Goal: Task Accomplishment & Management: Complete application form

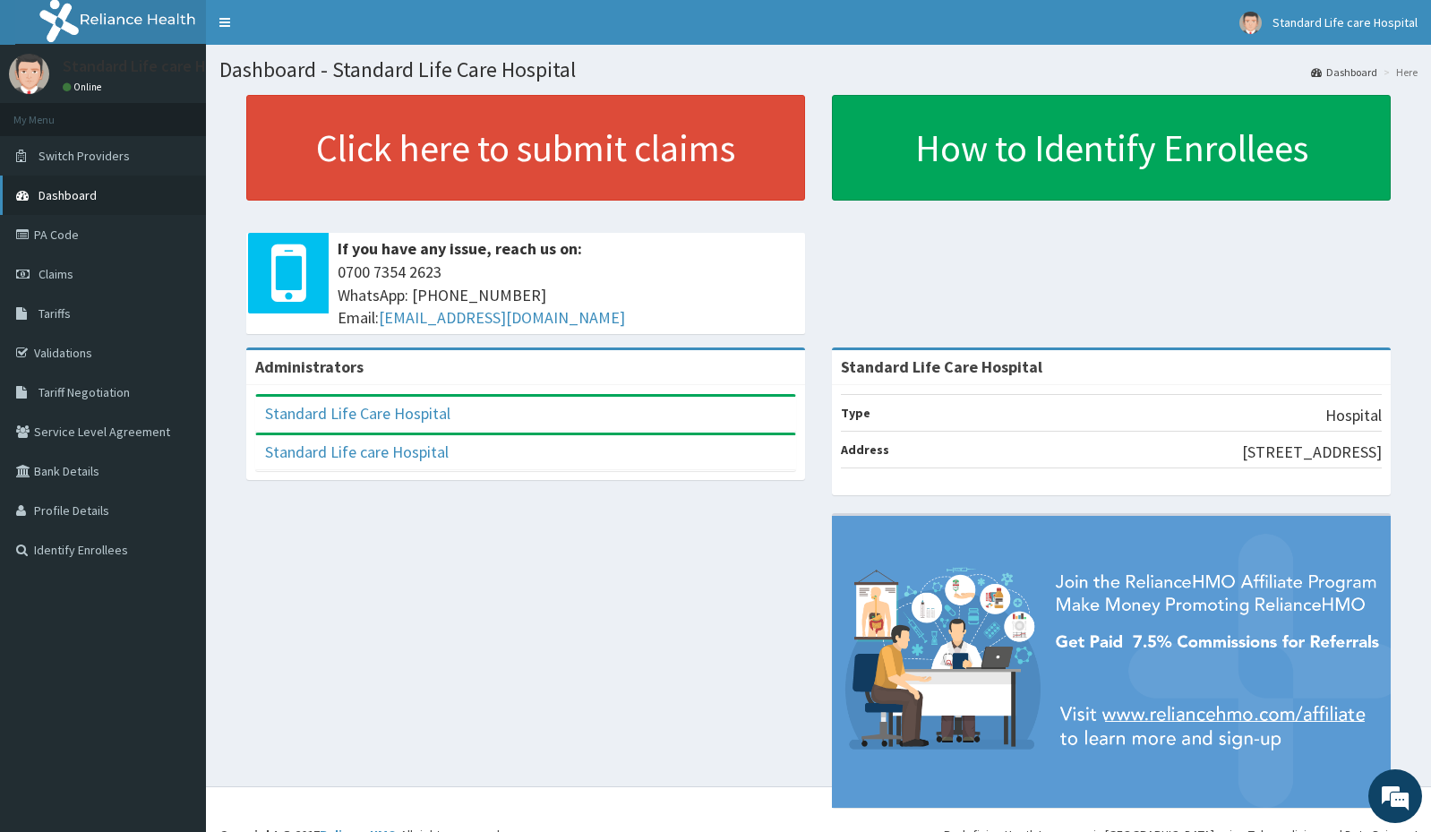
click at [82, 200] on span "Dashboard" at bounding box center [67, 195] width 58 height 16
click at [80, 264] on link "Claims" at bounding box center [103, 273] width 206 height 39
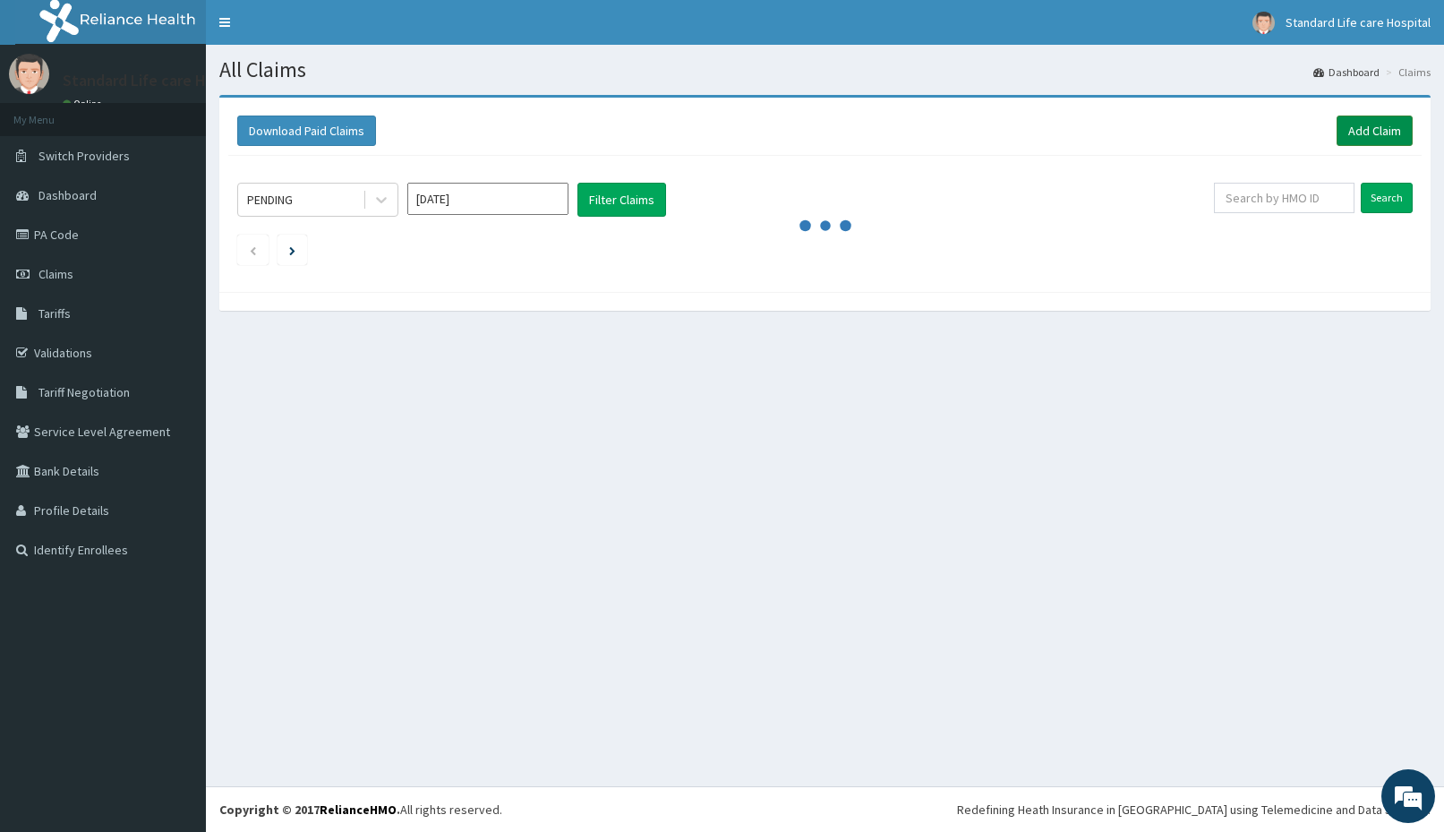
click at [1360, 132] on link "Add Claim" at bounding box center [1375, 130] width 76 height 30
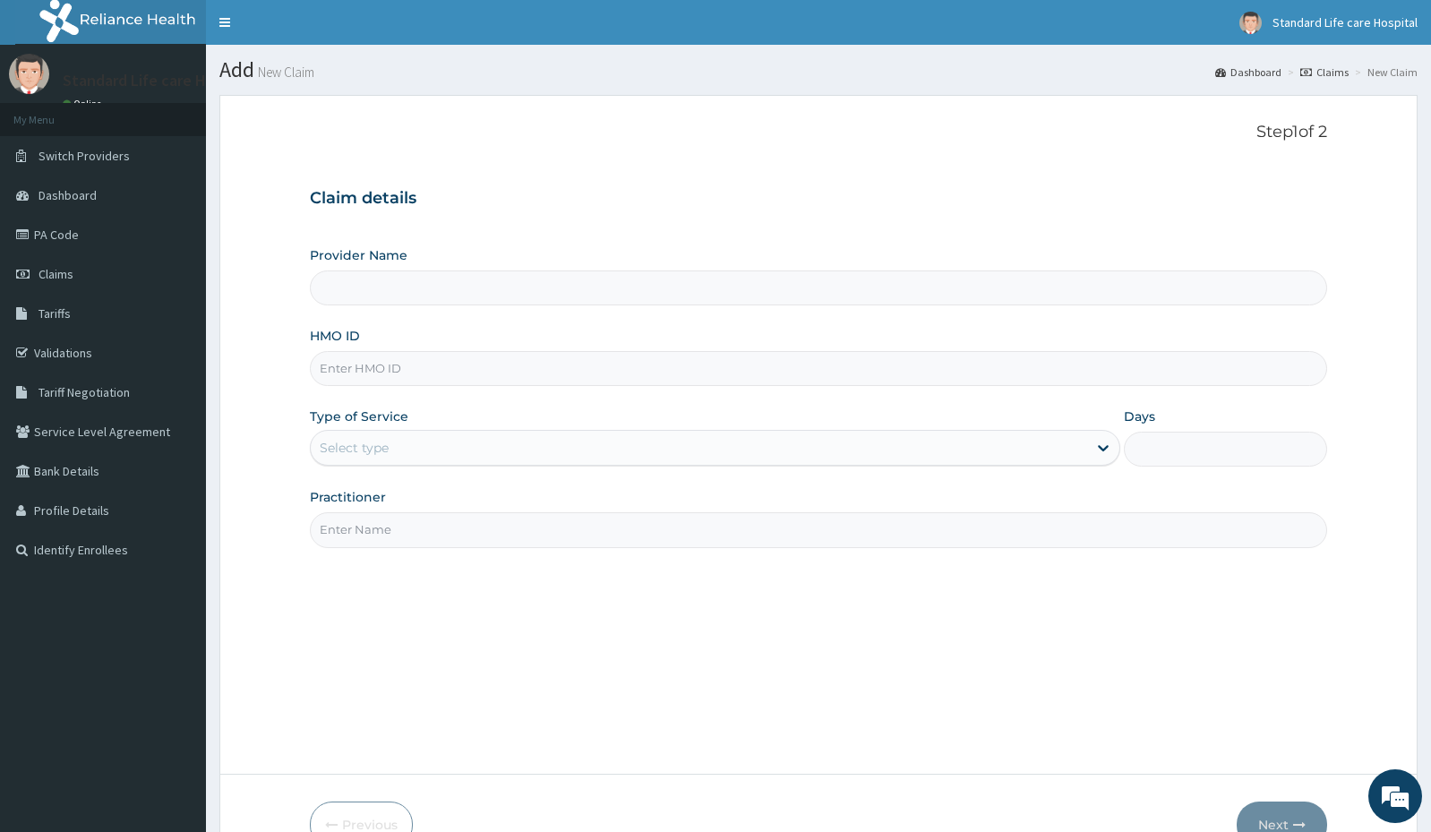
type input "Standard Life Care Hospital"
click at [438, 356] on input "HMO ID" at bounding box center [818, 368] width 1017 height 35
drag, startPoint x: 317, startPoint y: 363, endPoint x: 455, endPoint y: 364, distance: 137.9
click at [455, 364] on input "TVT/10008/A" at bounding box center [818, 368] width 1017 height 35
type input "TVT/10008/A"
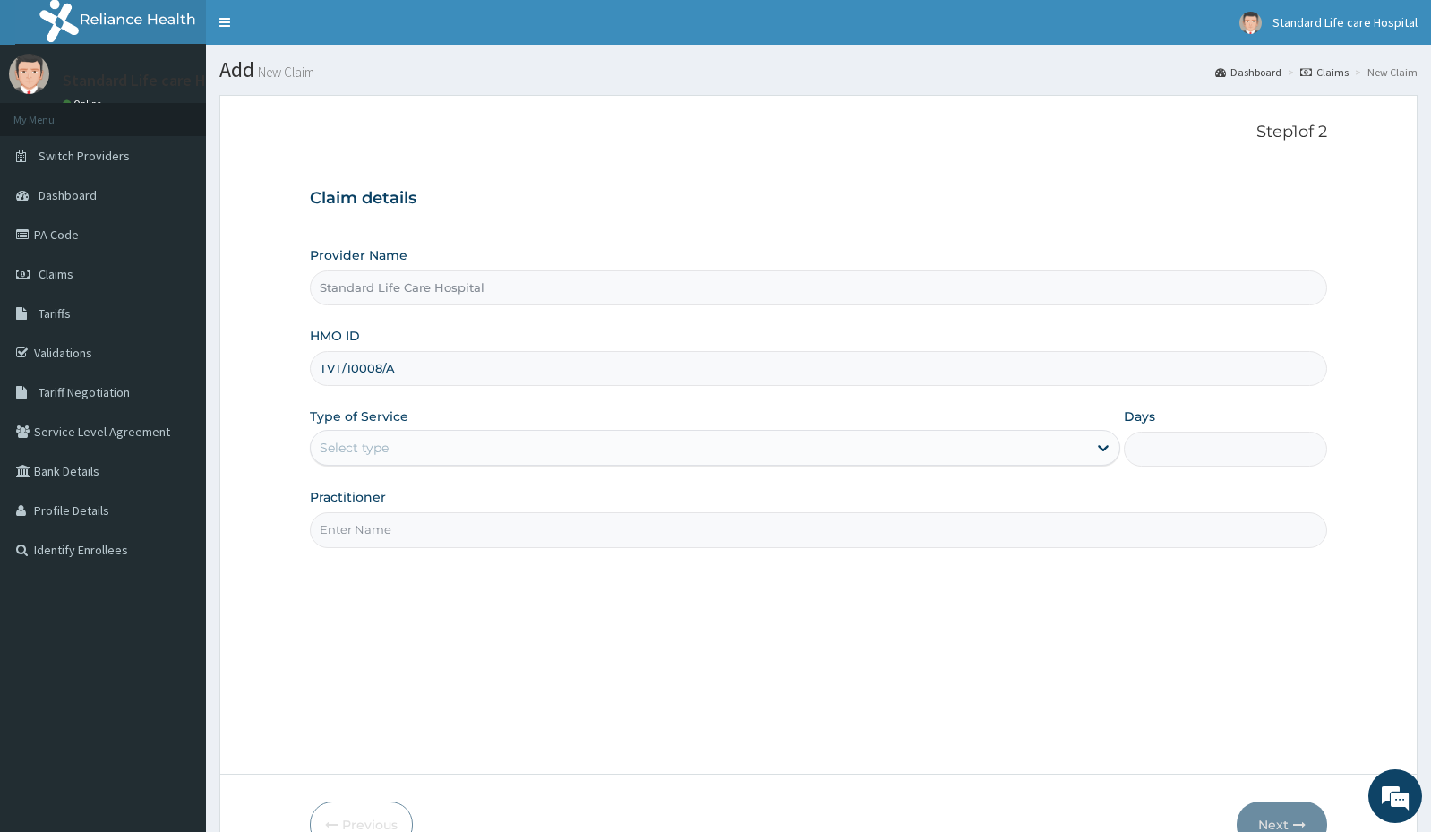
click at [483, 443] on div "Select type" at bounding box center [699, 447] width 776 height 29
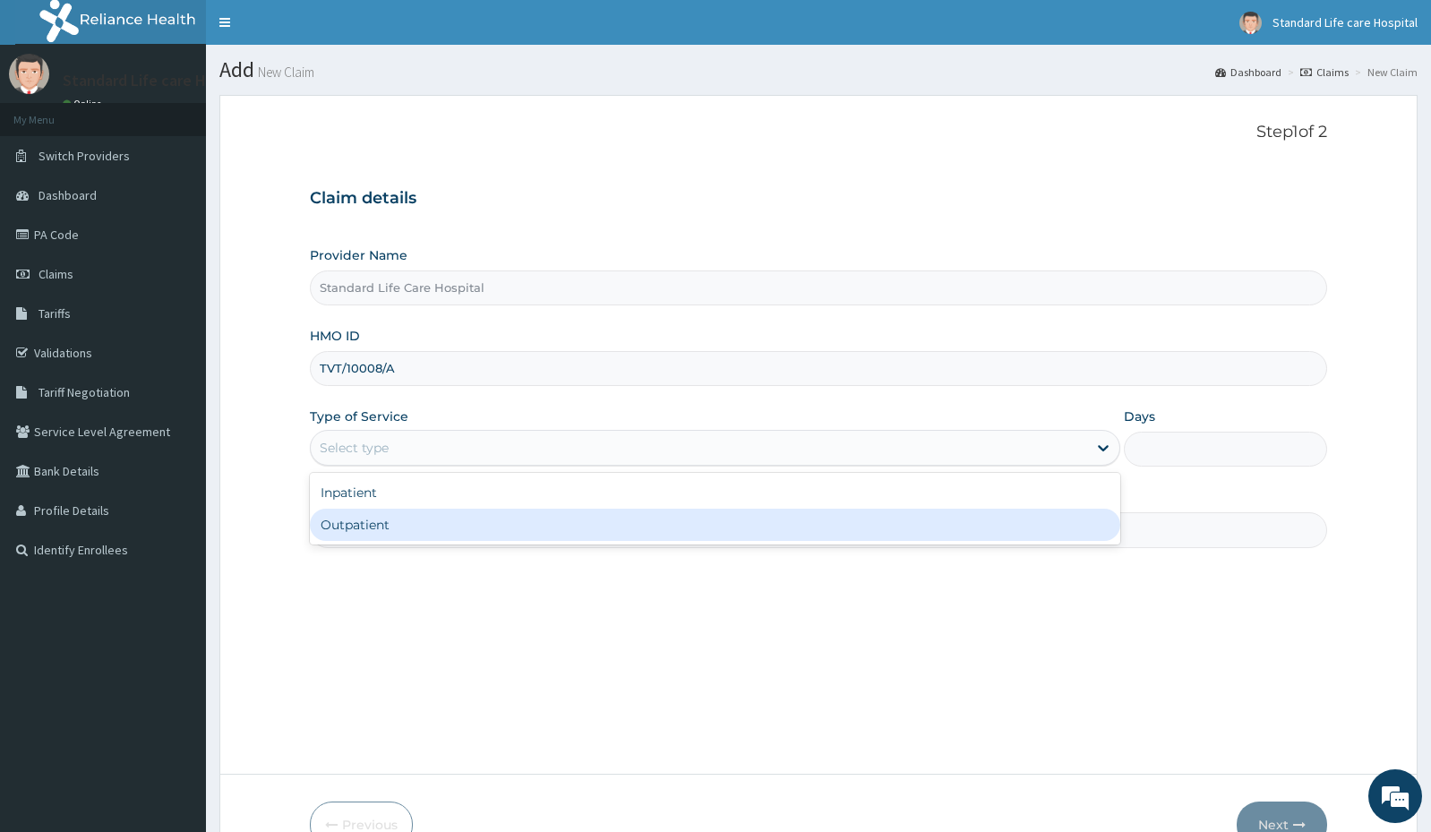
click at [431, 520] on div "Outpatient" at bounding box center [715, 524] width 810 height 32
type input "1"
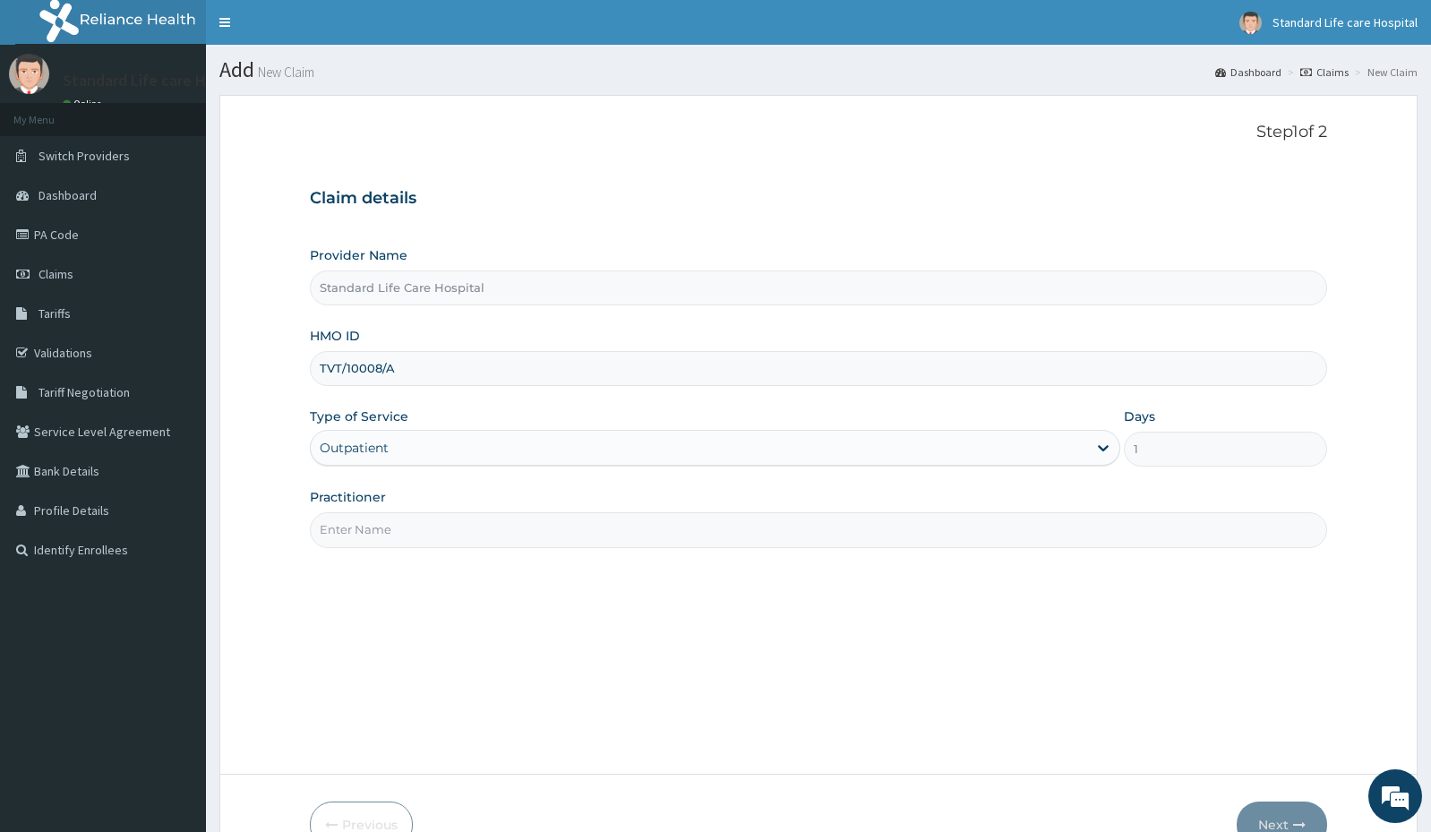
click at [432, 521] on input "Practitioner" at bounding box center [818, 529] width 1017 height 35
type input "Dr Korede"
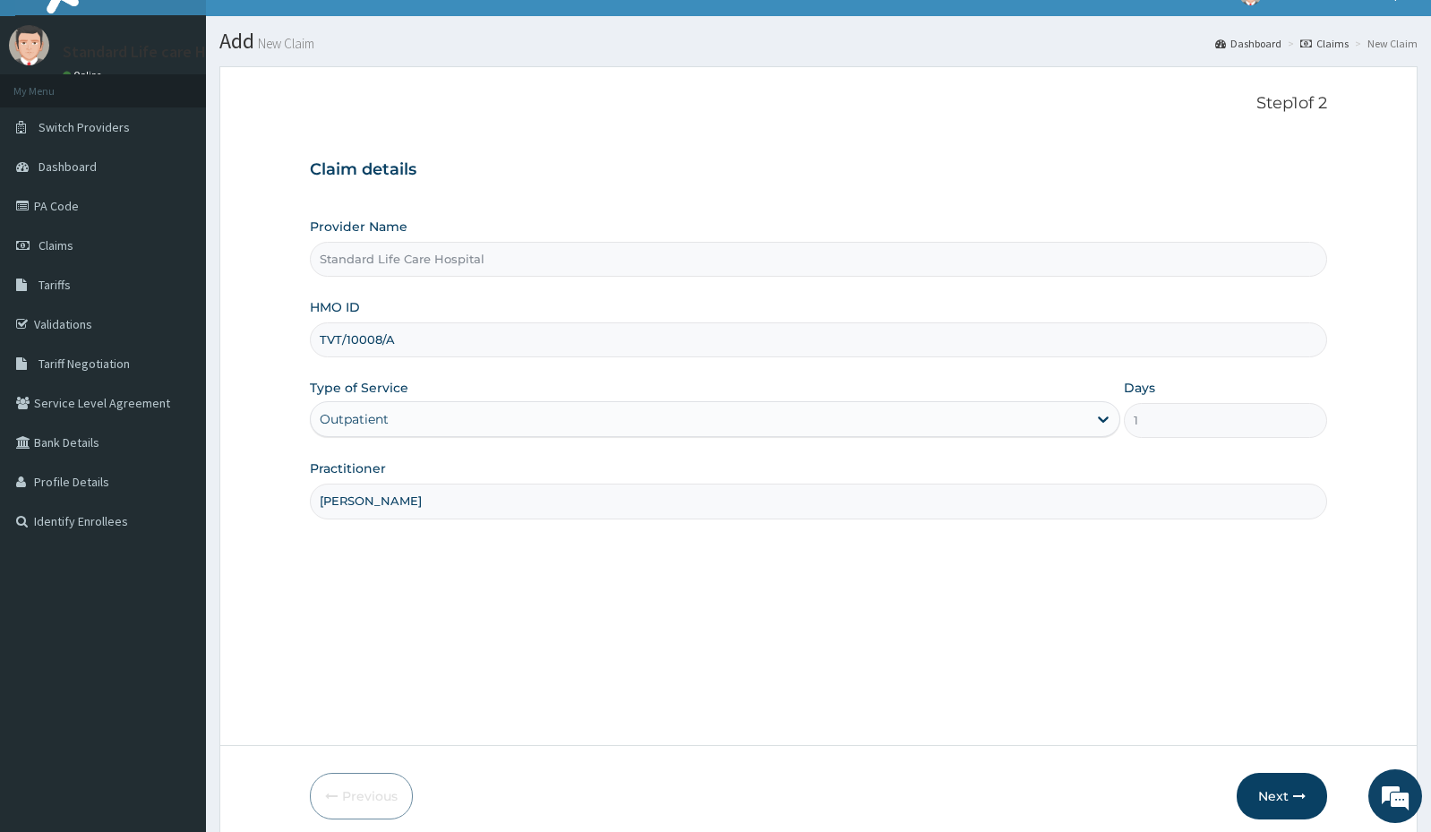
scroll to position [103, 0]
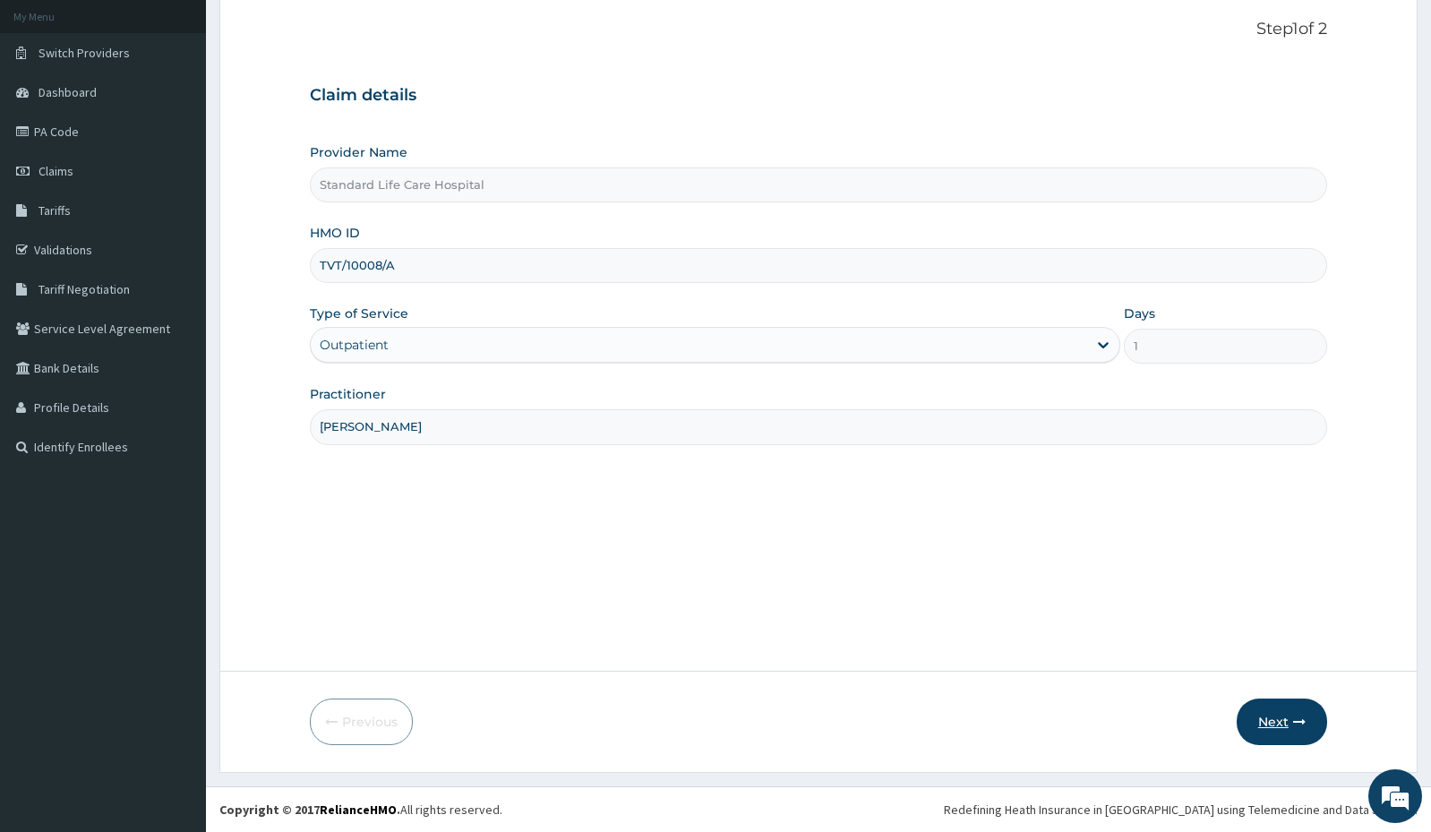
click at [1265, 725] on button "Next" at bounding box center [1281, 721] width 90 height 47
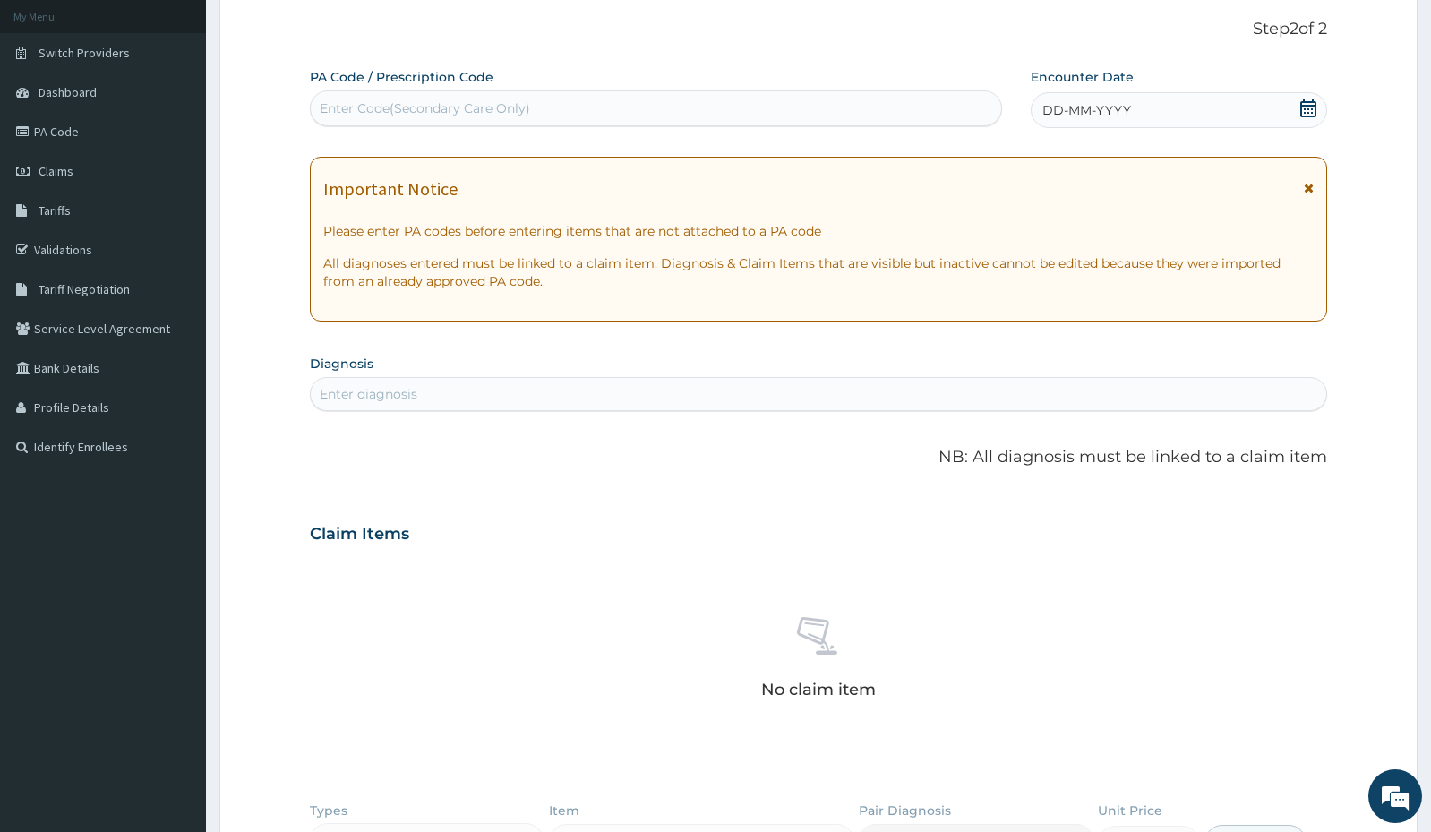
click at [1309, 112] on icon at bounding box center [1308, 108] width 18 height 18
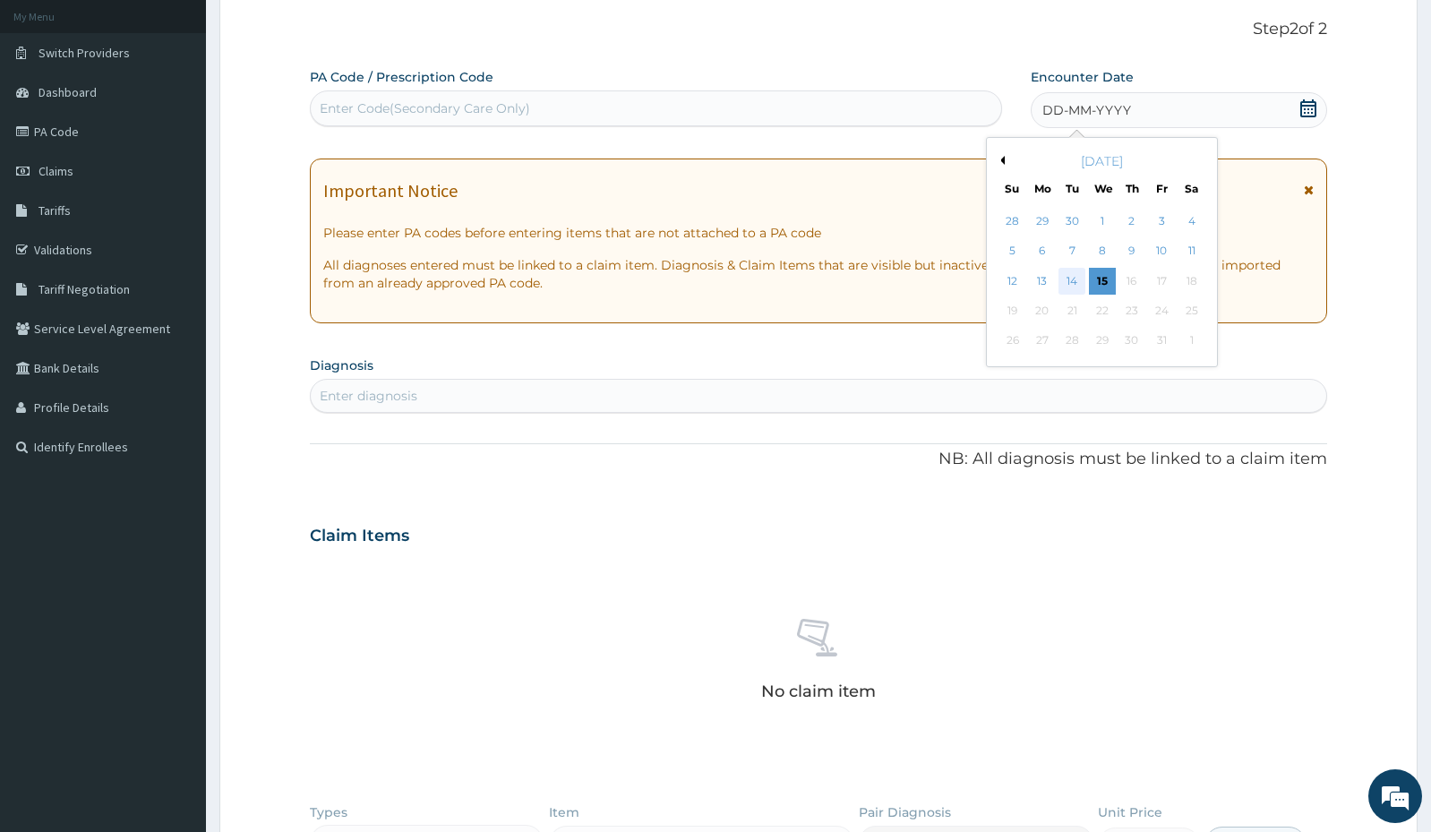
click at [1063, 277] on div "14" at bounding box center [1071, 281] width 27 height 27
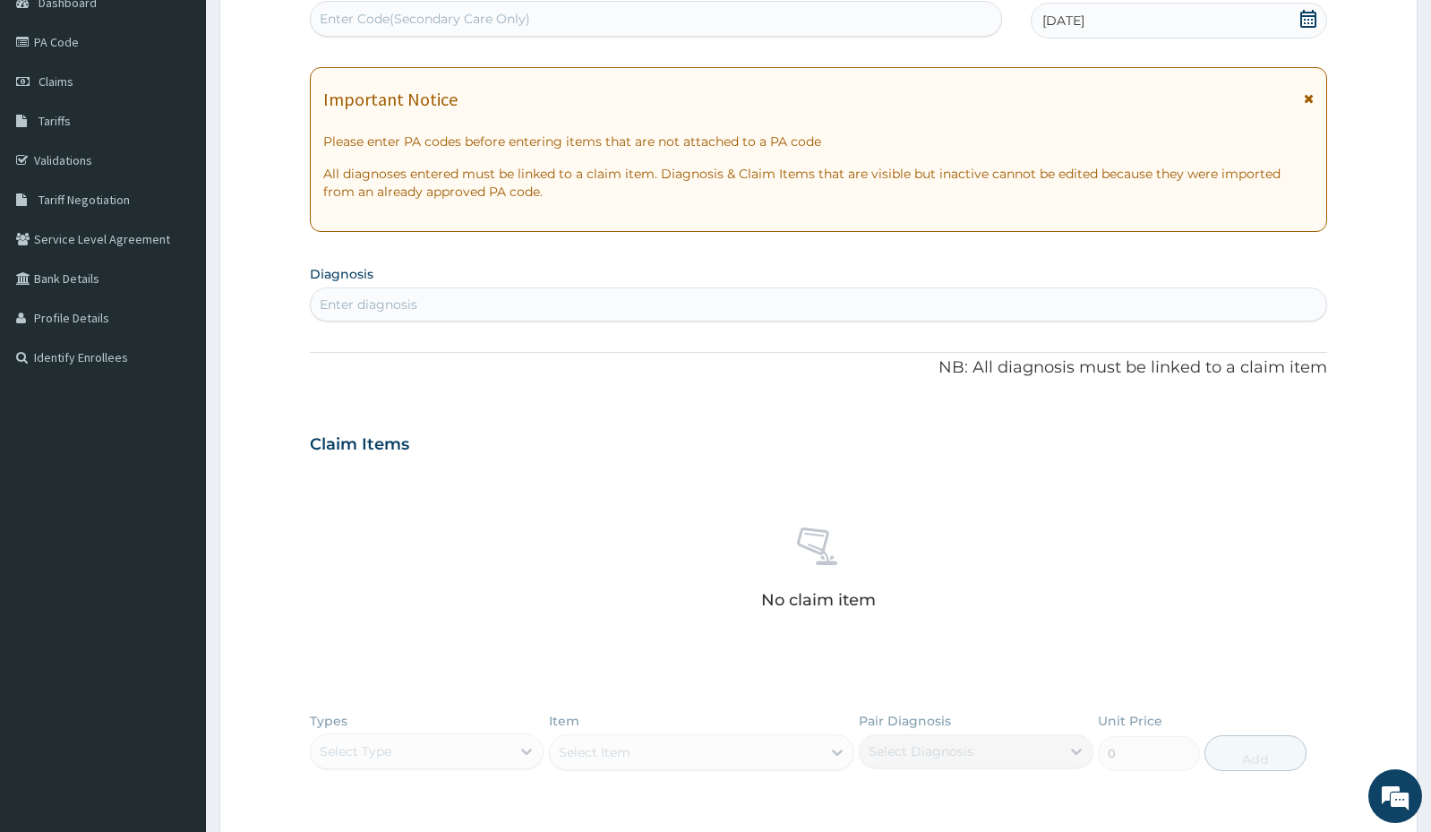
scroll to position [282, 0]
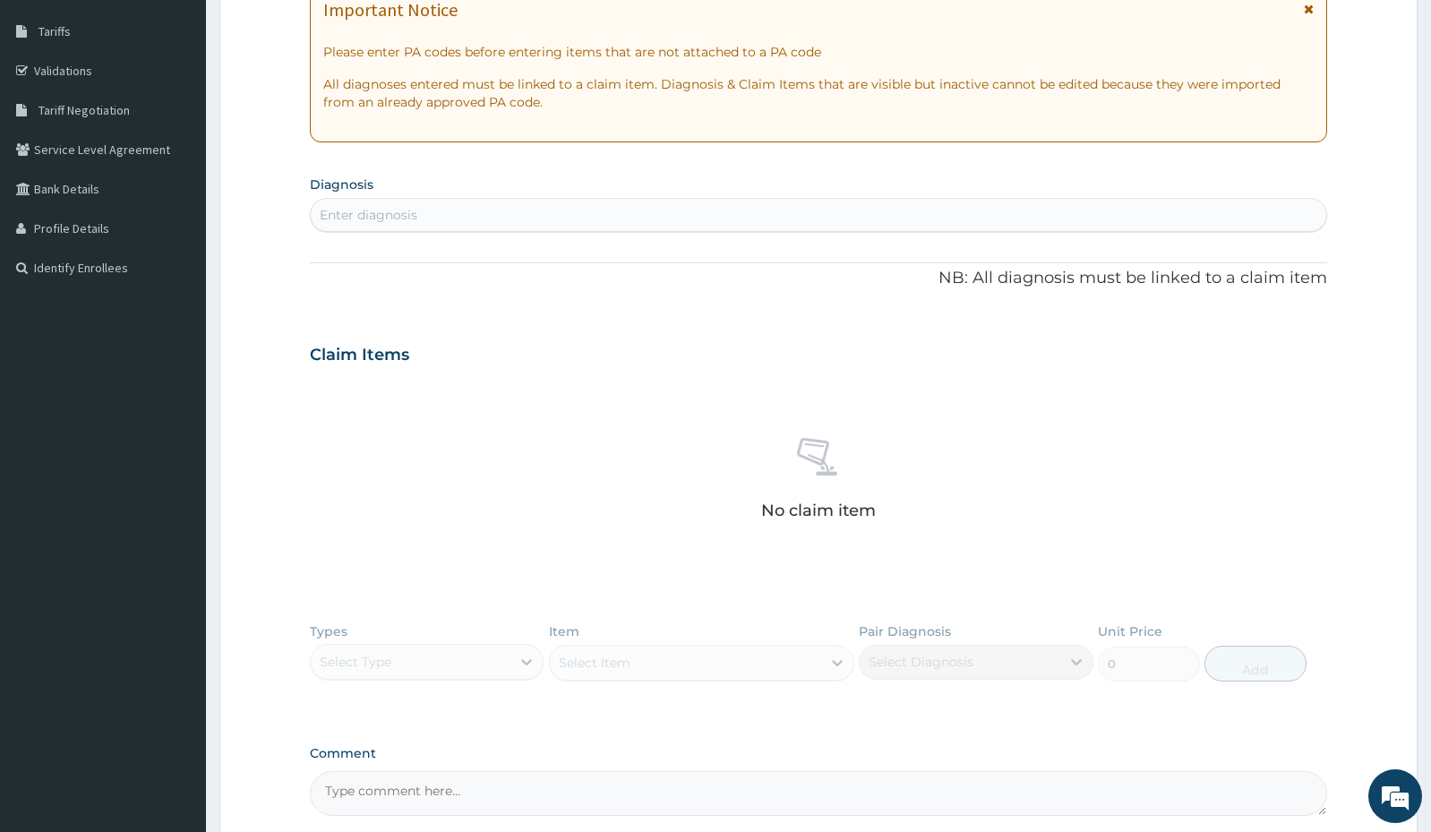
click at [351, 210] on div "Enter diagnosis" at bounding box center [369, 215] width 98 height 18
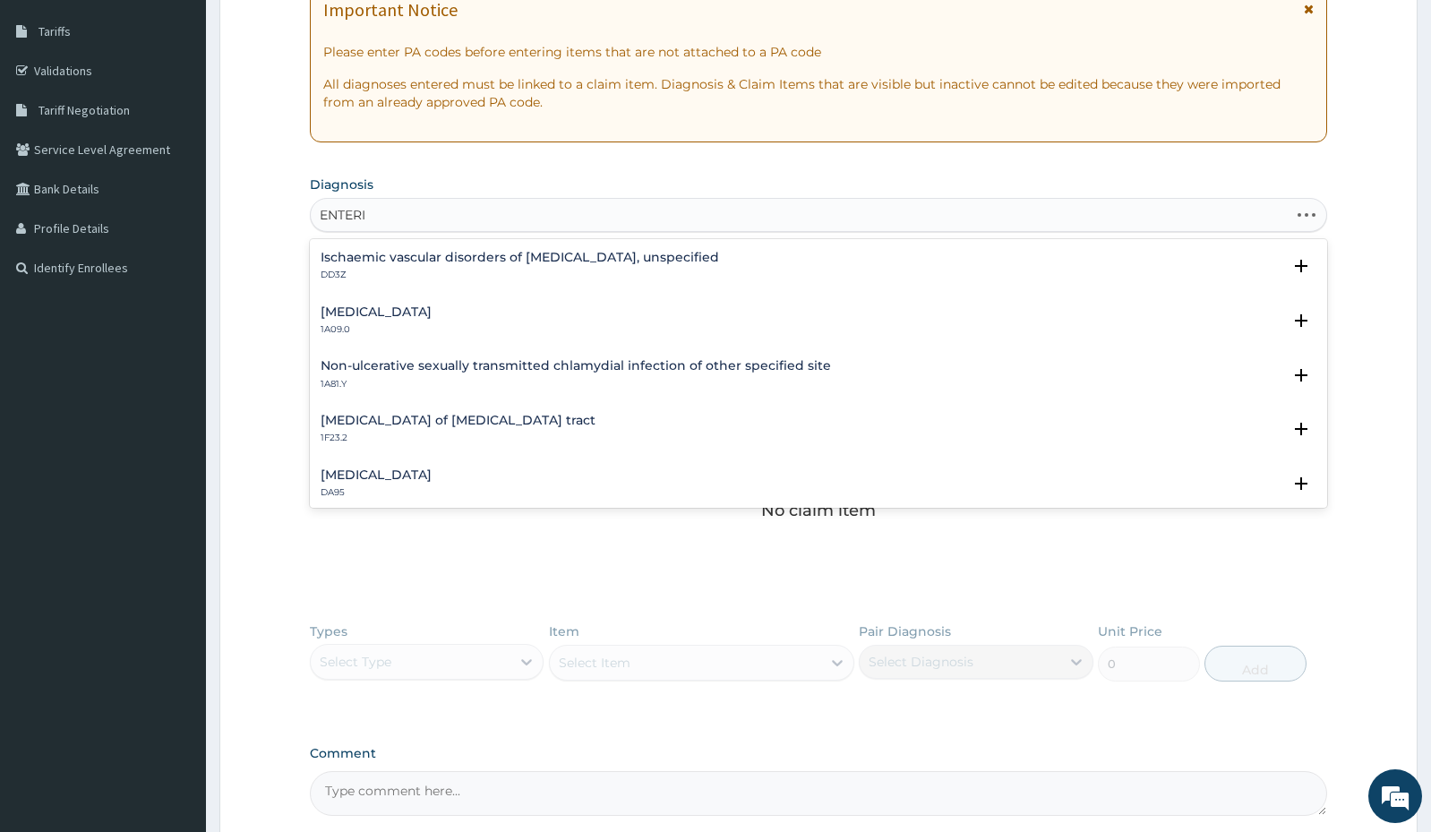
scroll to position [0, 0]
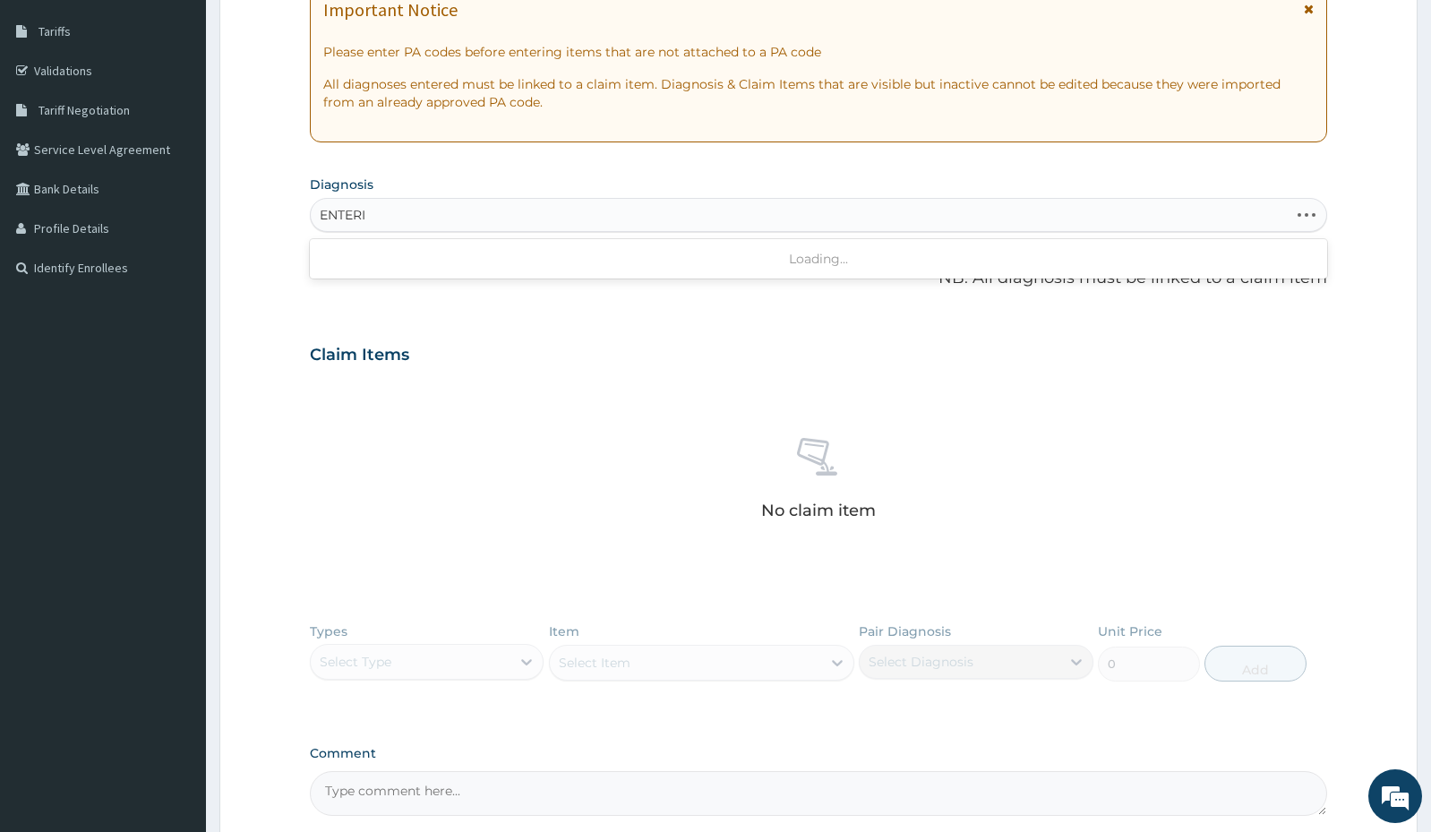
type input "ENTER"
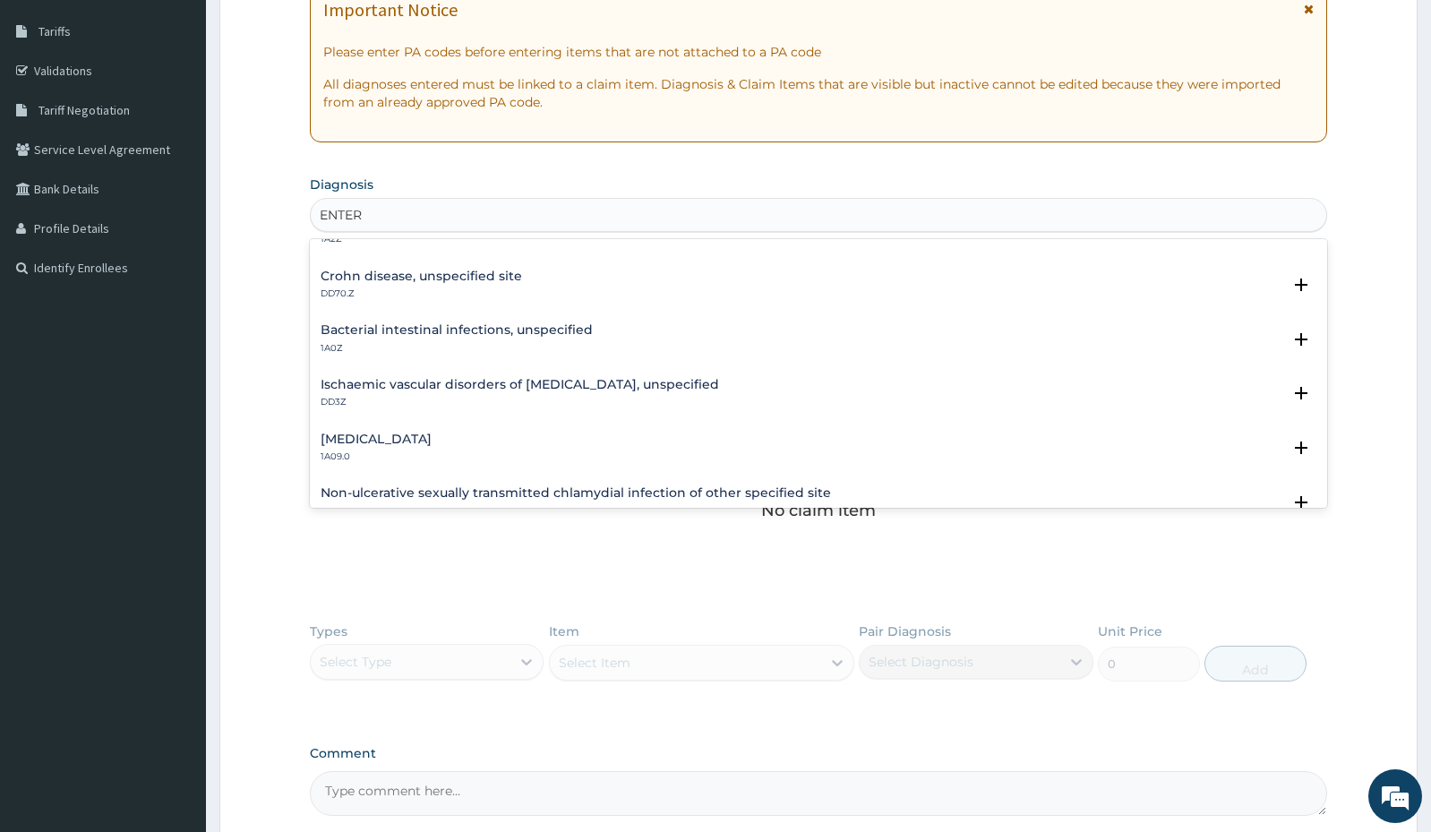
scroll to position [179, 0]
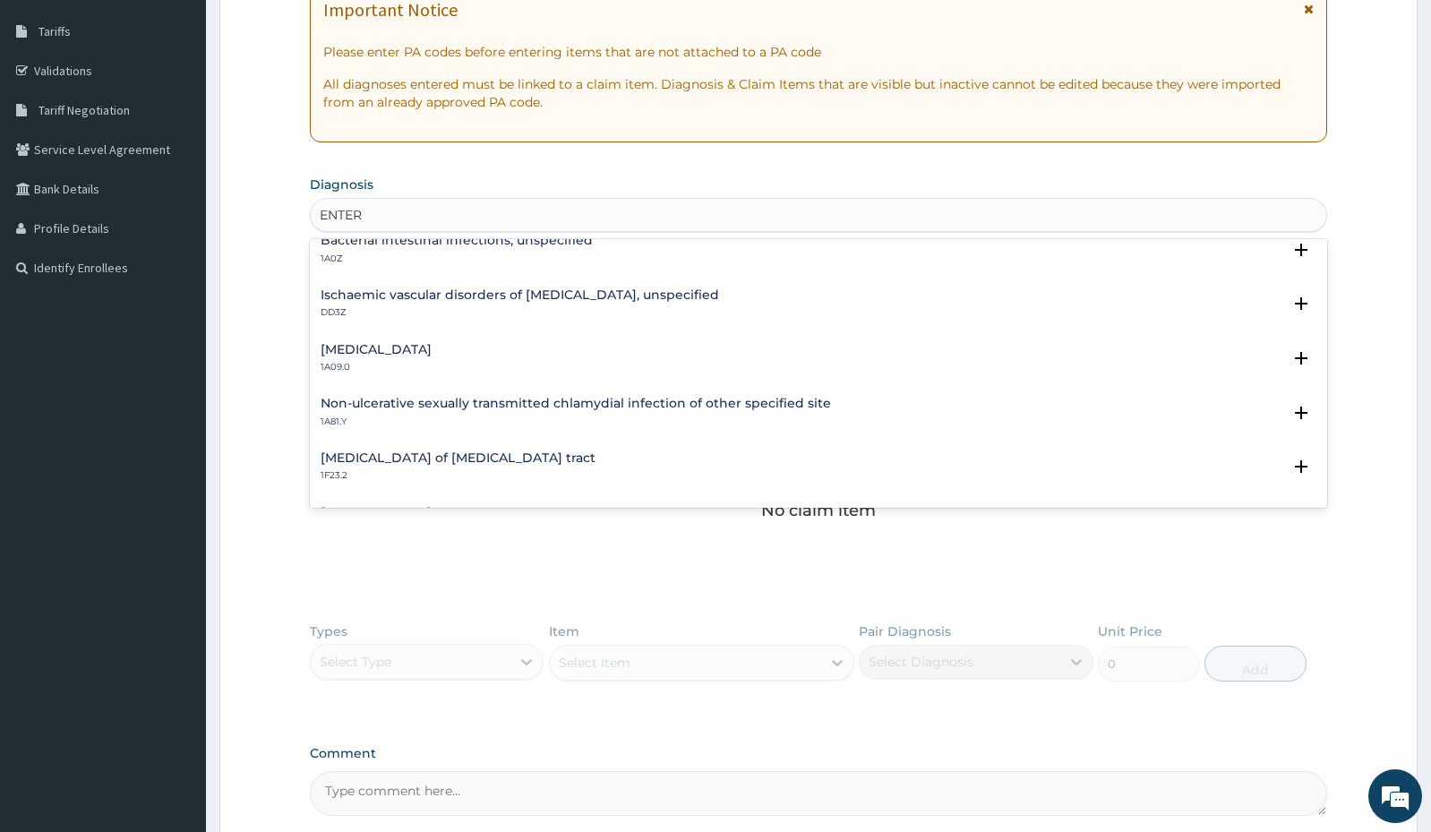
click at [402, 348] on h4 "Salmonella enteritis" at bounding box center [375, 349] width 111 height 13
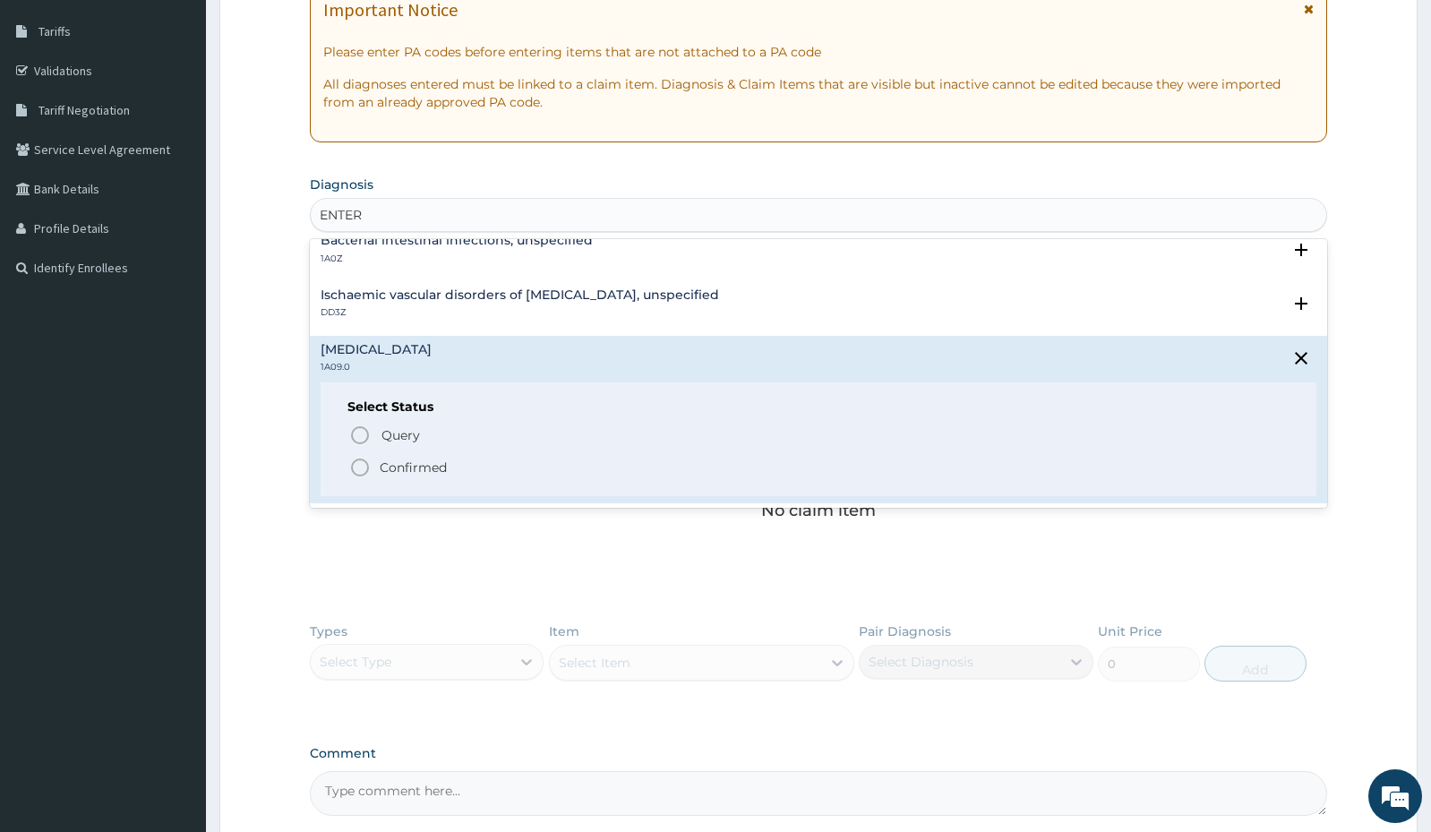
click at [380, 466] on p "Confirmed" at bounding box center [413, 467] width 67 height 18
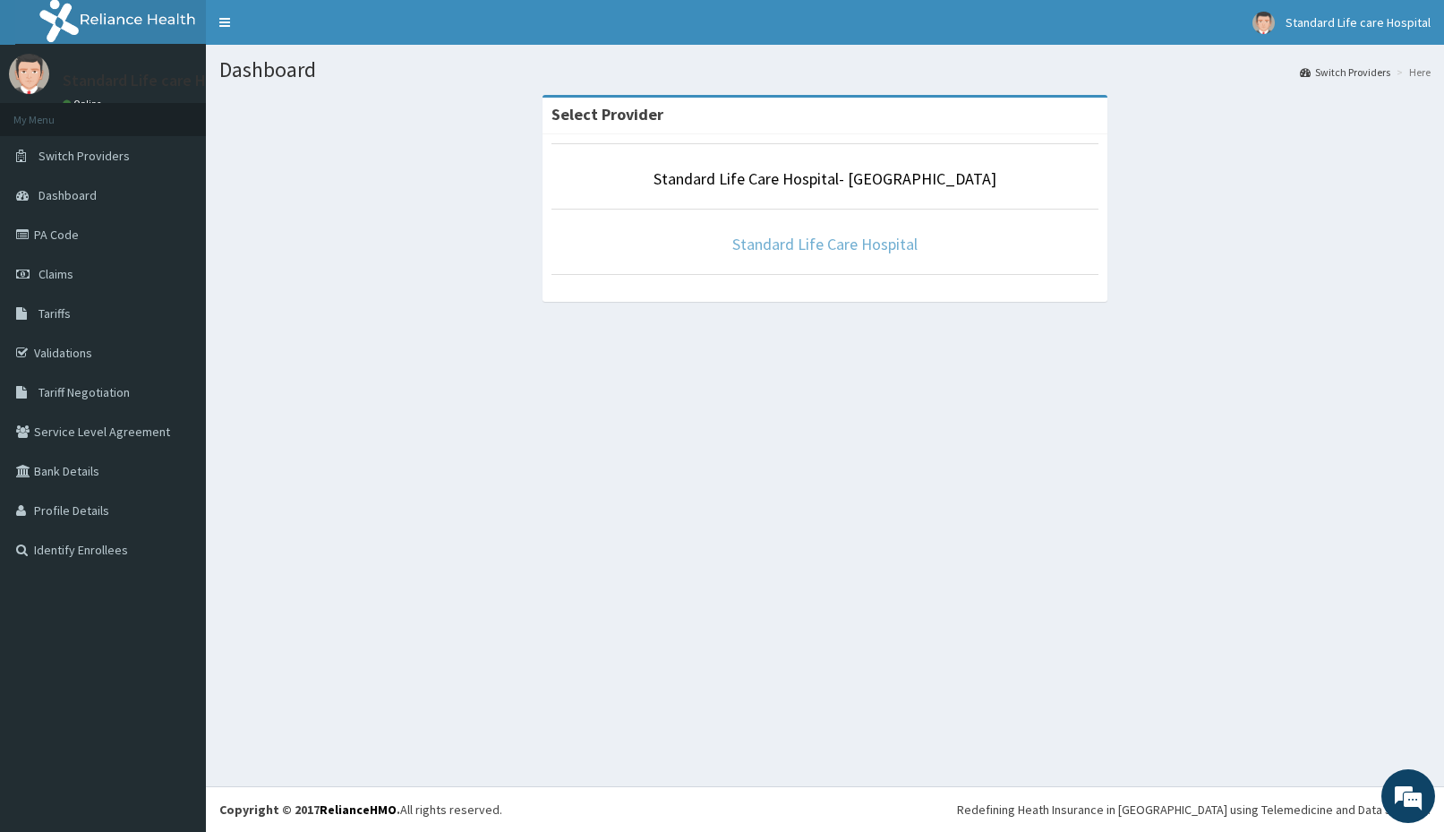
click at [789, 248] on link "Standard Life Care Hospital" at bounding box center [824, 244] width 185 height 21
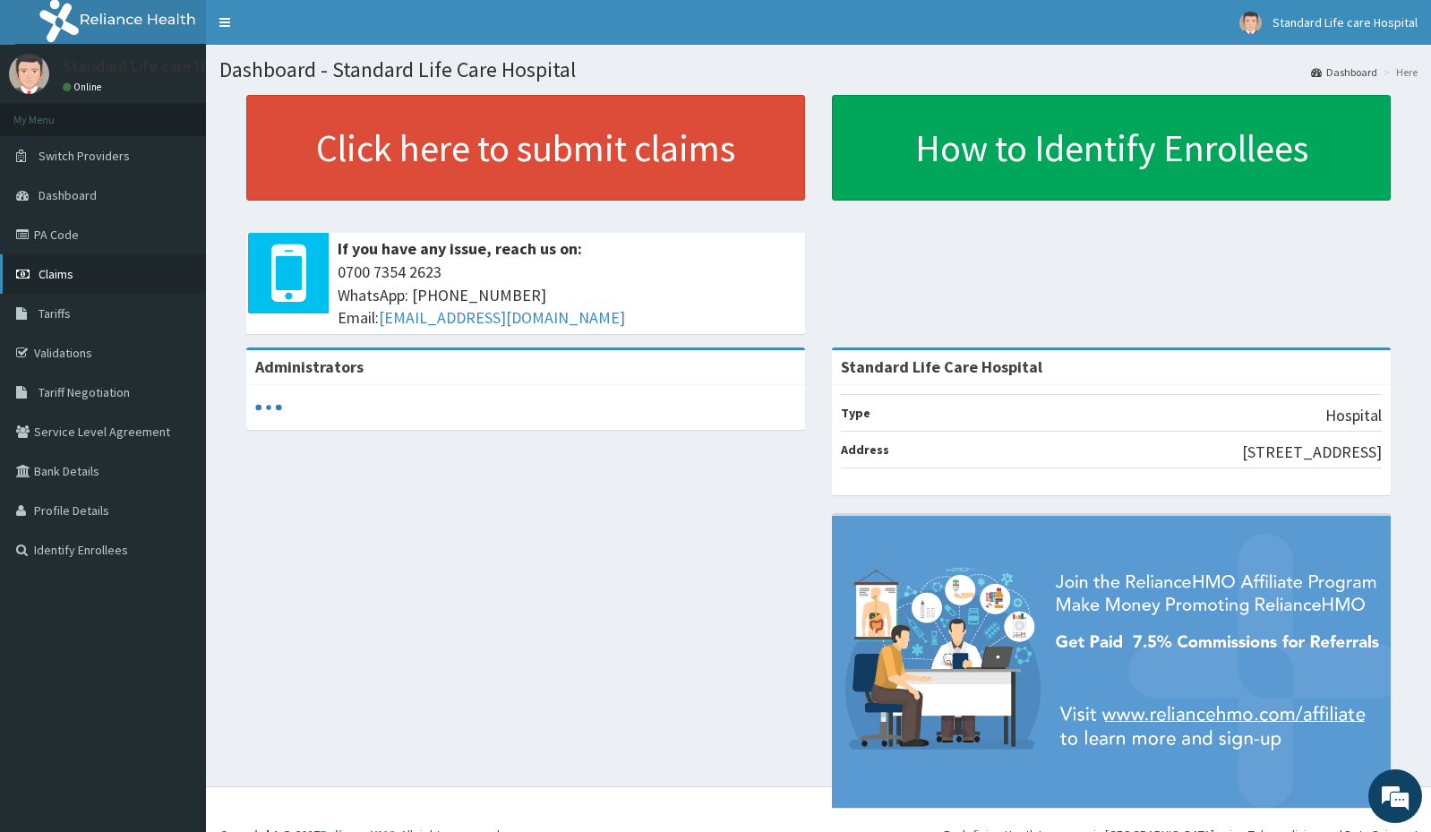
click at [112, 272] on link "Claims" at bounding box center [103, 273] width 206 height 39
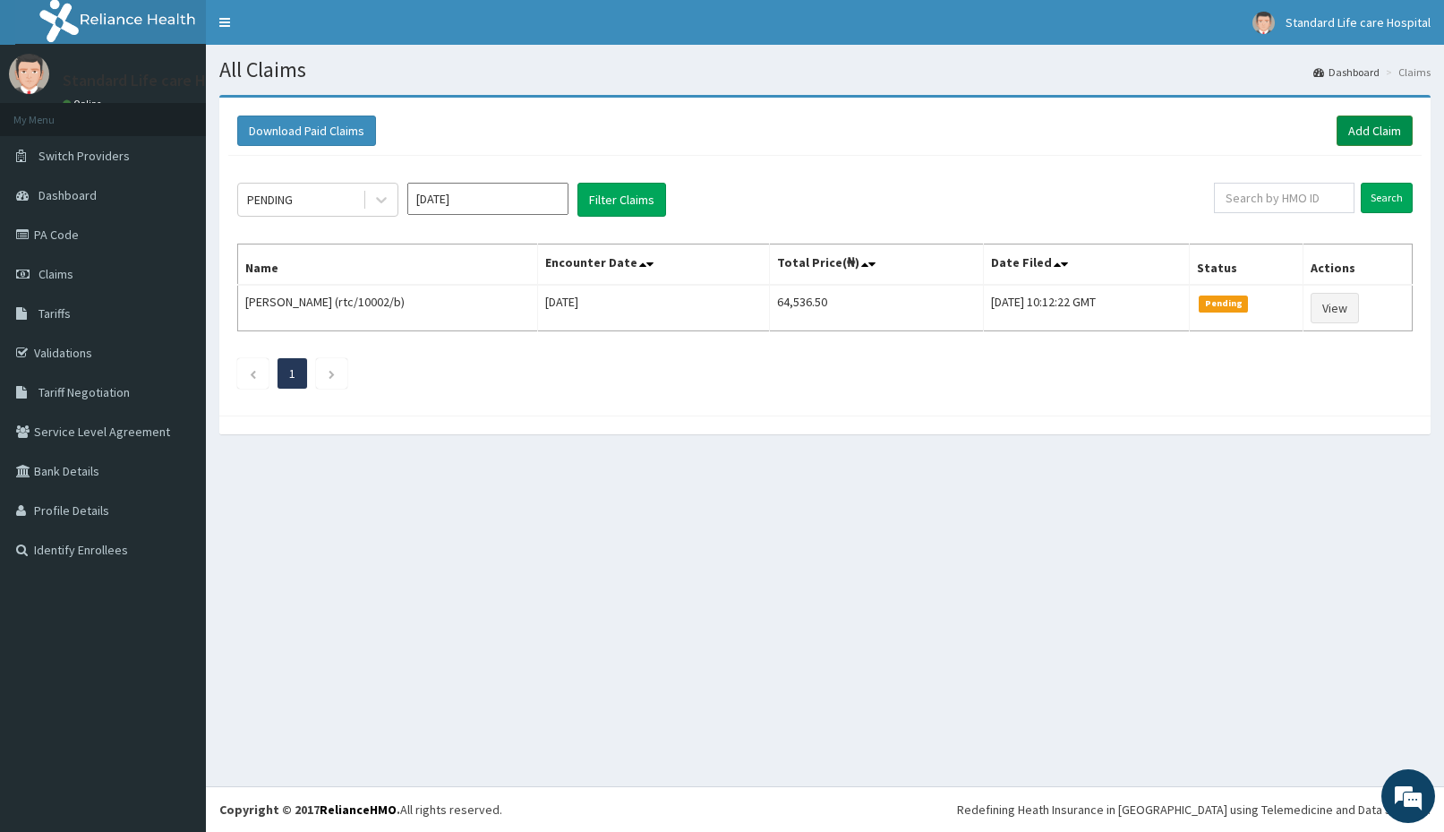
click at [1394, 126] on link "Add Claim" at bounding box center [1375, 130] width 76 height 30
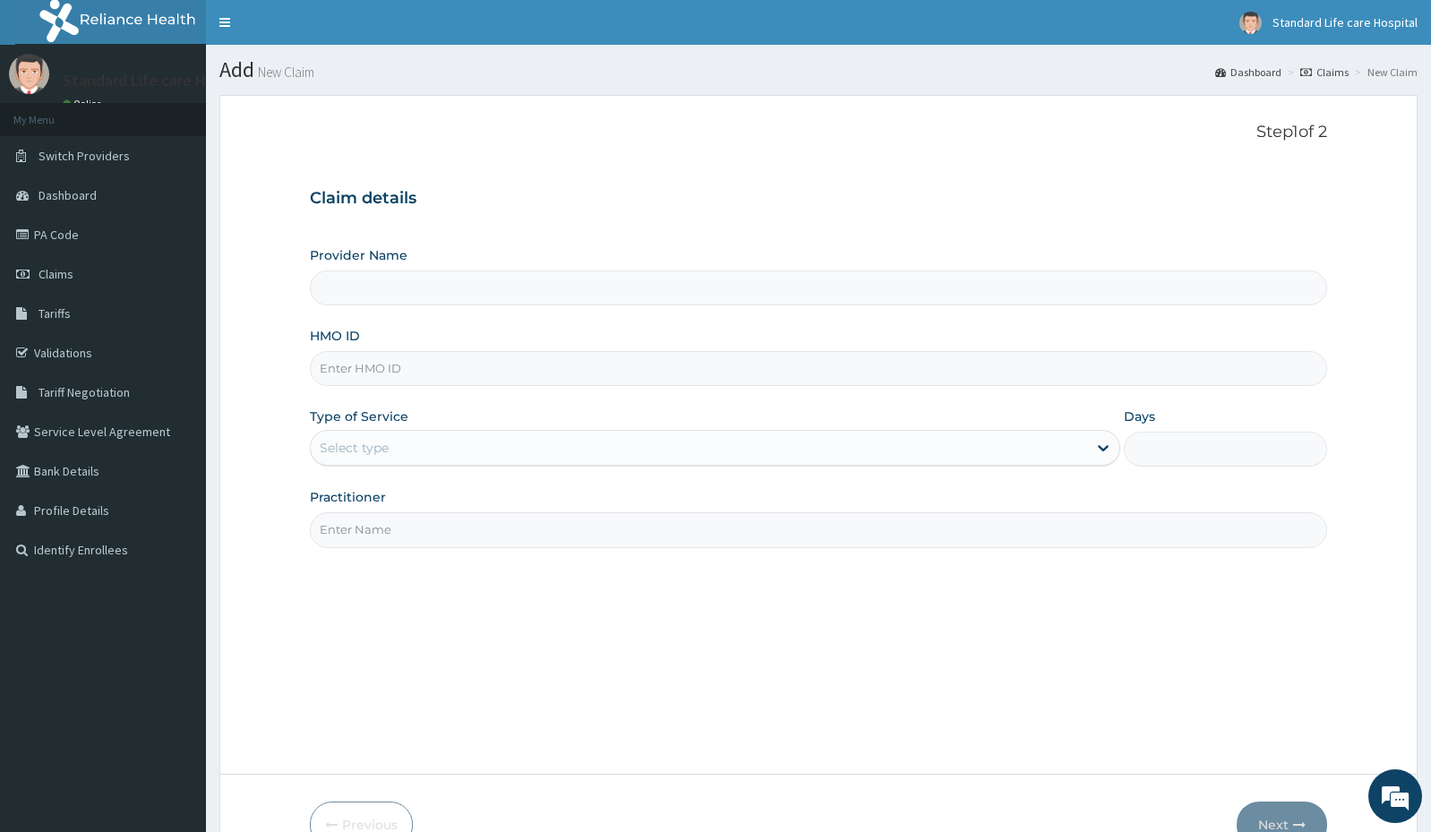
type input "Standard Life Care Hospital"
click at [518, 379] on input "HMO ID" at bounding box center [818, 368] width 1017 height 35
paste input "TVT/10008/A"
type input "TVT/10008/A"
click at [680, 456] on div "Select type" at bounding box center [699, 447] width 776 height 29
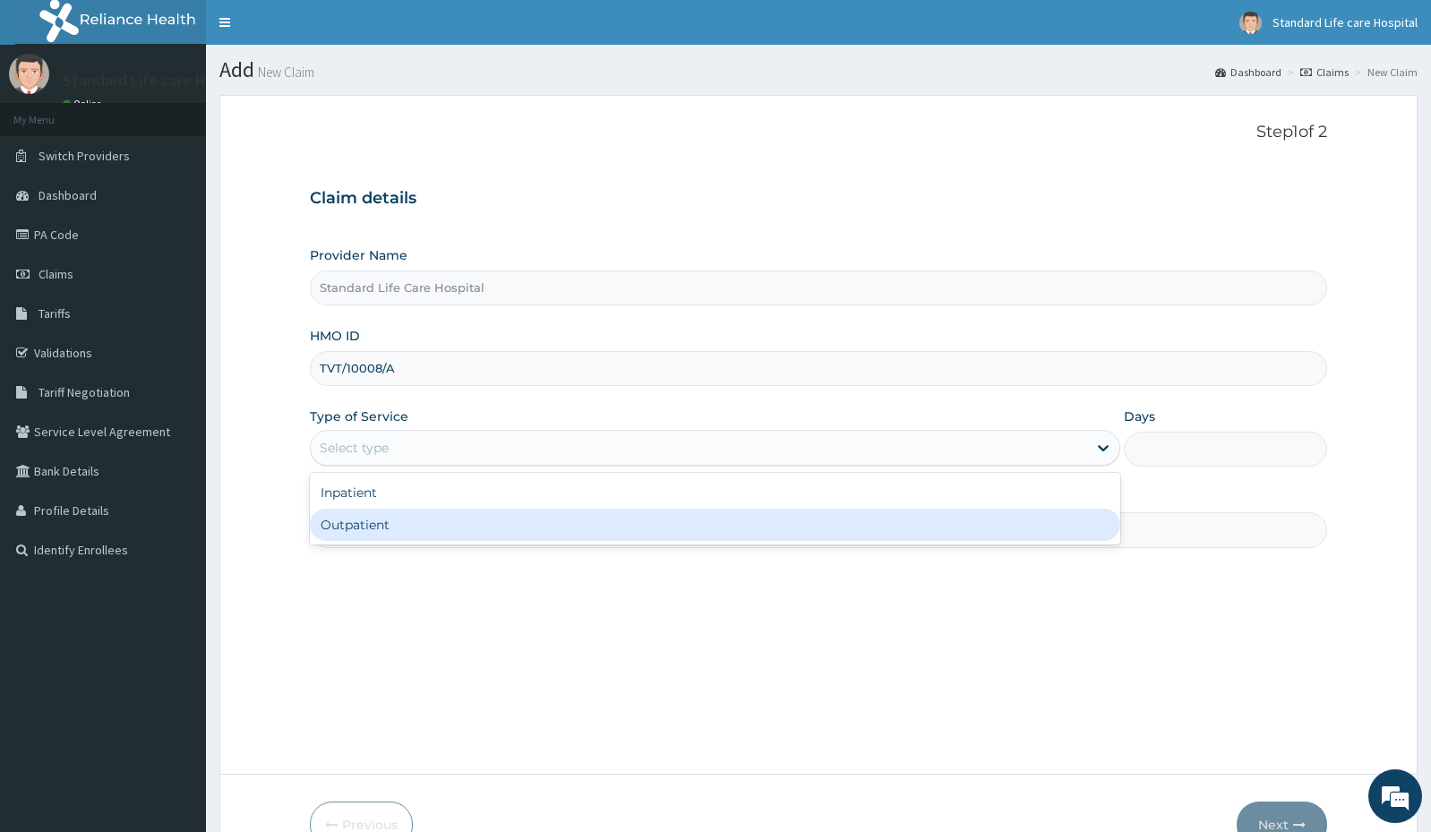
click at [519, 525] on div "Outpatient" at bounding box center [715, 524] width 810 height 32
type input "1"
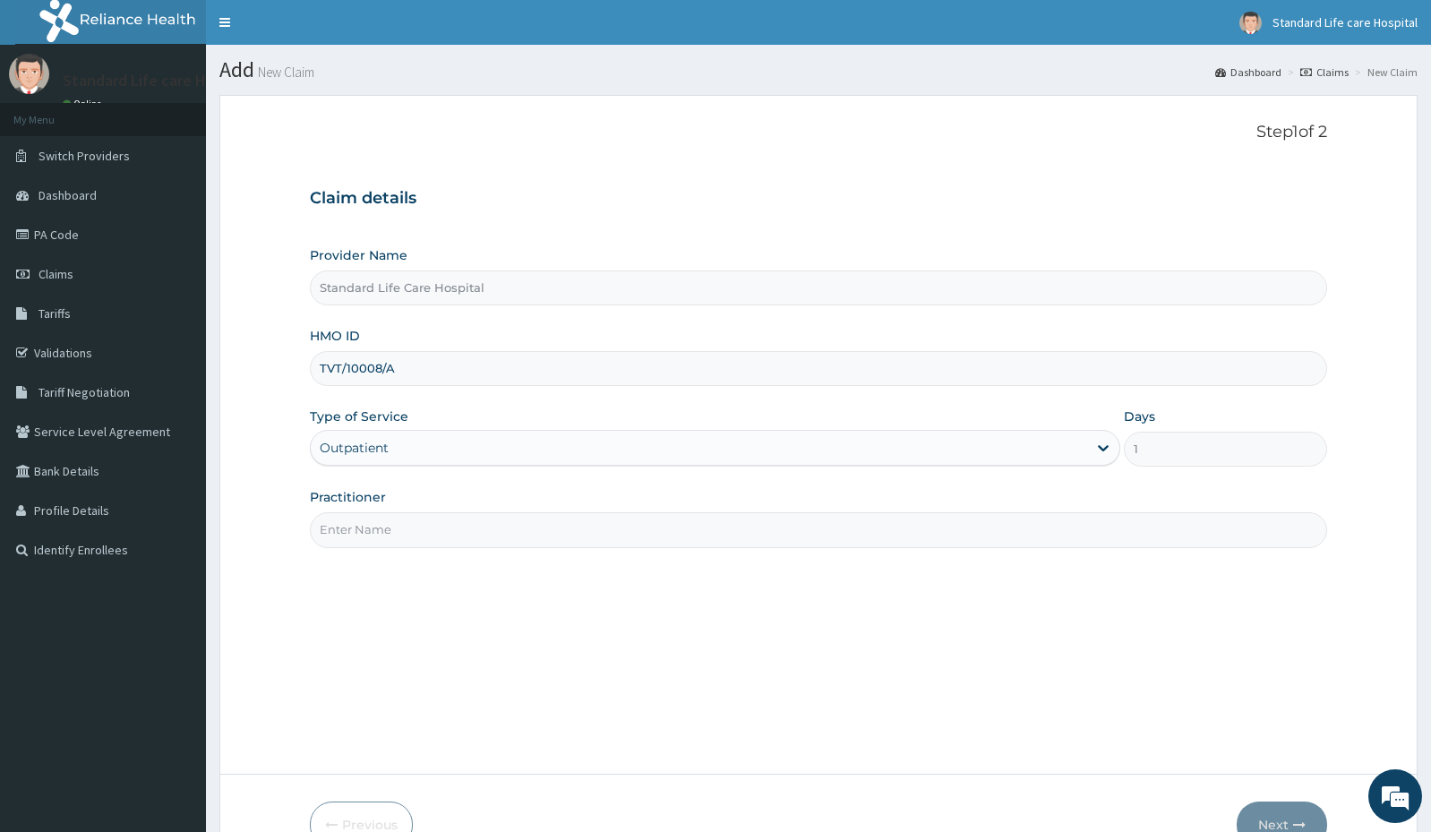
click at [720, 534] on input "Practitioner" at bounding box center [818, 529] width 1017 height 35
type input "[PERSON_NAME]"
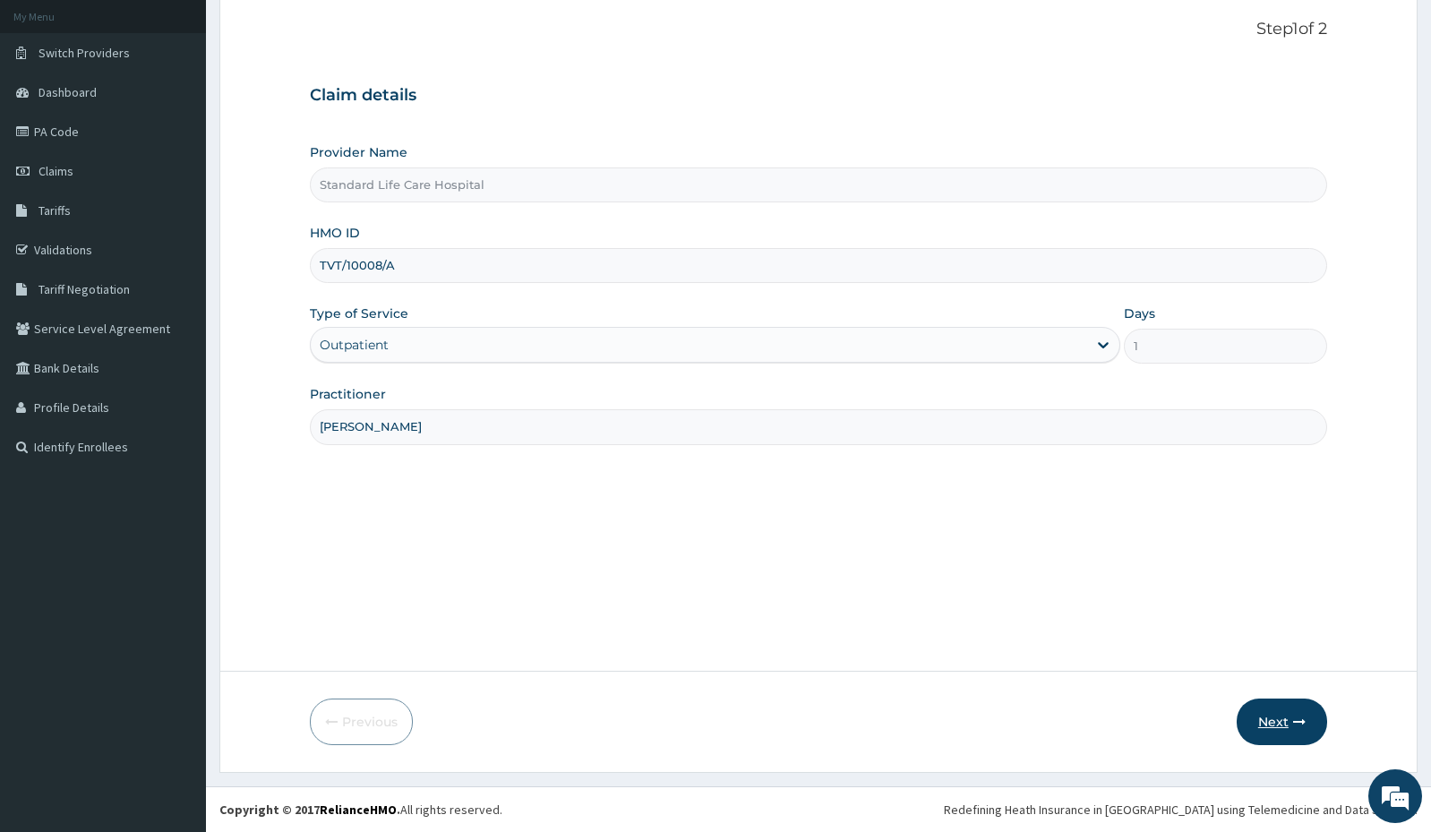
click at [1286, 722] on button "Next" at bounding box center [1281, 721] width 90 height 47
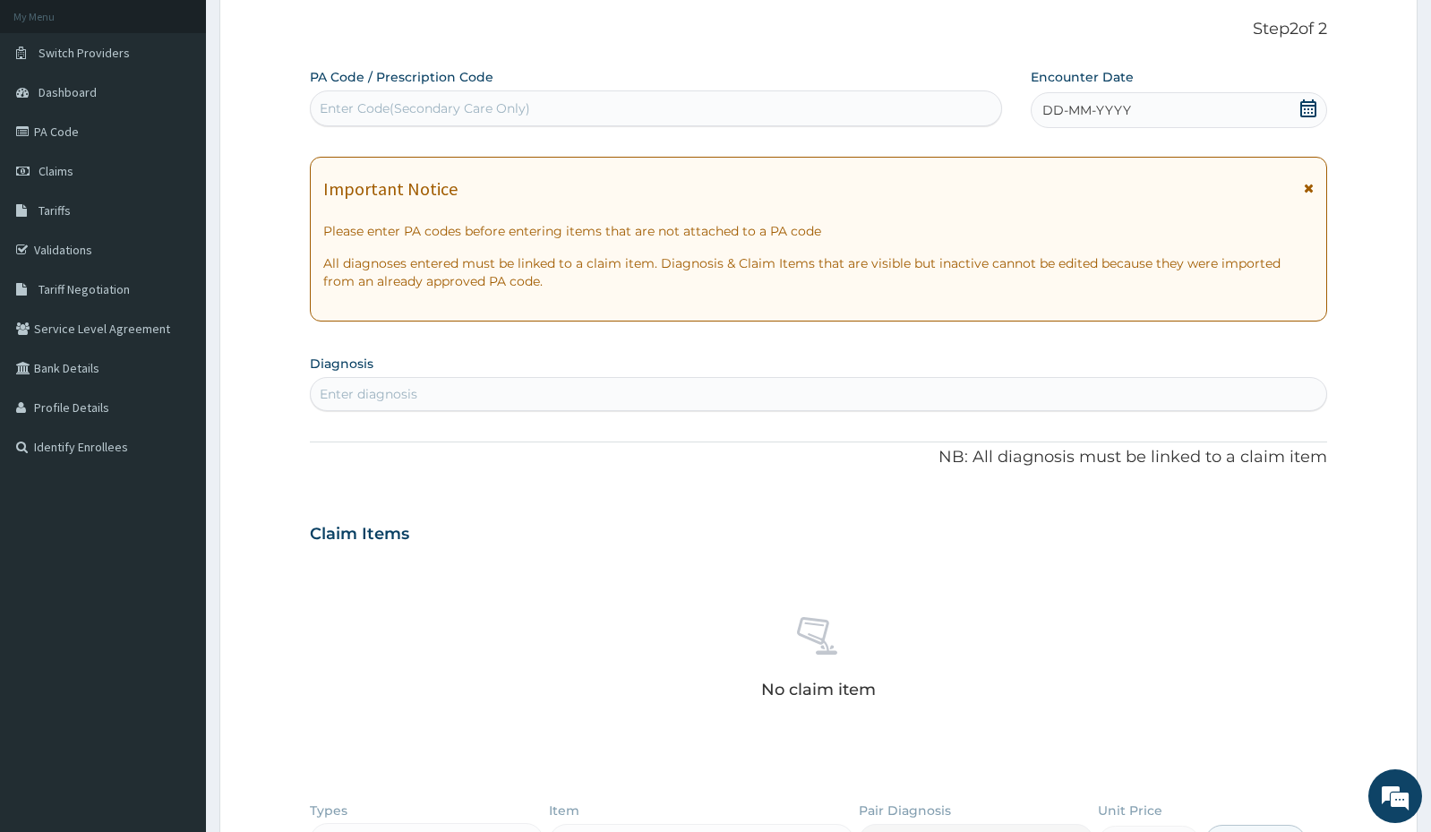
click at [1316, 105] on icon at bounding box center [1308, 108] width 18 height 18
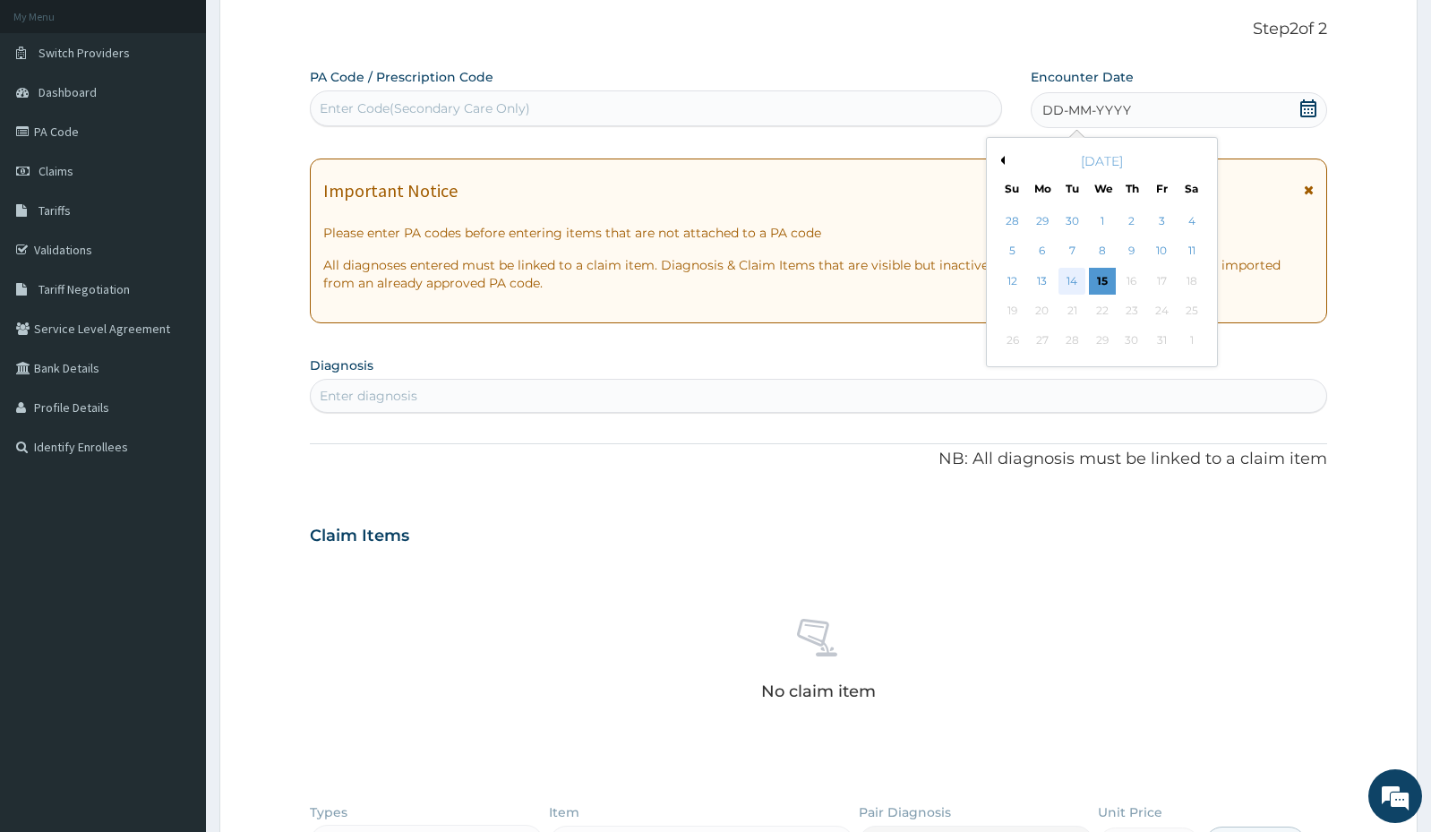
click at [1069, 279] on div "14" at bounding box center [1071, 281] width 27 height 27
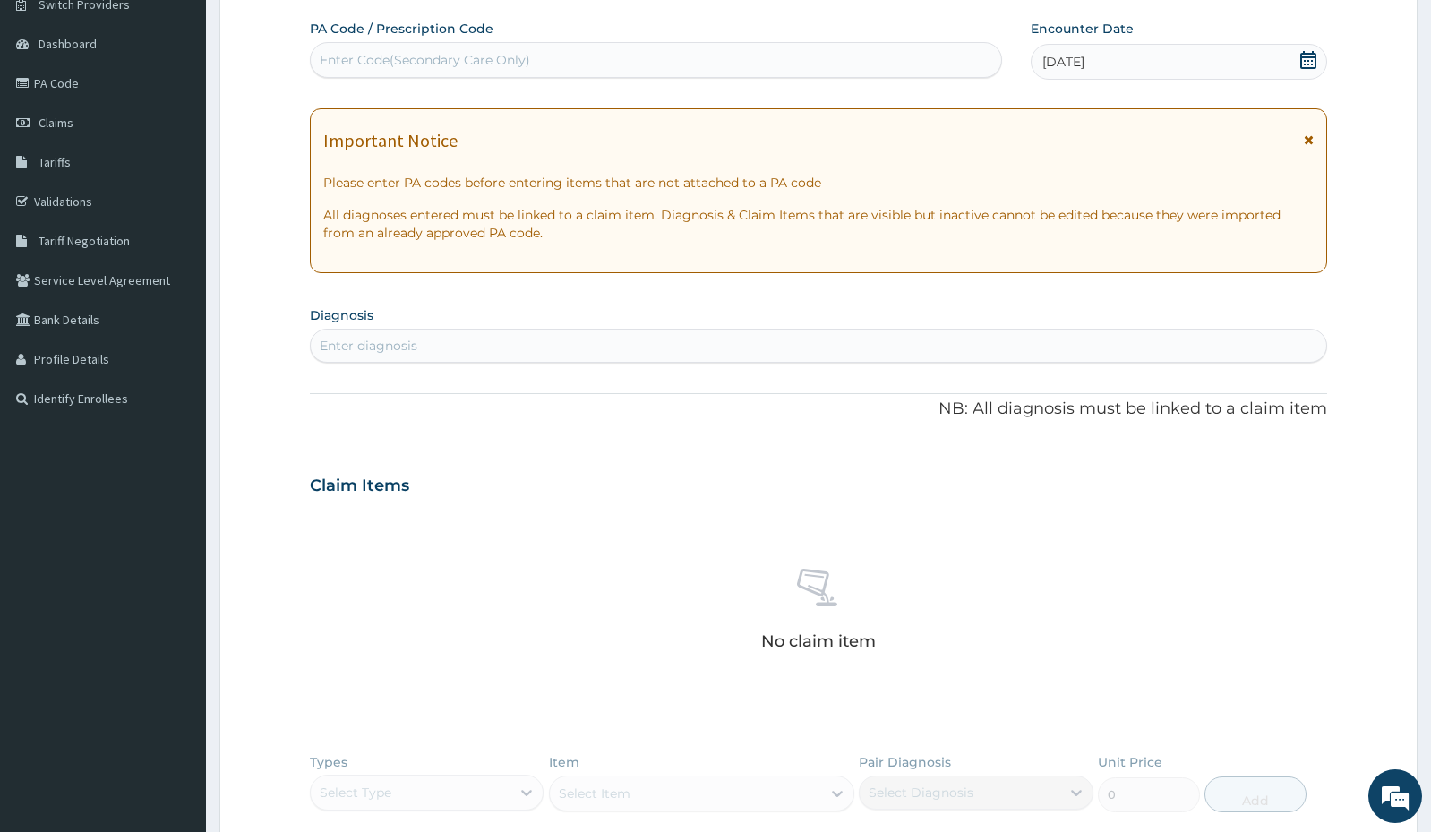
scroll to position [192, 0]
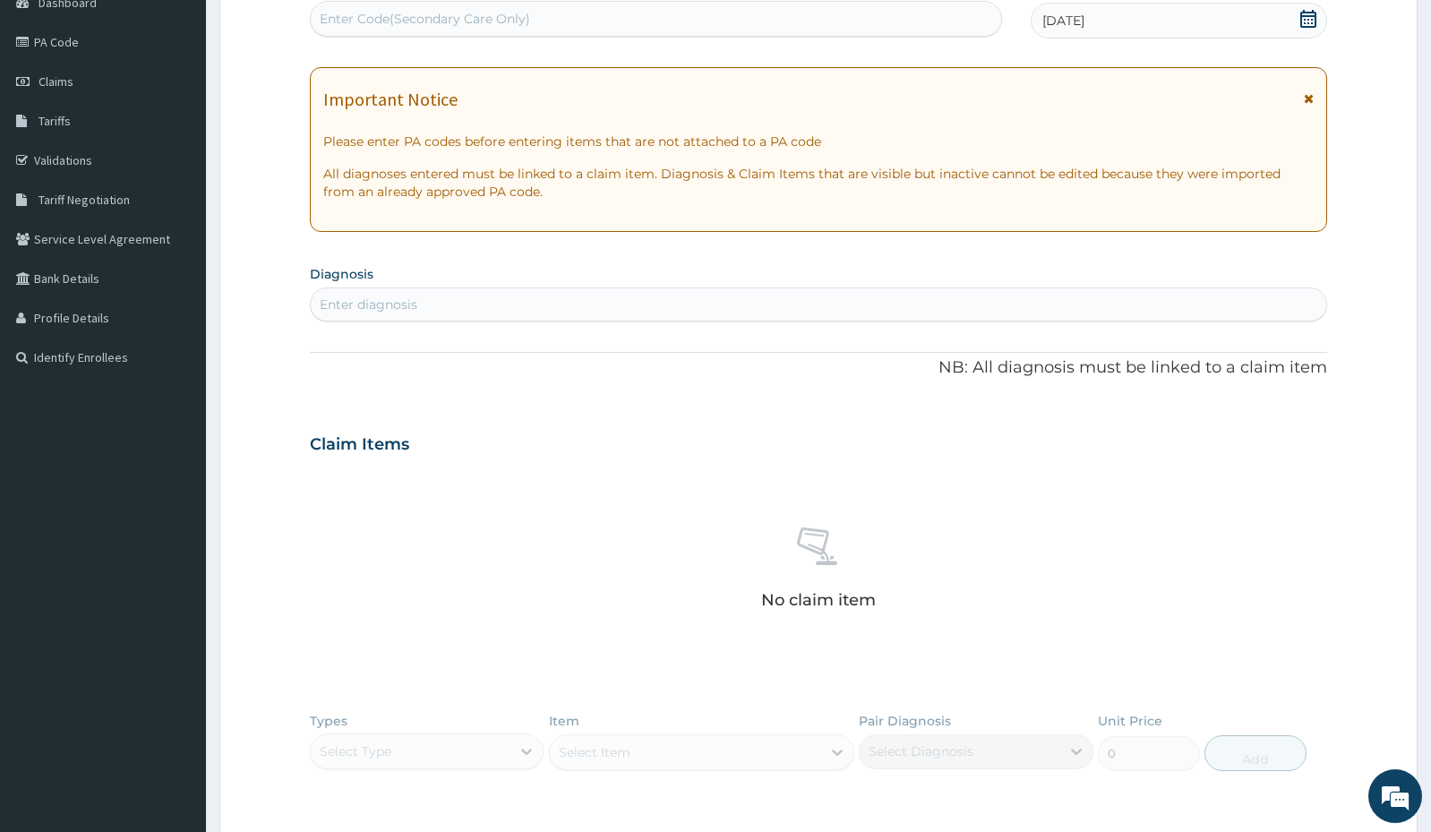
click at [912, 313] on div "Enter diagnosis" at bounding box center [818, 304] width 1015 height 29
type input "S"
type input "ENTER"
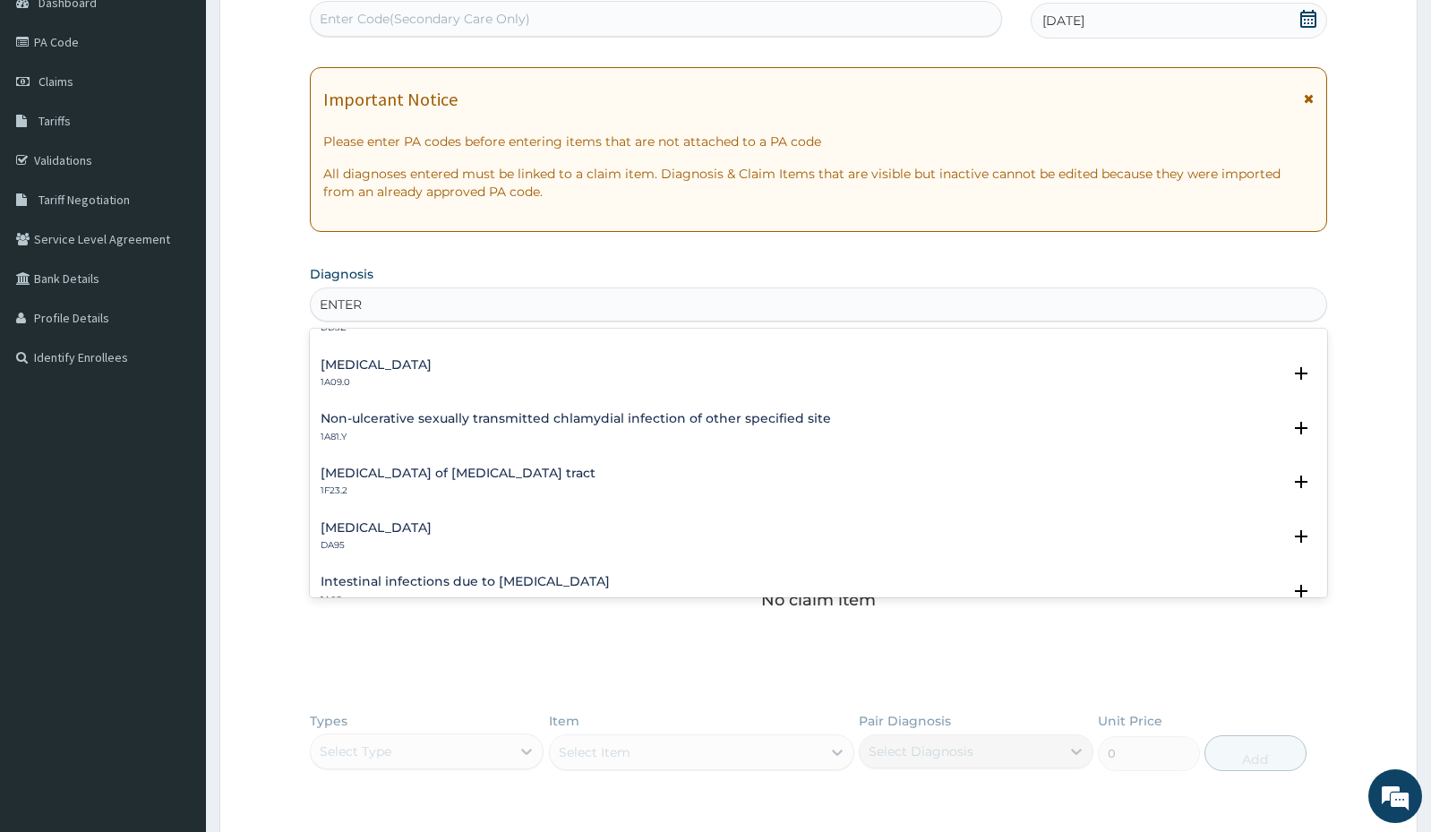
scroll to position [269, 0]
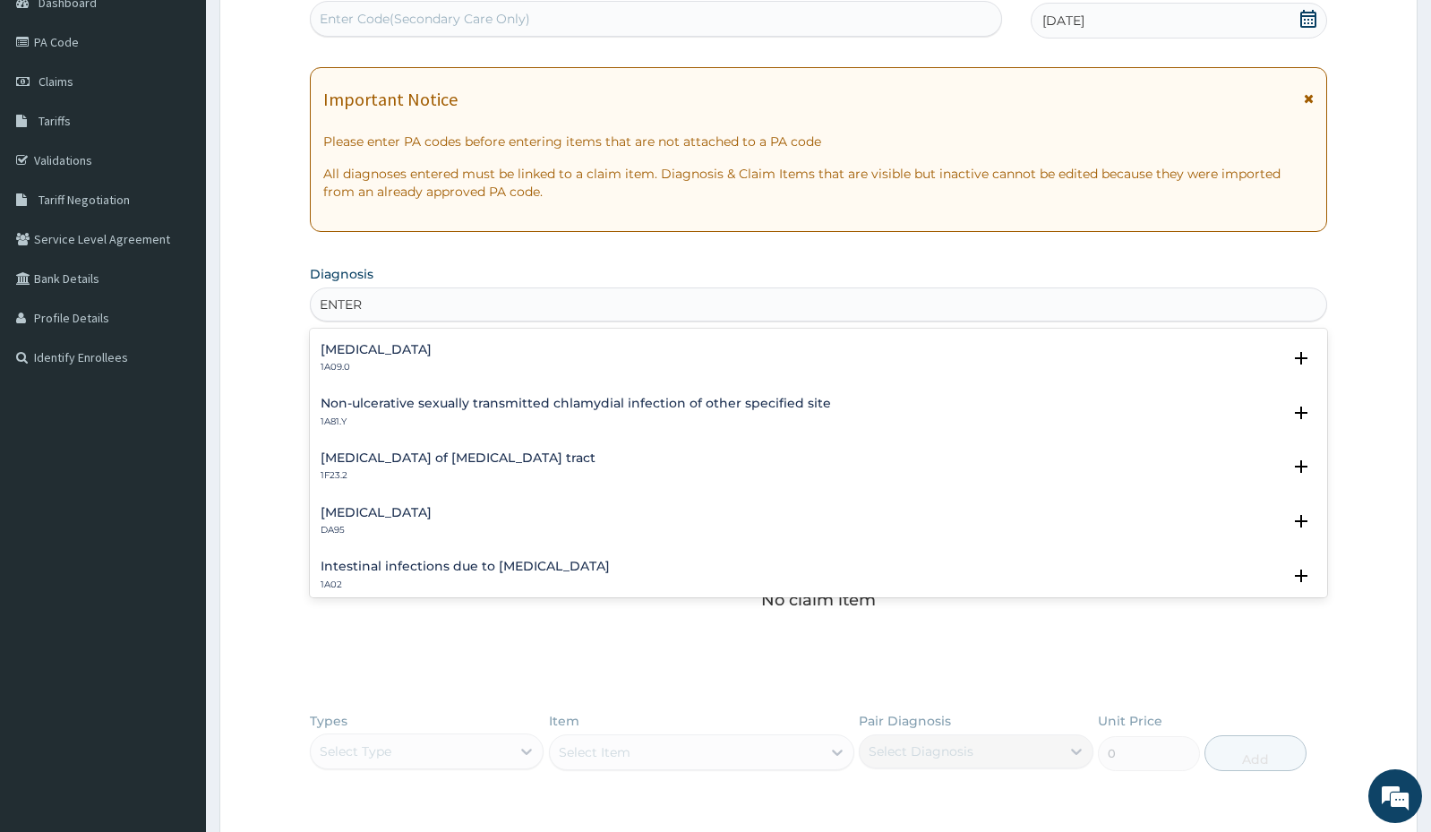
click at [470, 347] on div "Salmonella enteritis 1A09.0" at bounding box center [817, 358] width 995 height 31
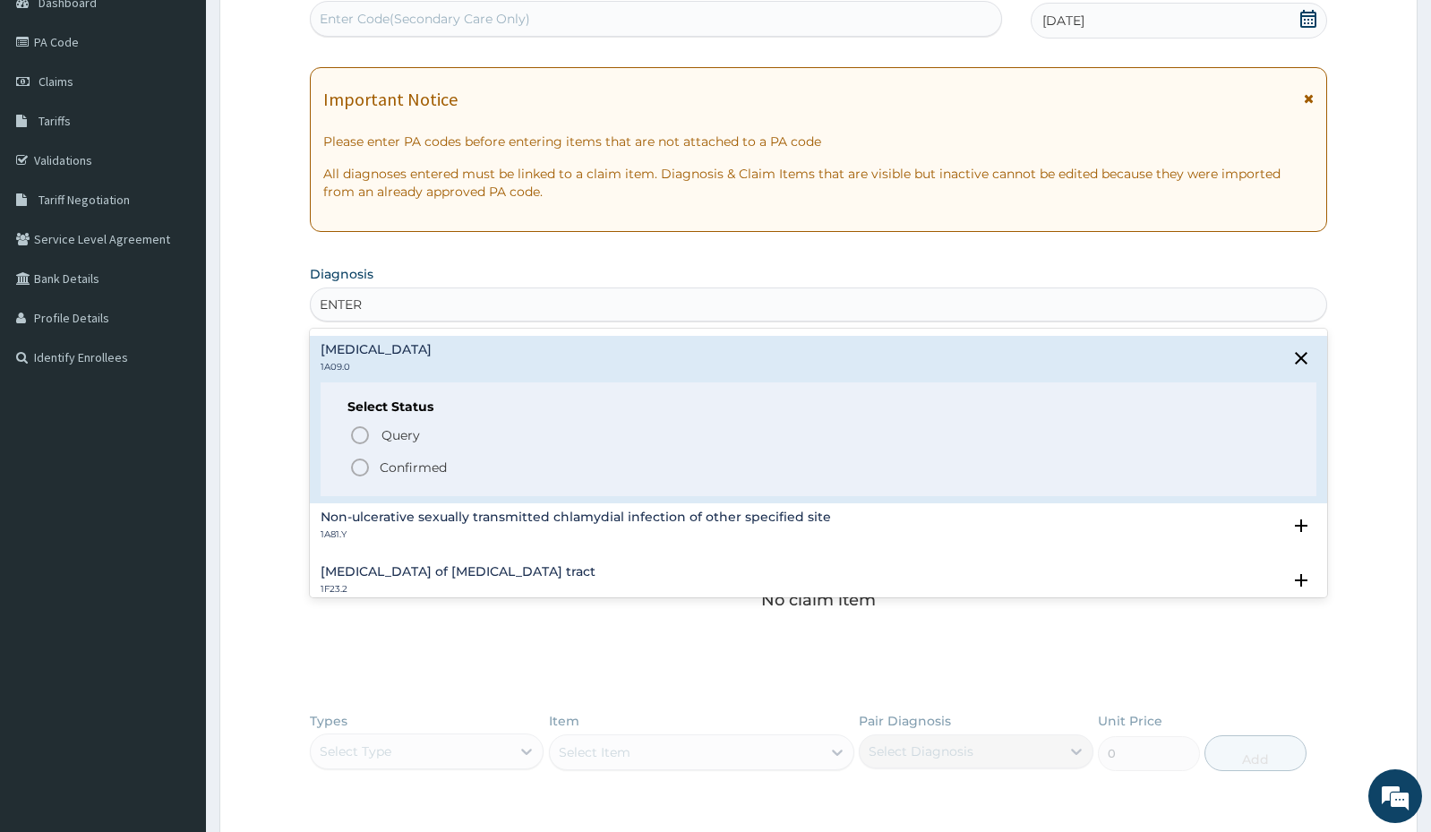
click at [446, 458] on p "Confirmed" at bounding box center [413, 467] width 67 height 18
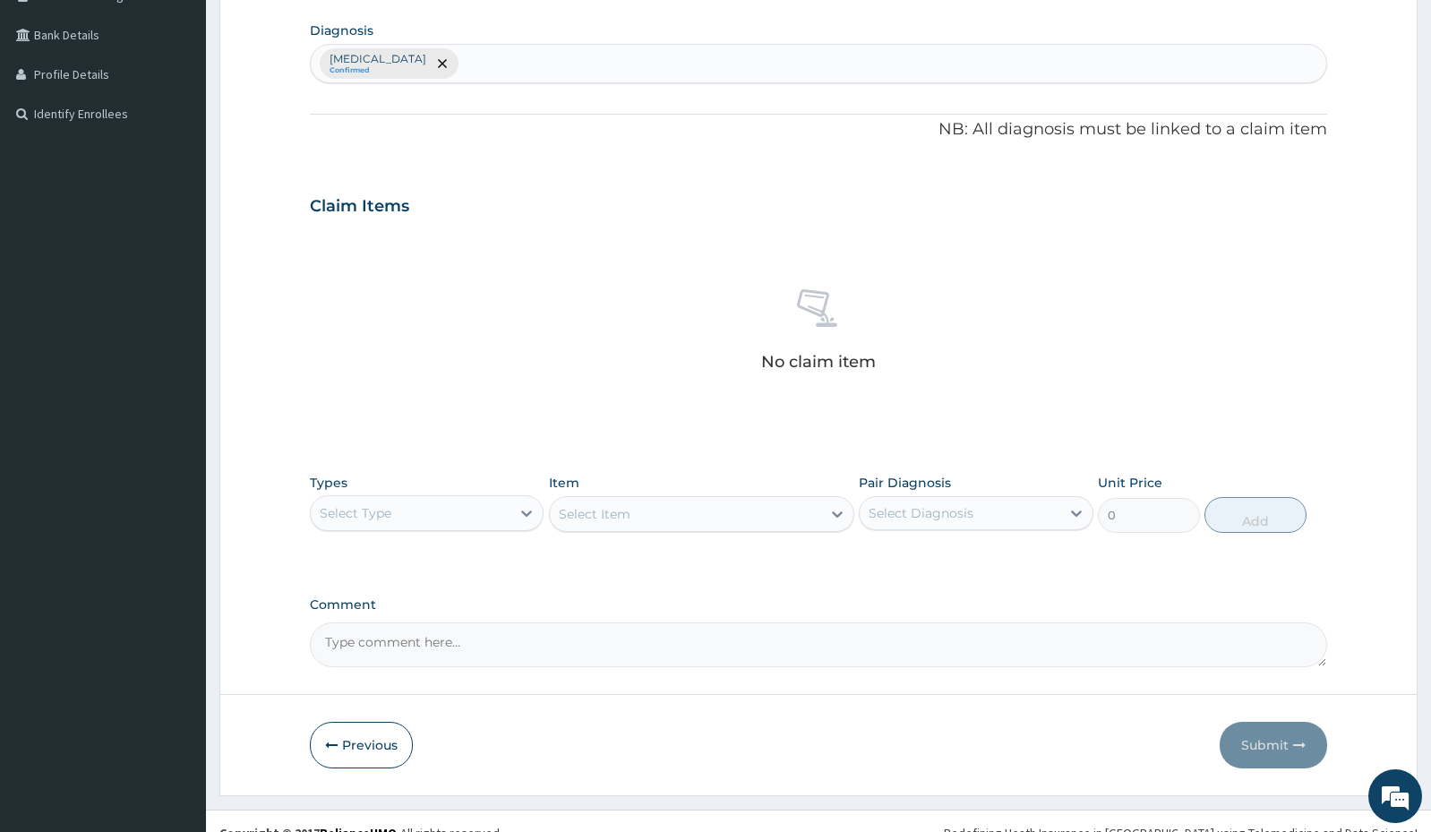
scroll to position [459, 0]
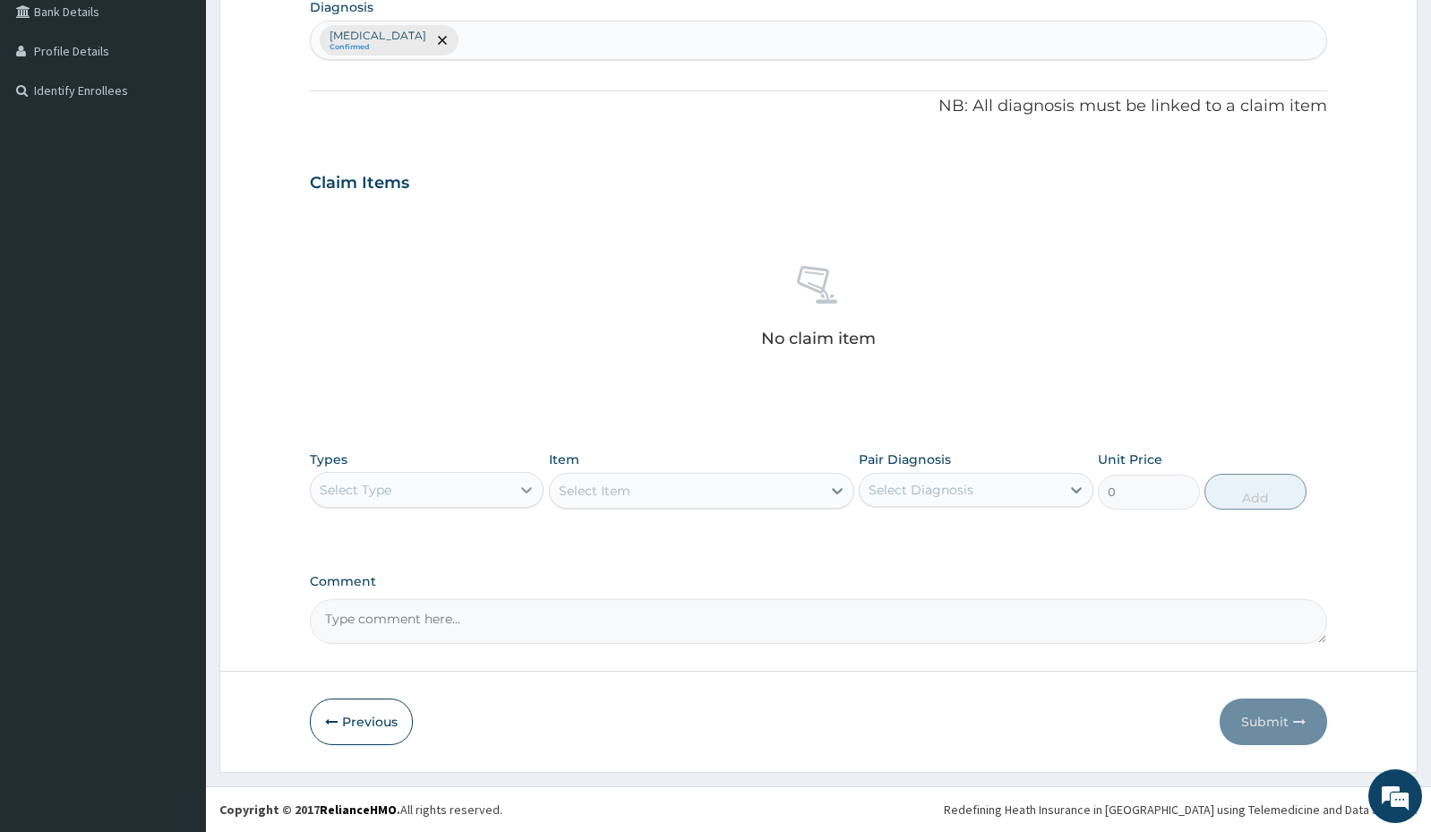
click at [525, 481] on icon at bounding box center [526, 490] width 18 height 18
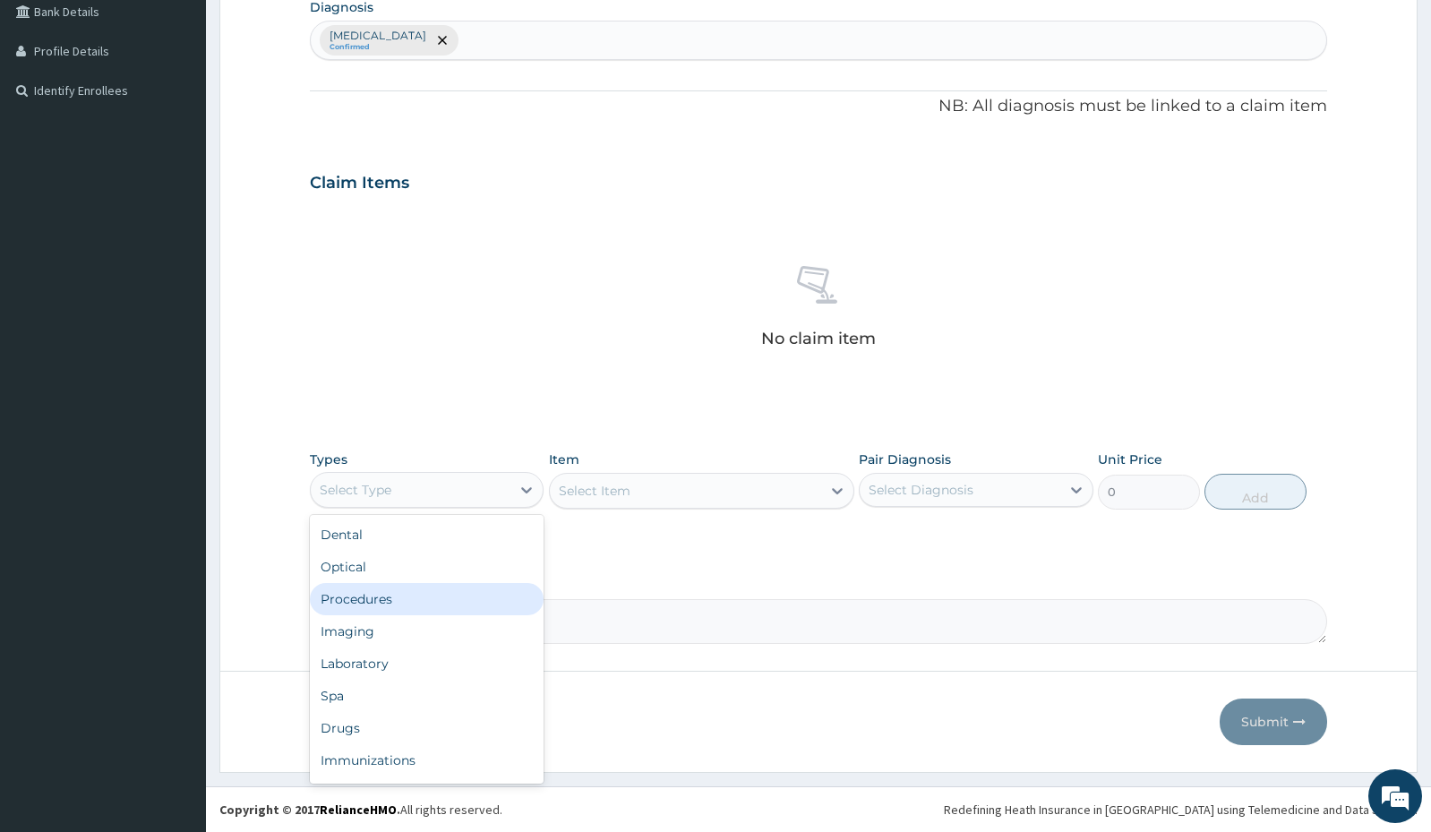
click at [464, 600] on div "Procedures" at bounding box center [427, 599] width 234 height 32
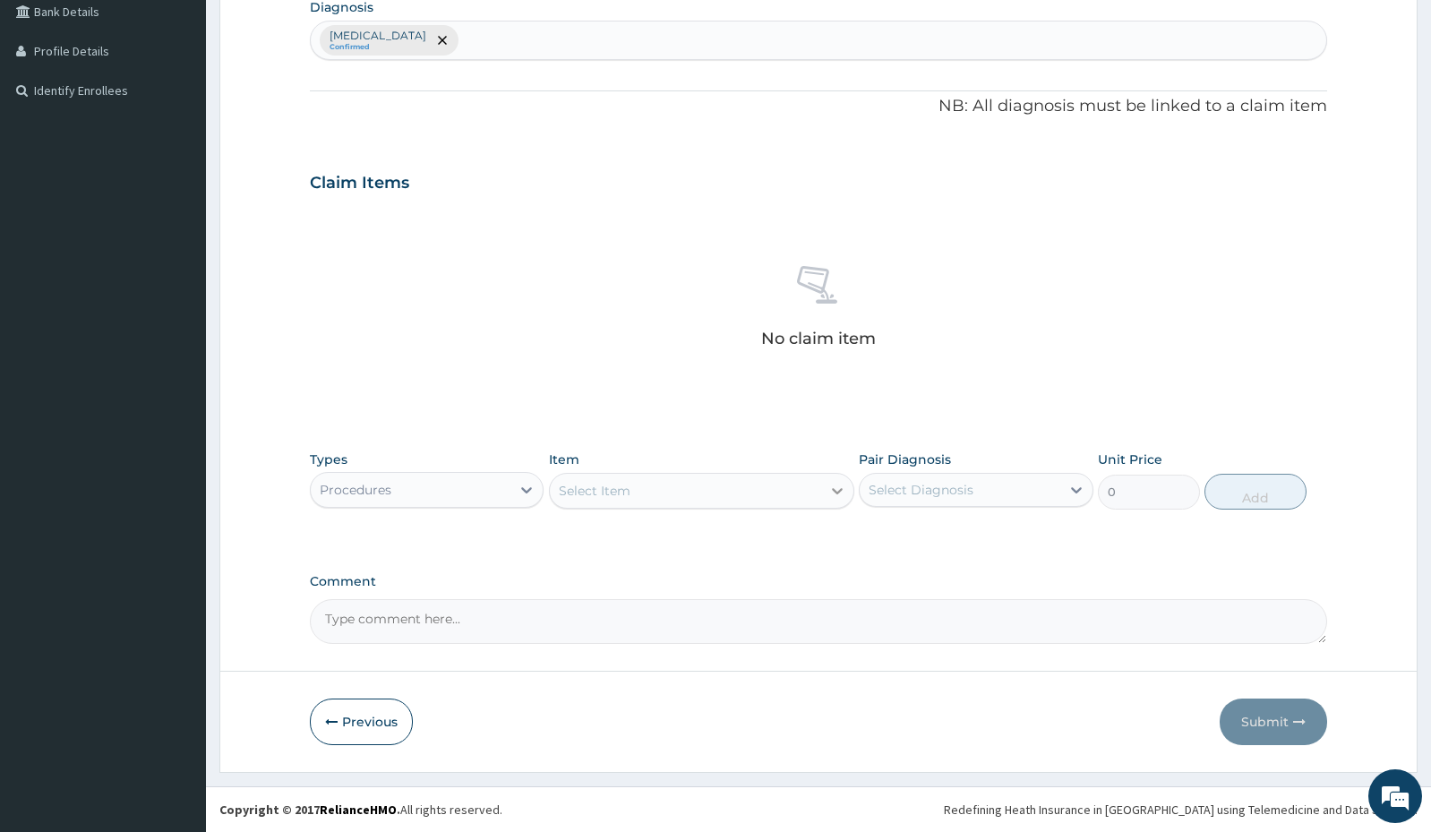
click at [822, 490] on div at bounding box center [837, 490] width 32 height 32
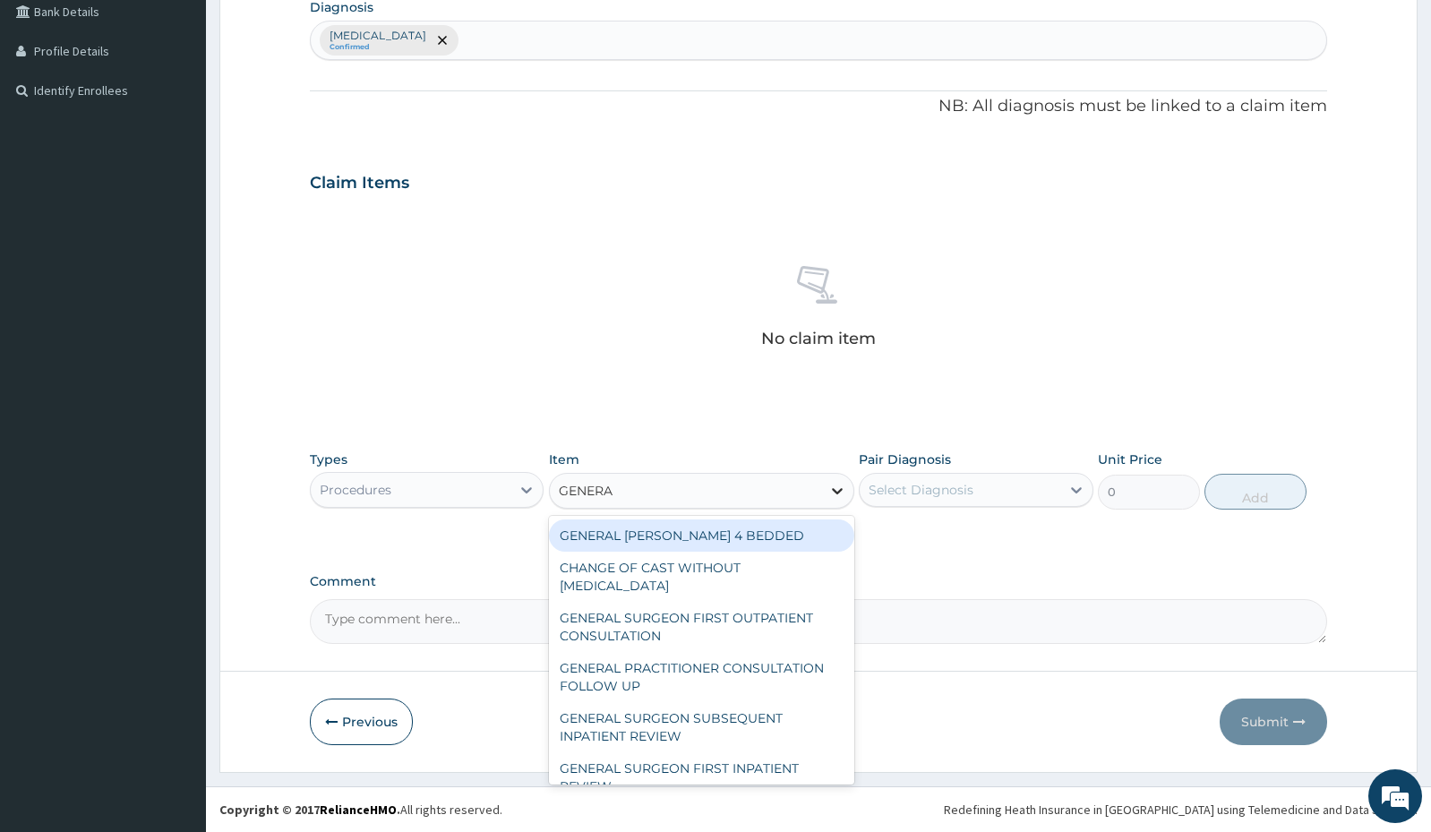
type input "GENERAL"
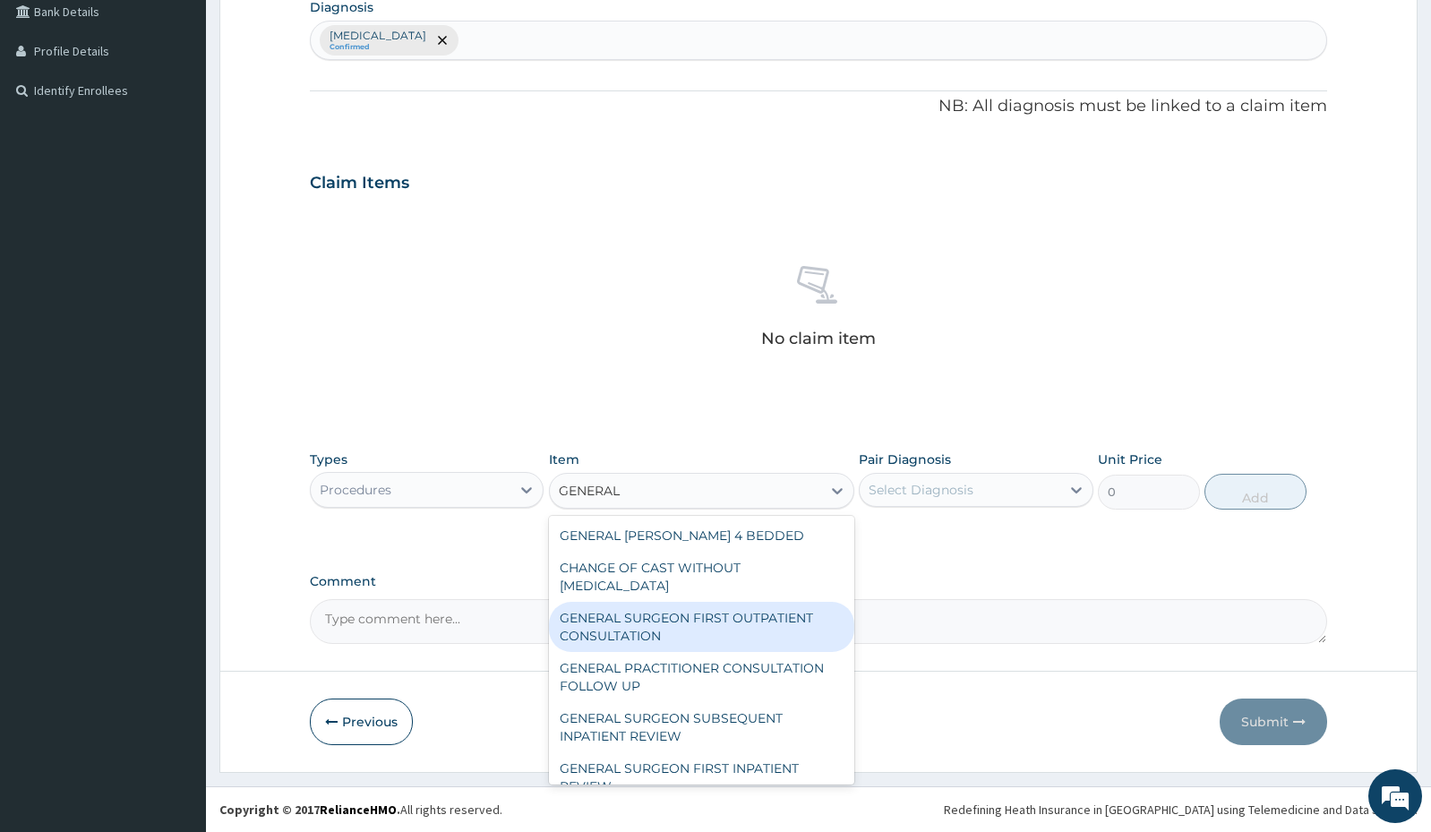
scroll to position [222, 0]
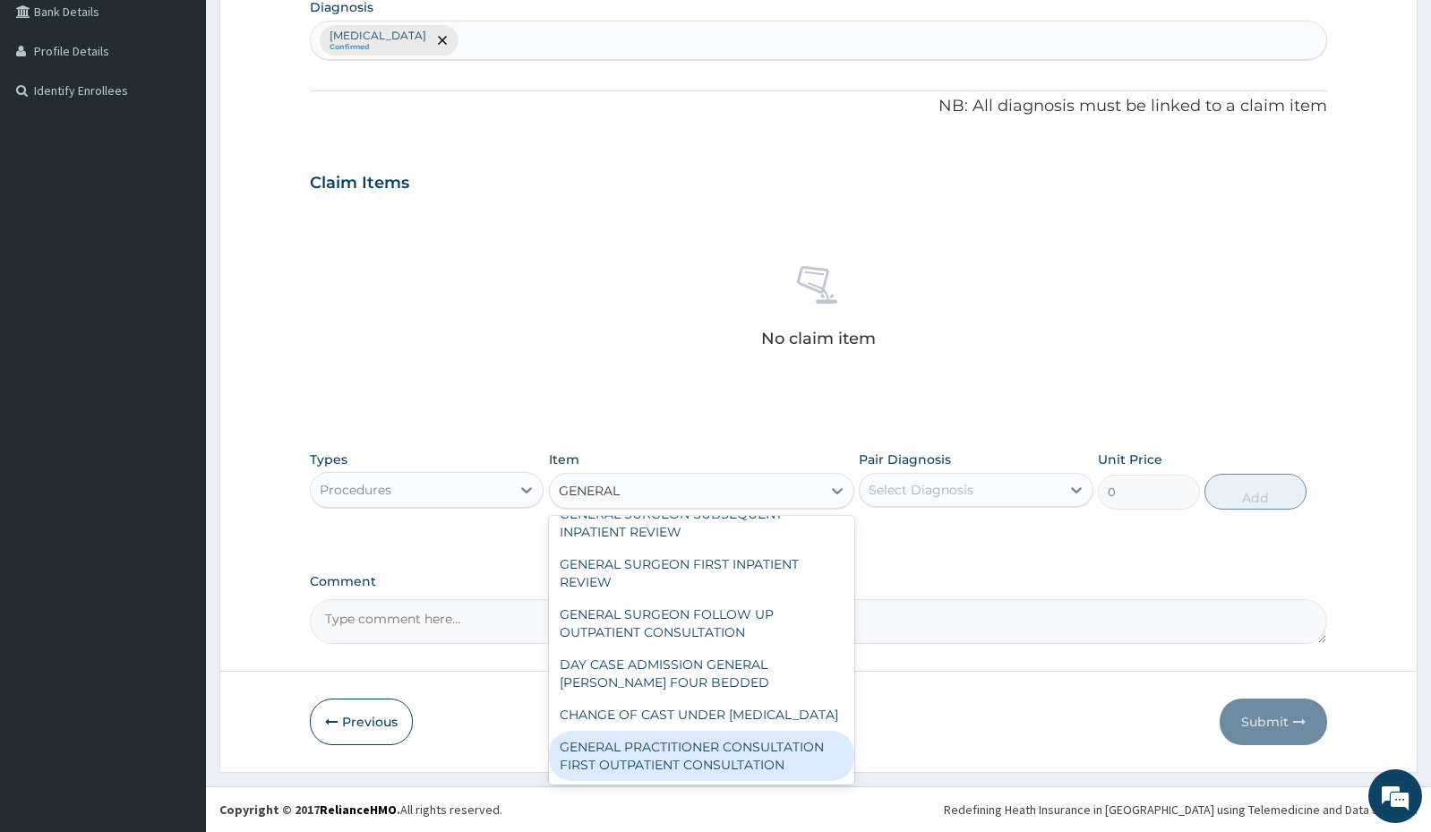
click at [723, 760] on div "GENERAL PRACTITIONER CONSULTATION FIRST OUTPATIENT CONSULTATION" at bounding box center [701, 756] width 305 height 50
type input "3000"
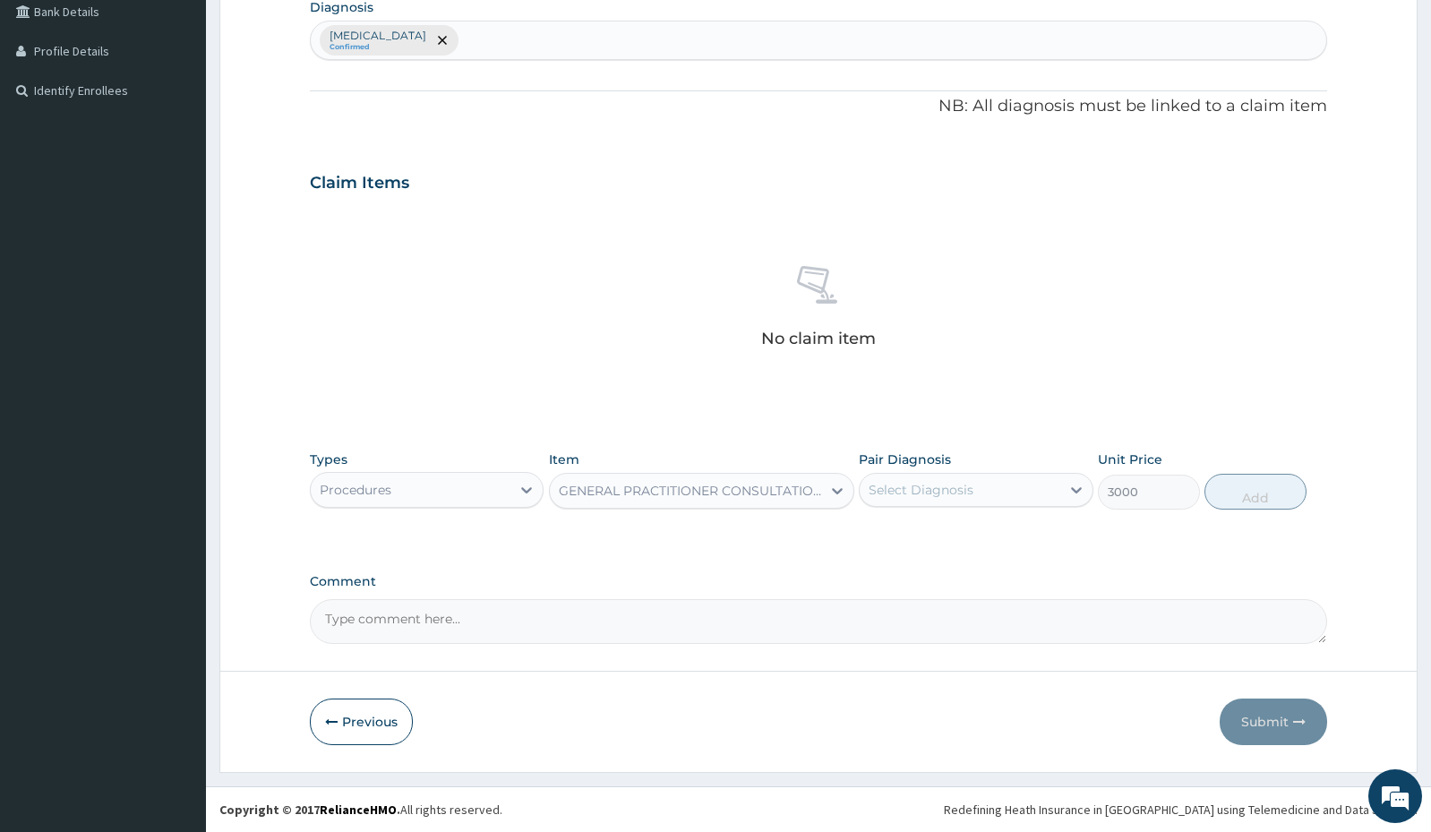
click at [1058, 491] on div "Select Diagnosis" at bounding box center [959, 489] width 200 height 29
click at [1019, 538] on div "Salmonella enteritis" at bounding box center [976, 535] width 234 height 37
checkbox input "true"
click at [1287, 496] on button "Add" at bounding box center [1255, 492] width 102 height 36
type input "0"
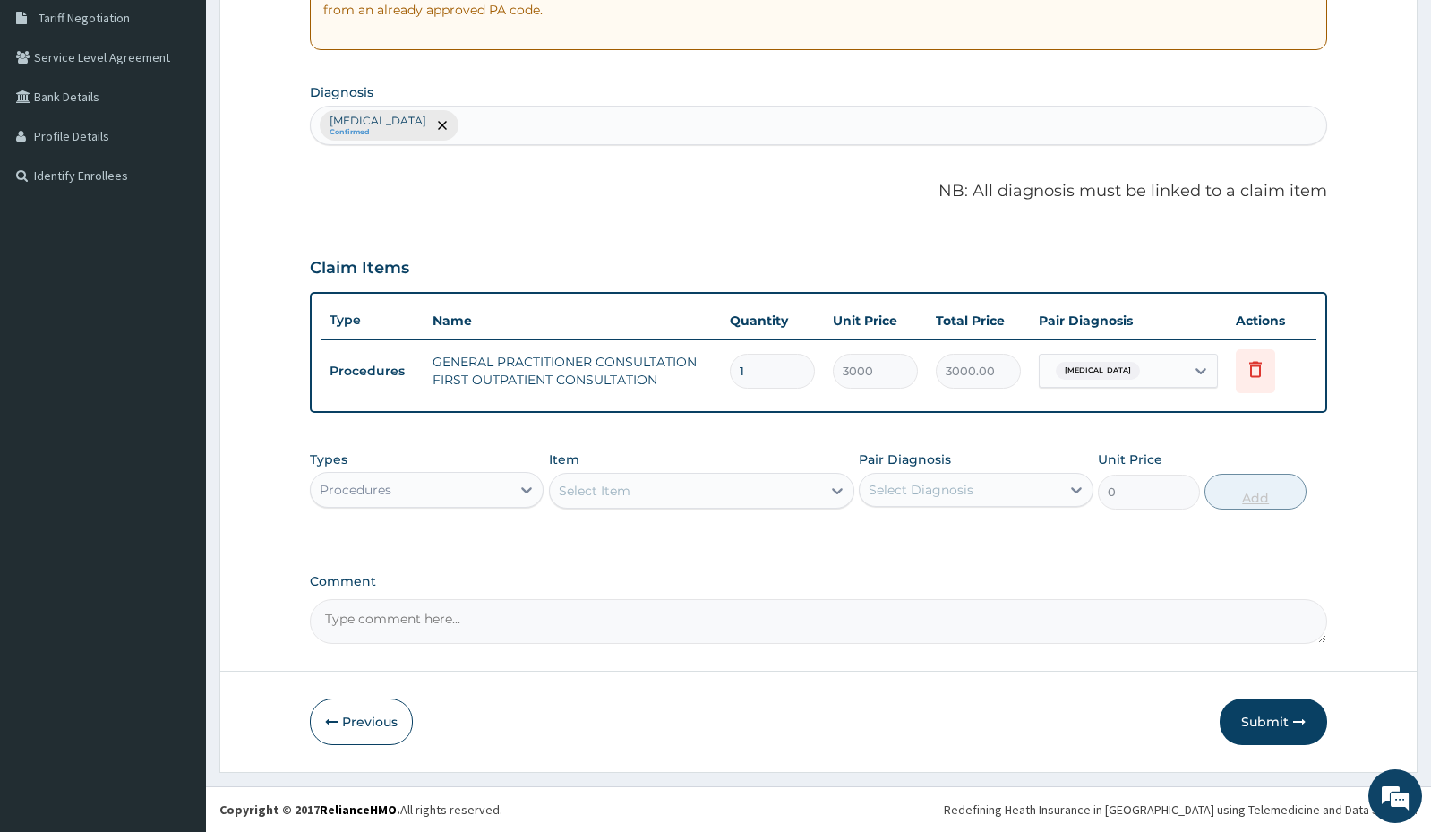
scroll to position [374, 0]
click at [508, 478] on div "Procedures" at bounding box center [411, 489] width 200 height 29
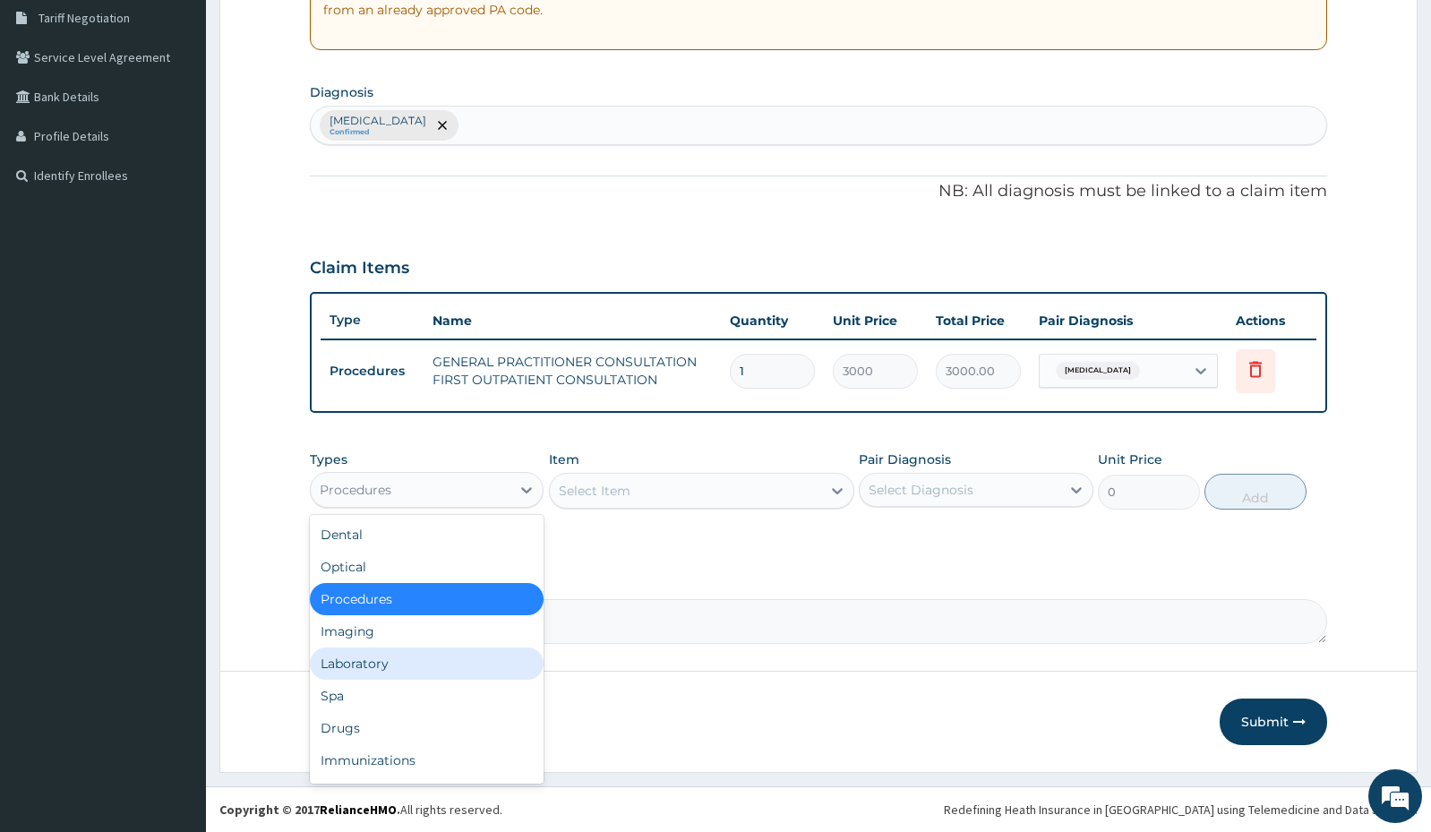
click at [407, 656] on div "Dental Optical Procedures Imaging Laboratory Spa Drugs Immunizations Others Gym" at bounding box center [427, 649] width 234 height 269
click at [407, 656] on div "Laboratory" at bounding box center [427, 663] width 234 height 32
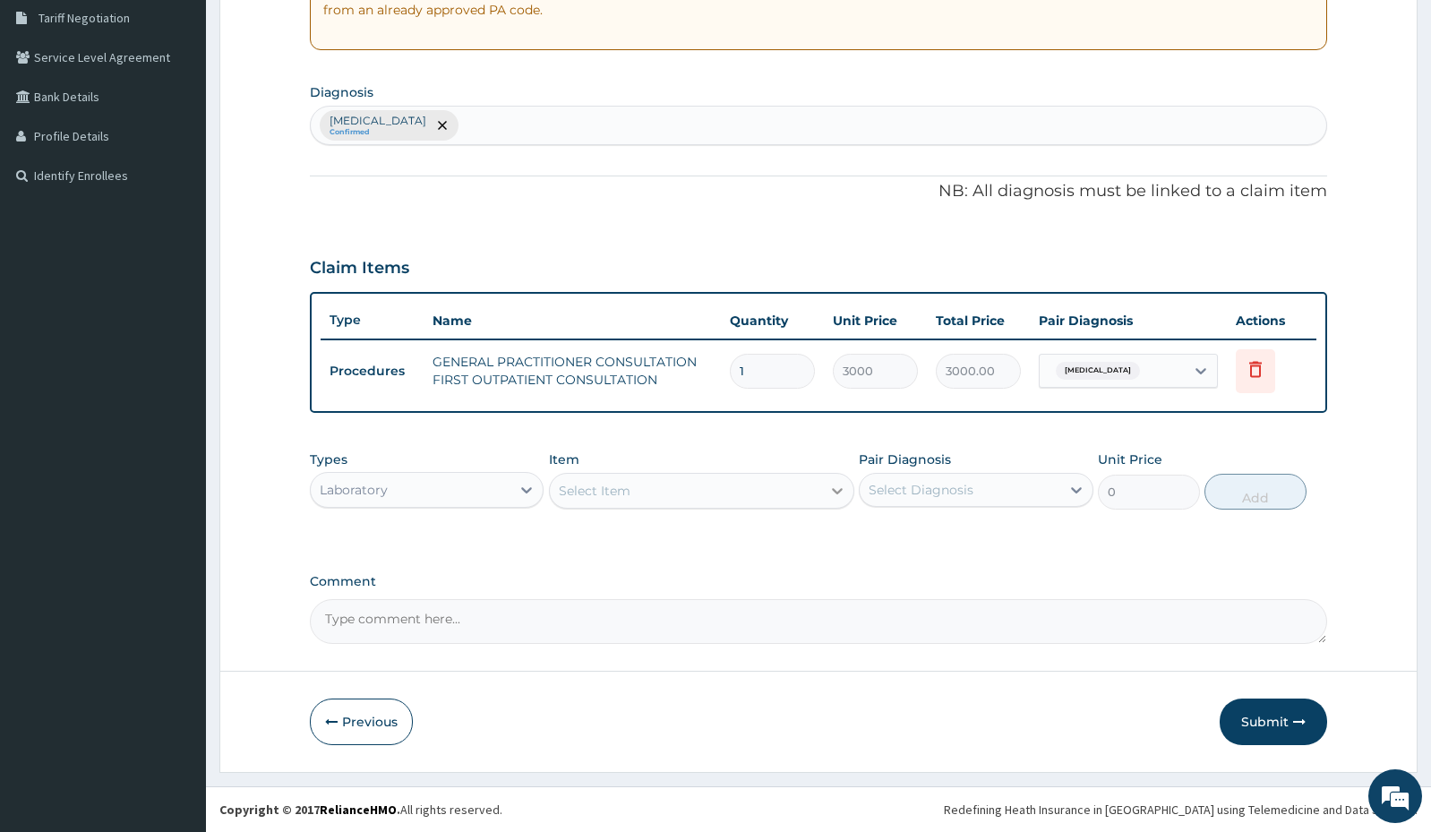
click at [838, 474] on div at bounding box center [837, 490] width 32 height 32
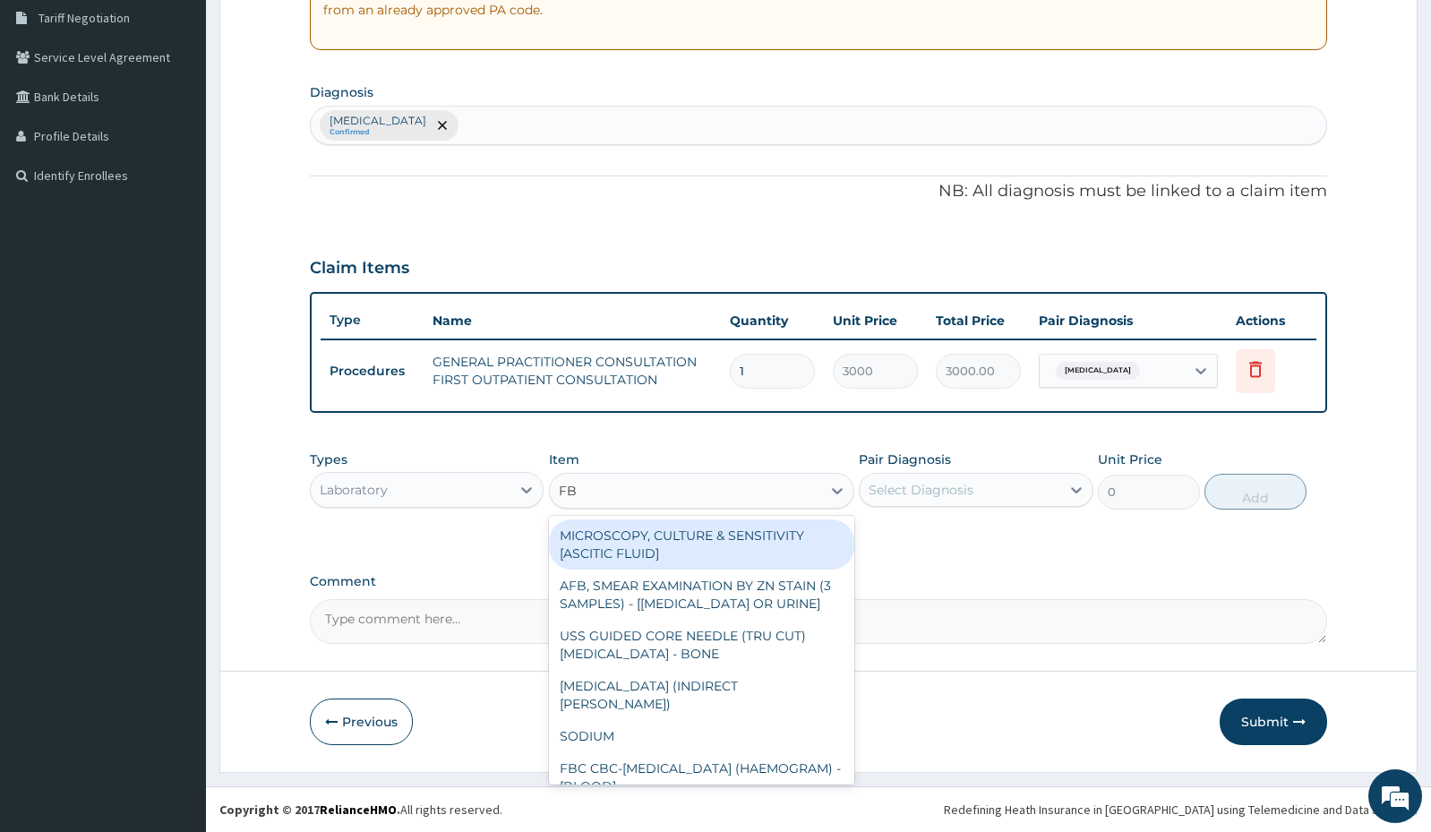
type input "FBC"
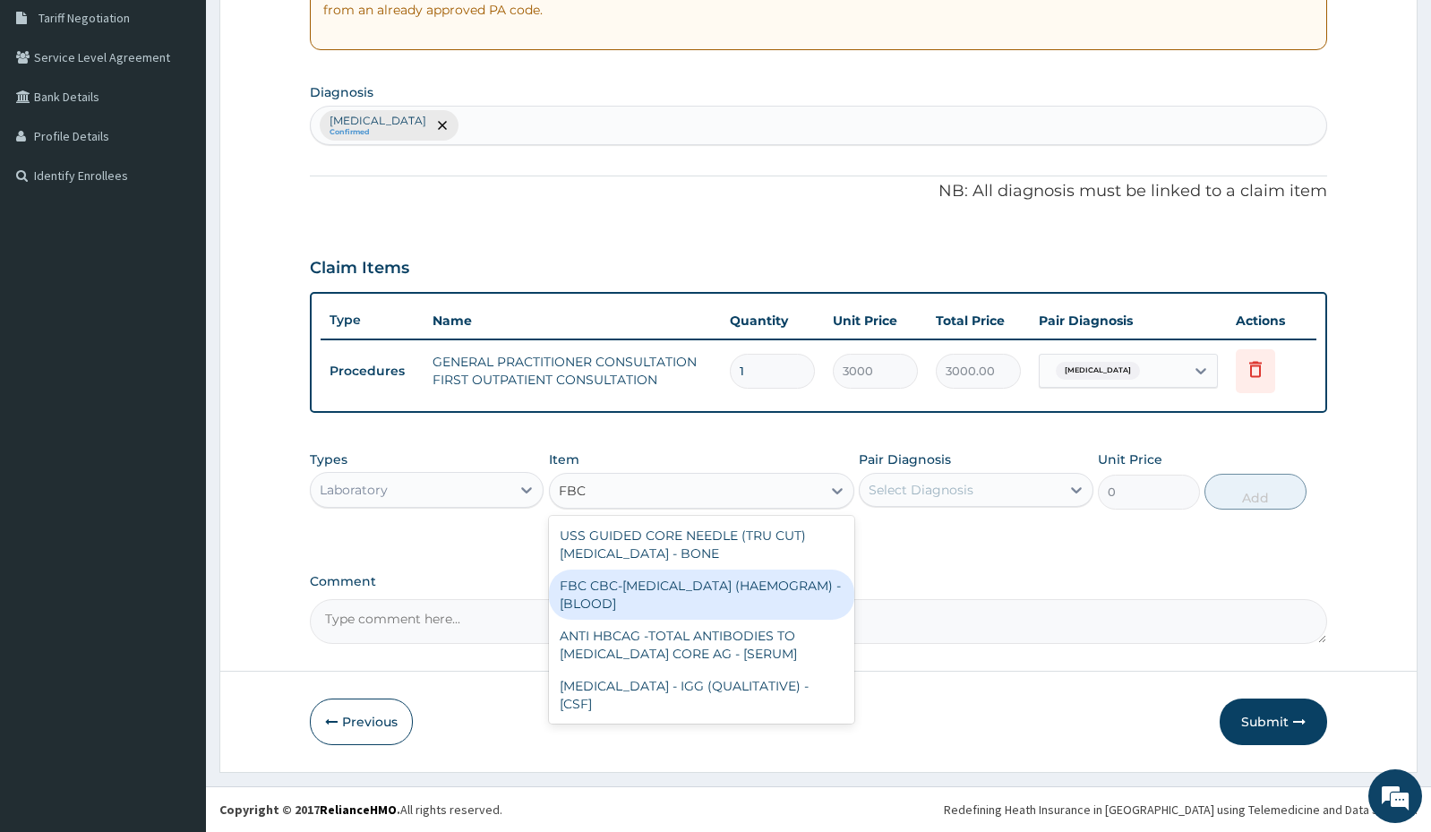
click at [730, 591] on div "FBC CBC-COMPLETE BLOOD COUNT (HAEMOGRAM) - [BLOOD]" at bounding box center [701, 594] width 305 height 50
type input "3000"
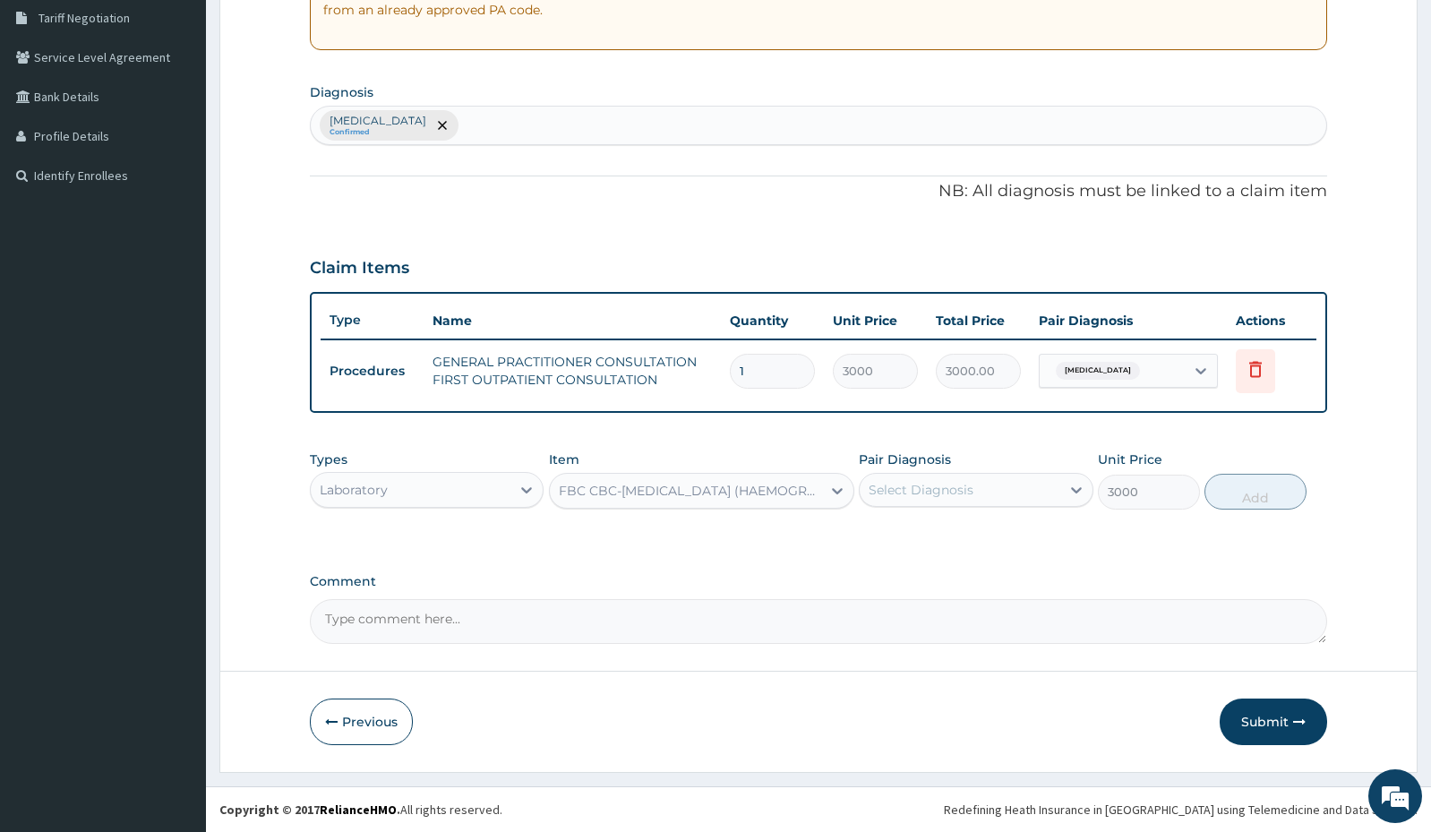
click at [1006, 452] on div "Pair Diagnosis Select Diagnosis" at bounding box center [976, 479] width 234 height 59
click at [990, 501] on div "Select Diagnosis" at bounding box center [959, 489] width 200 height 29
click at [947, 525] on label "Salmonella enteritis" at bounding box center [943, 534] width 111 height 18
checkbox input "true"
click at [1250, 498] on button "Add" at bounding box center [1255, 492] width 102 height 36
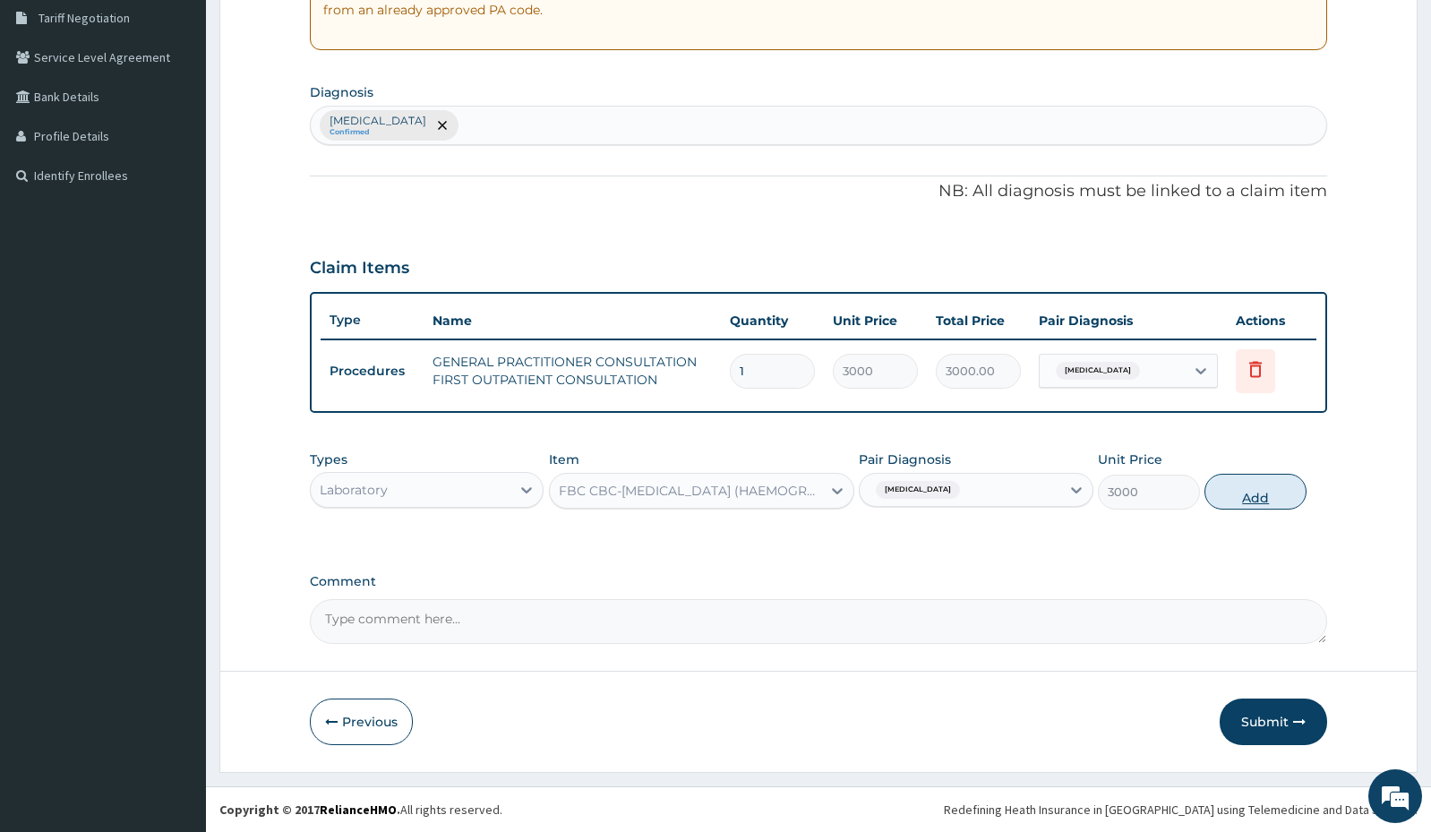
type input "0"
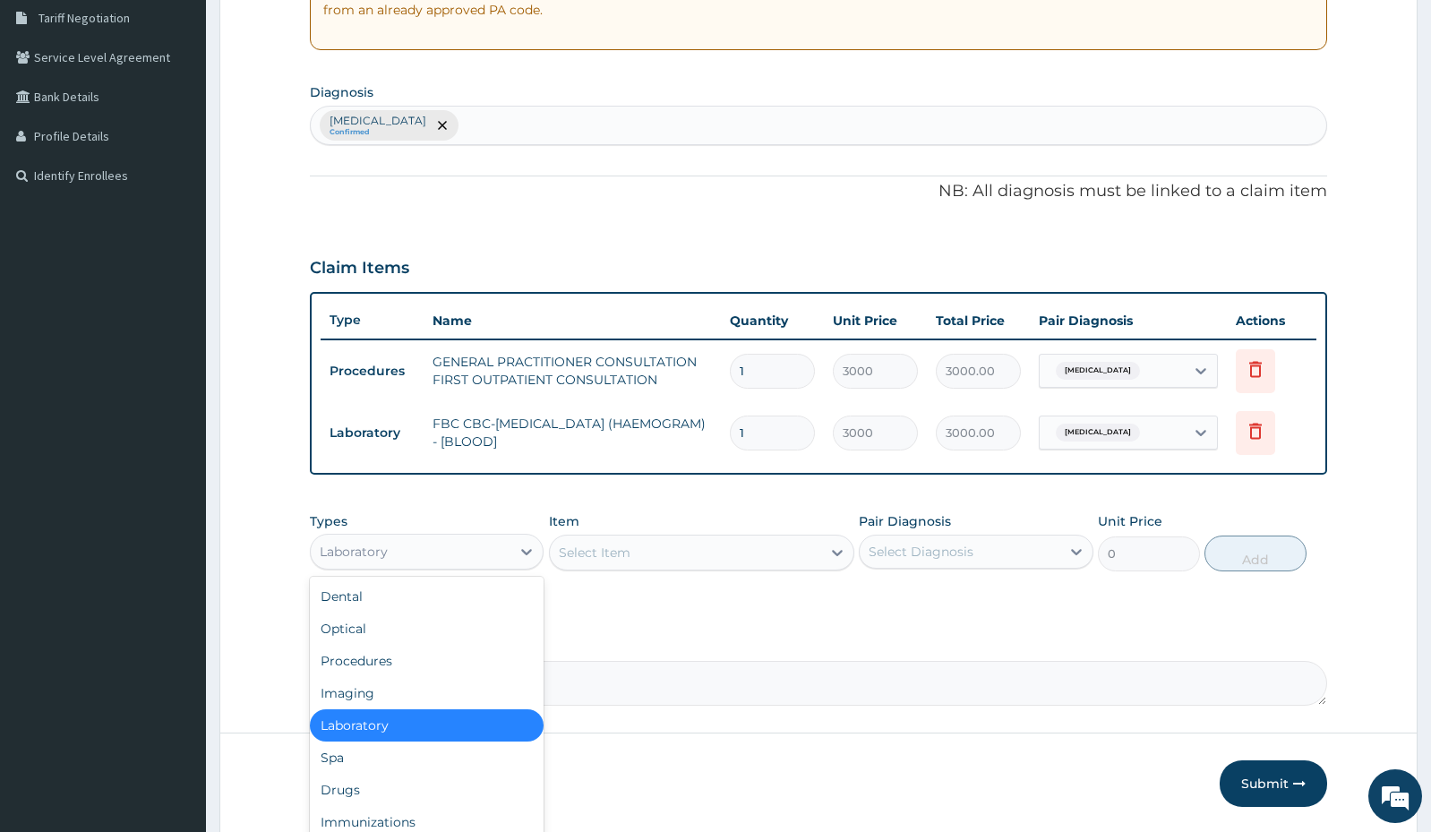
click at [493, 563] on div "Laboratory" at bounding box center [411, 551] width 200 height 29
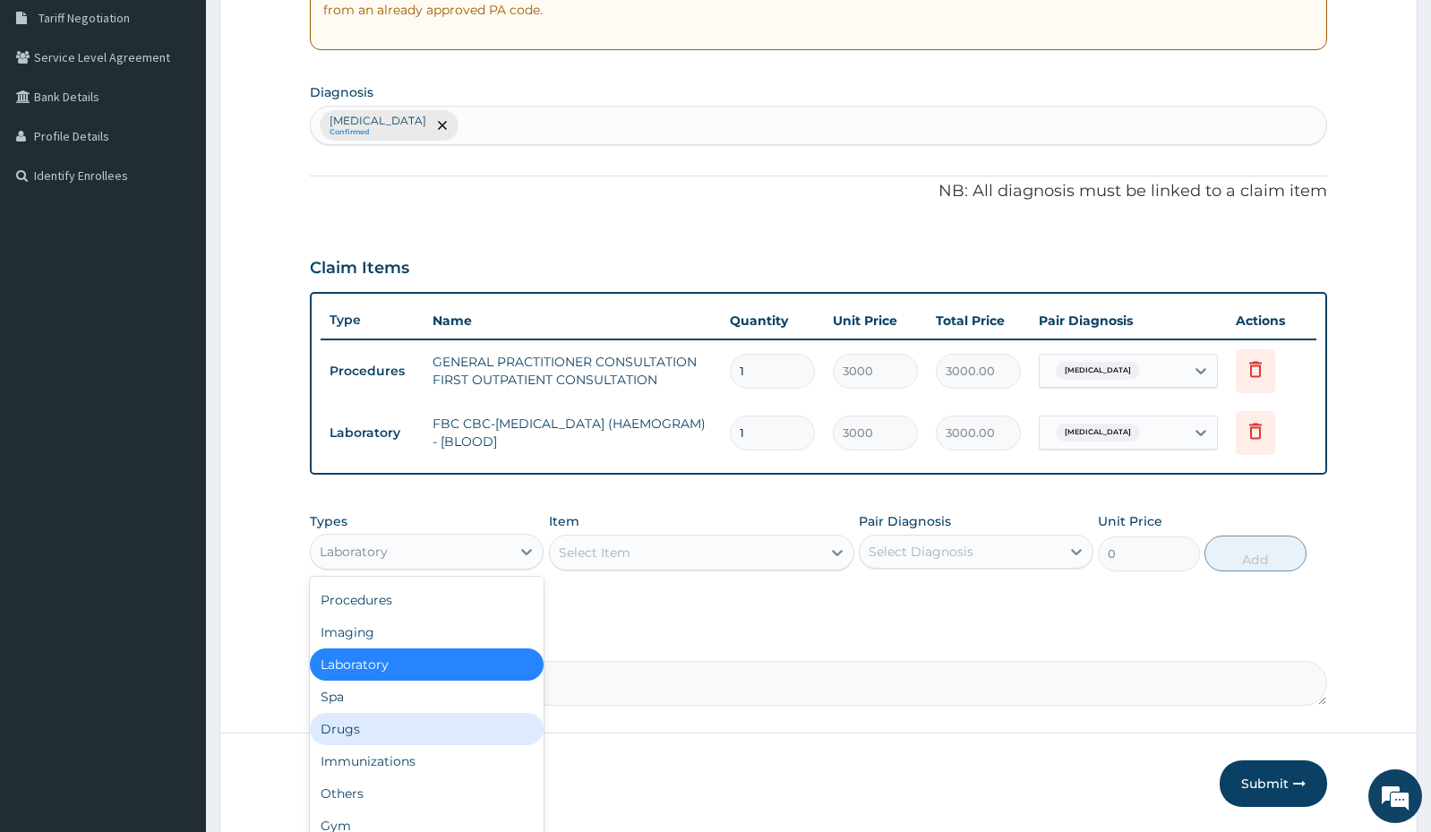
click at [405, 713] on div "Drugs" at bounding box center [427, 729] width 234 height 32
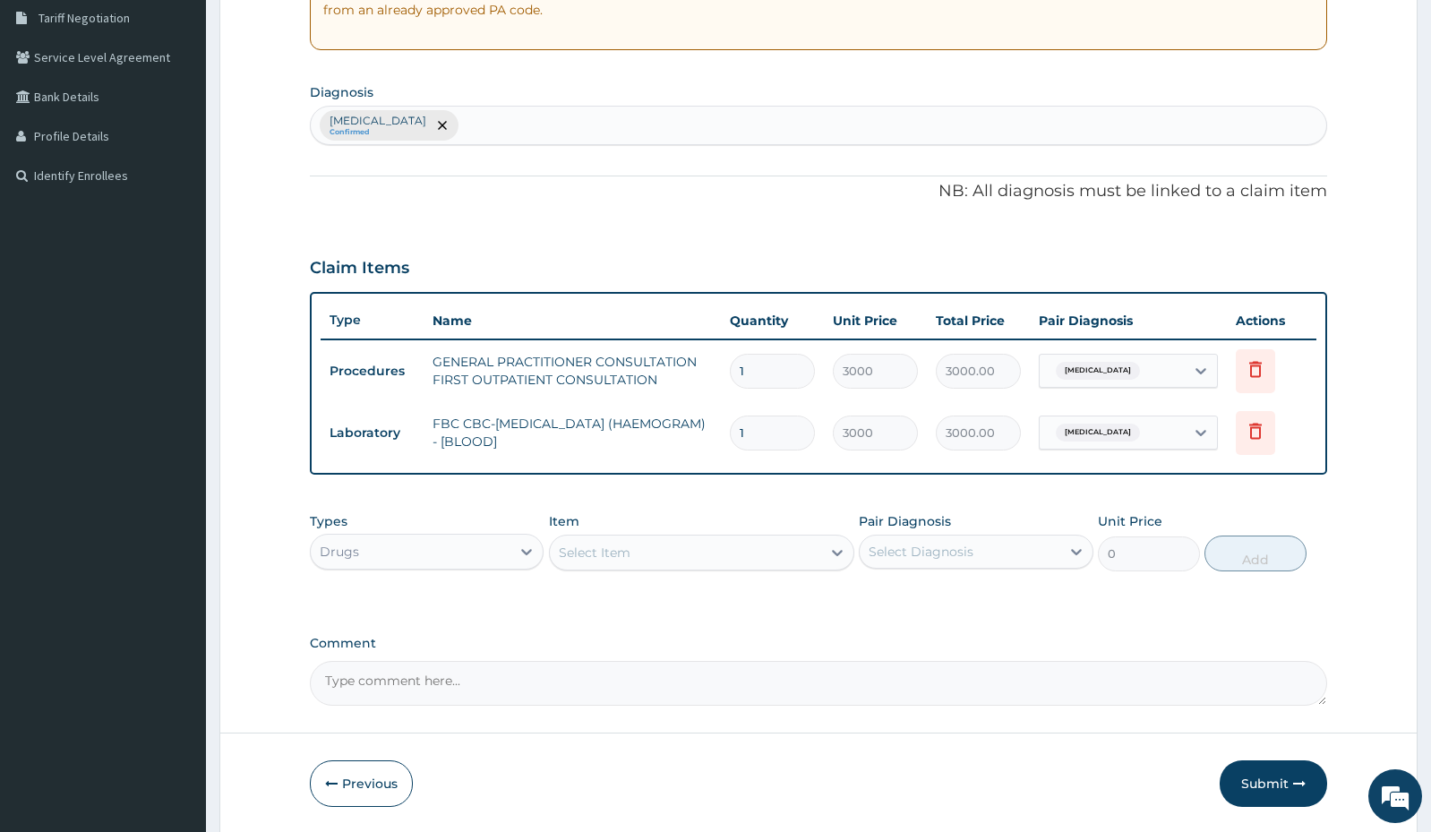
click at [807, 551] on div "Select Item" at bounding box center [685, 552] width 271 height 29
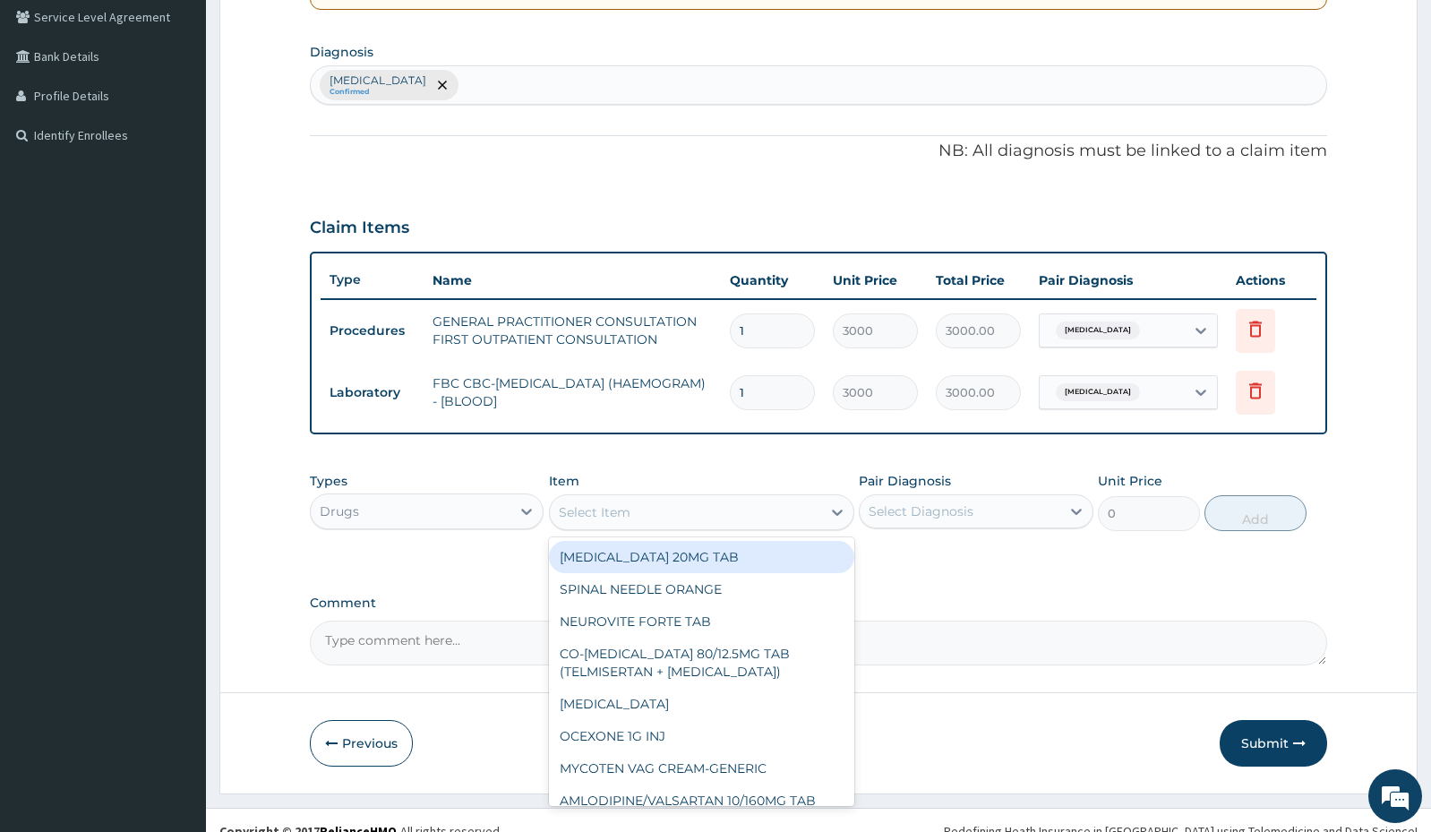
scroll to position [436, 0]
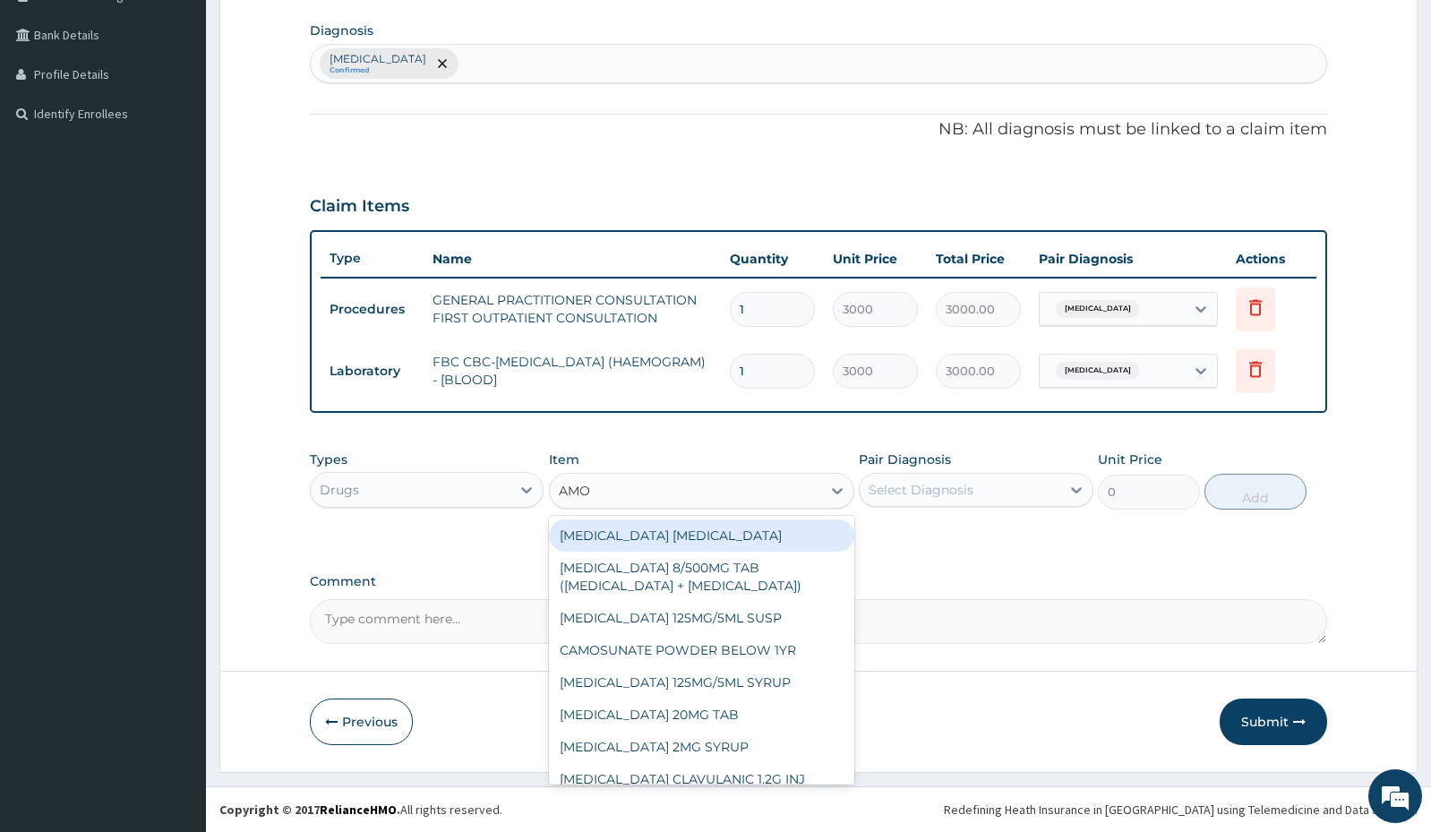
type input "AMOX"
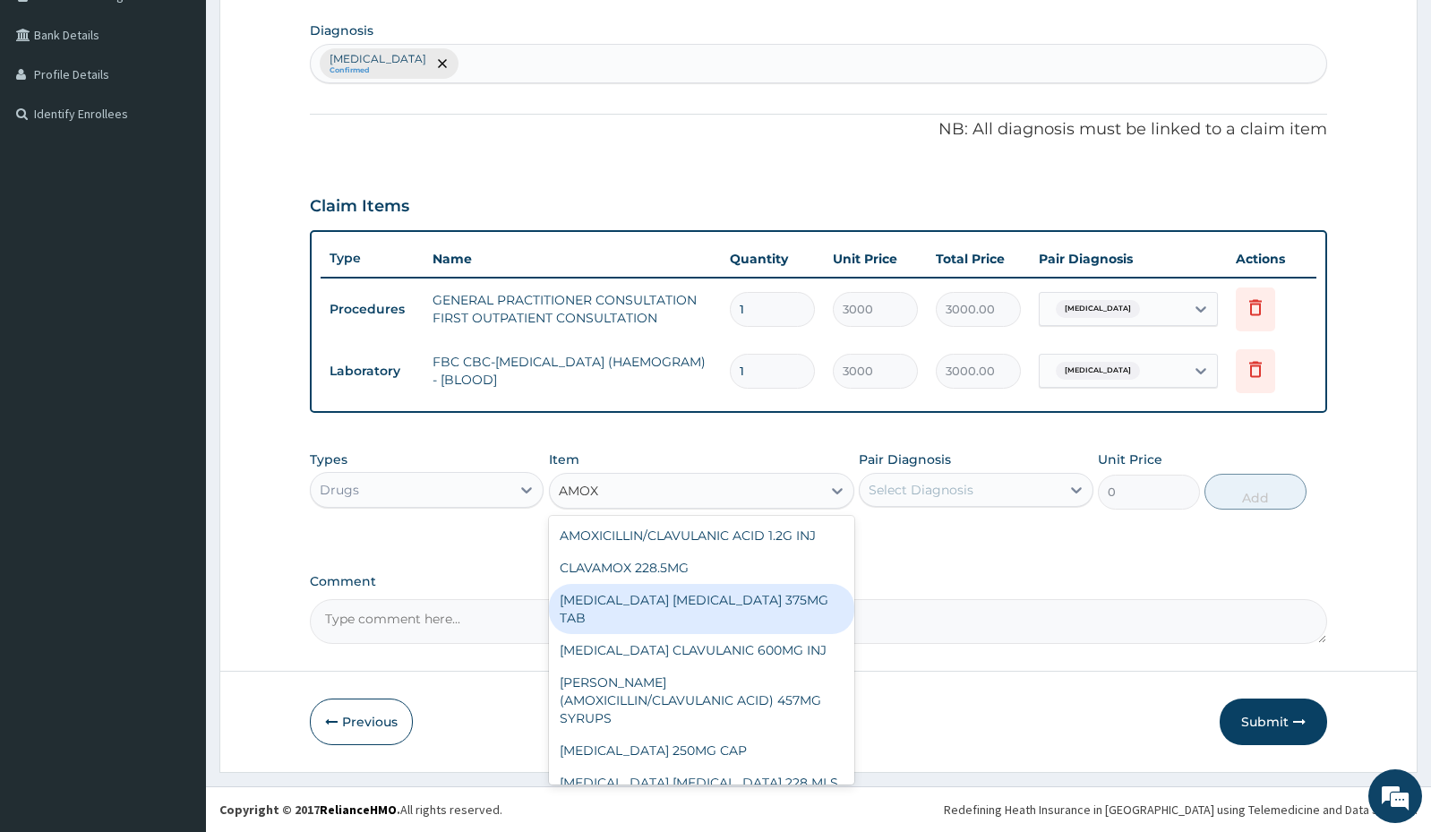
scroll to position [247, 0]
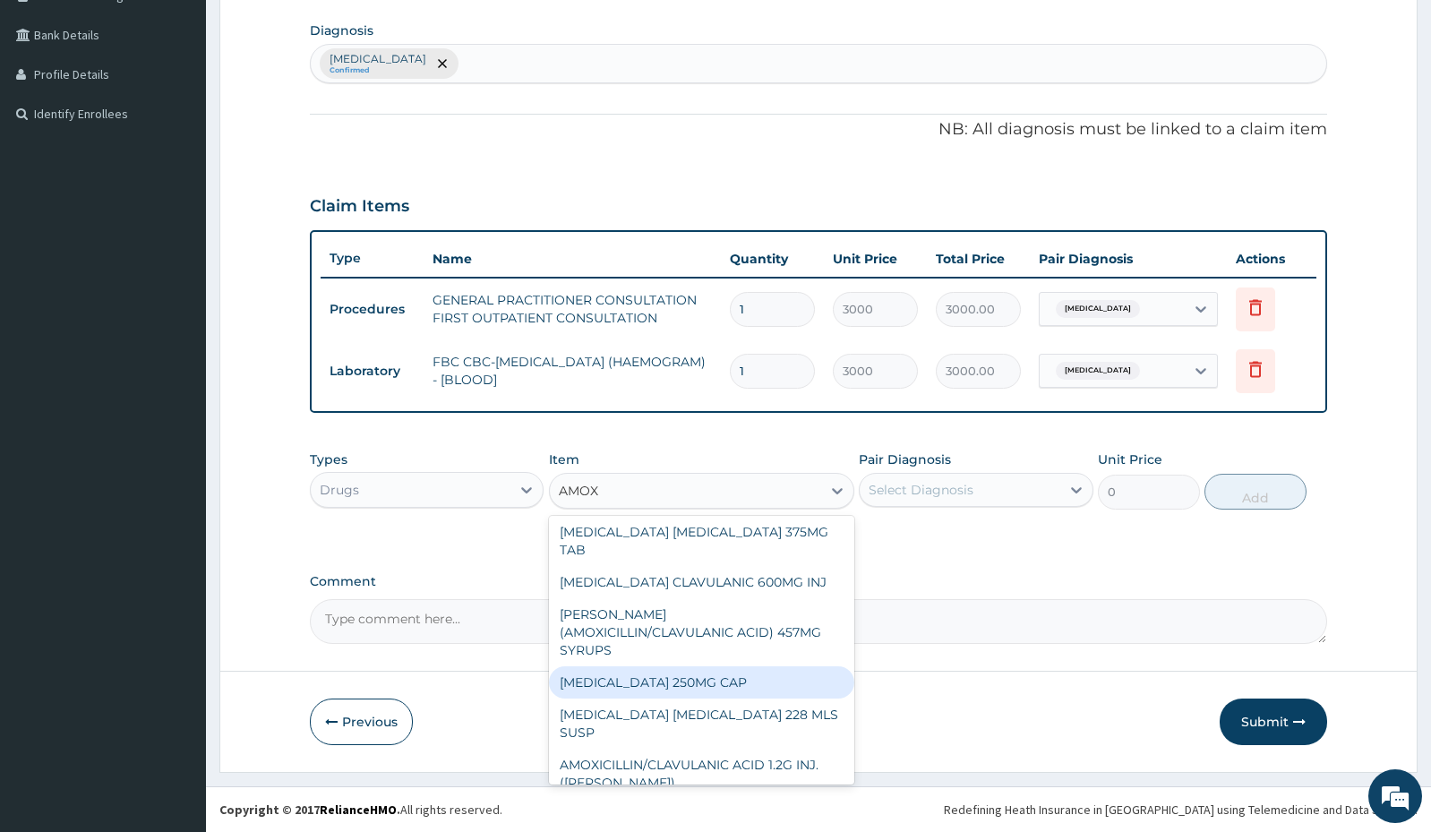
click at [701, 667] on div "AMOXICILLIN 250MG CAP" at bounding box center [701, 682] width 305 height 32
type input "35"
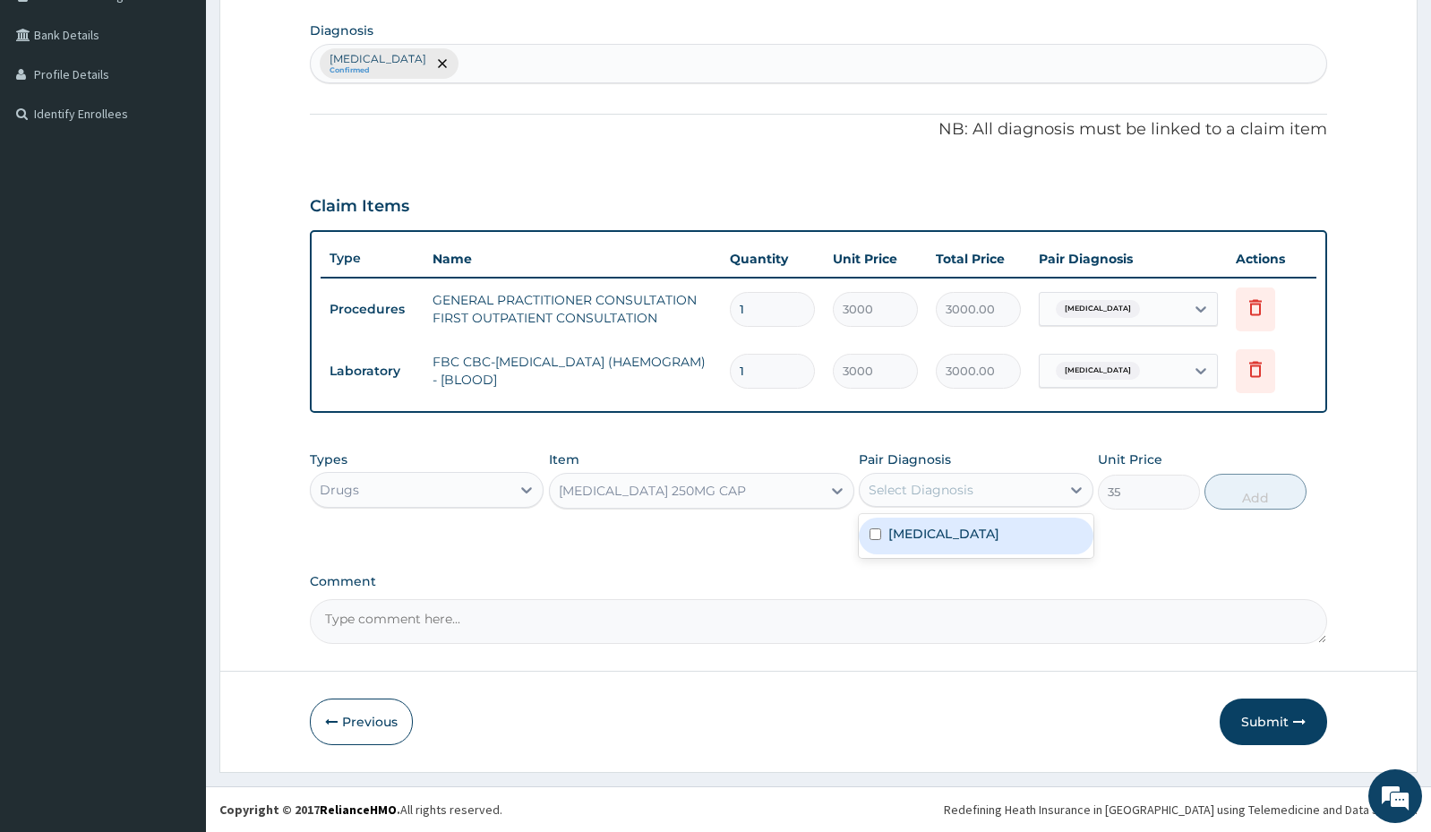
click at [997, 496] on div "Select Diagnosis" at bounding box center [959, 489] width 200 height 29
click at [949, 532] on label "Salmonella enteritis" at bounding box center [943, 534] width 111 height 18
checkbox input "true"
click at [1243, 492] on button "Add" at bounding box center [1255, 492] width 102 height 36
type input "0"
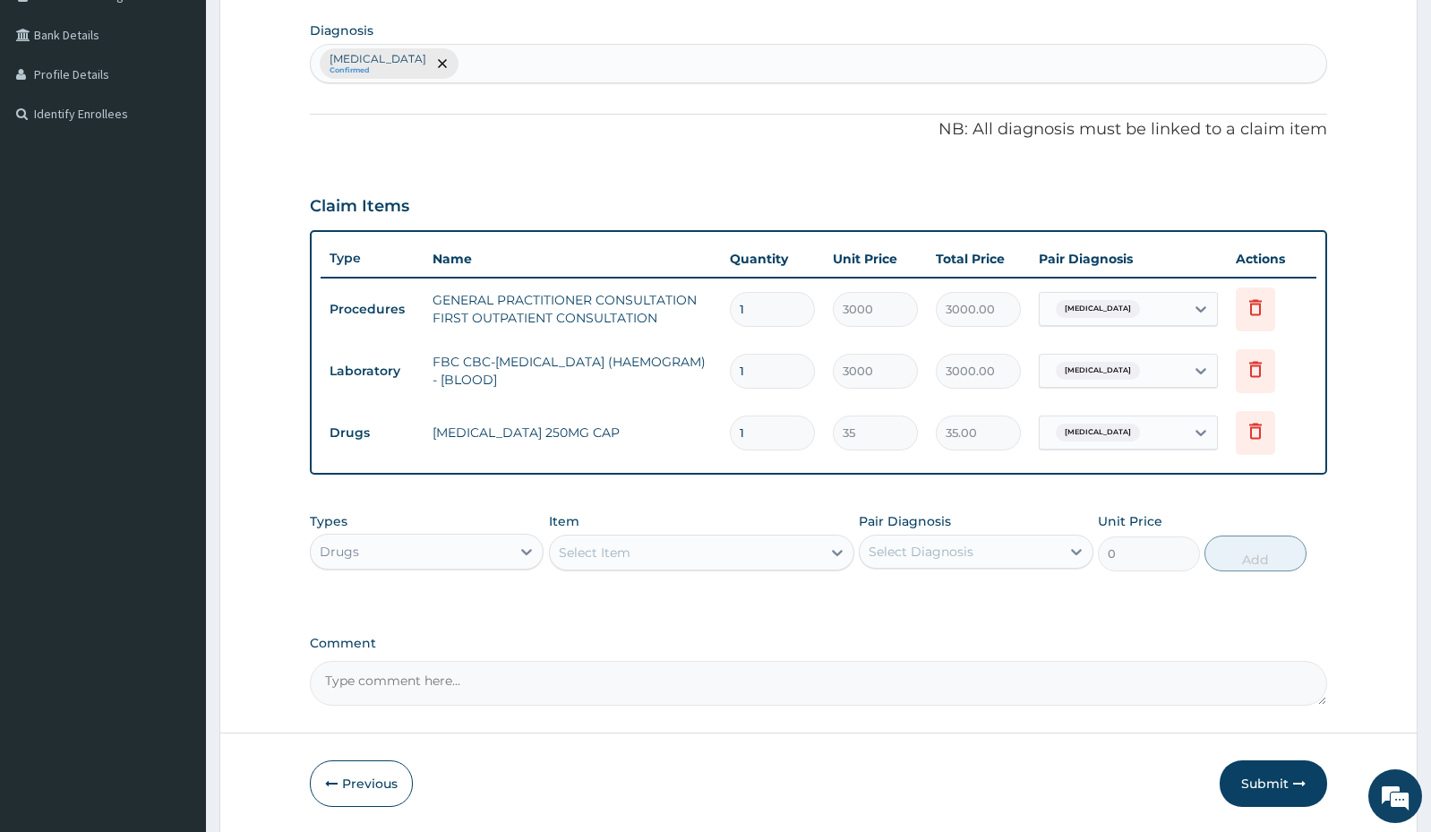
type input "10"
type input "350.00"
type input "10"
click at [761, 555] on div "Select Item" at bounding box center [685, 552] width 271 height 29
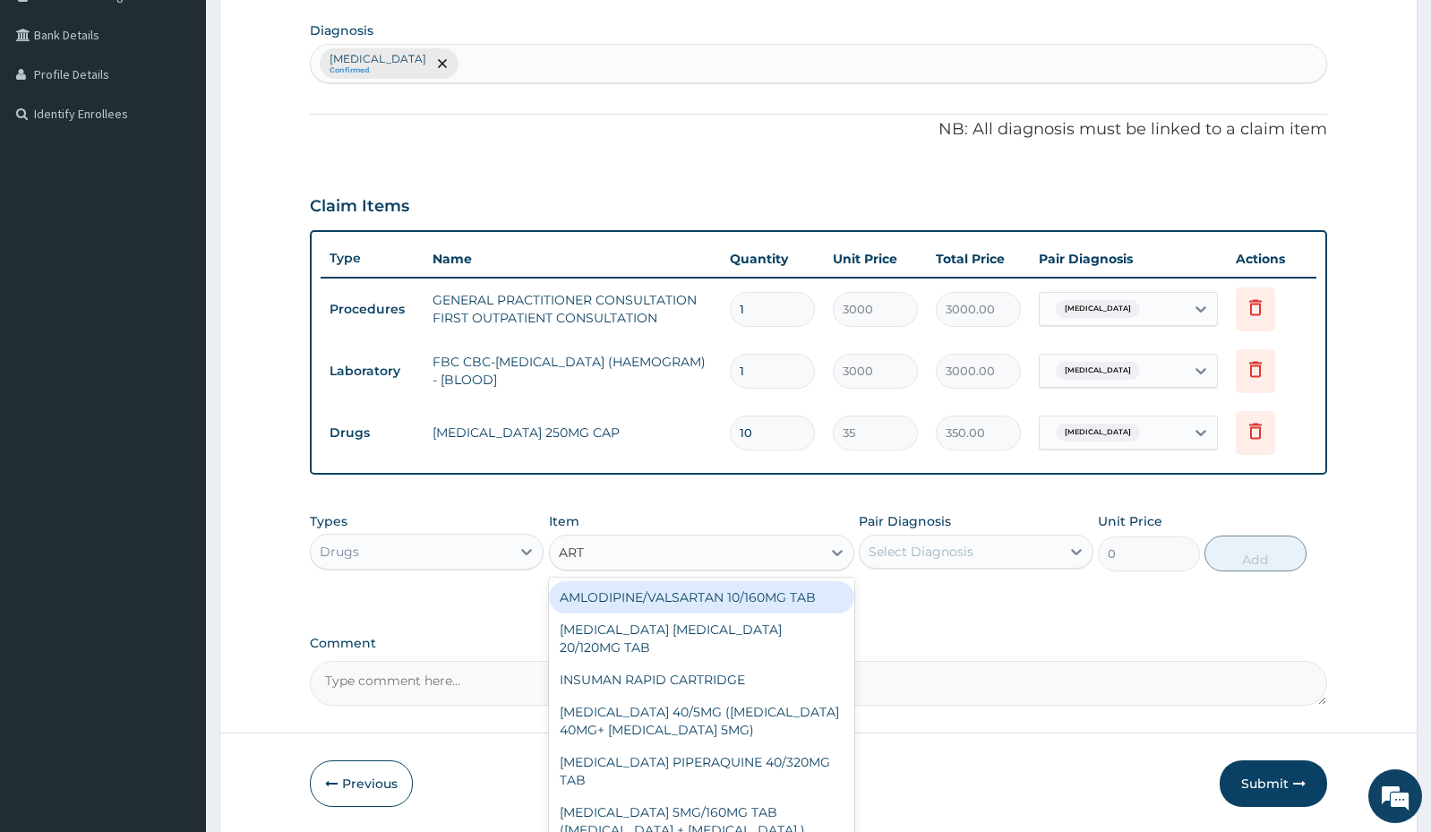
type input "ARTE"
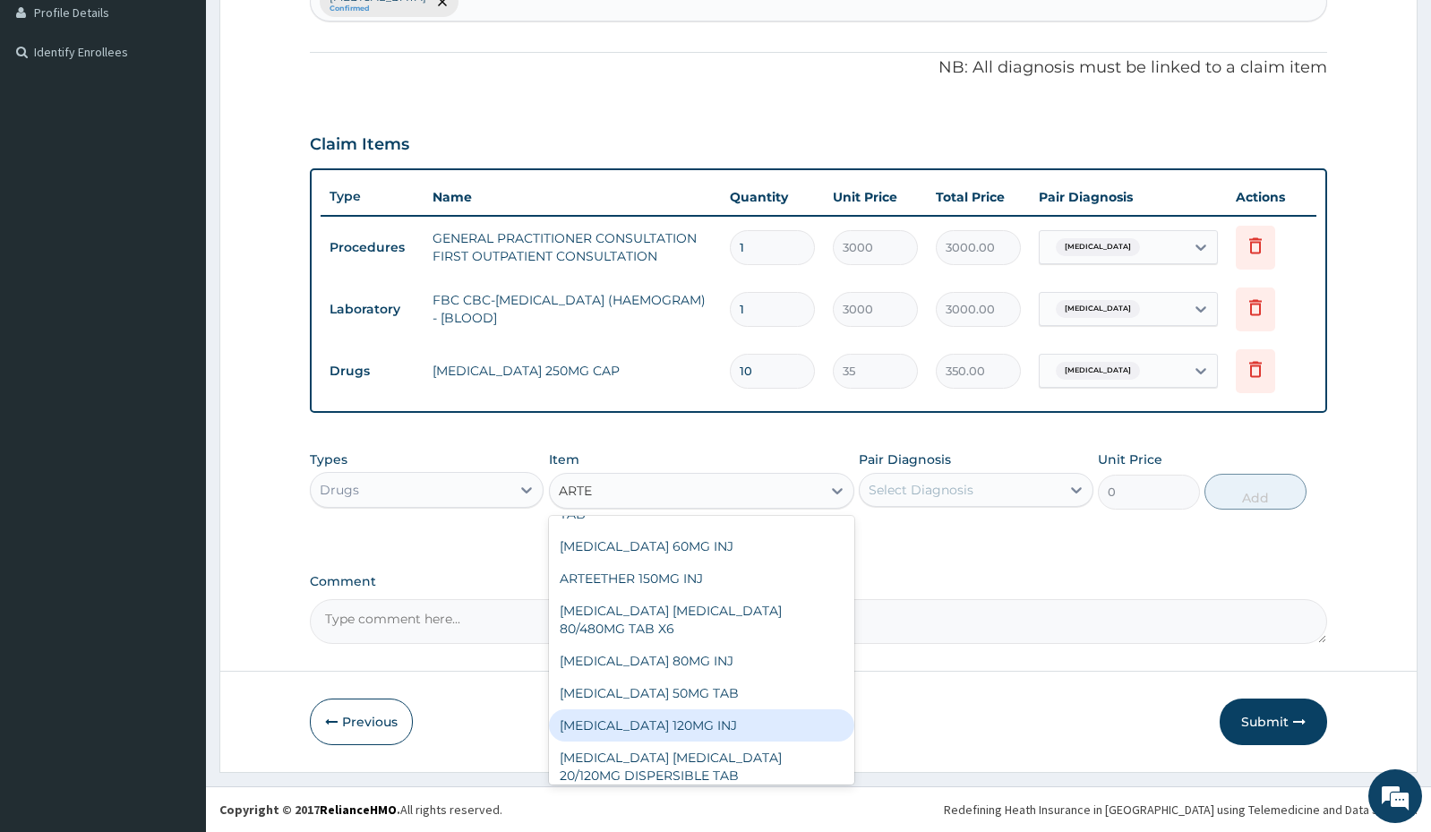
scroll to position [132, 0]
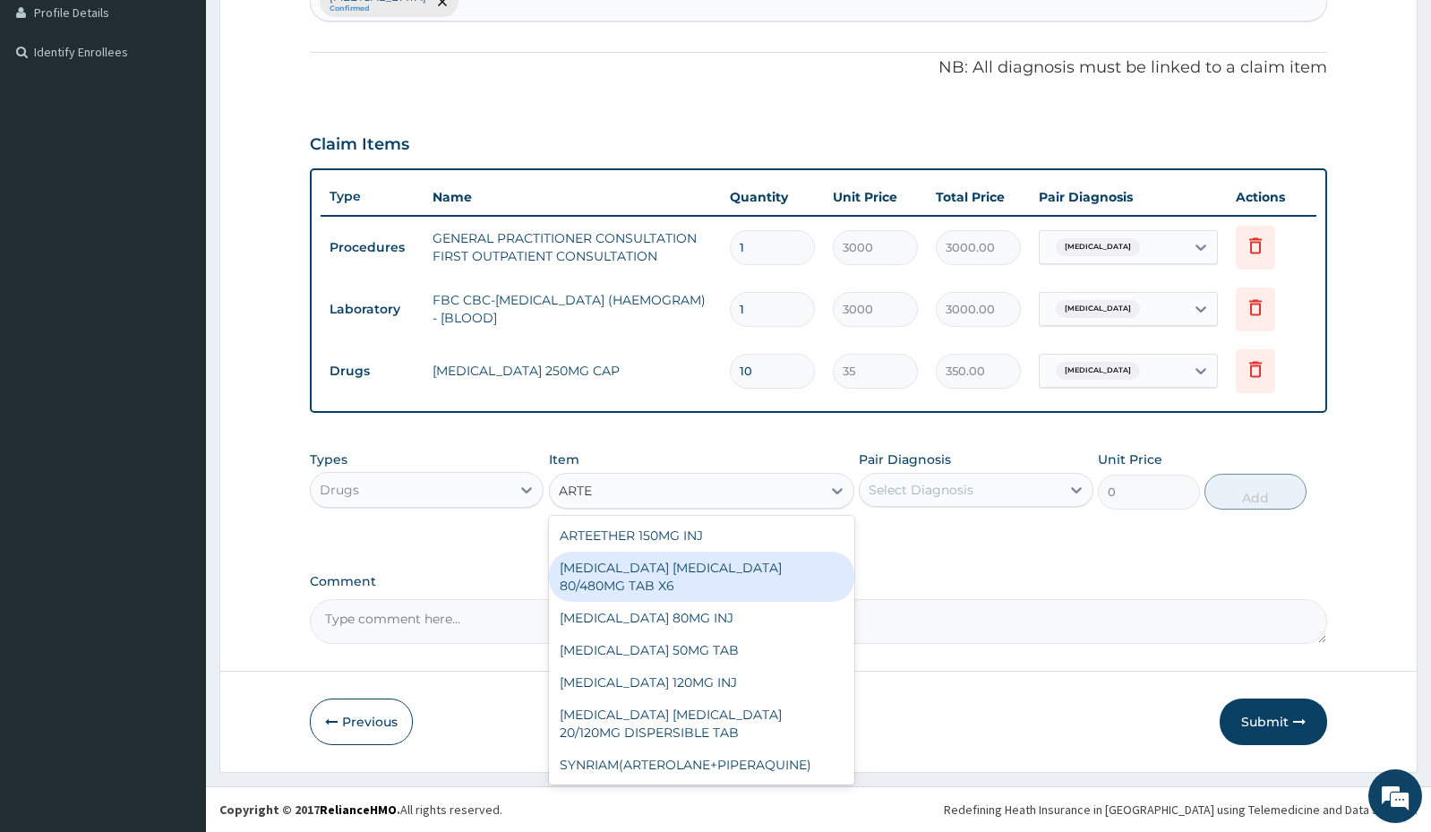
click at [702, 568] on div "ARTEMETHER LUMEFANTRINE 80/480MG TAB X6" at bounding box center [701, 576] width 305 height 50
type input "262.5"
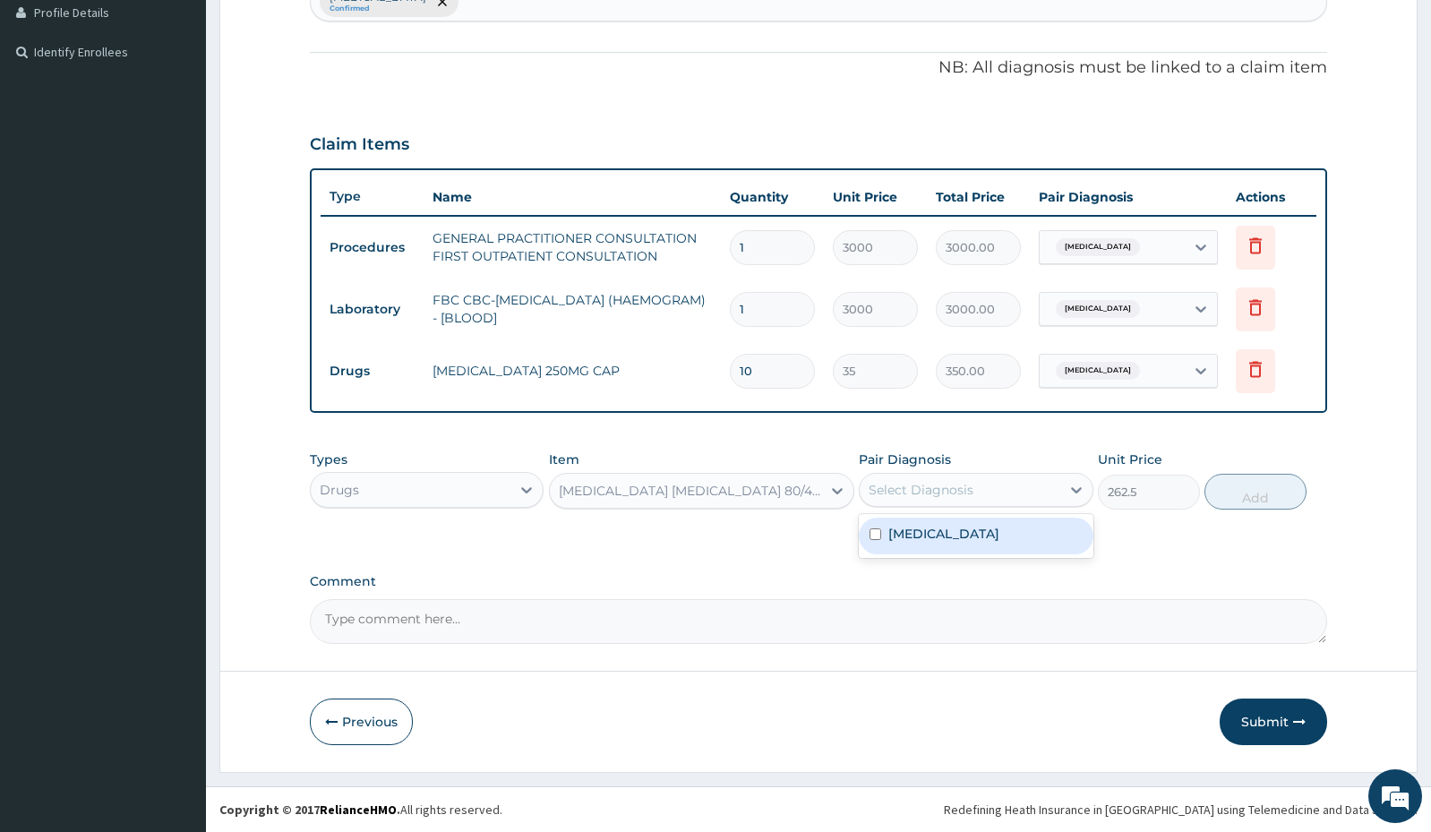
click at [972, 492] on div "Select Diagnosis" at bounding box center [959, 489] width 200 height 29
type input "8"
click at [969, 539] on label "Salmonella enteritis" at bounding box center [943, 534] width 111 height 18
checkbox input "true"
click at [1269, 500] on button "Add" at bounding box center [1255, 492] width 102 height 36
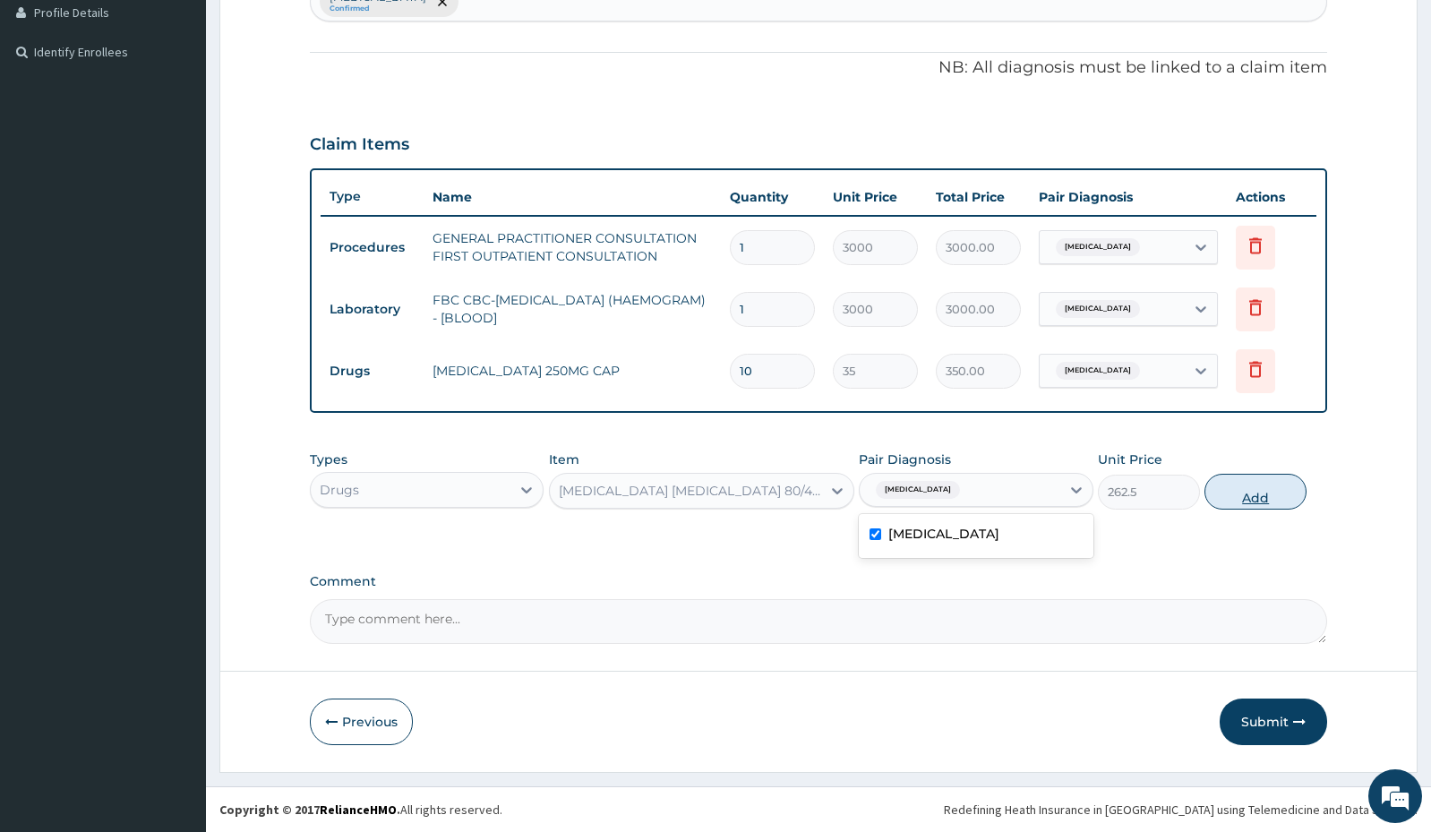
type input "0"
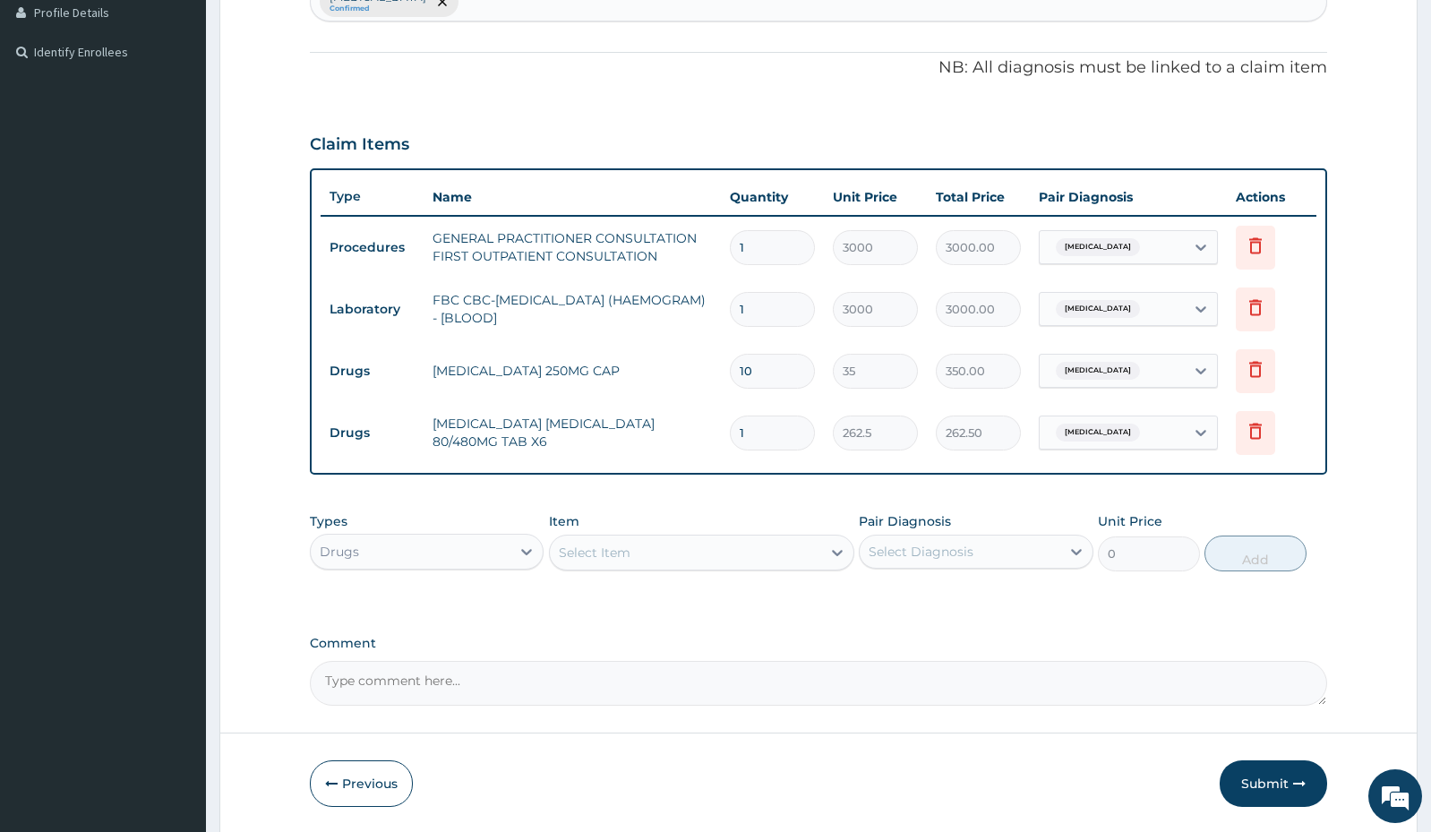
click at [765, 542] on div "Select Item" at bounding box center [685, 552] width 271 height 29
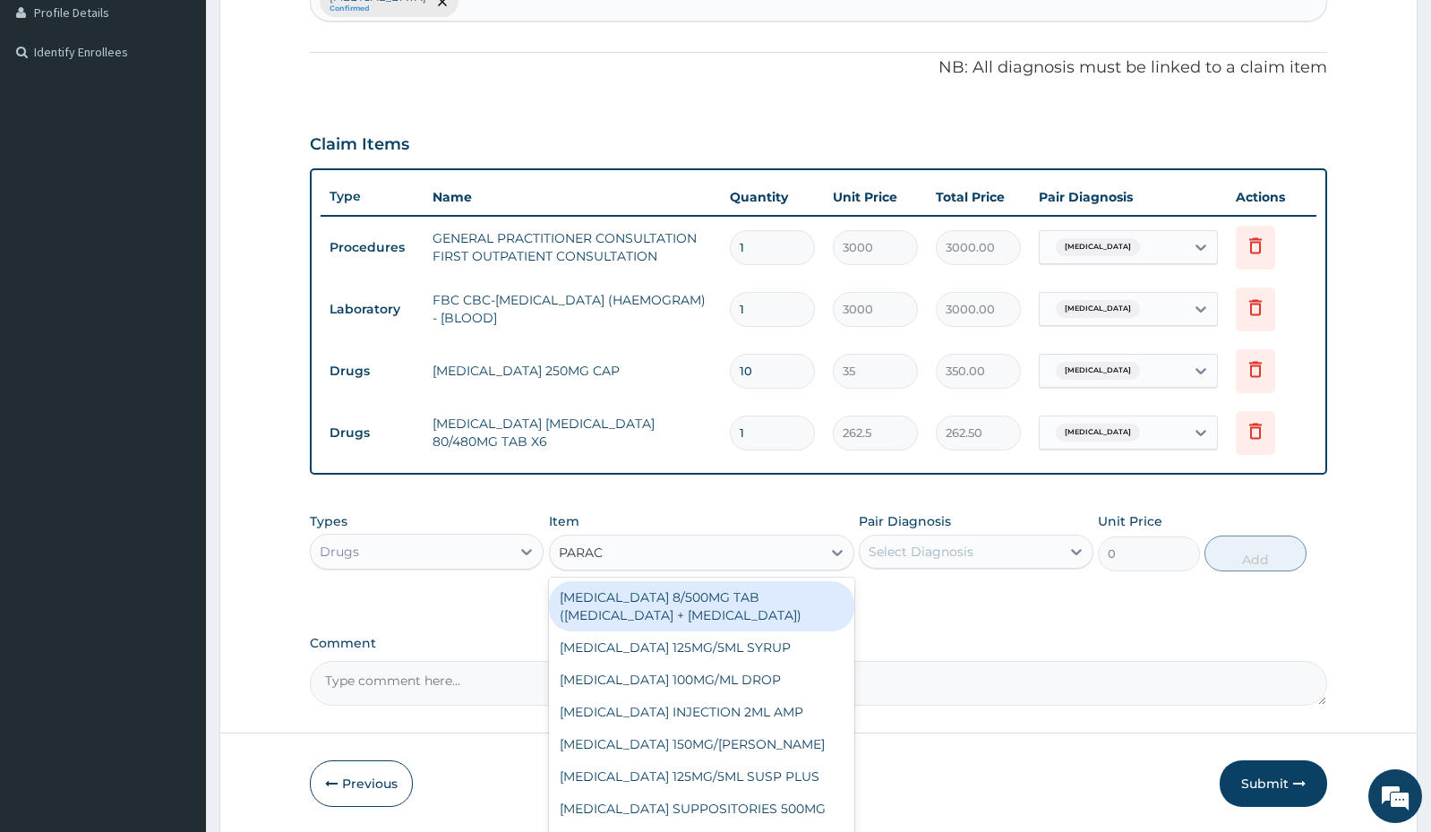
type input "PARACE"
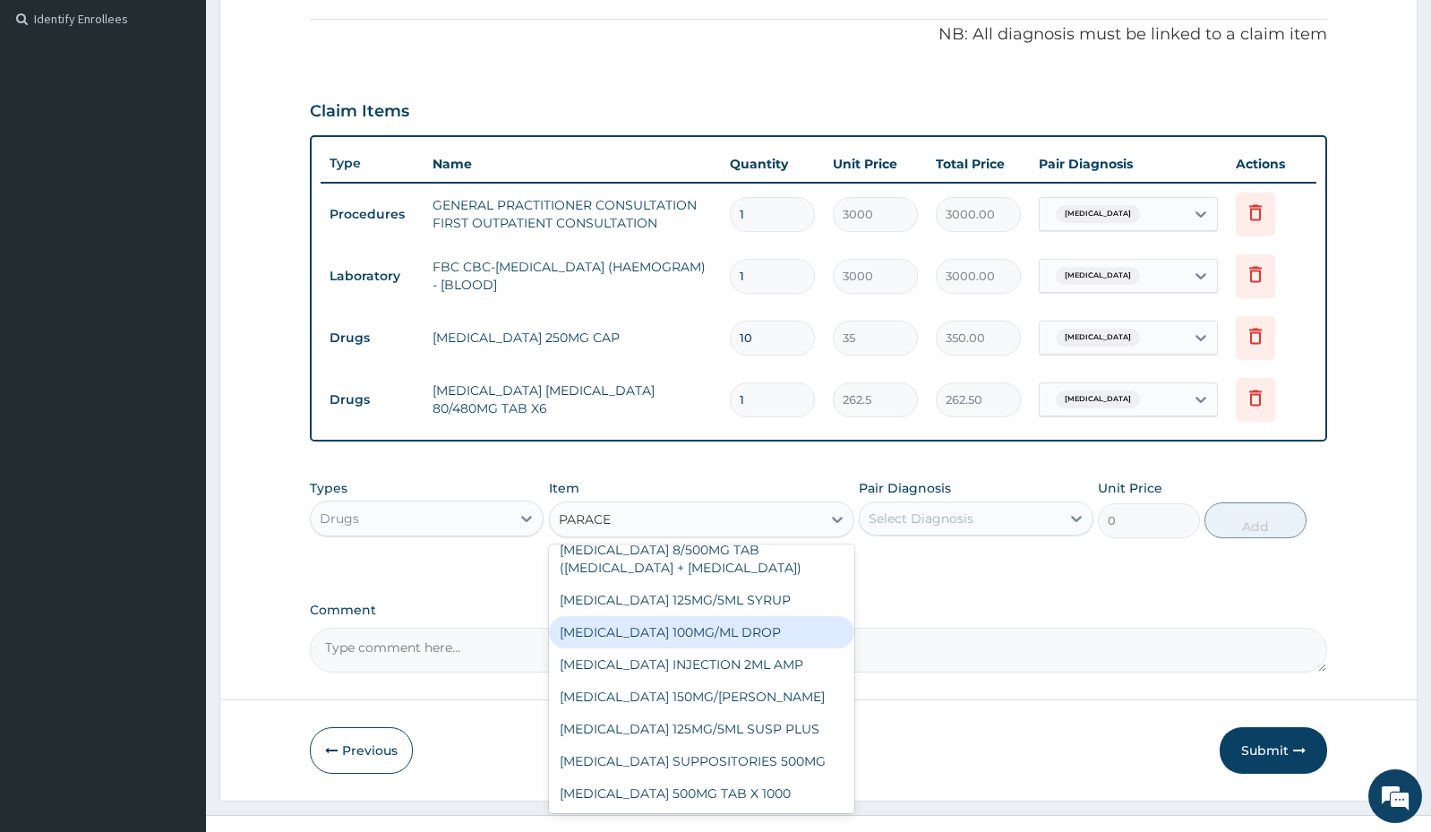
scroll to position [560, 0]
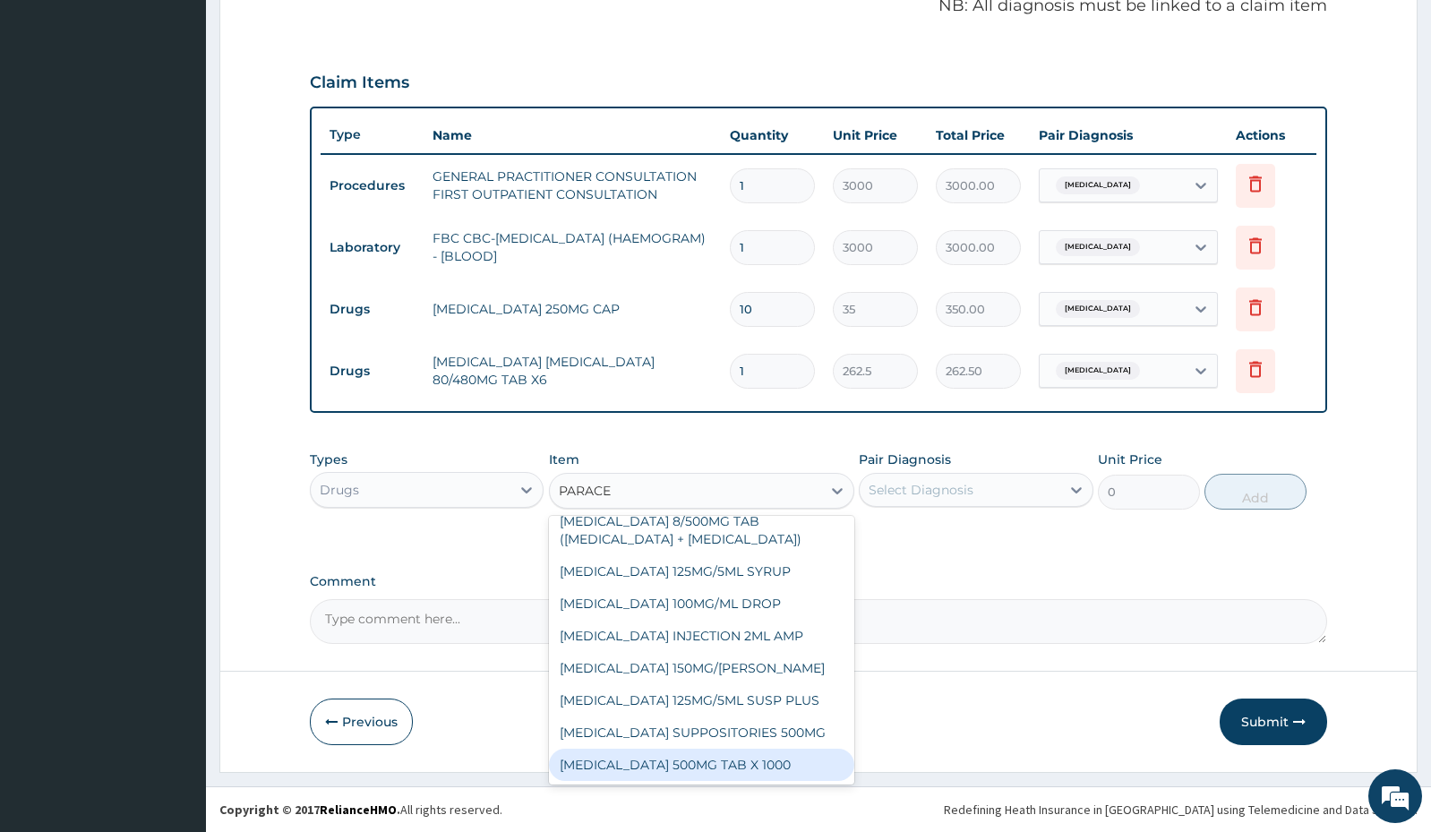
click at [735, 762] on div "PARACETAMOL 500MG TAB X 1000" at bounding box center [701, 764] width 305 height 32
type input "11.03"
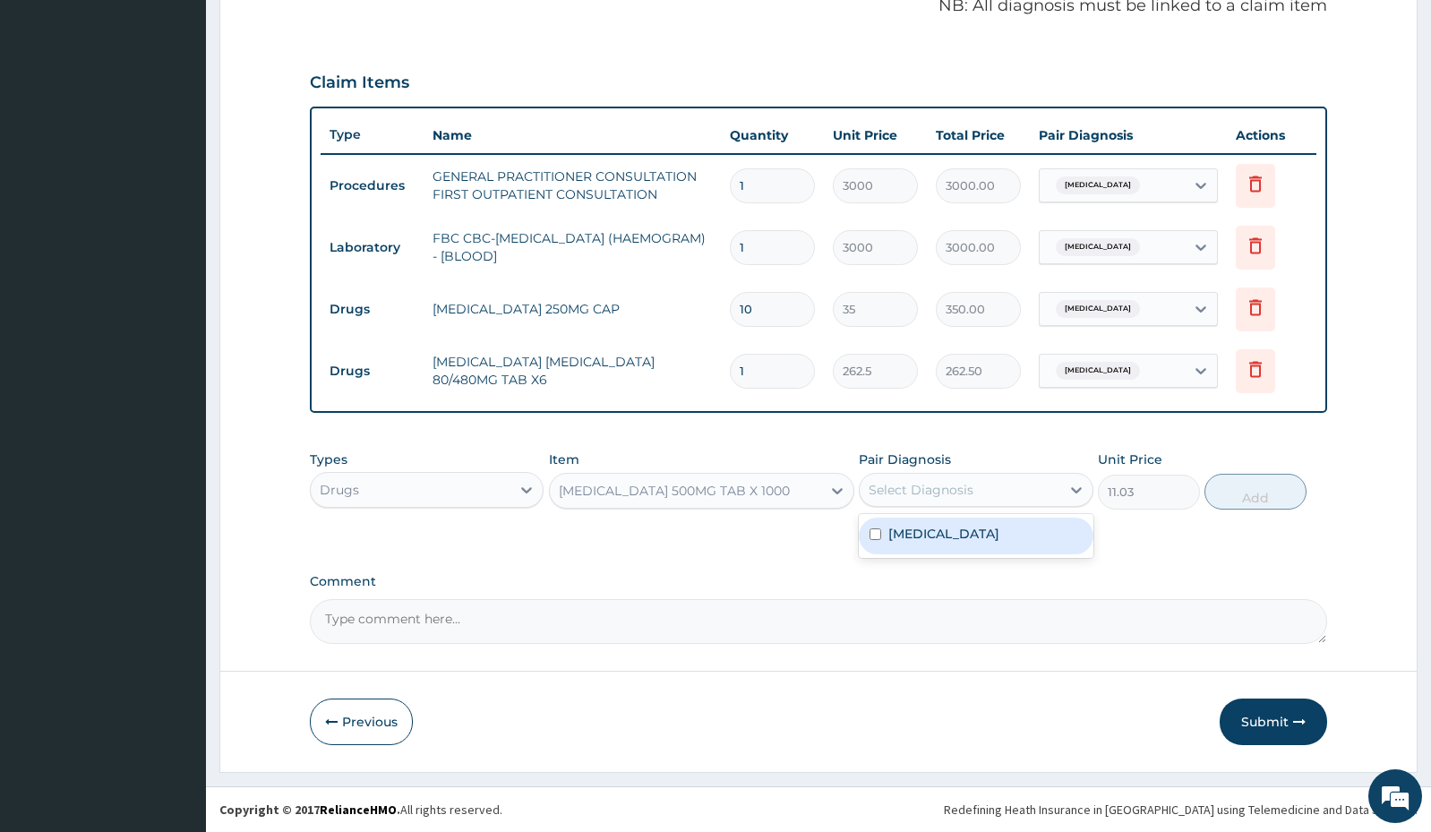
click at [1006, 493] on div "Select Diagnosis" at bounding box center [959, 489] width 200 height 29
click at [954, 543] on div "Salmonella enteritis" at bounding box center [976, 535] width 234 height 37
checkbox input "true"
click at [1241, 494] on button "Add" at bounding box center [1255, 492] width 102 height 36
type input "0"
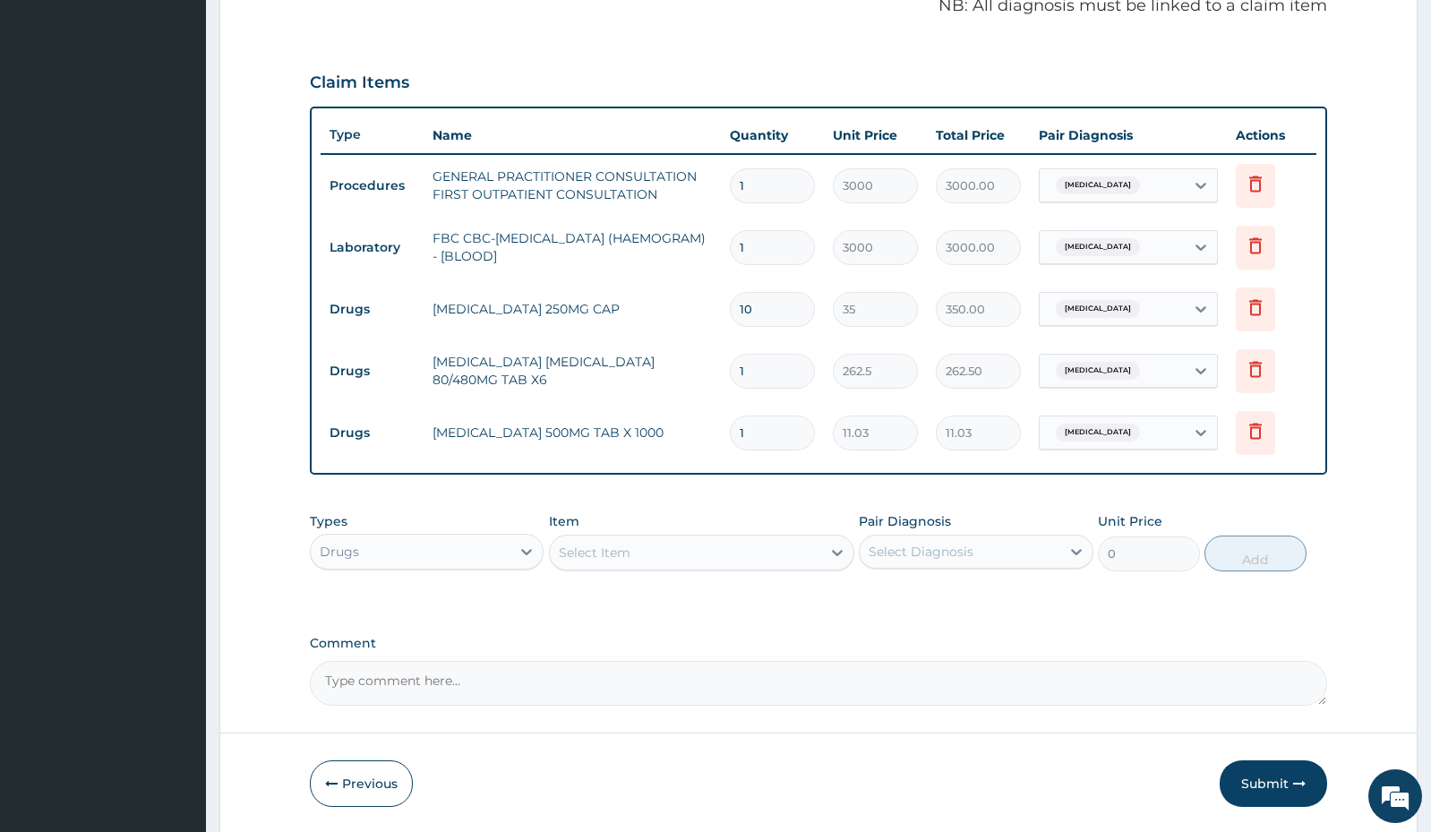
click at [782, 437] on input "1" at bounding box center [772, 432] width 85 height 35
type input "0.00"
type input "9"
type input "99.27"
type input "0.00"
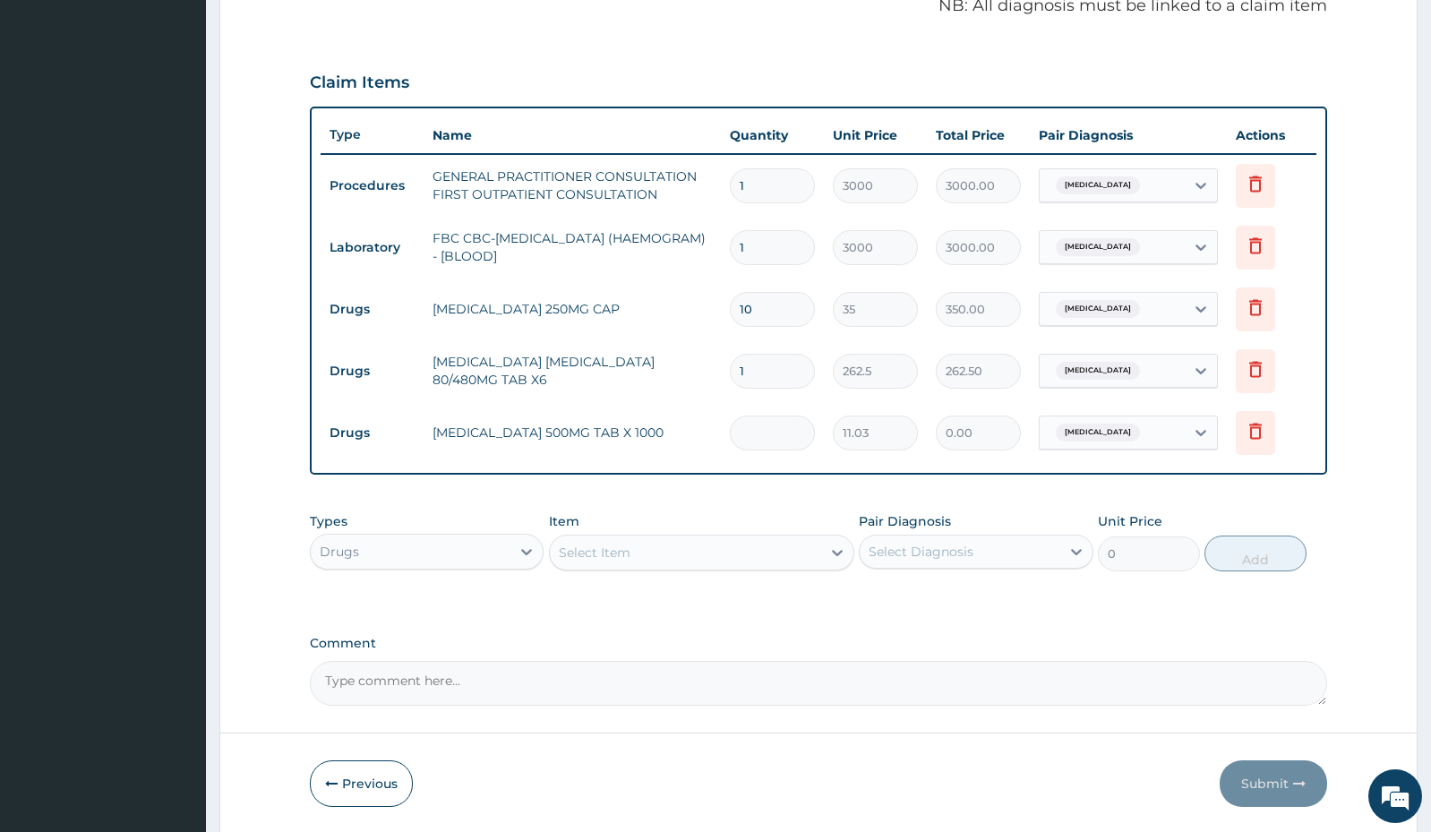
type input "1"
type input "11.03"
type input "15"
type input "165.45"
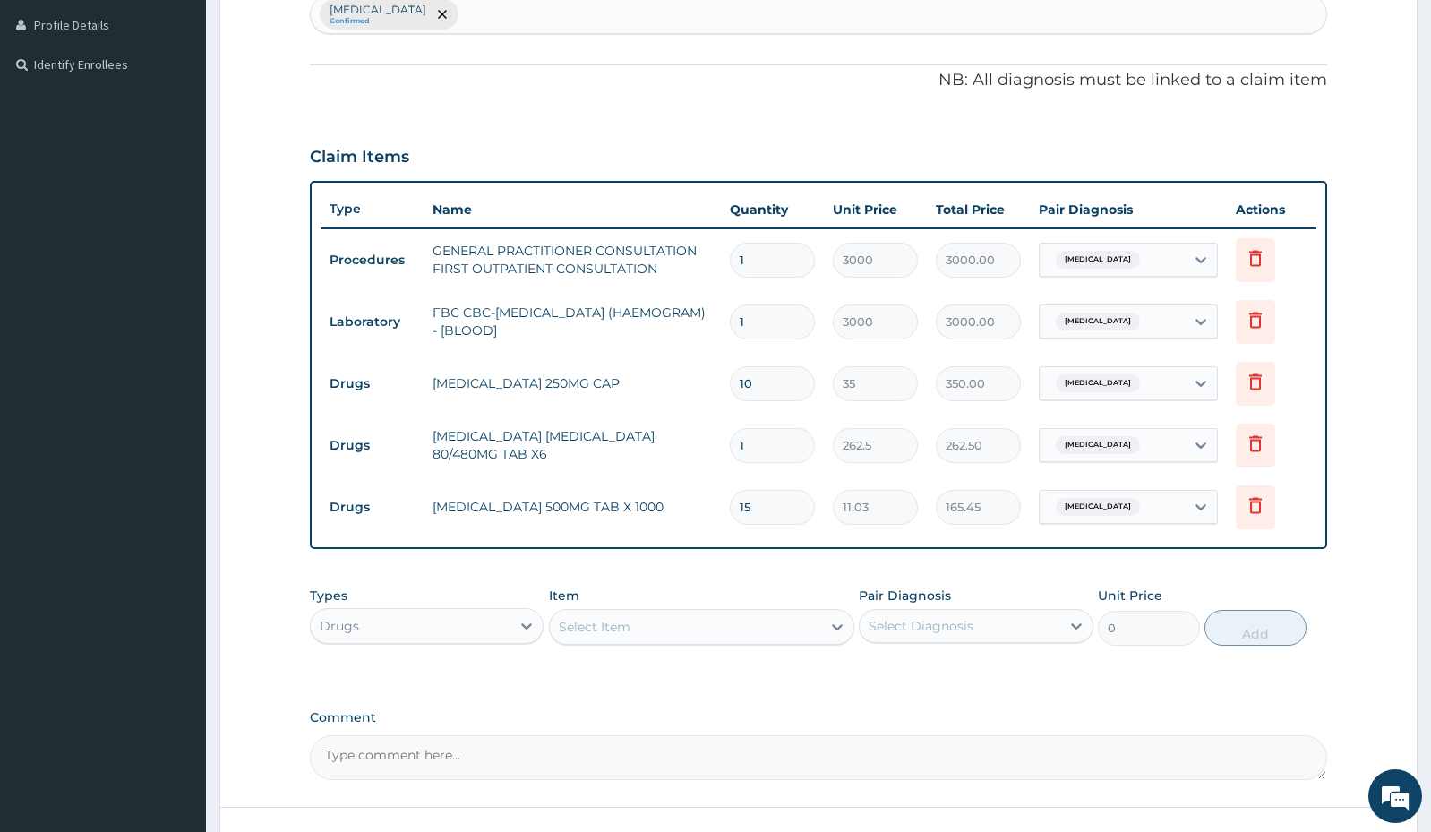
scroll to position [442, 0]
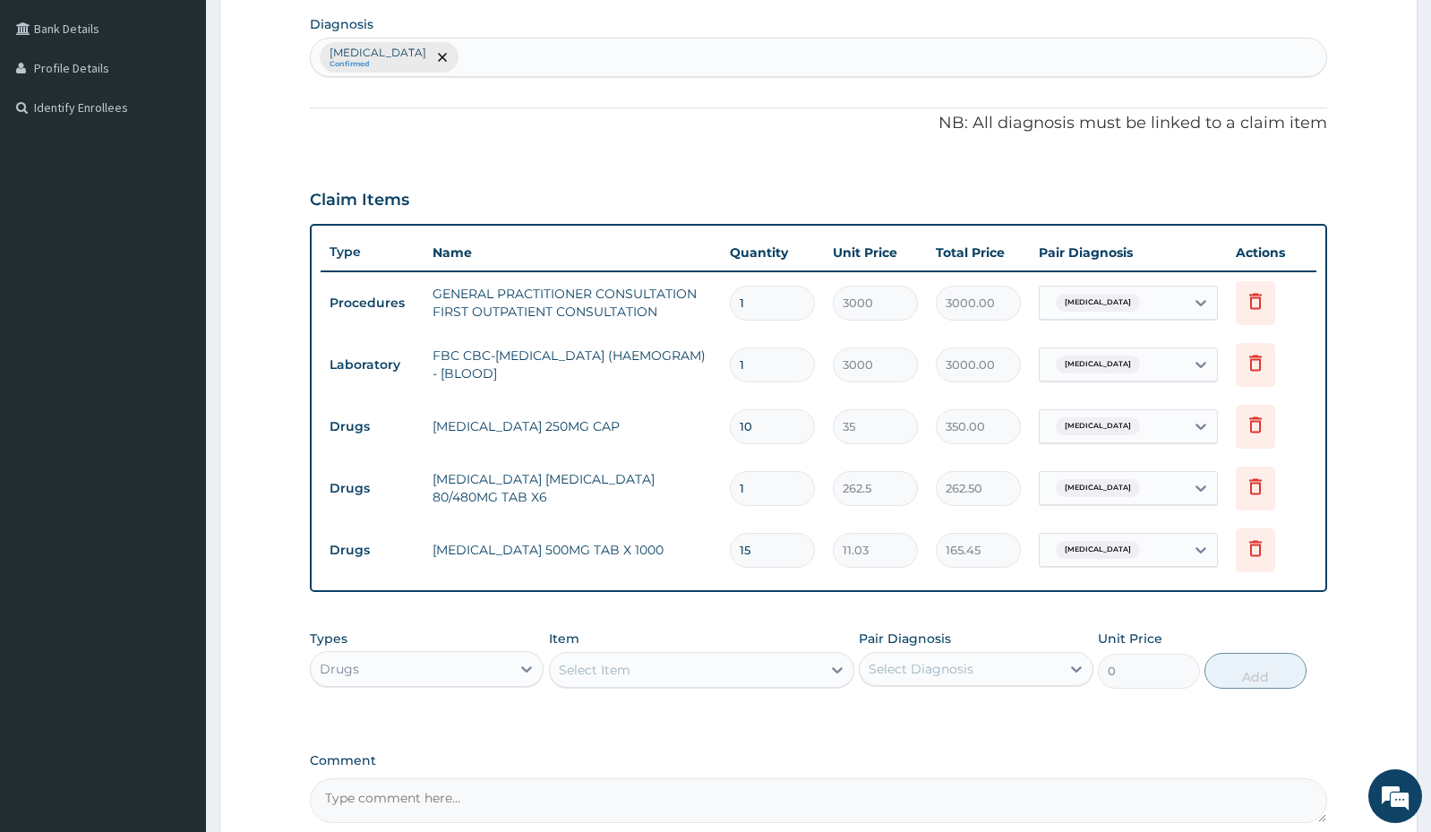
type input "15"
click at [748, 483] on input "1" at bounding box center [772, 488] width 85 height 35
type input "0.00"
type input "6"
type input "1575.00"
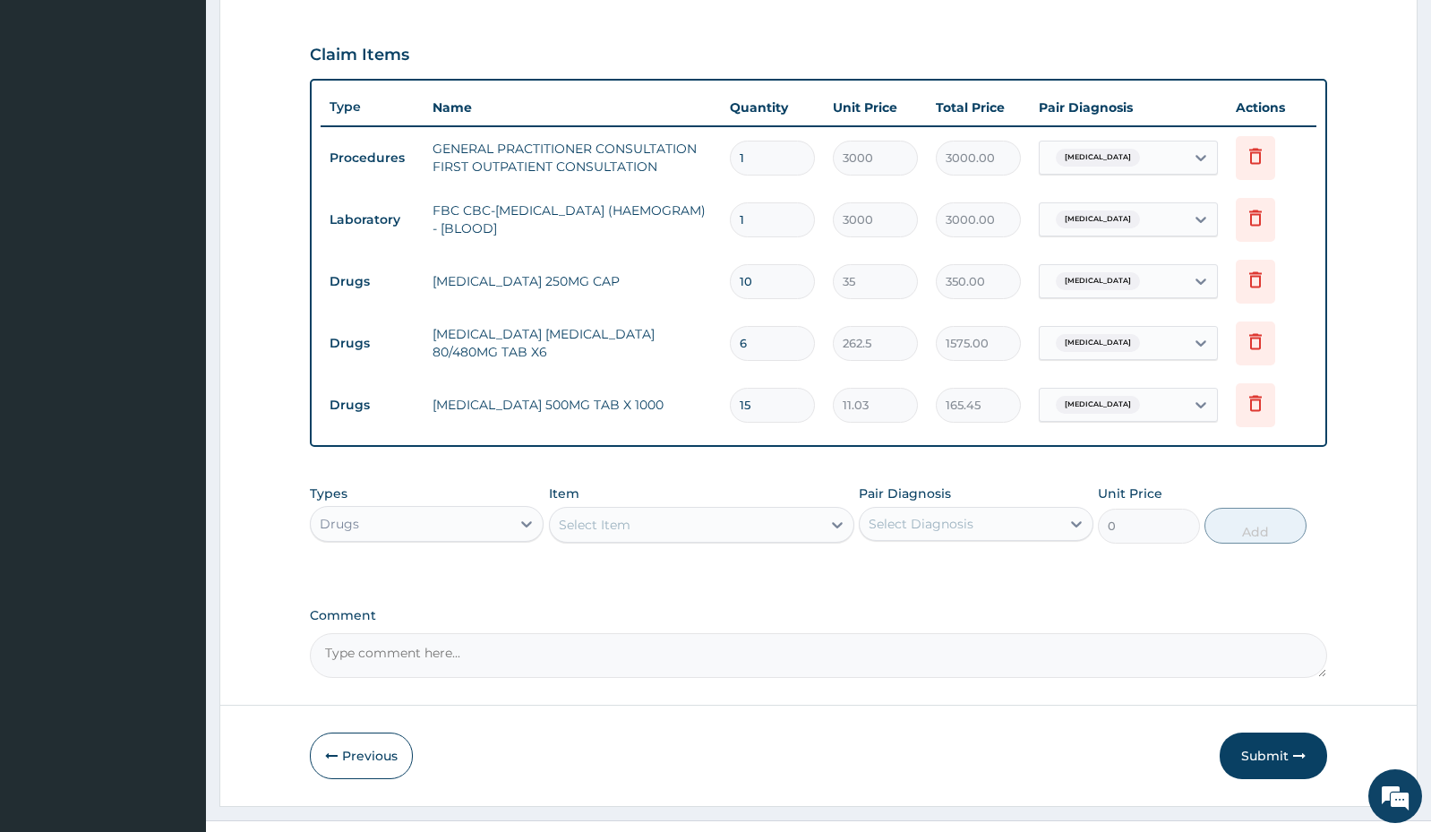
scroll to position [621, 0]
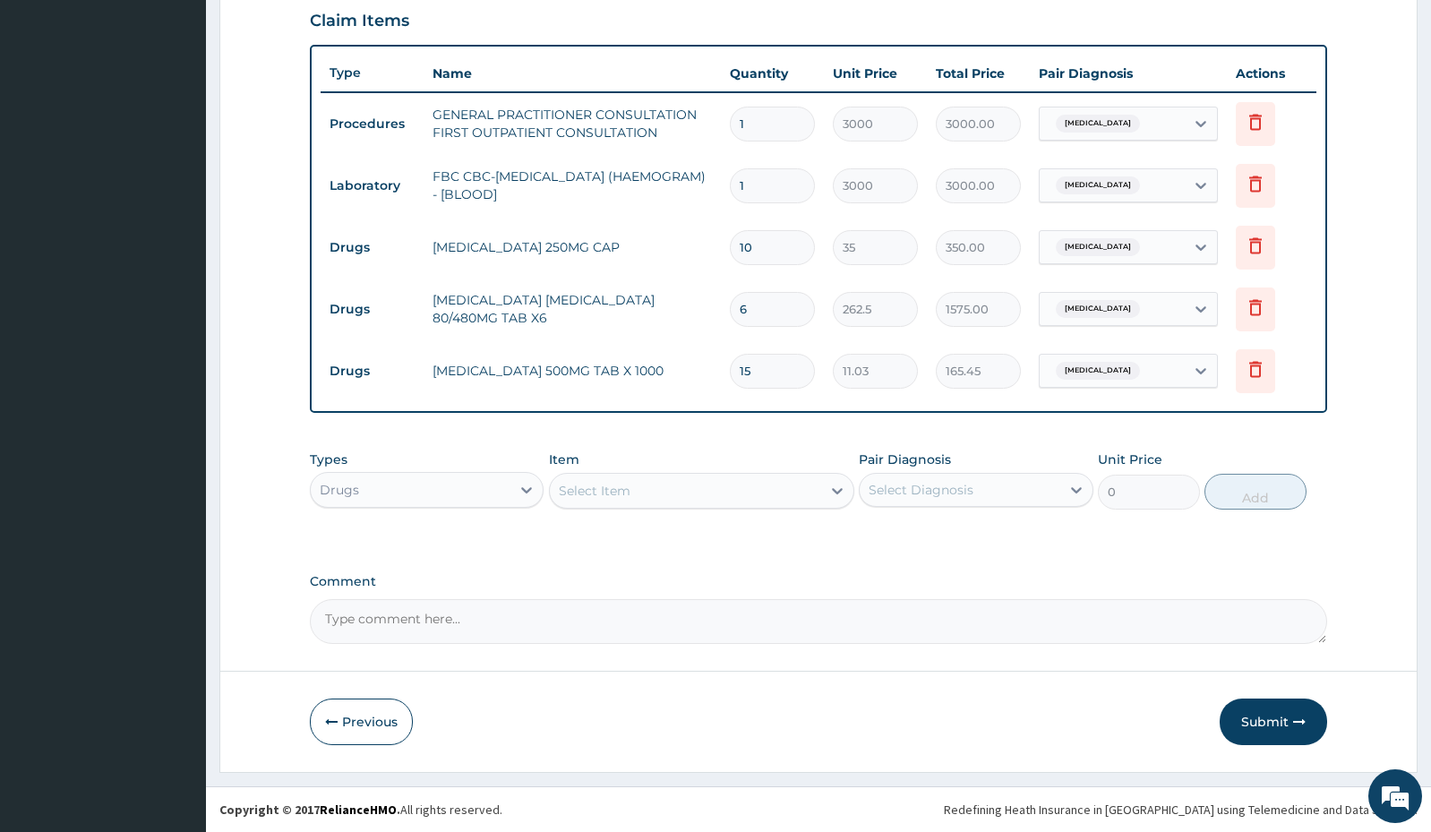
type input "5"
type input "1312.50"
type input "4"
type input "1050.00"
type input "3"
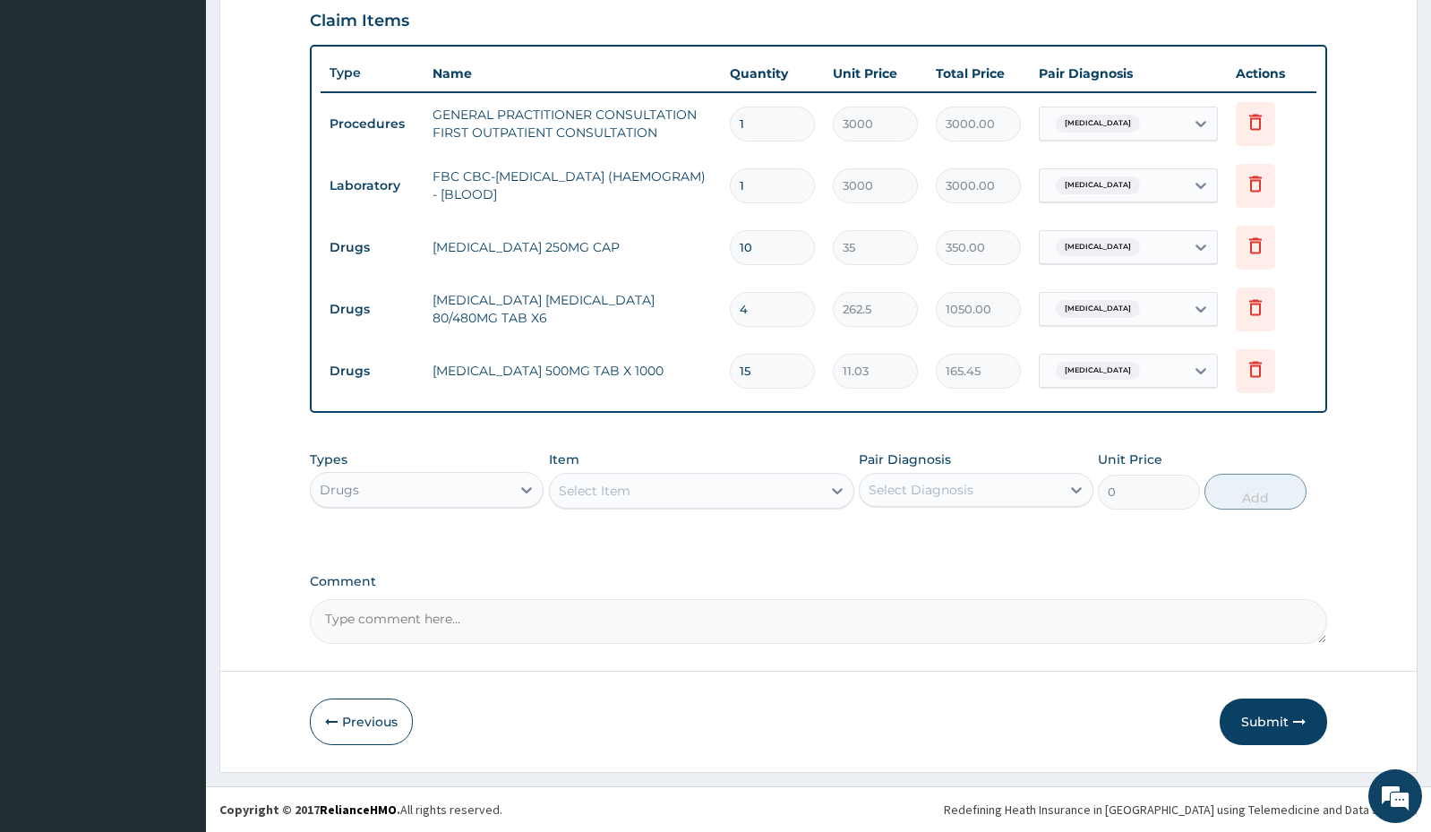
type input "787.50"
type input "2"
type input "525.00"
type input "2"
click at [1264, 720] on button "Submit" at bounding box center [1272, 721] width 107 height 47
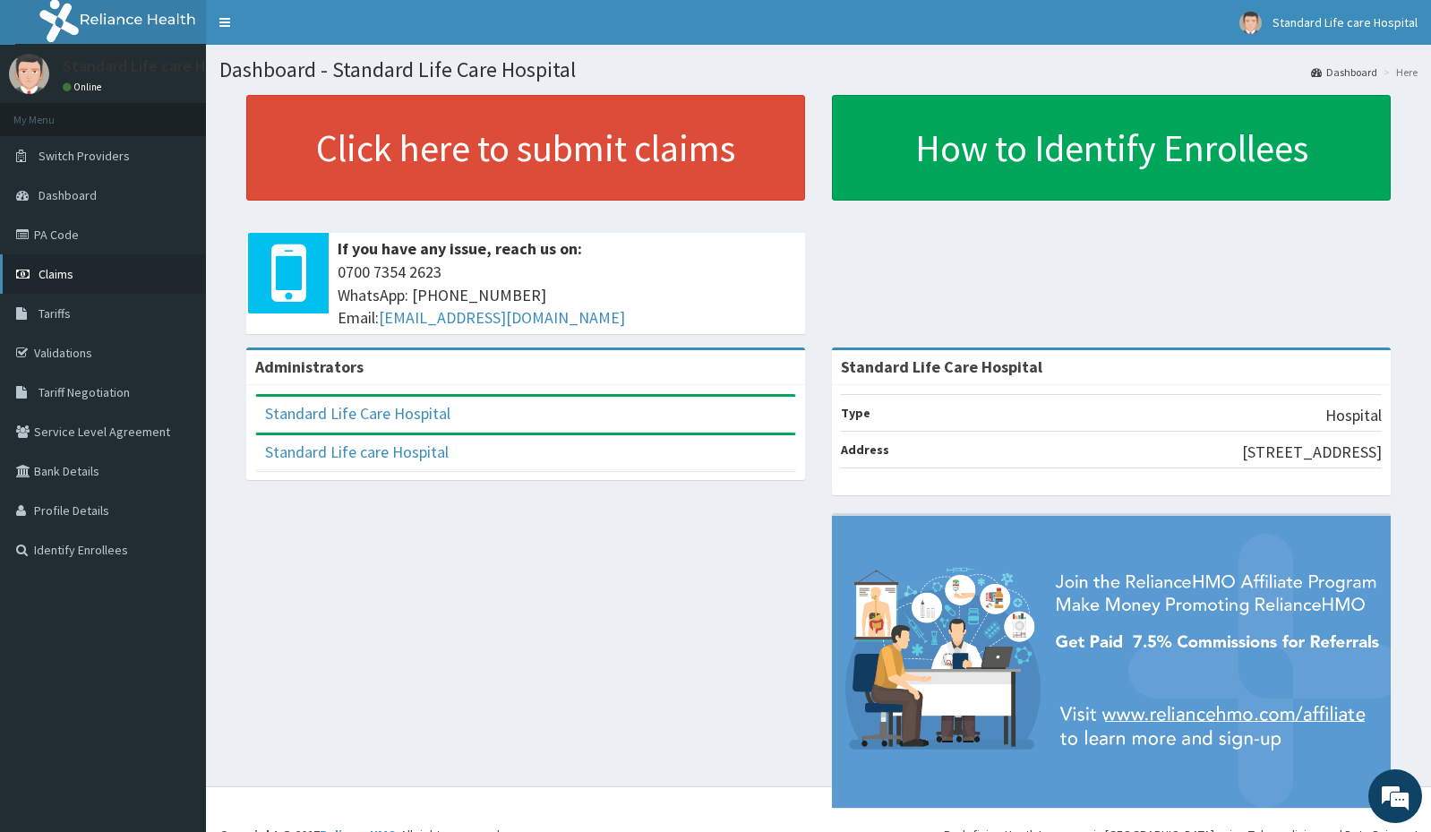
click at [99, 271] on link "Claims" at bounding box center [103, 273] width 206 height 39
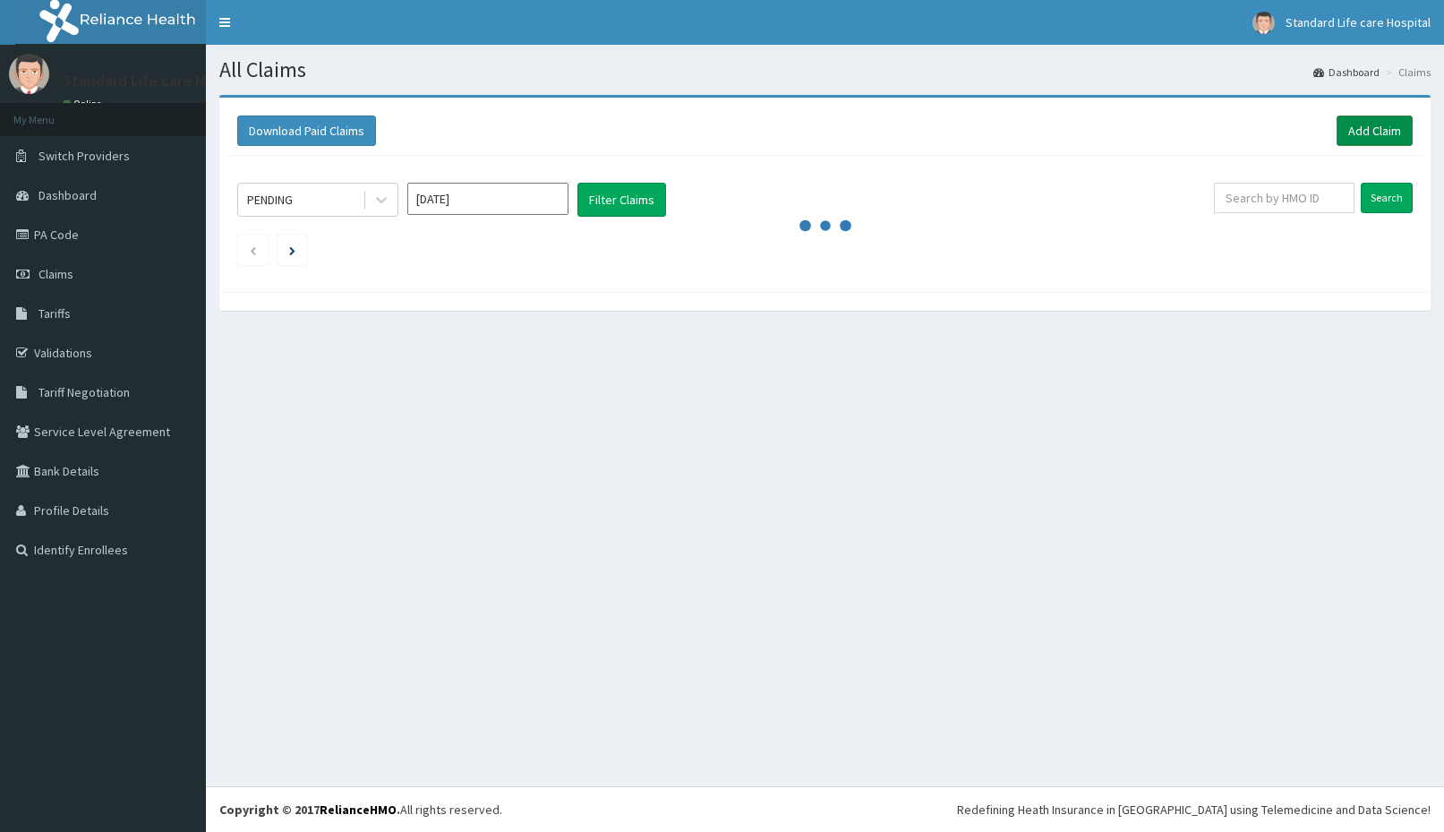
click at [1356, 130] on link "Add Claim" at bounding box center [1375, 130] width 76 height 30
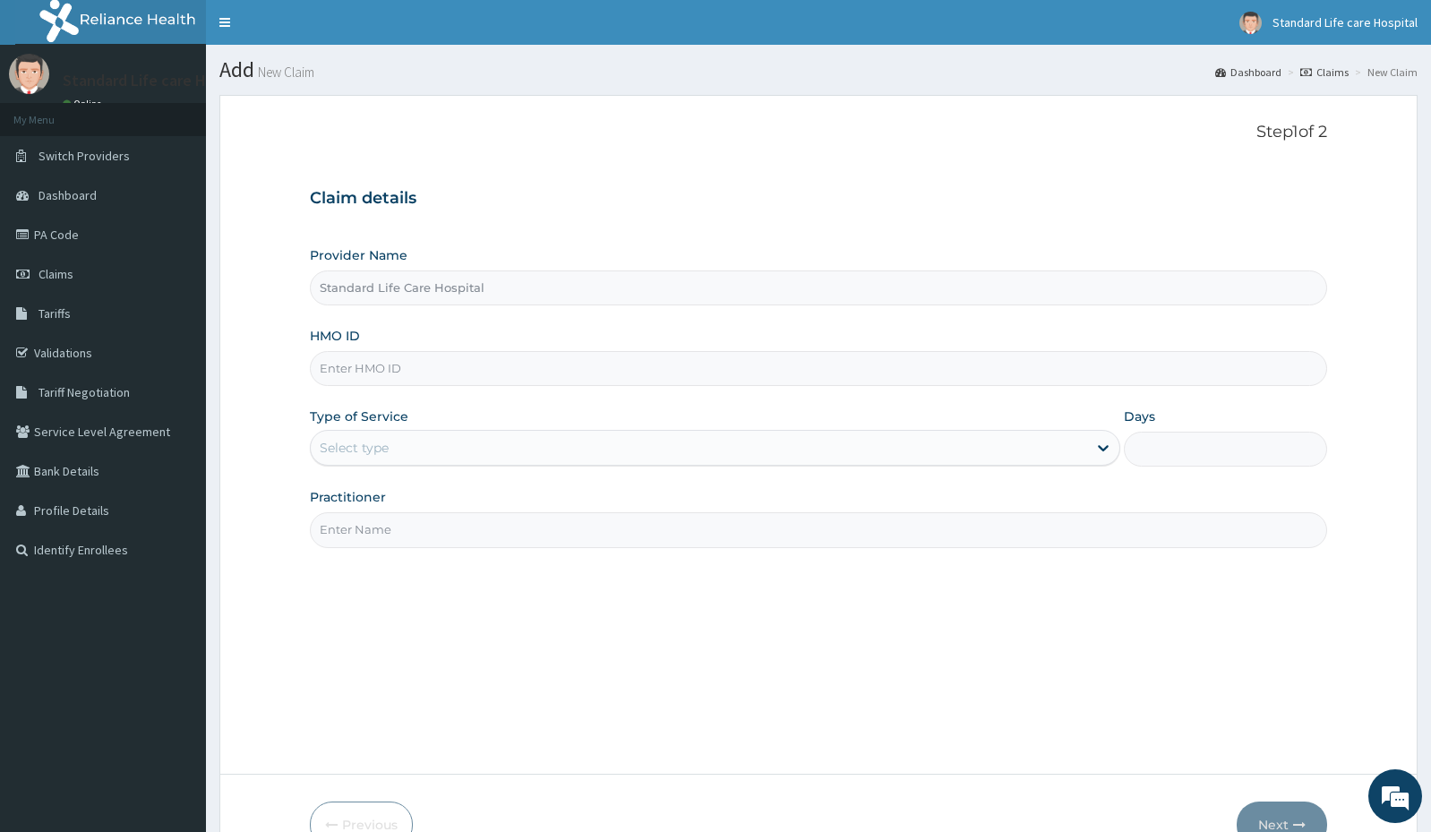
type input "Standard Life Care Hospital"
click at [938, 372] on input "HMO ID" at bounding box center [818, 368] width 1017 height 35
paste input "TVT/10008/A"
type input "TVT/10008/A"
click at [75, 362] on link "Validations" at bounding box center [103, 352] width 206 height 39
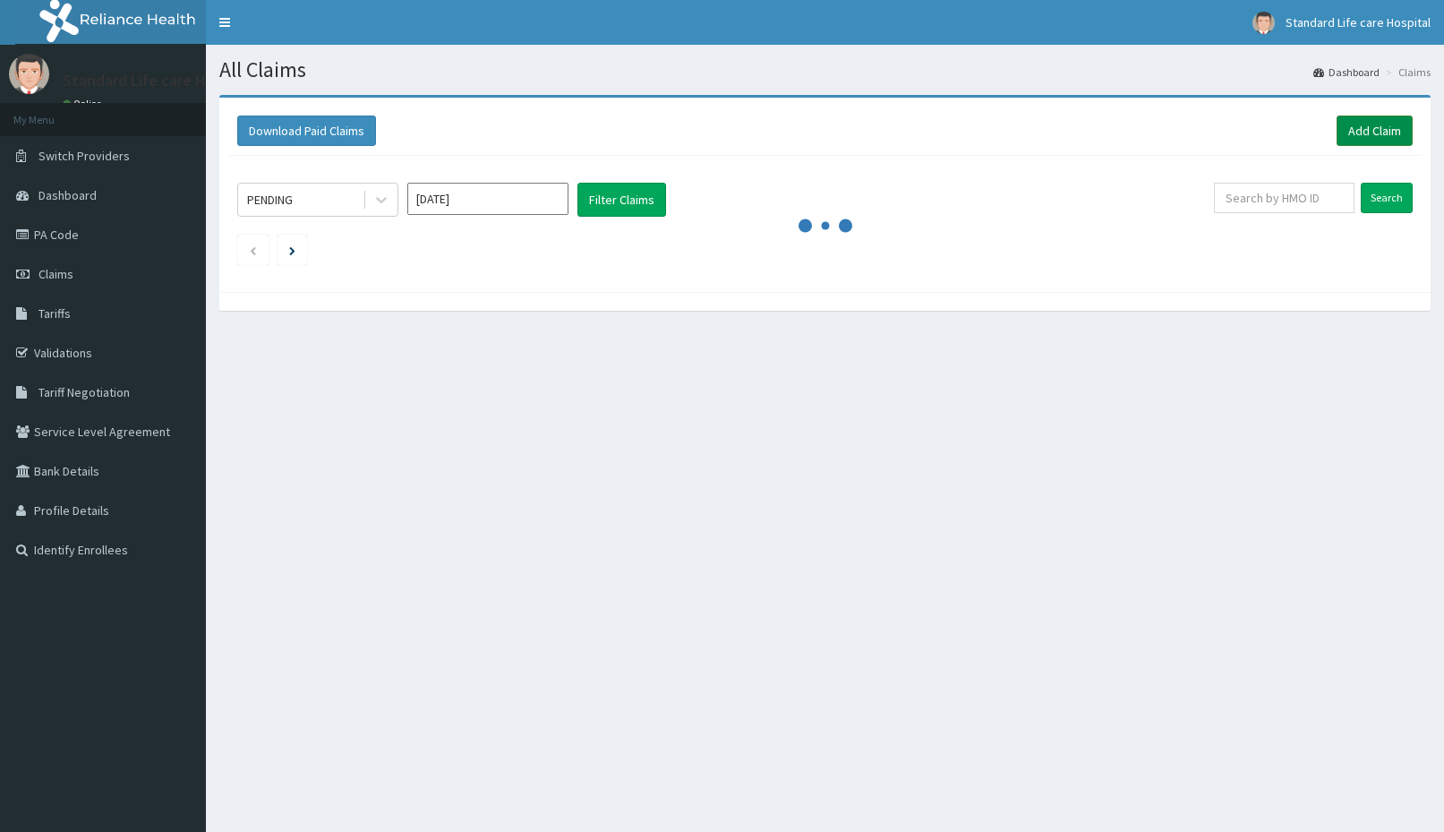
click at [1373, 132] on link "Add Claim" at bounding box center [1375, 130] width 76 height 30
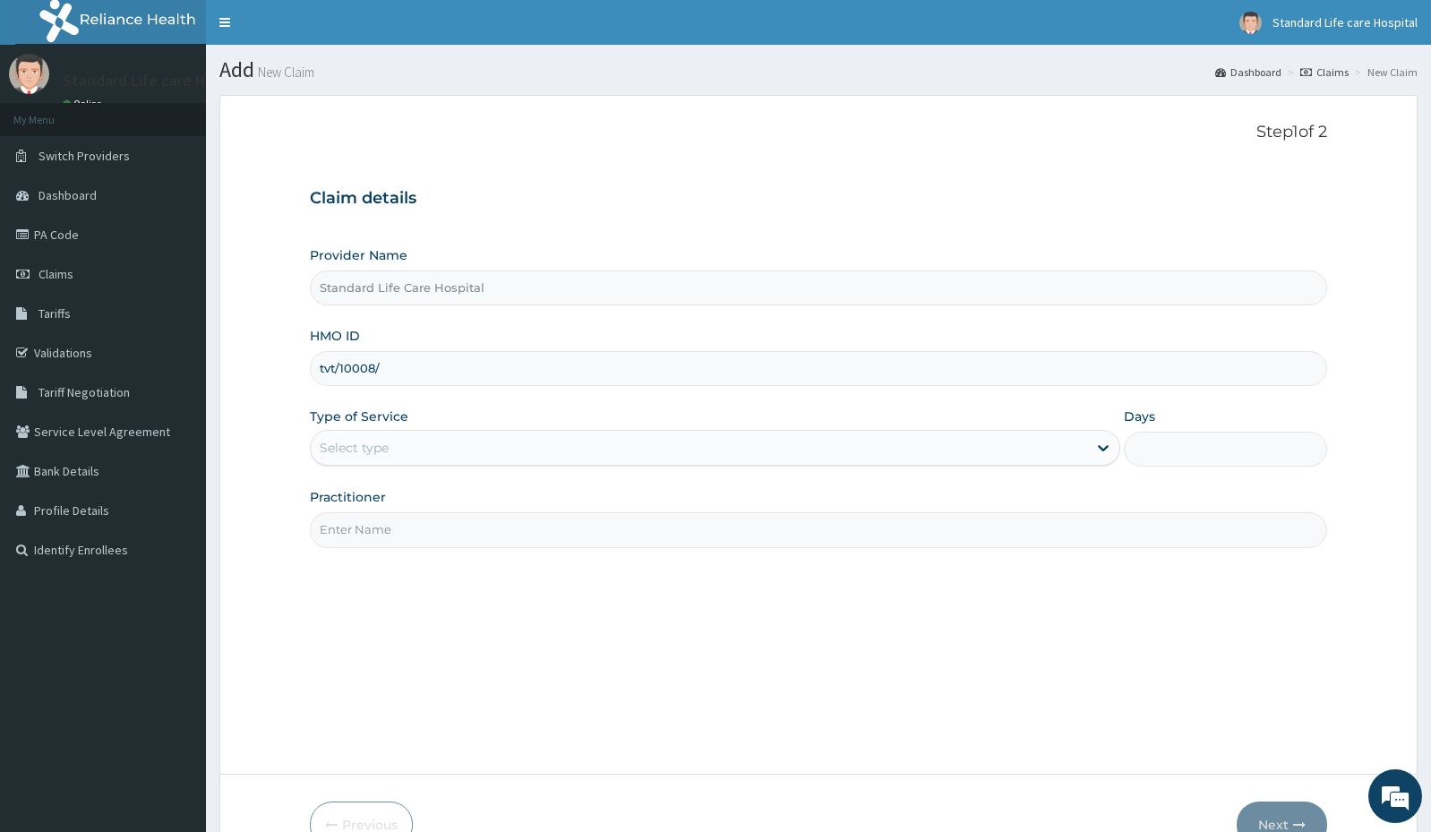
type input "TVT/10008/D"
click at [413, 445] on div "Select type" at bounding box center [699, 447] width 776 height 29
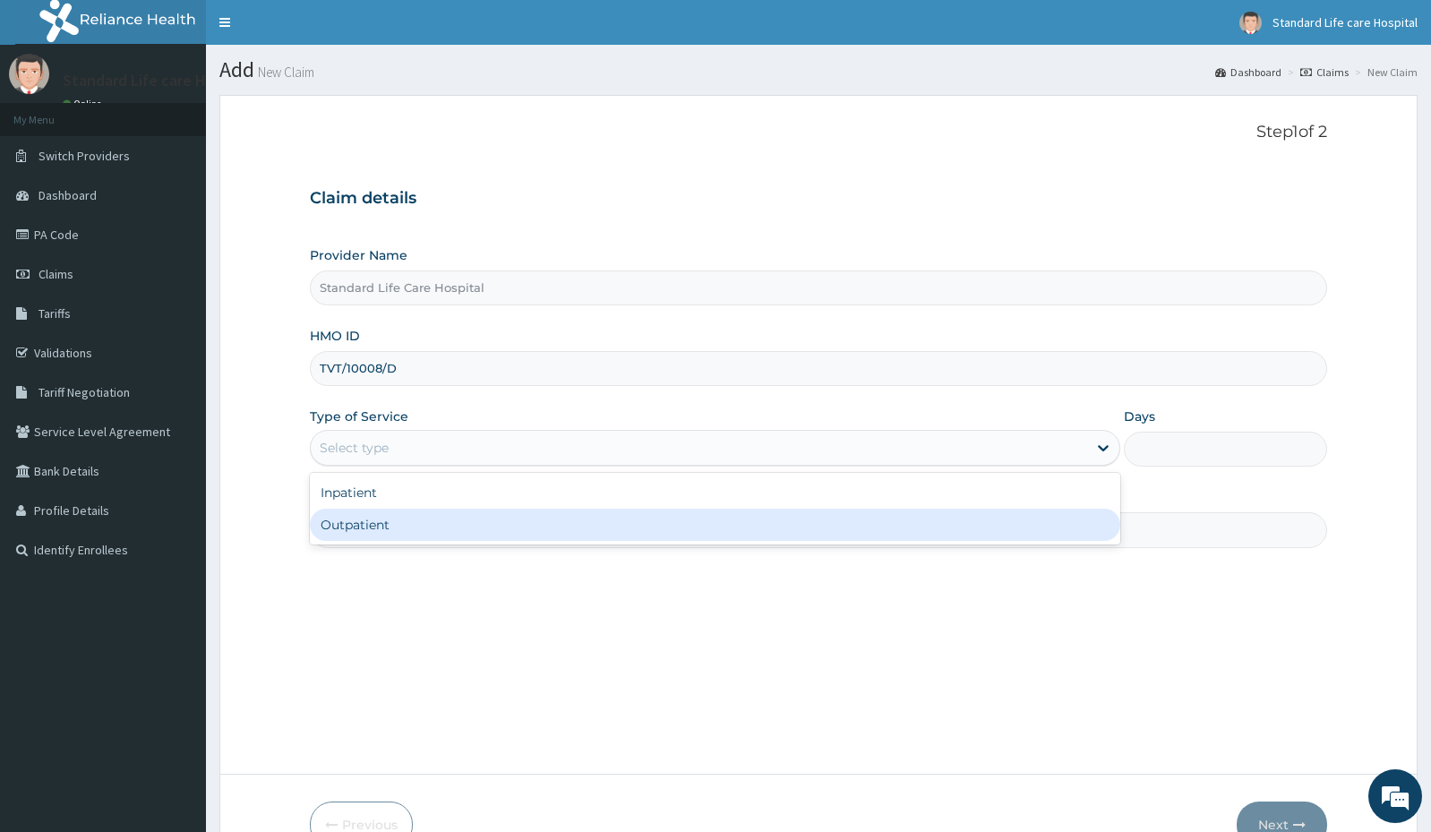
click at [389, 521] on div "Outpatient" at bounding box center [715, 524] width 810 height 32
type input "1"
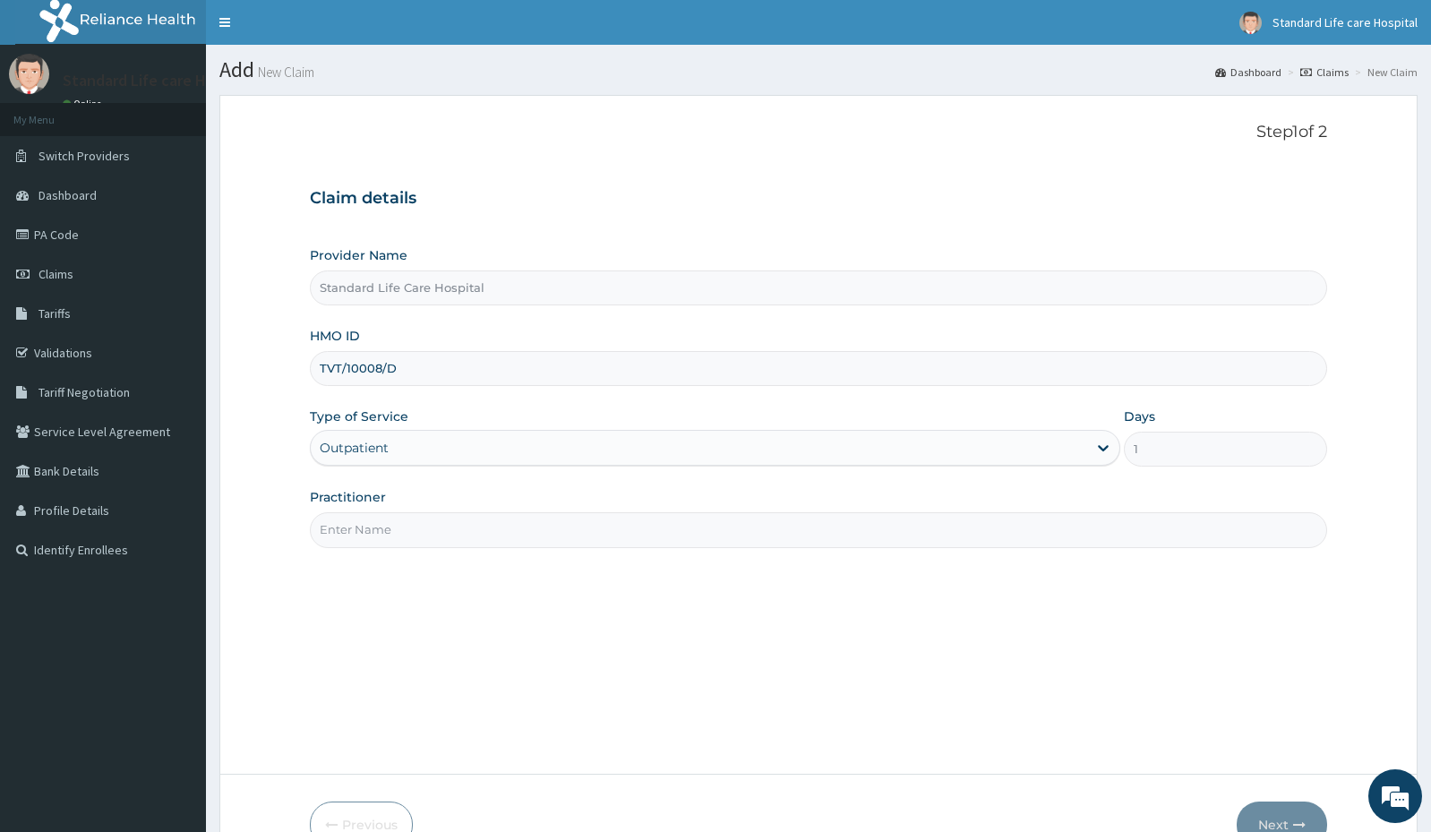
click at [384, 543] on input "Practitioner" at bounding box center [818, 529] width 1017 height 35
type input "Dr Korede"
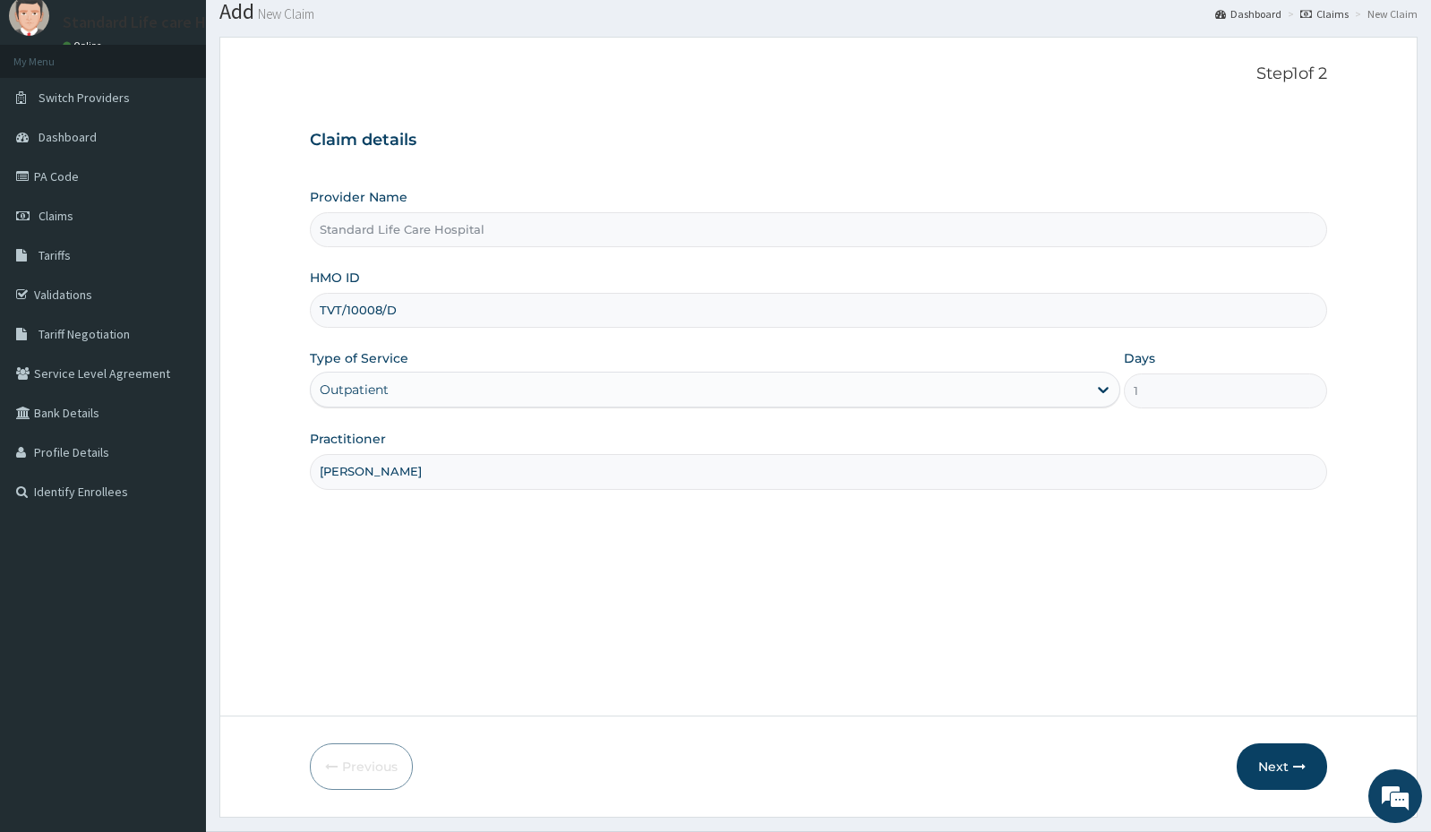
scroll to position [103, 0]
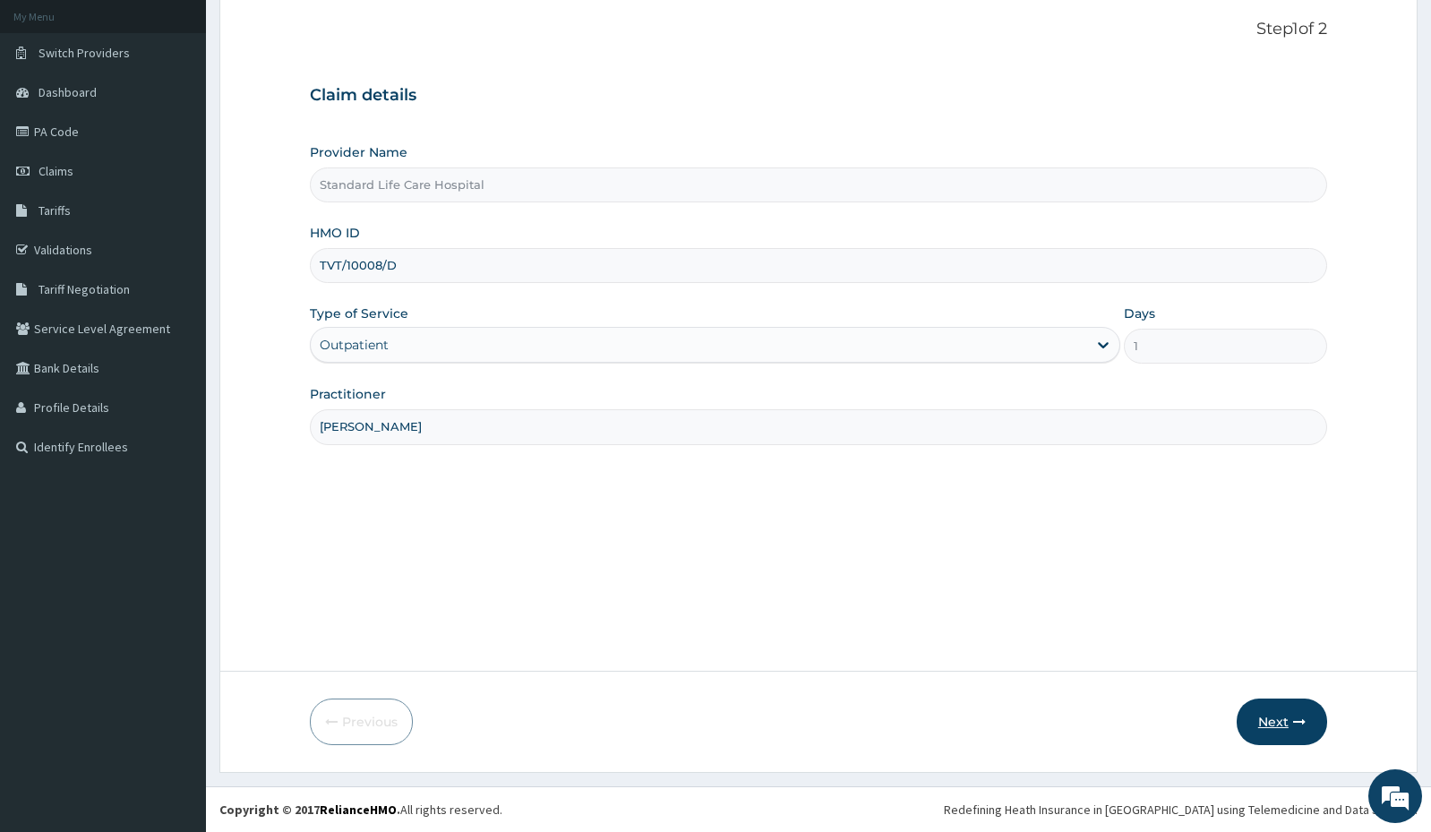
click at [1270, 726] on button "Next" at bounding box center [1281, 721] width 90 height 47
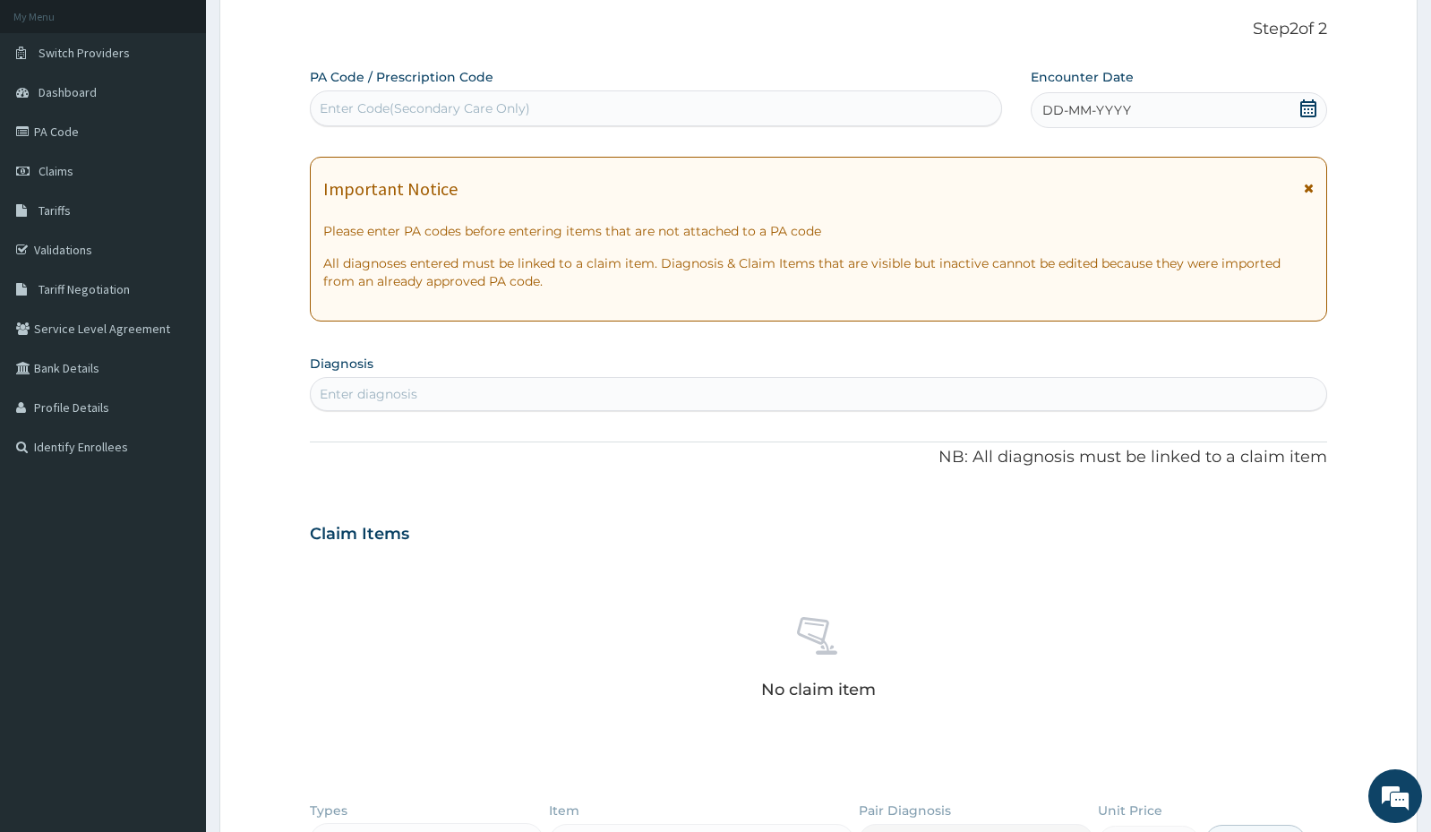
click at [1301, 114] on icon at bounding box center [1308, 108] width 16 height 18
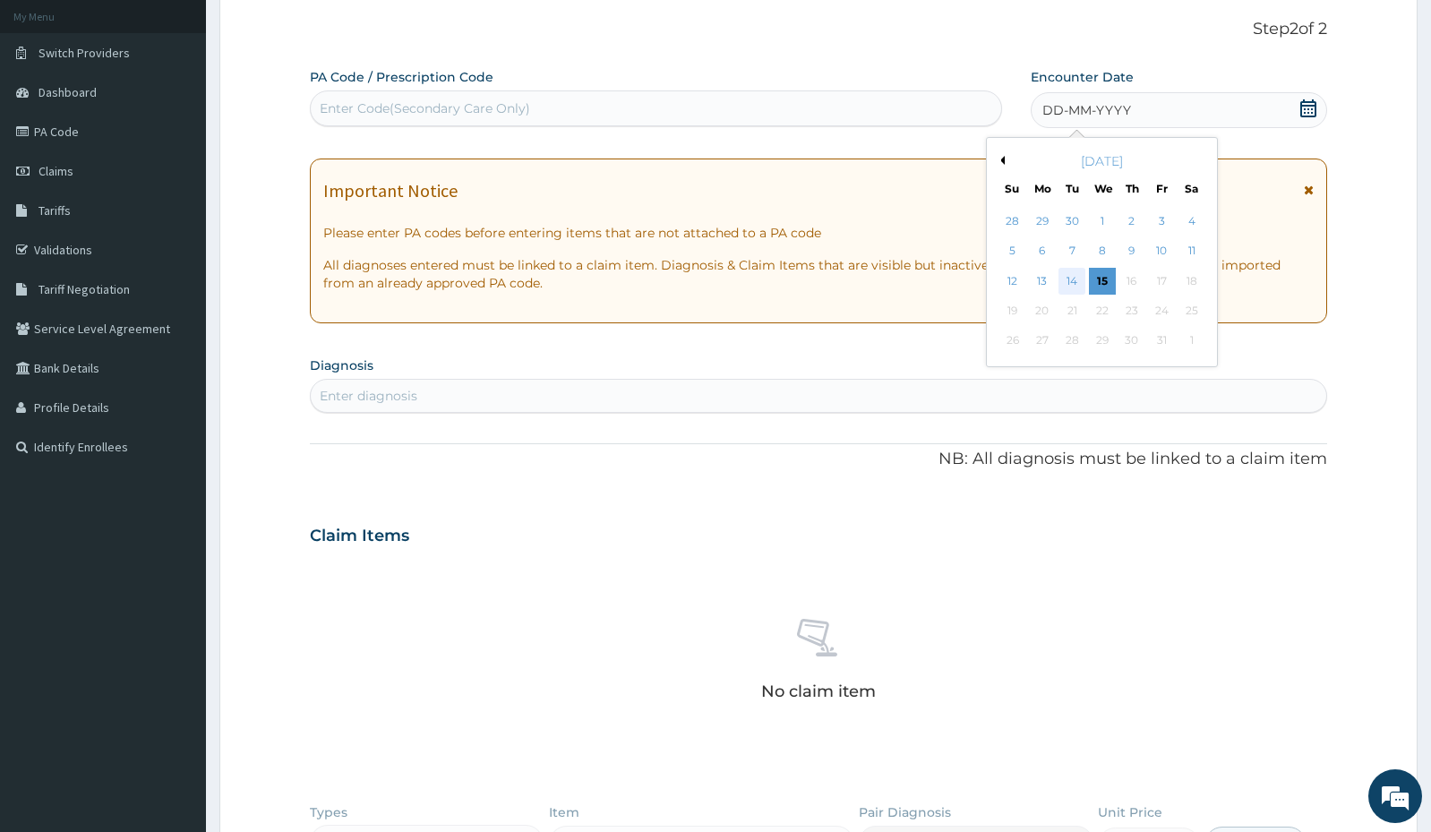
click at [1068, 278] on div "14" at bounding box center [1071, 281] width 27 height 27
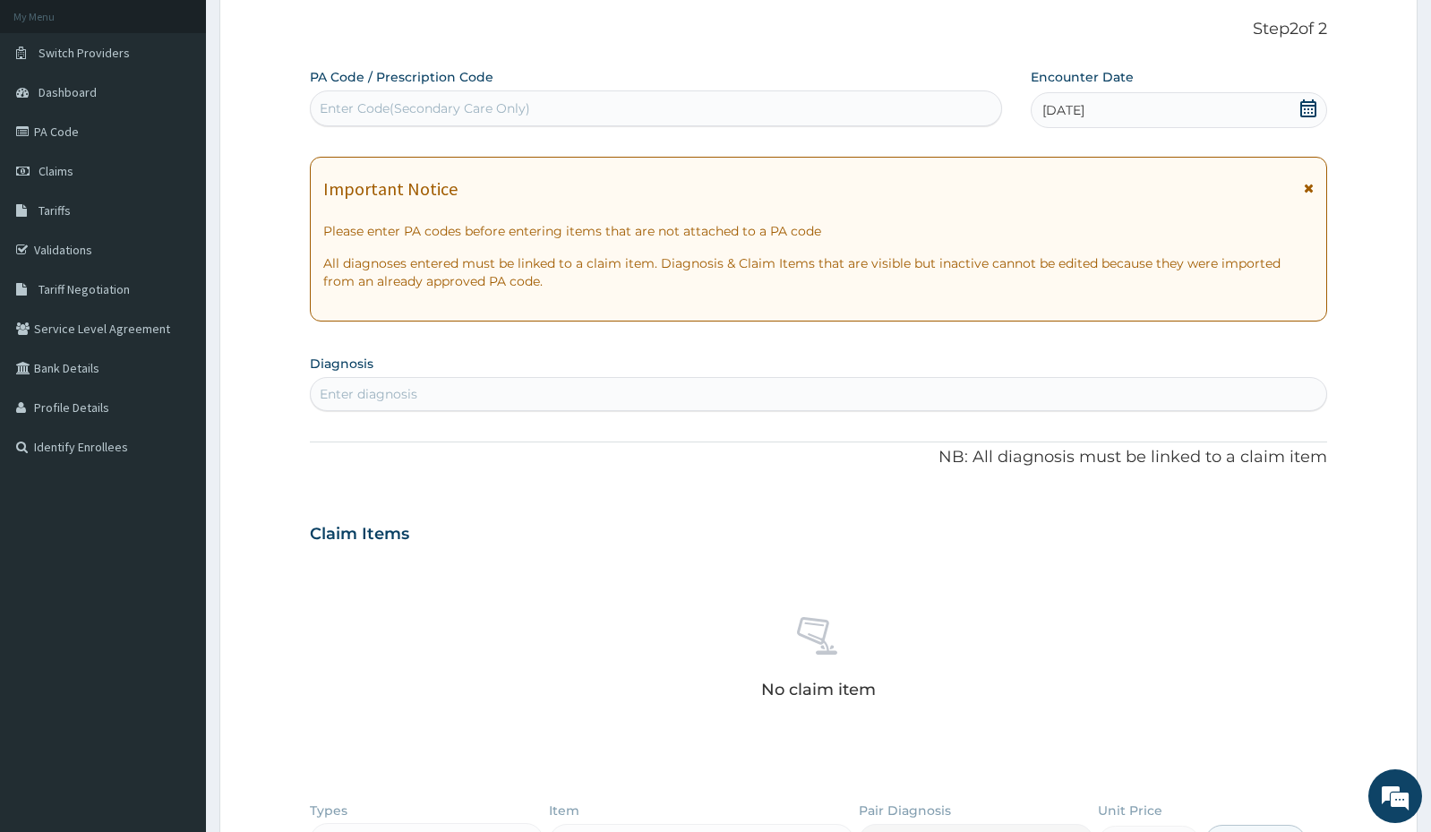
drag, startPoint x: 593, startPoint y: 377, endPoint x: 584, endPoint y: 391, distance: 16.9
click at [585, 389] on div "Enter diagnosis" at bounding box center [818, 394] width 1017 height 34
type input "enter"
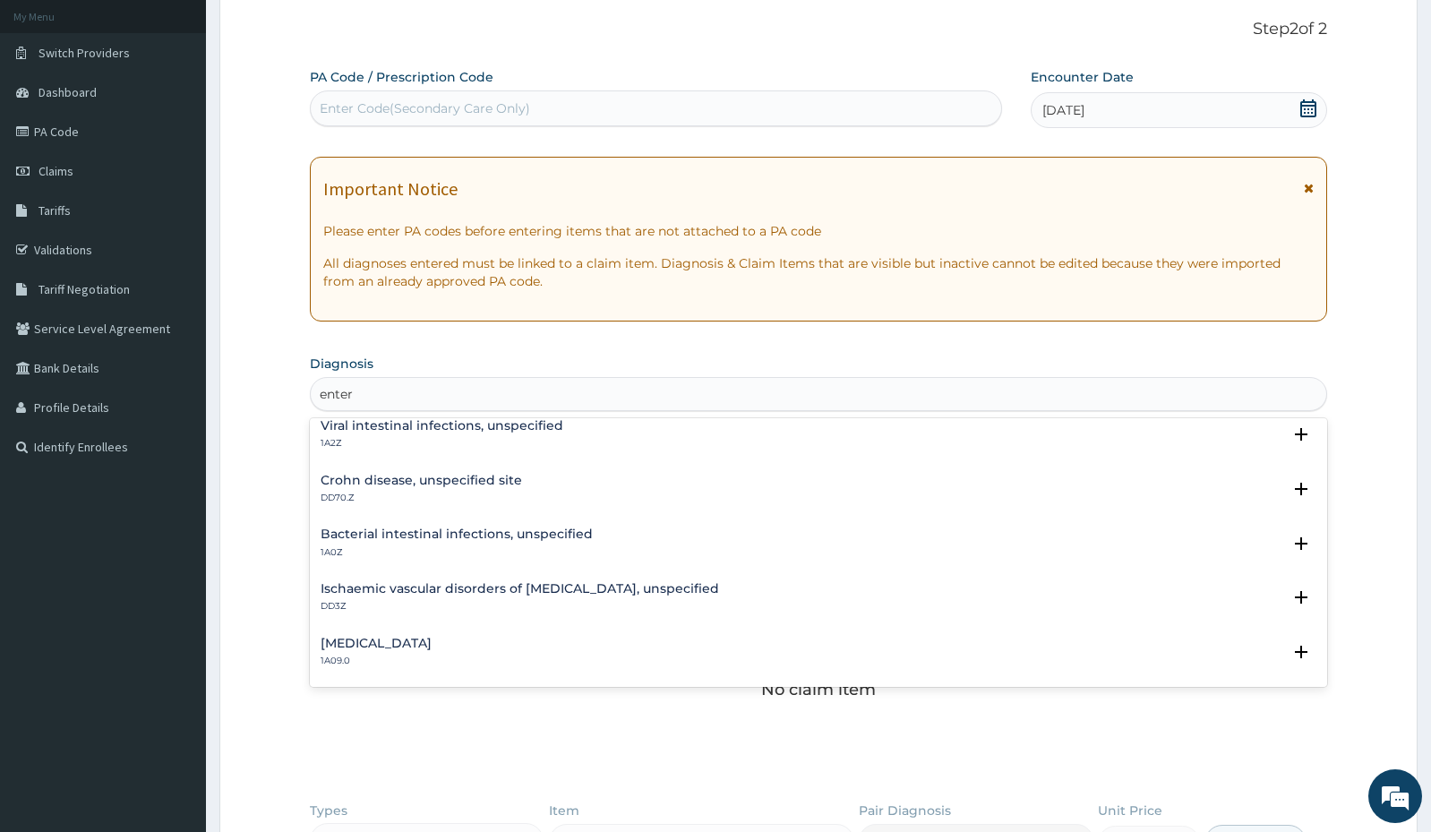
scroll to position [90, 0]
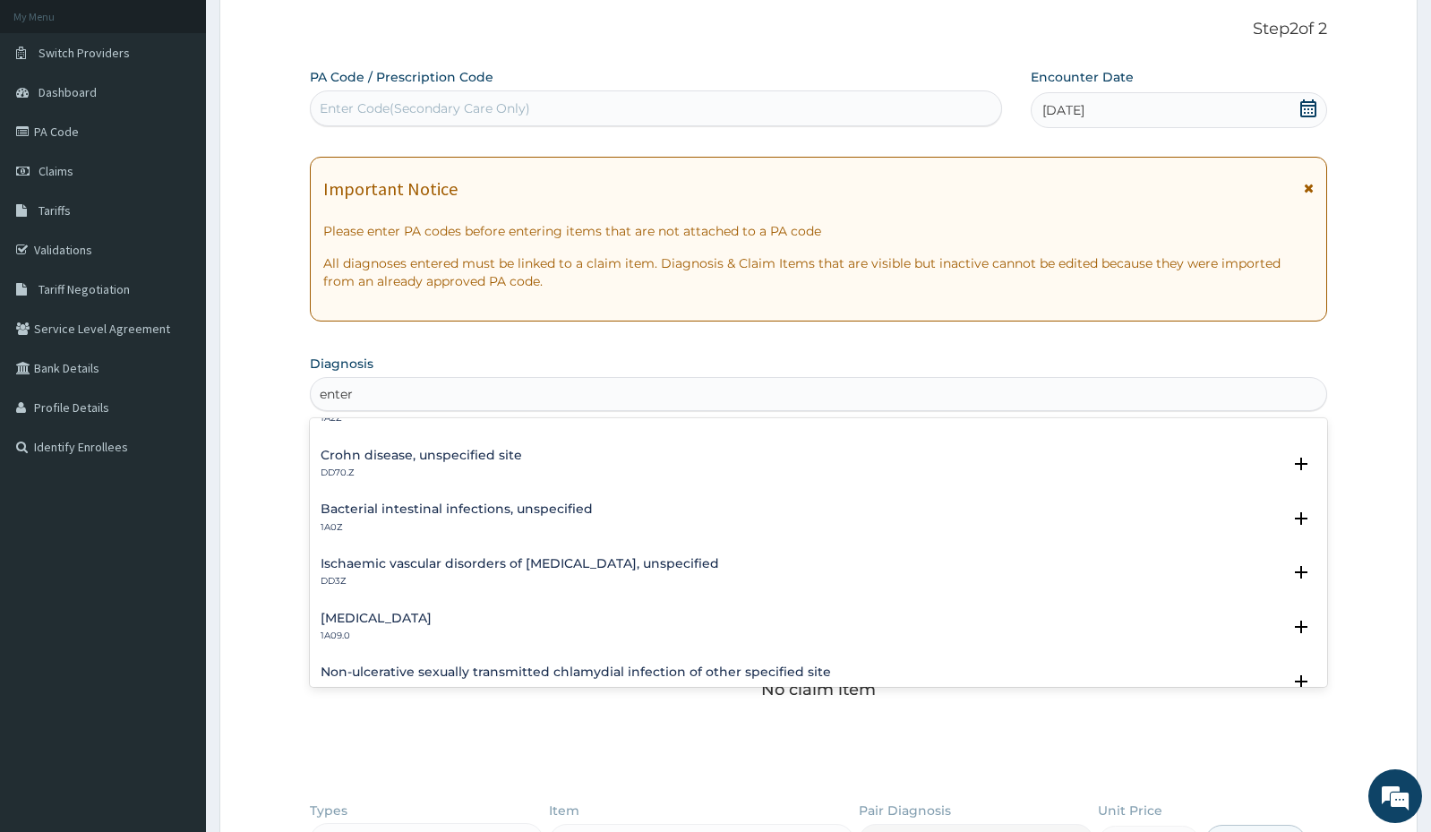
click at [372, 611] on h4 "Salmonella enteritis" at bounding box center [375, 617] width 111 height 13
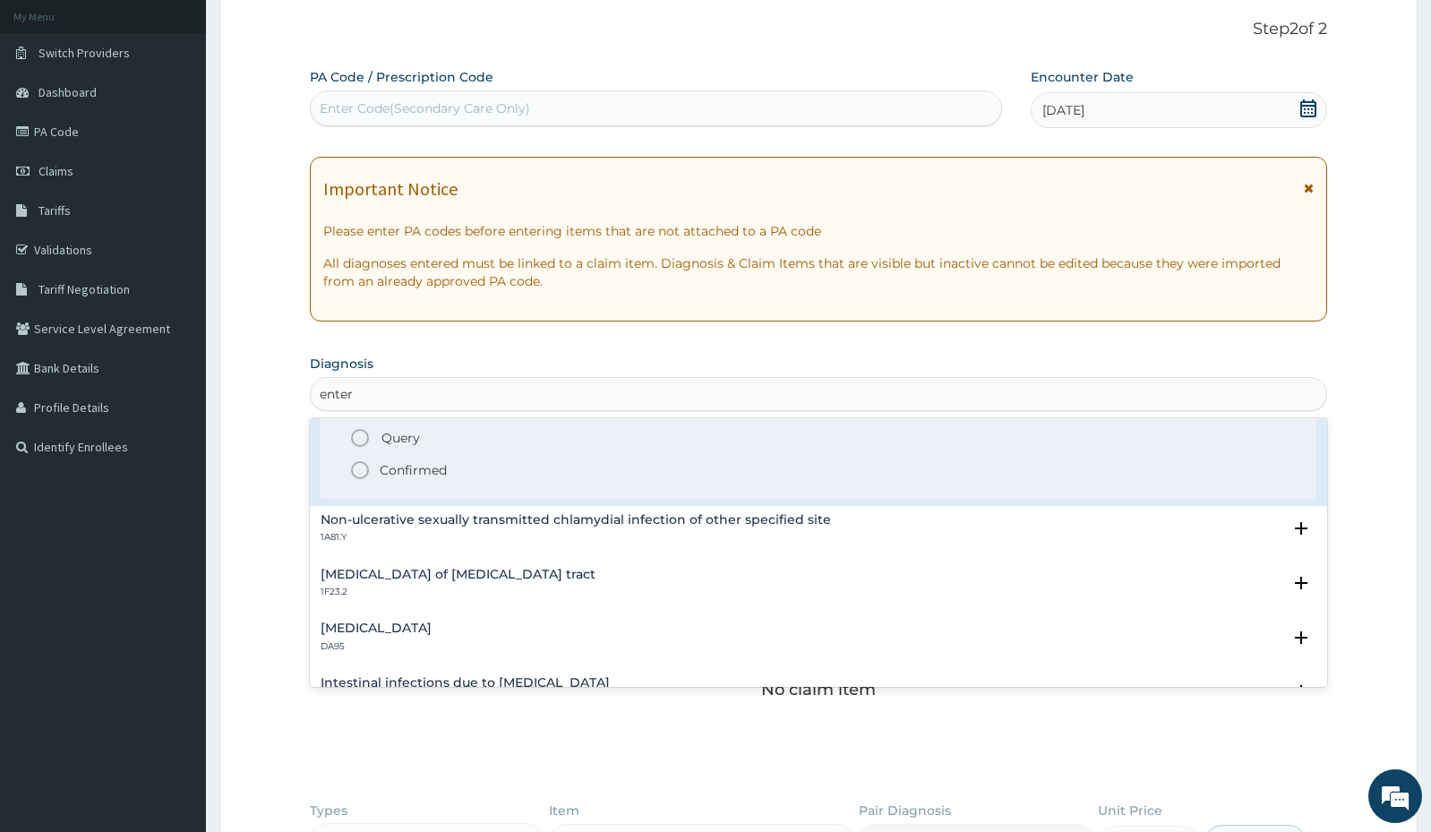
scroll to position [358, 0]
click at [402, 464] on p "Confirmed" at bounding box center [413, 467] width 67 height 18
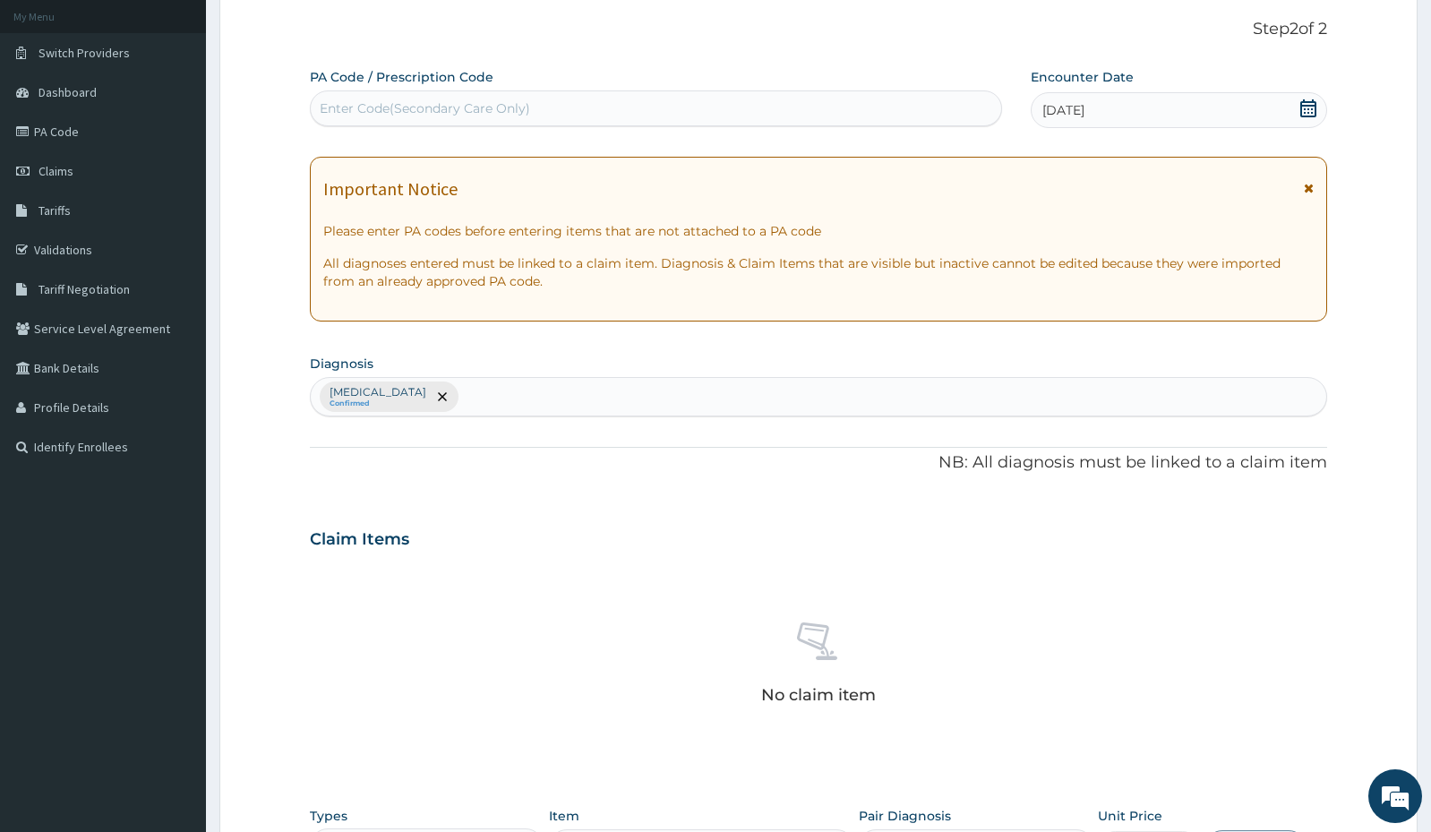
click at [492, 397] on div "Salmonella enteritis Confirmed" at bounding box center [818, 397] width 1015 height 38
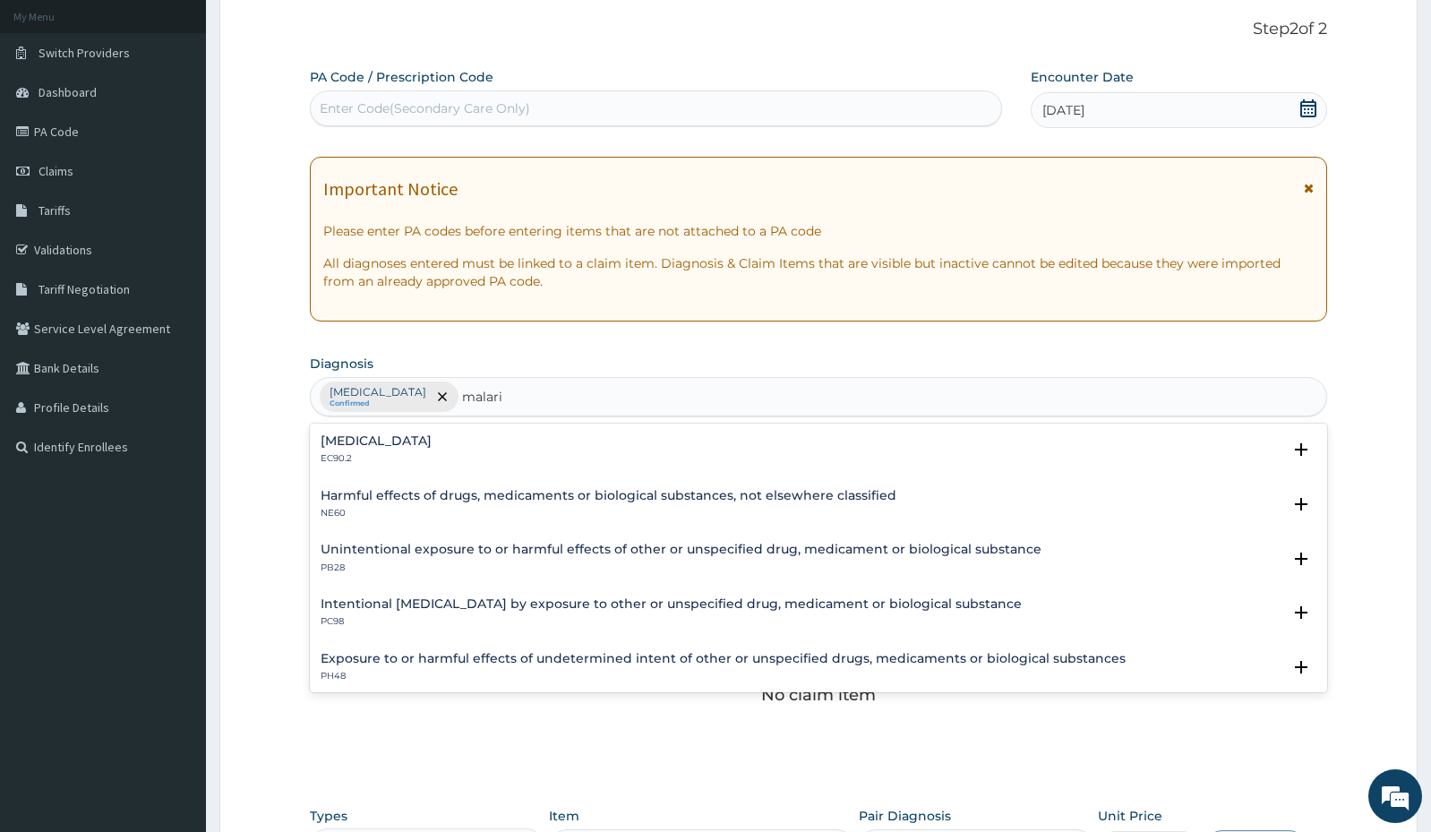
type input "malaria"
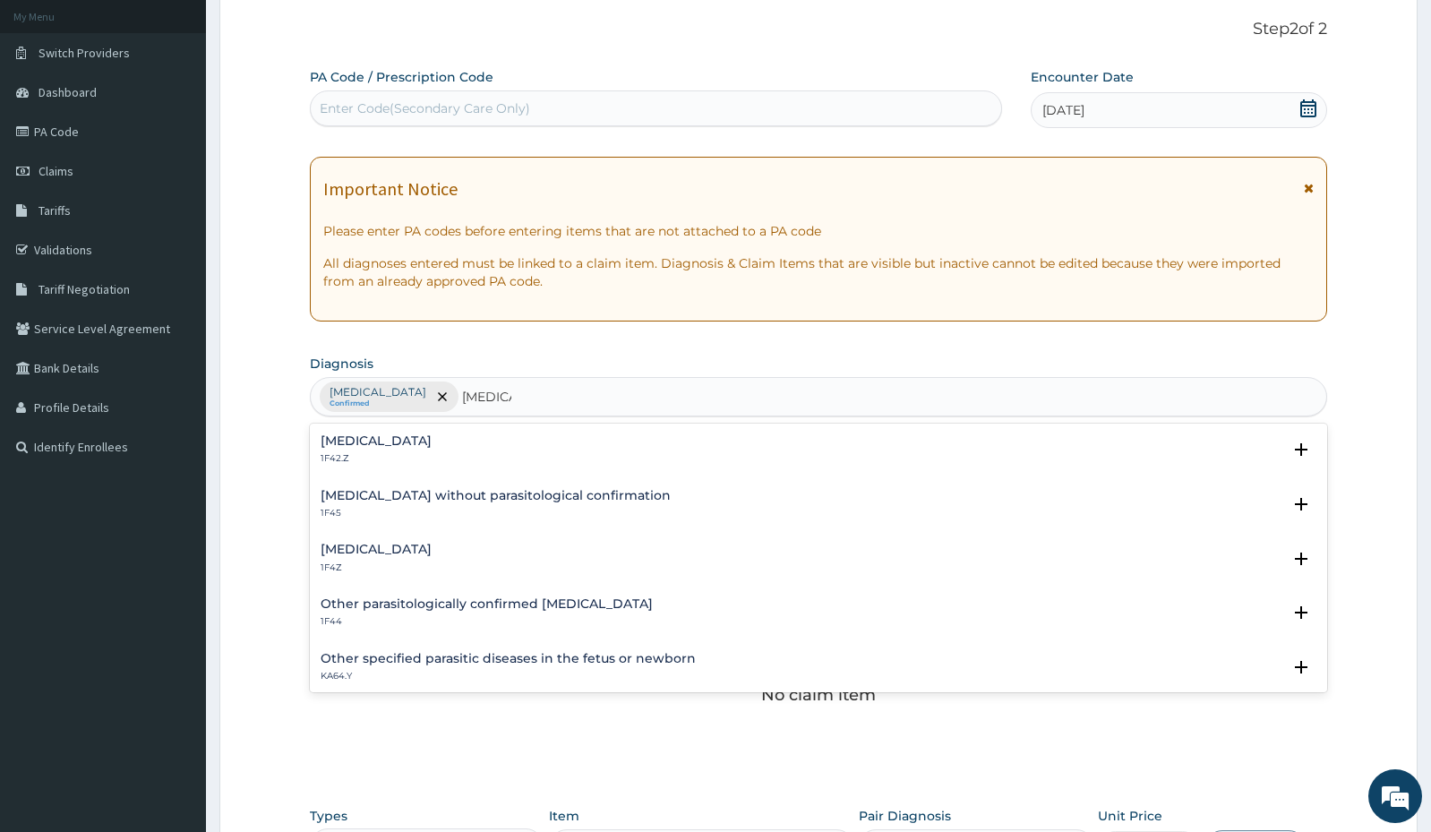
click at [453, 543] on div "Malaria, unspecified 1F4Z" at bounding box center [817, 558] width 995 height 31
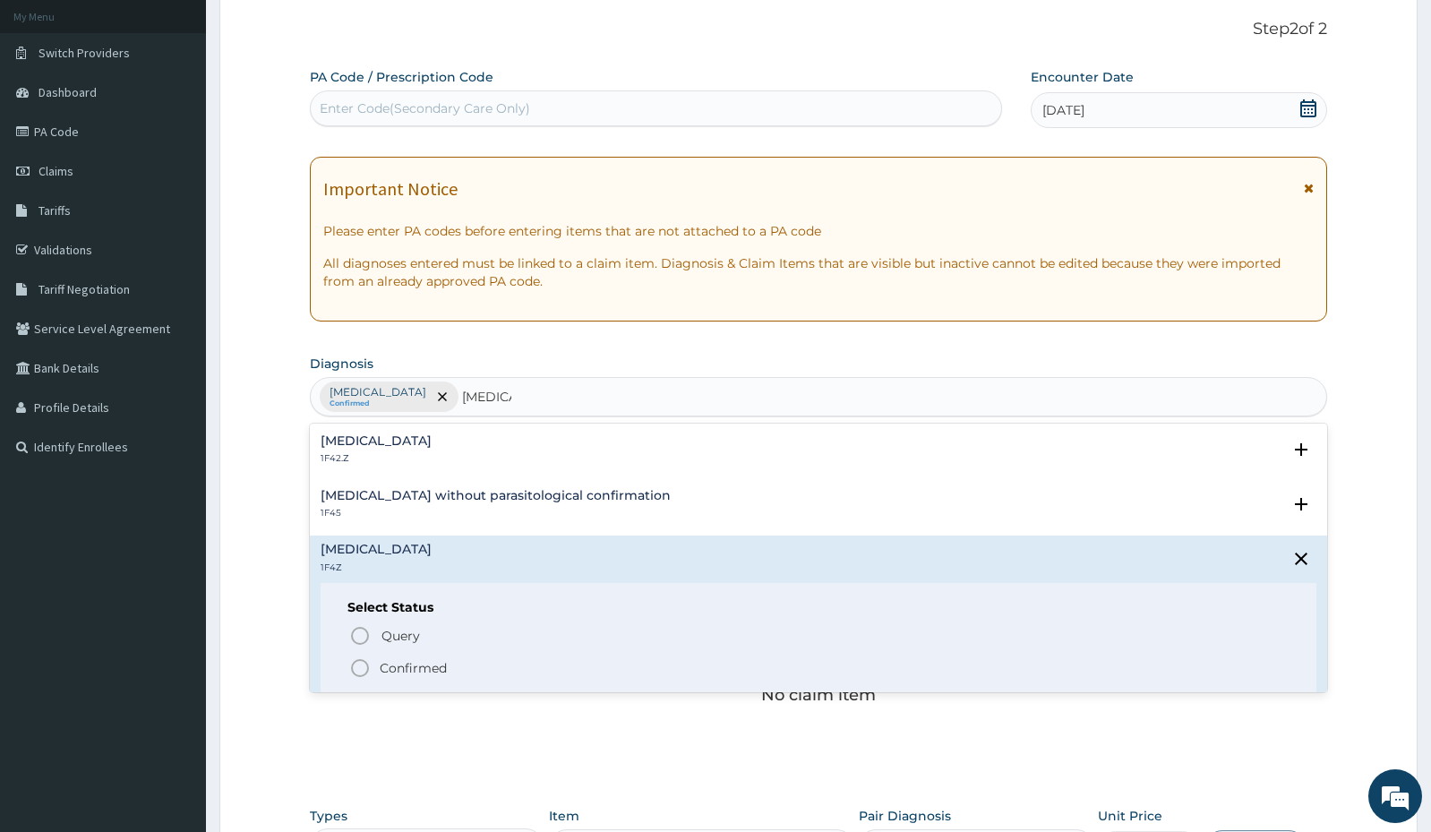
click at [401, 672] on p "Confirmed" at bounding box center [413, 668] width 67 height 18
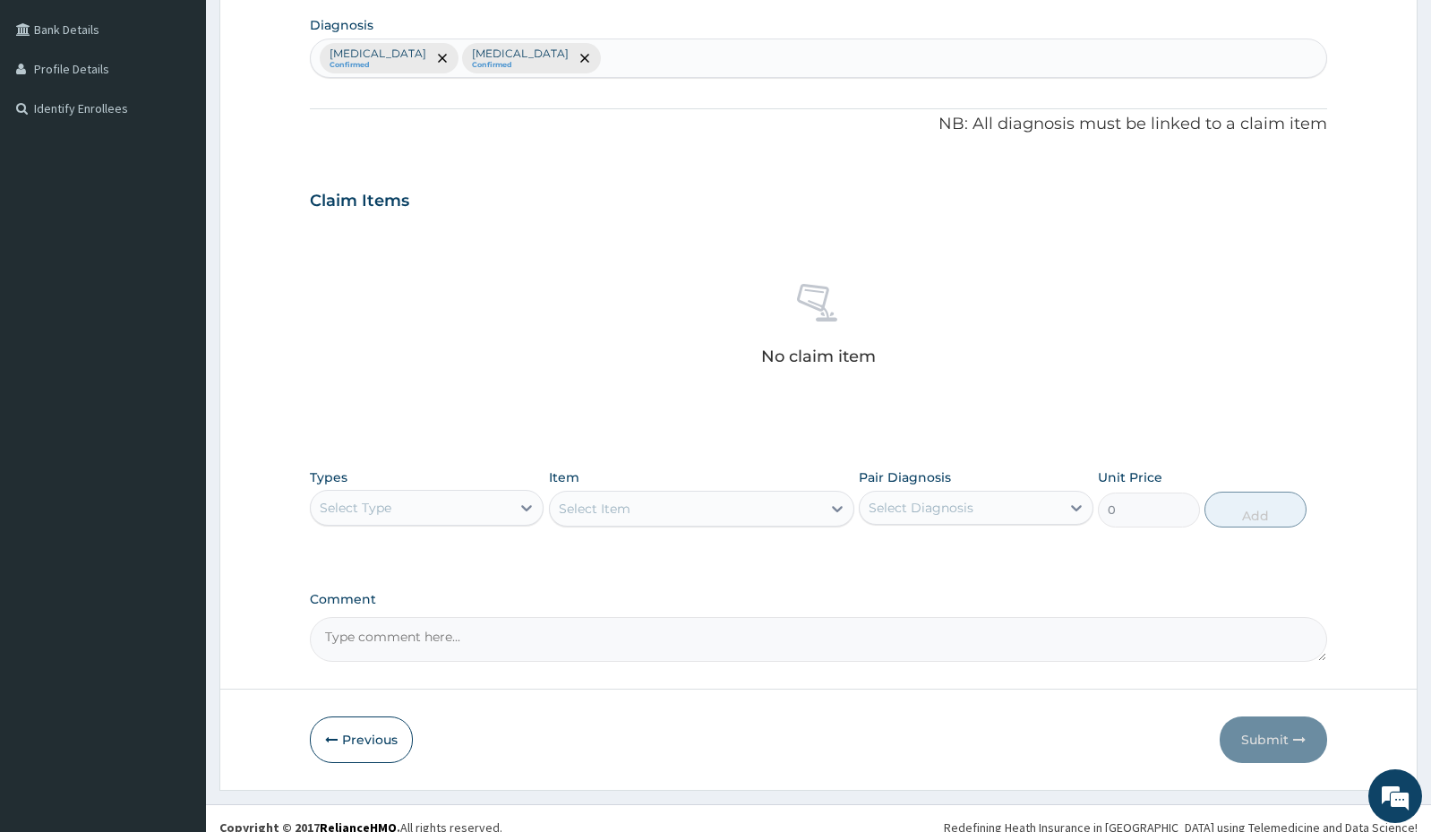
scroll to position [459, 0]
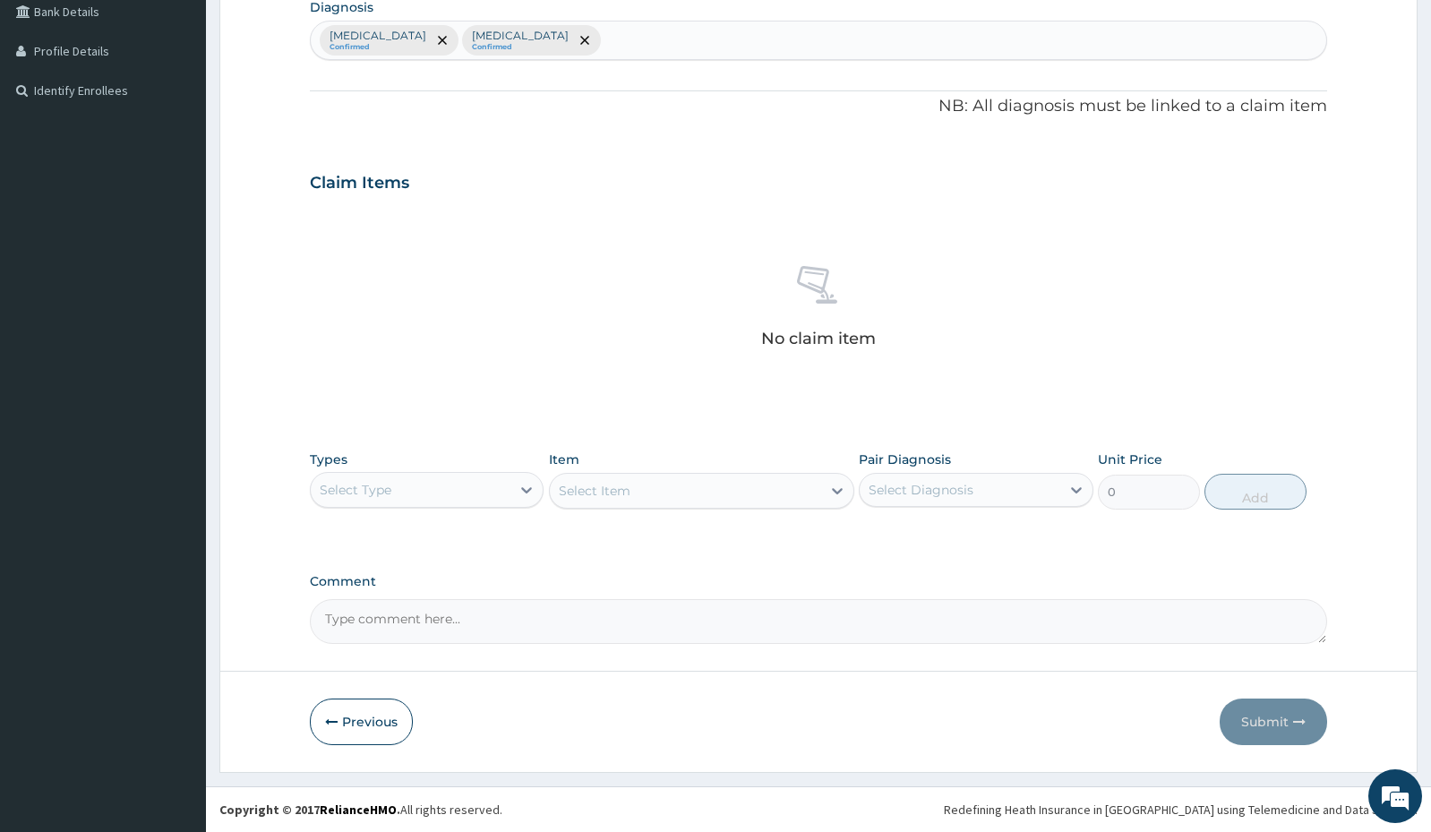
click at [469, 500] on div "Select Type" at bounding box center [411, 489] width 200 height 29
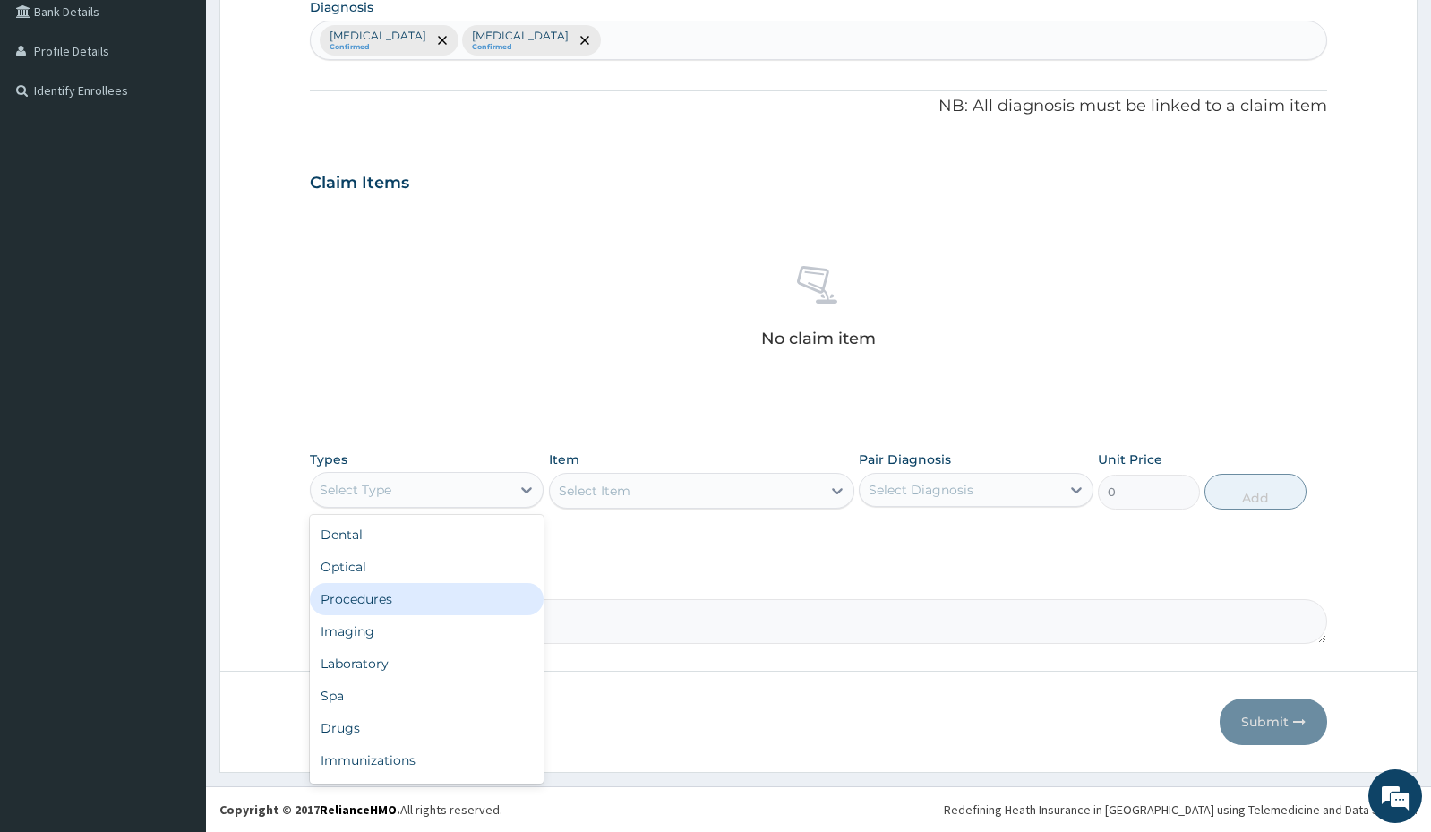
click at [393, 598] on div "Procedures" at bounding box center [427, 599] width 234 height 32
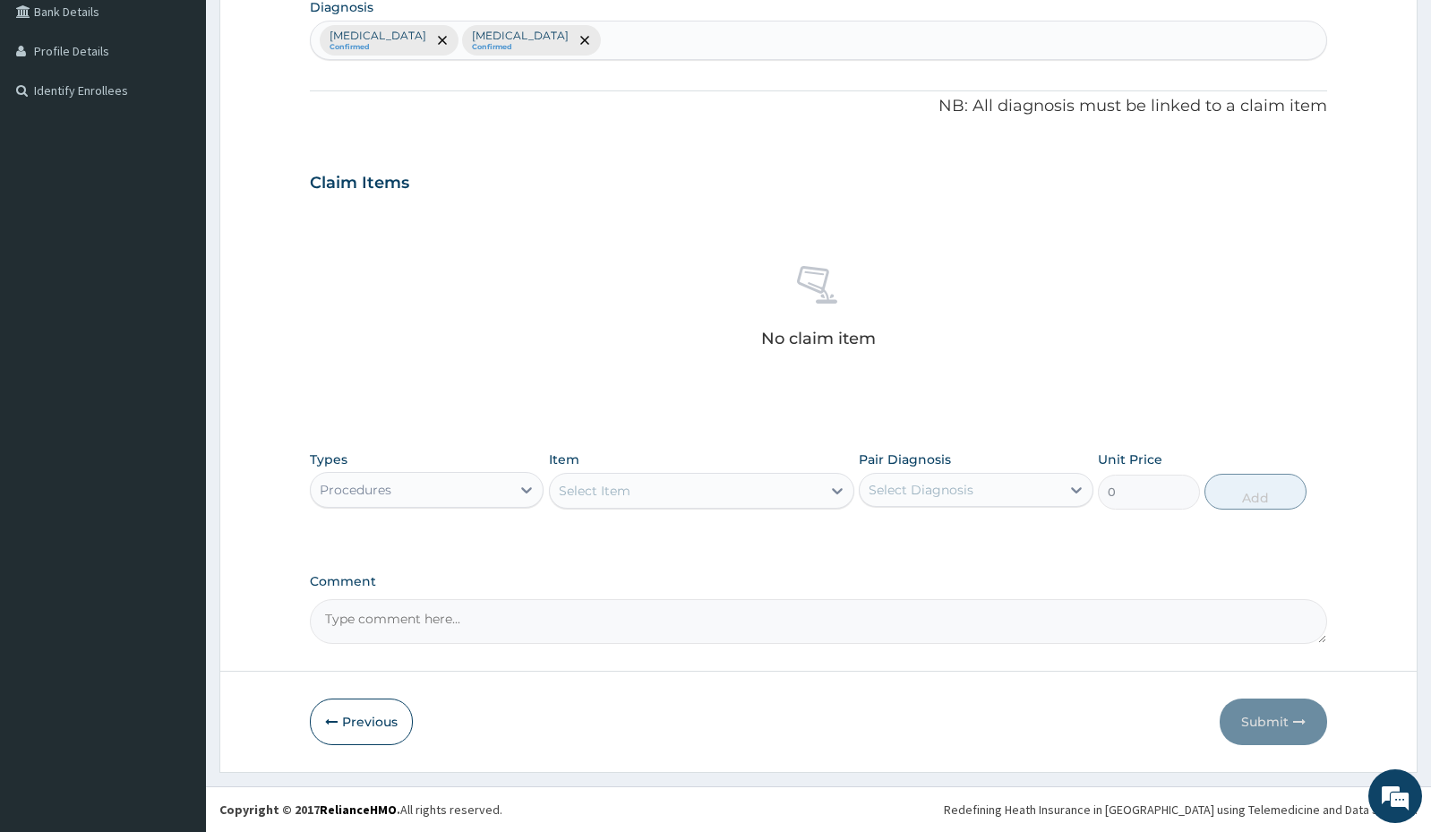
drag, startPoint x: 833, startPoint y: 491, endPoint x: 770, endPoint y: 497, distance: 62.9
click at [832, 491] on icon at bounding box center [837, 491] width 18 height 18
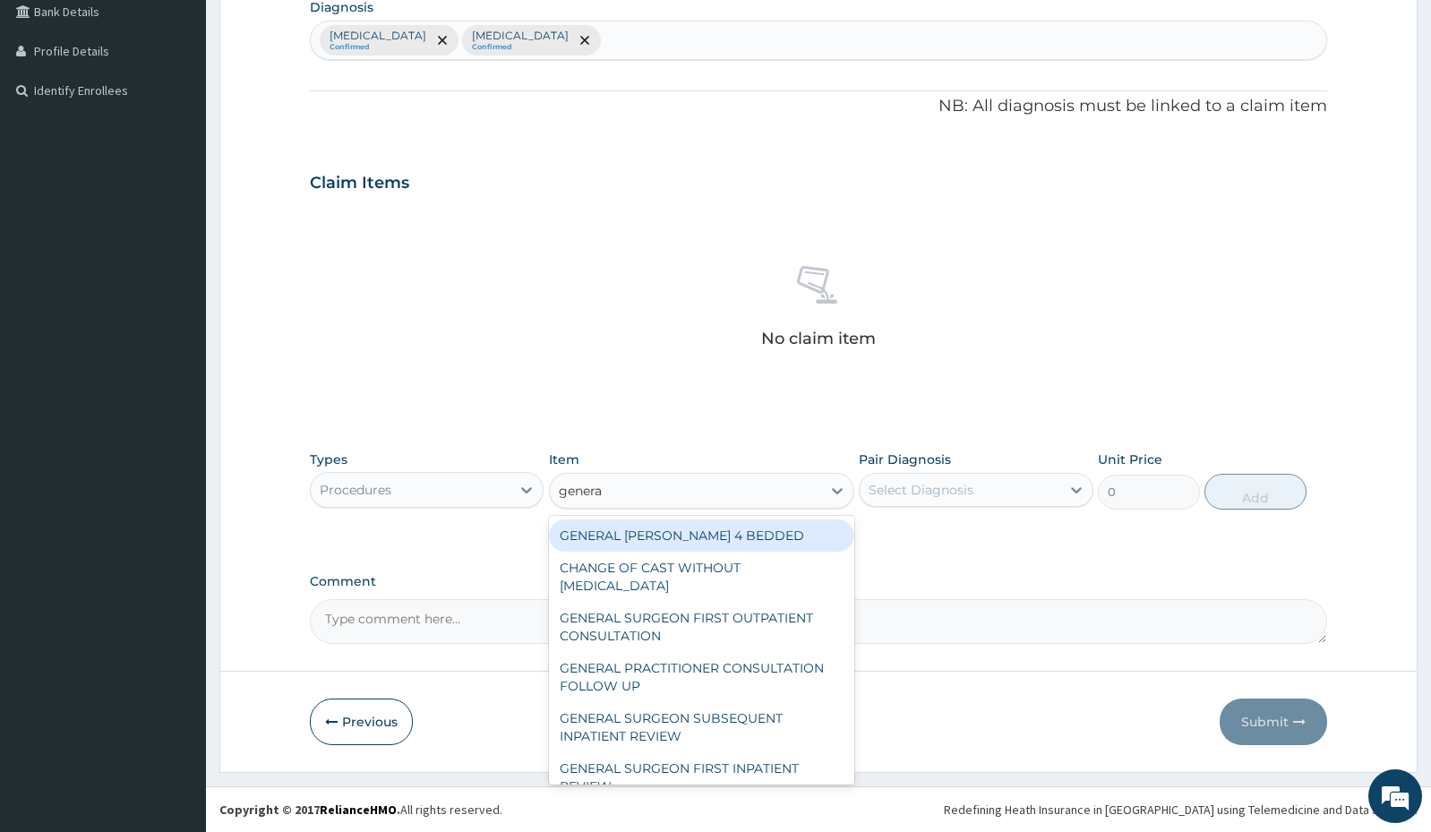
type input "general"
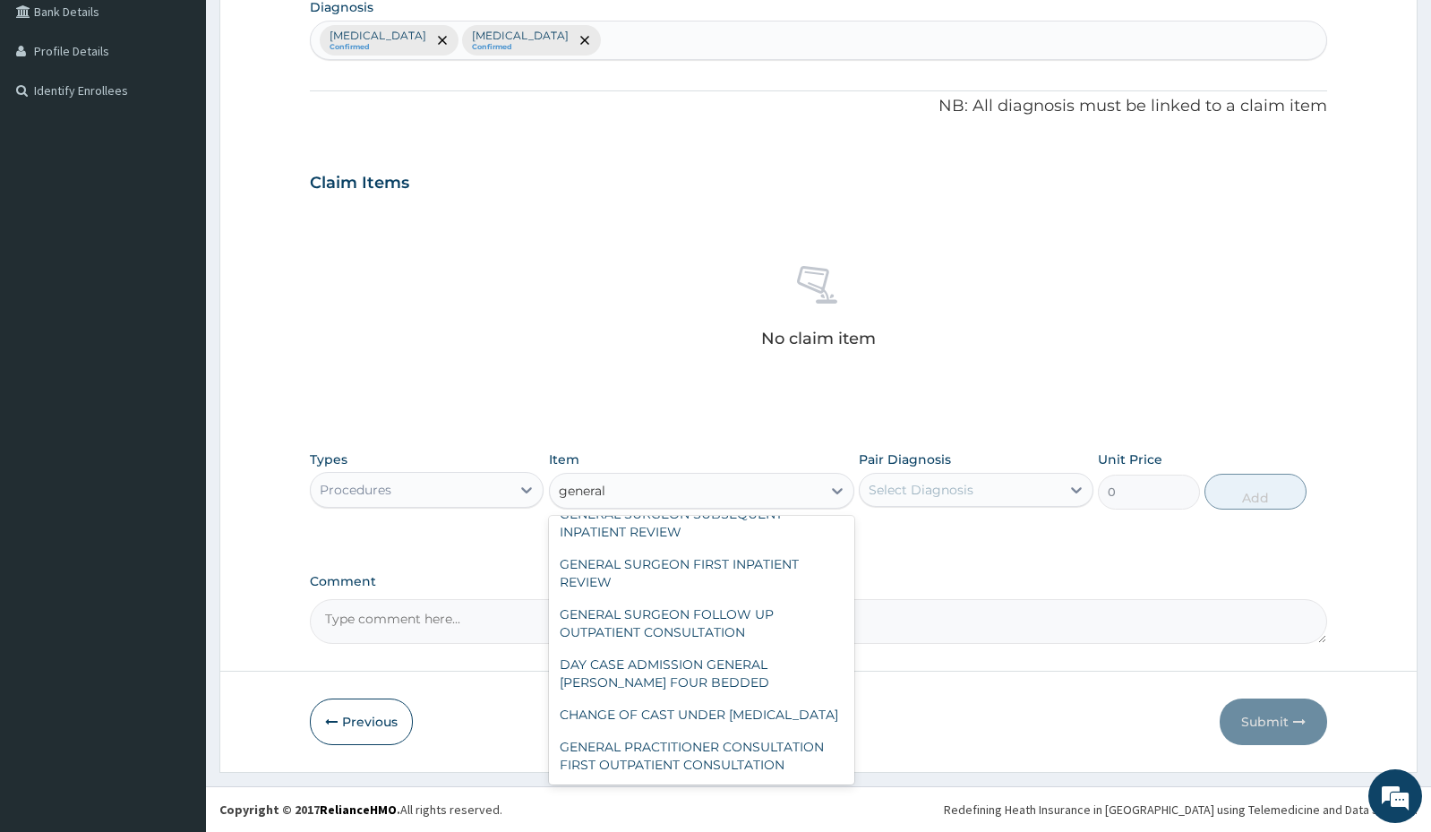
scroll to position [222, 0]
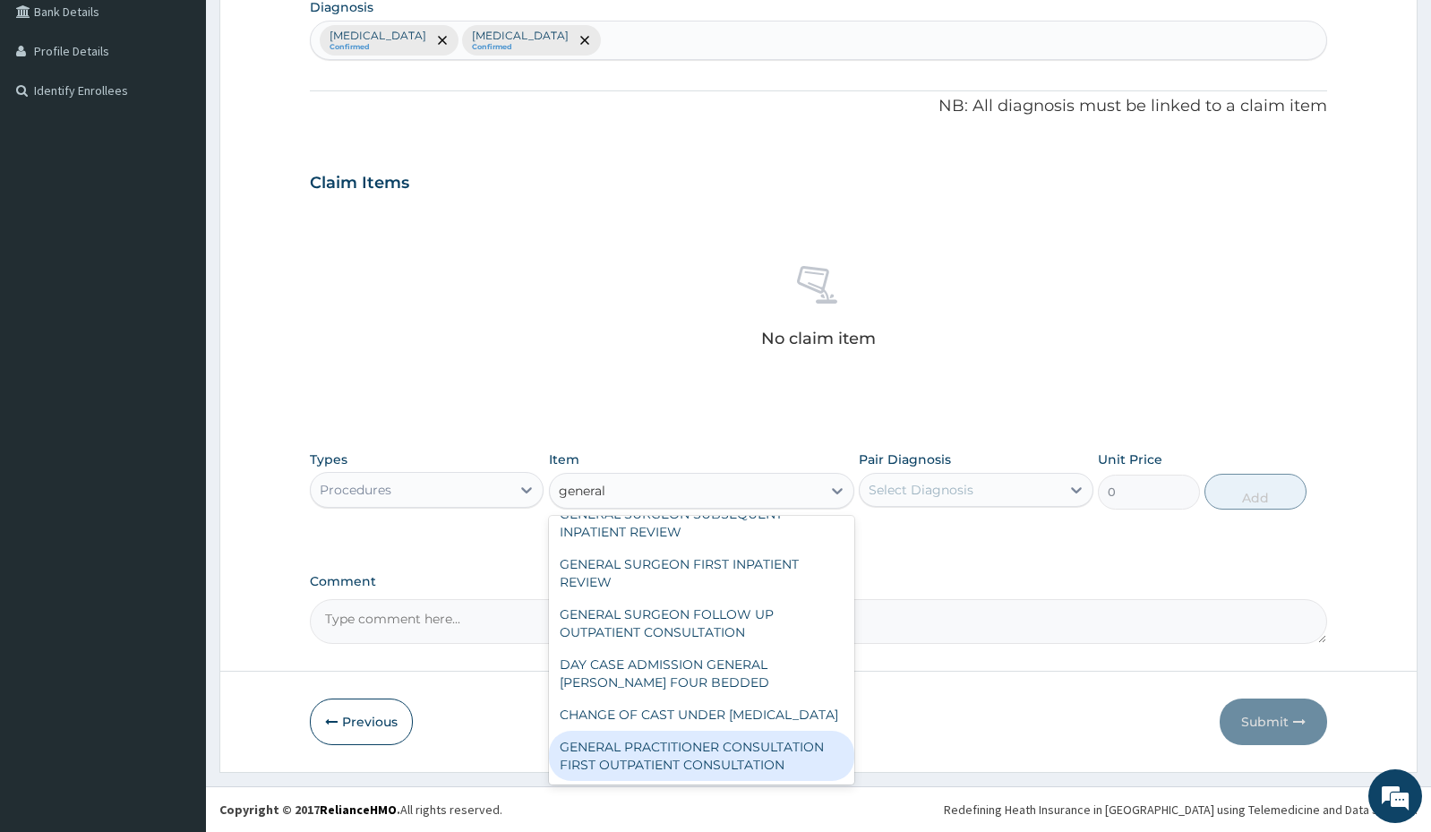
click at [717, 756] on div "GENERAL PRACTITIONER CONSULTATION FIRST OUTPATIENT CONSULTATION" at bounding box center [701, 756] width 305 height 50
type input "3000"
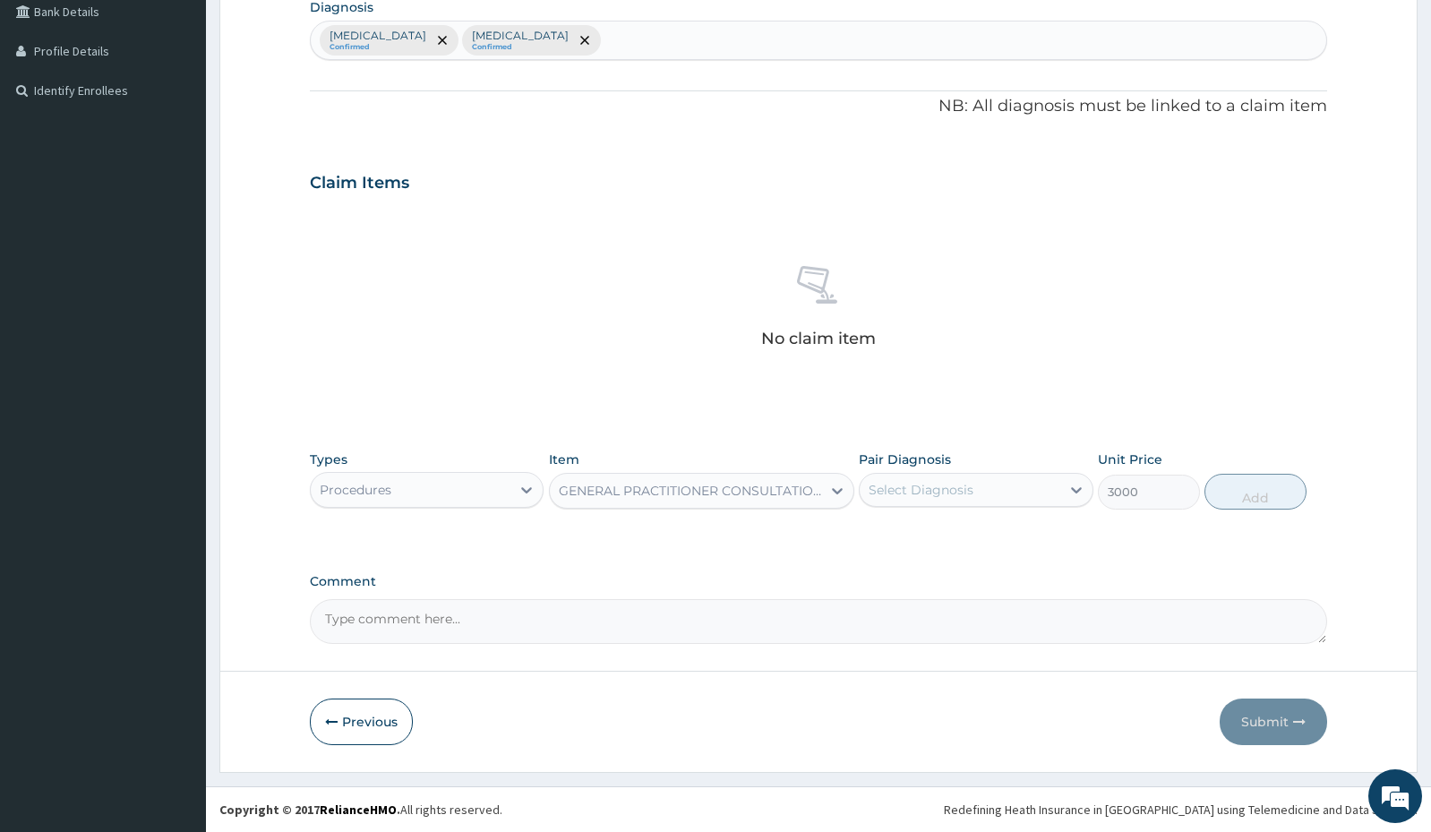
click at [1037, 494] on div "Select Diagnosis" at bounding box center [959, 489] width 200 height 29
click at [999, 534] on label "Salmonella enteritis" at bounding box center [943, 534] width 111 height 18
checkbox input "true"
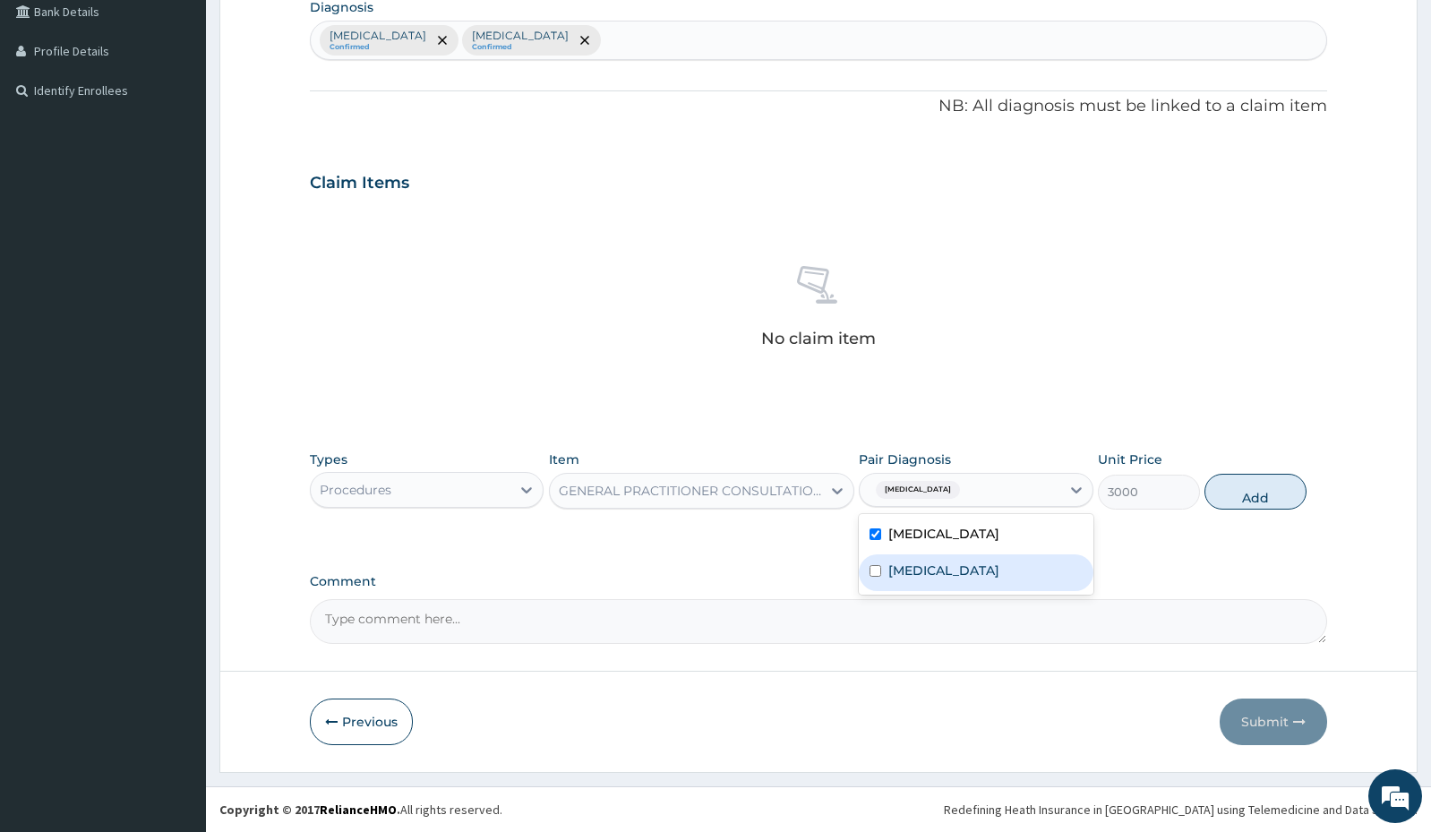
click at [987, 574] on label "Malaria, unspecified" at bounding box center [943, 570] width 111 height 18
checkbox input "true"
click at [1242, 488] on button "Add" at bounding box center [1255, 492] width 102 height 36
type input "0"
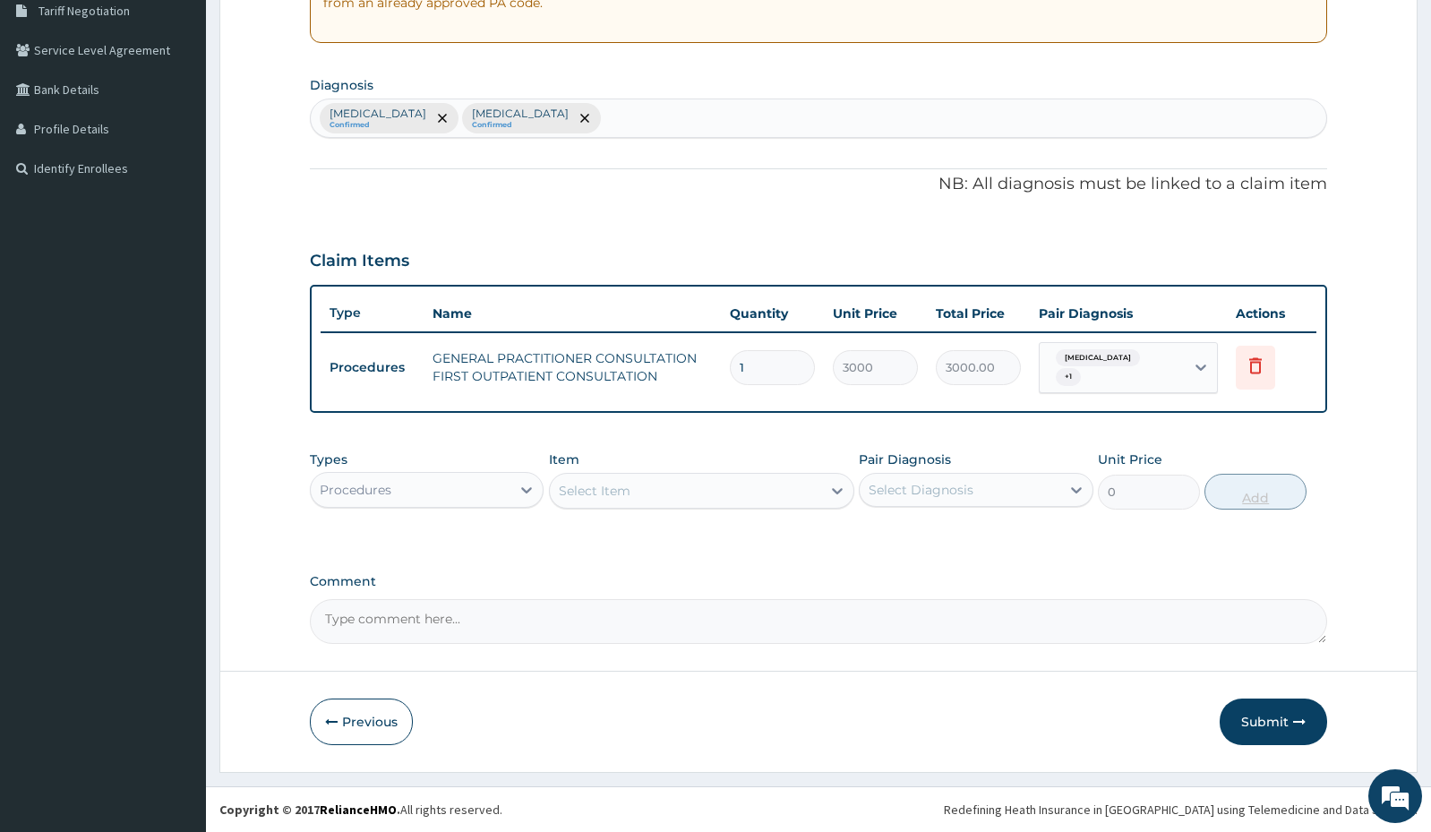
scroll to position [381, 0]
click at [733, 491] on div "Select Item" at bounding box center [685, 490] width 271 height 29
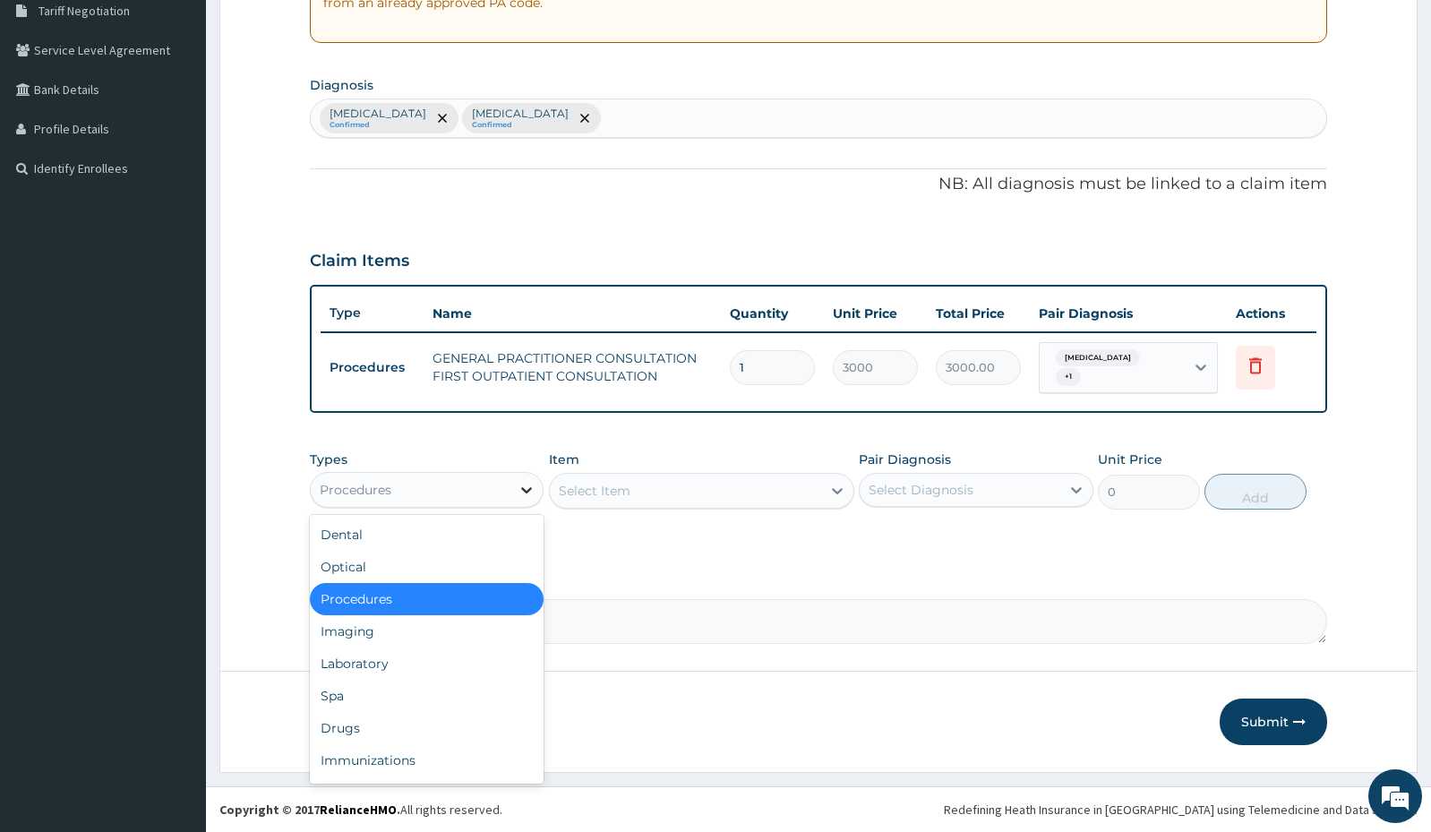
click at [518, 481] on icon at bounding box center [526, 490] width 18 height 18
click at [412, 665] on div "Laboratory" at bounding box center [427, 663] width 234 height 32
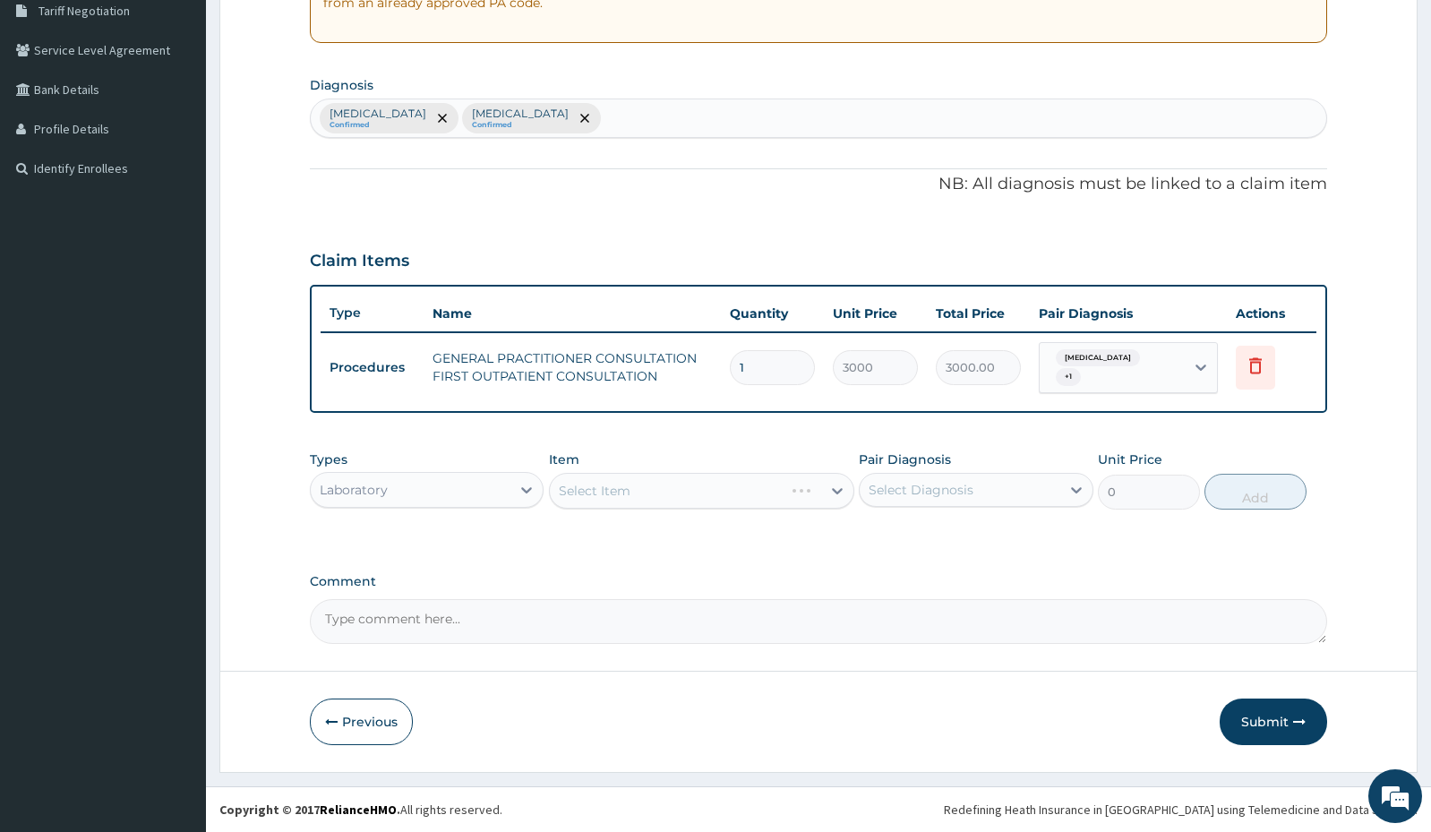
click at [832, 490] on div "Select Item" at bounding box center [701, 491] width 305 height 36
click at [832, 490] on icon at bounding box center [837, 491] width 11 height 6
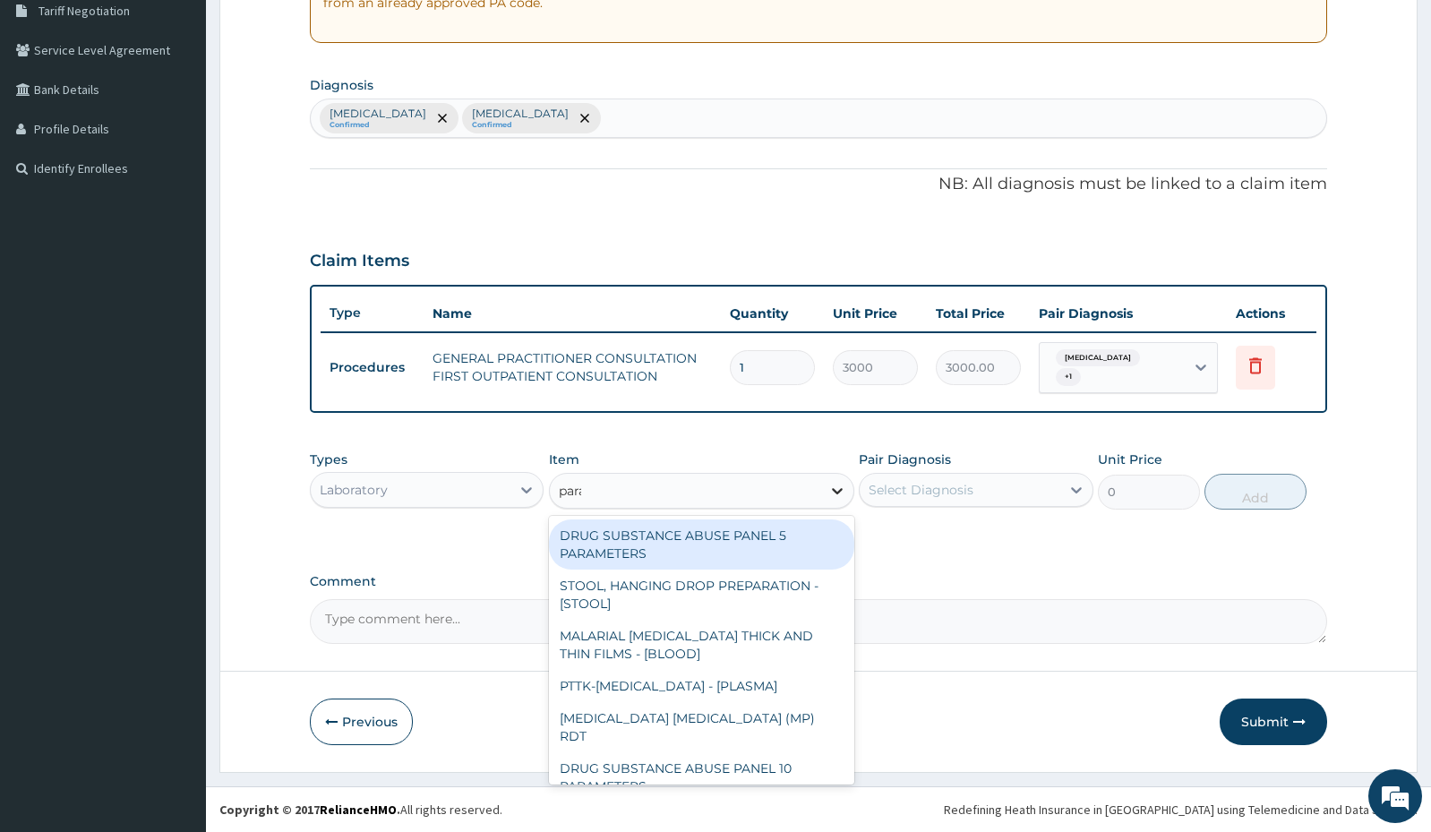
type input "parasite"
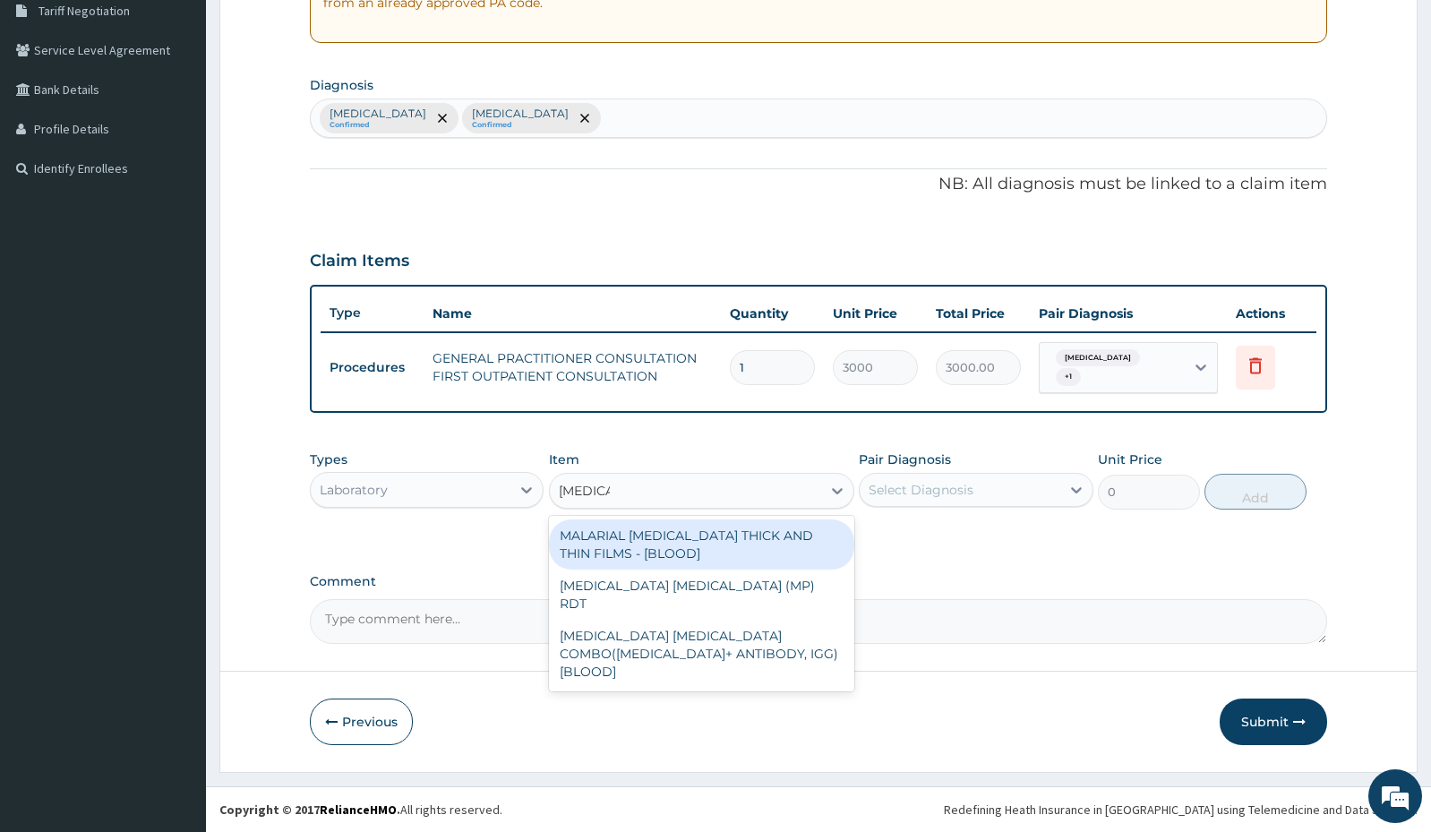
click at [778, 542] on div "MALARIAL PARASITE THICK AND THIN FILMS - [BLOOD]" at bounding box center [701, 544] width 305 height 50
type input "1500"
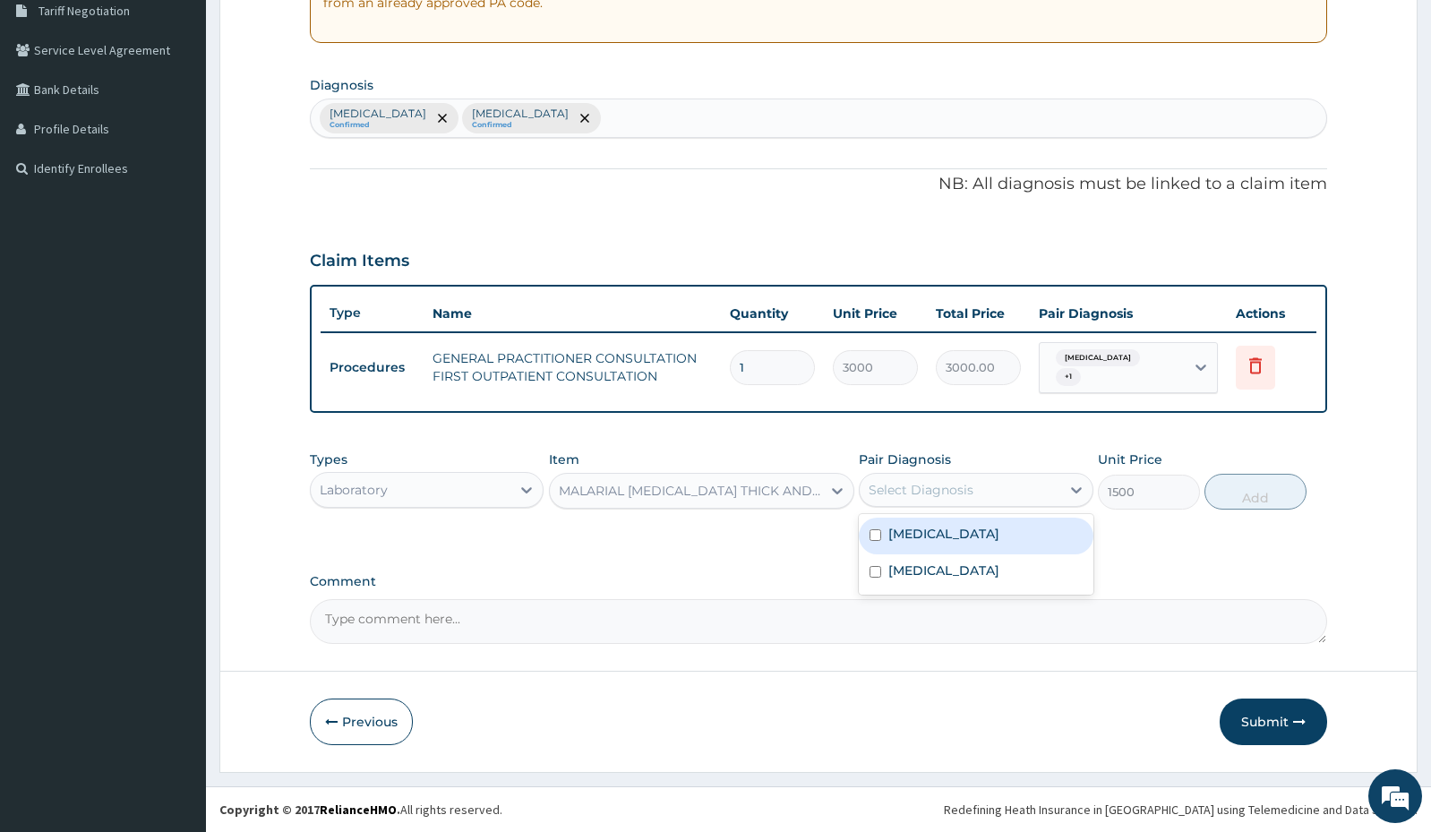
click at [997, 478] on div "Select Diagnosis" at bounding box center [959, 489] width 200 height 29
drag, startPoint x: 977, startPoint y: 515, endPoint x: 971, endPoint y: 529, distance: 15.3
click at [971, 529] on div "Salmonella enteritis Malaria, unspecified" at bounding box center [976, 554] width 234 height 81
click at [971, 529] on label "Salmonella enteritis" at bounding box center [943, 534] width 111 height 18
checkbox input "true"
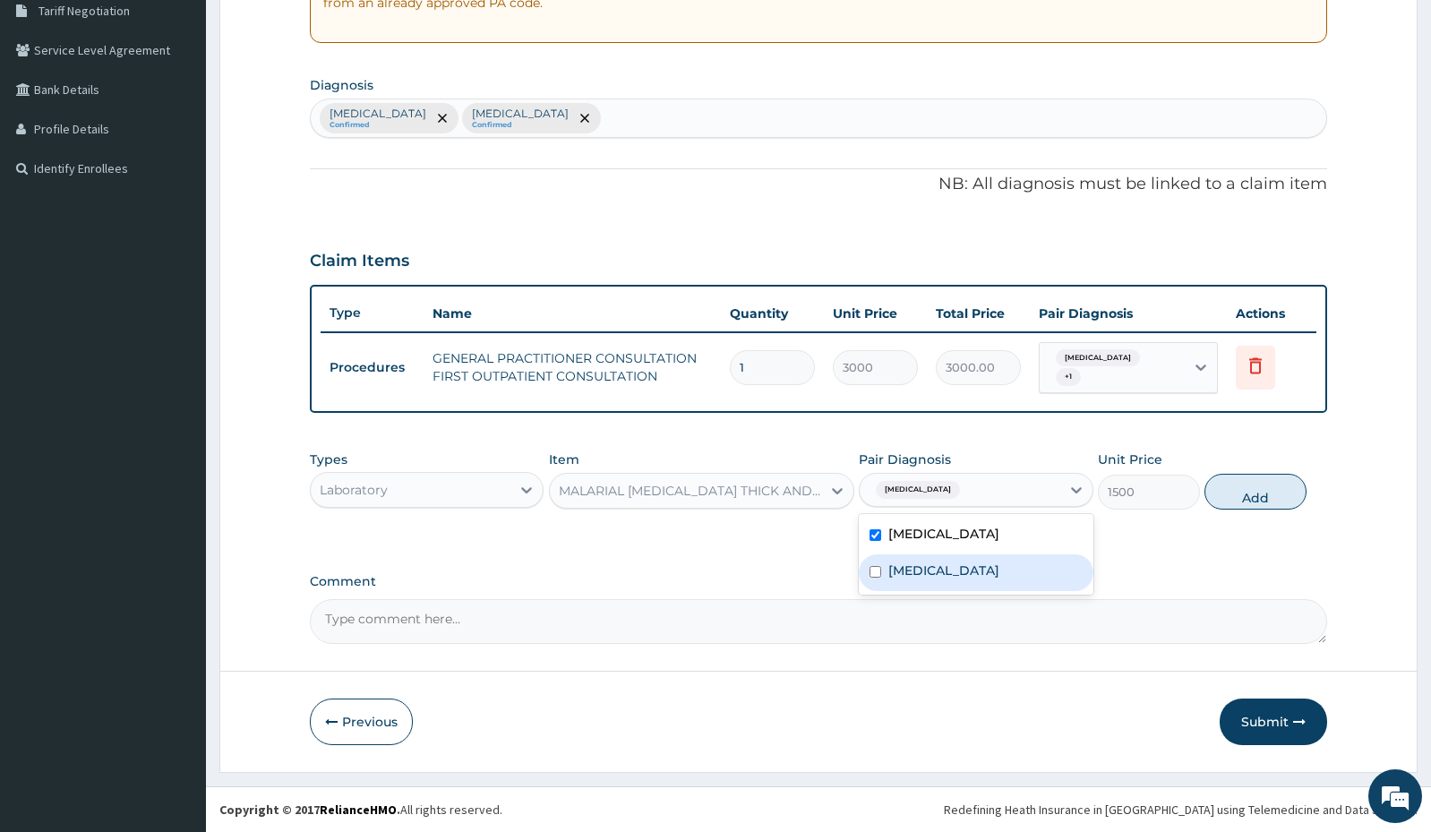
click at [955, 568] on label "Malaria, unspecified" at bounding box center [943, 570] width 111 height 18
checkbox input "true"
click at [1256, 481] on button "Add" at bounding box center [1255, 492] width 102 height 36
type input "0"
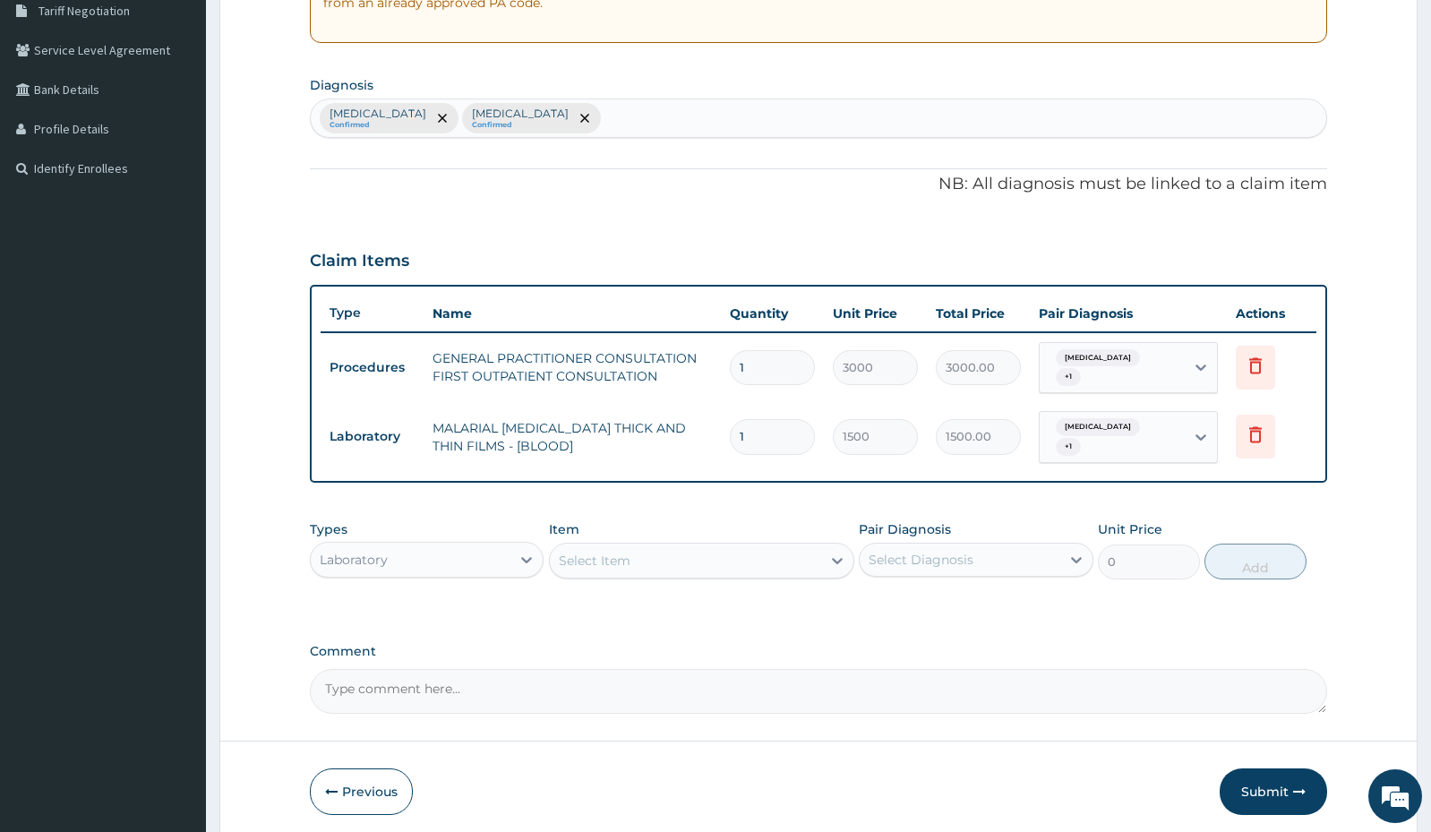
click at [775, 566] on div "Select Item" at bounding box center [685, 560] width 271 height 29
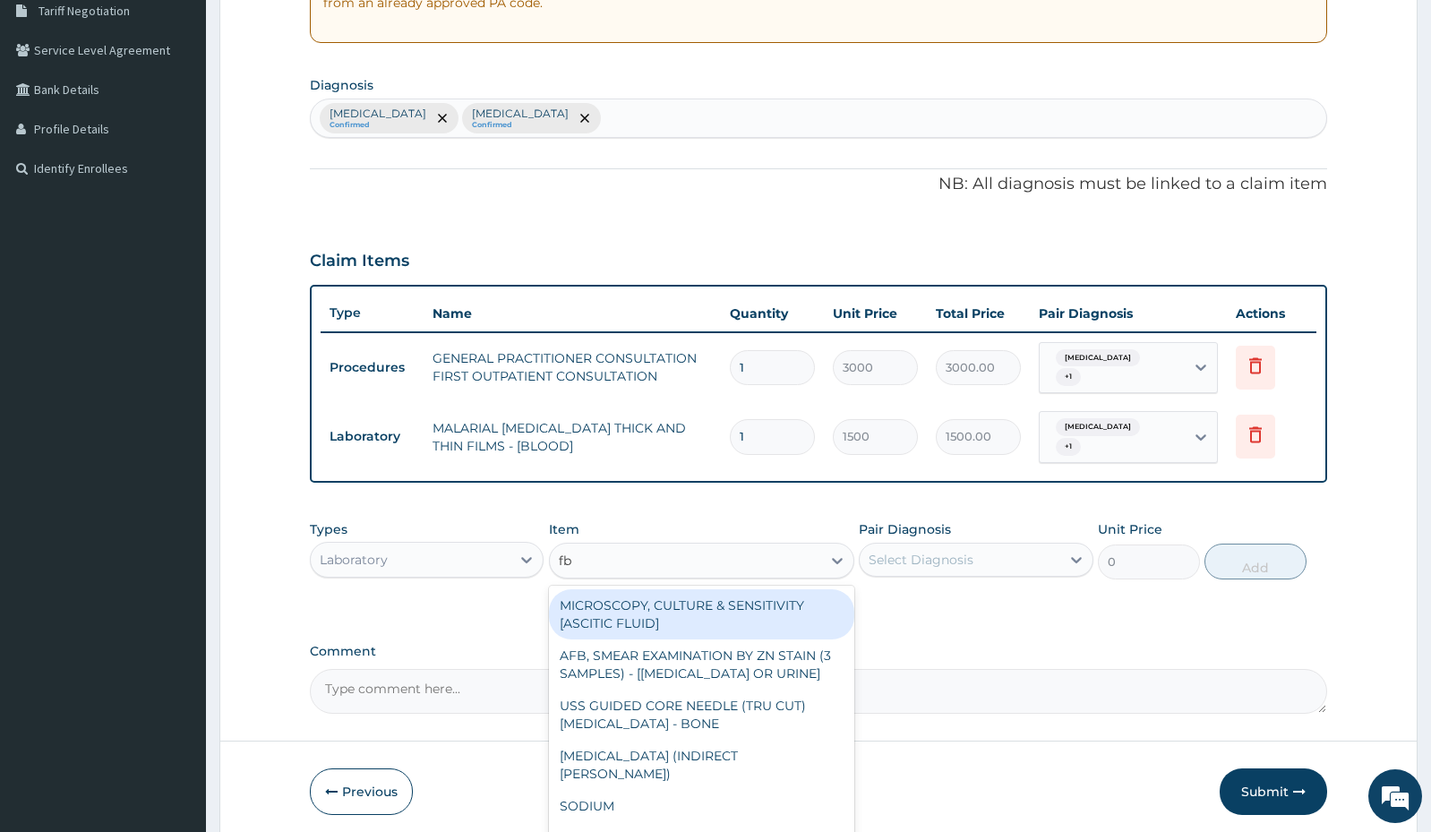
type input "fbc"
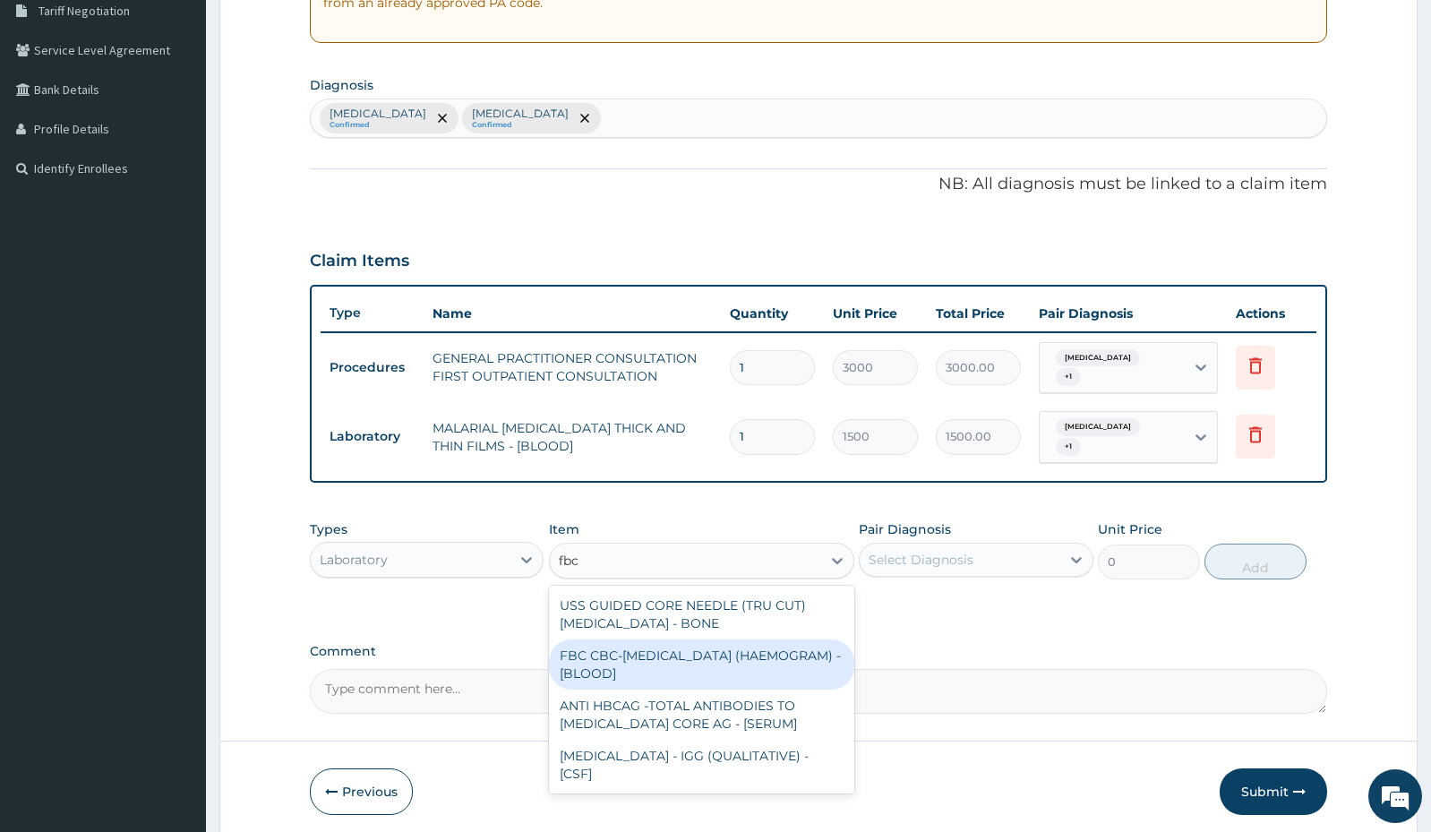
click at [767, 659] on div "FBC CBC-COMPLETE BLOOD COUNT (HAEMOGRAM) - [BLOOD]" at bounding box center [701, 664] width 305 height 50
type input "3000"
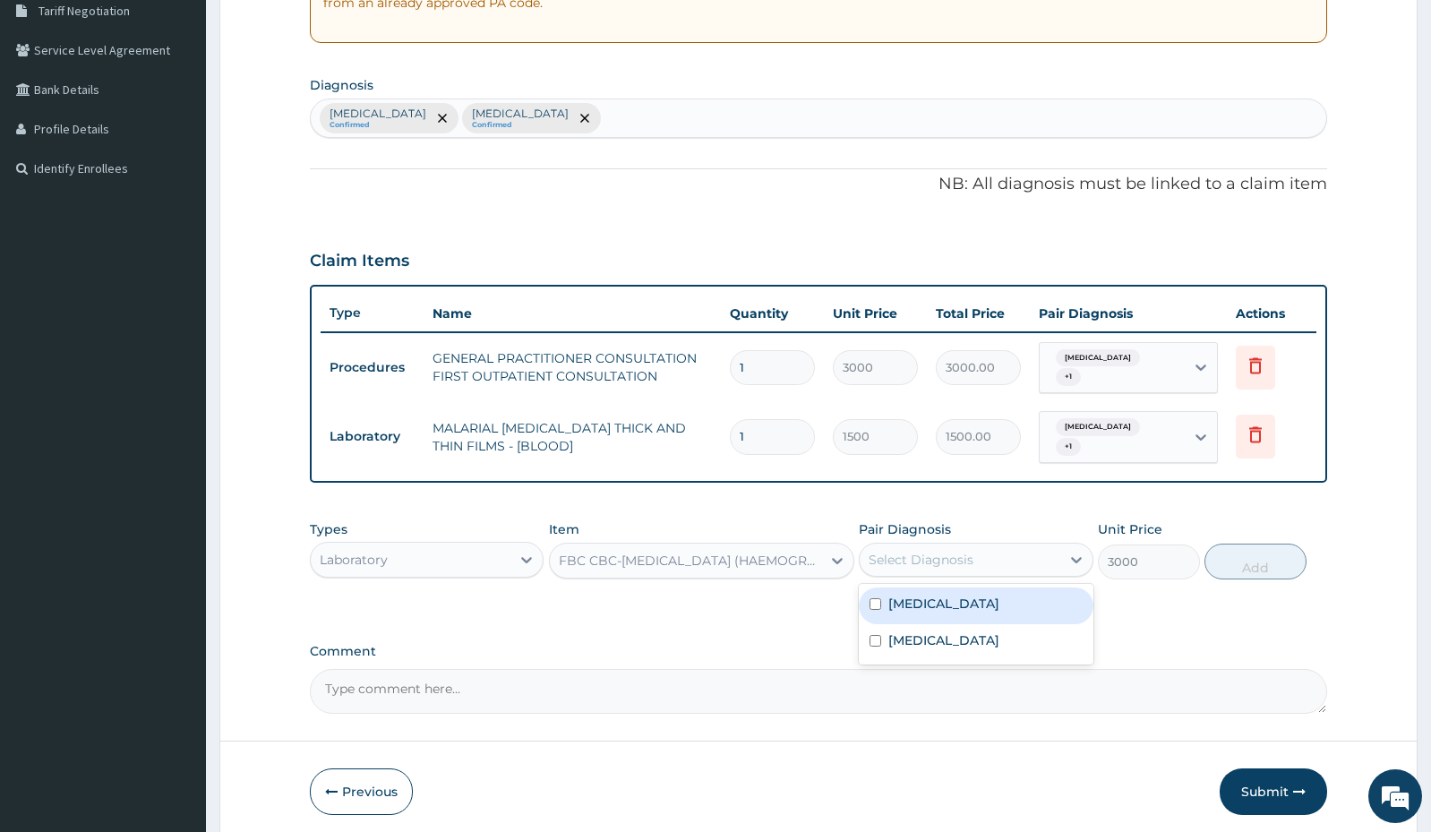
click at [1041, 551] on div "Select Diagnosis" at bounding box center [959, 559] width 200 height 29
click at [1019, 622] on div "Salmonella enteritis" at bounding box center [976, 605] width 234 height 37
checkbox input "true"
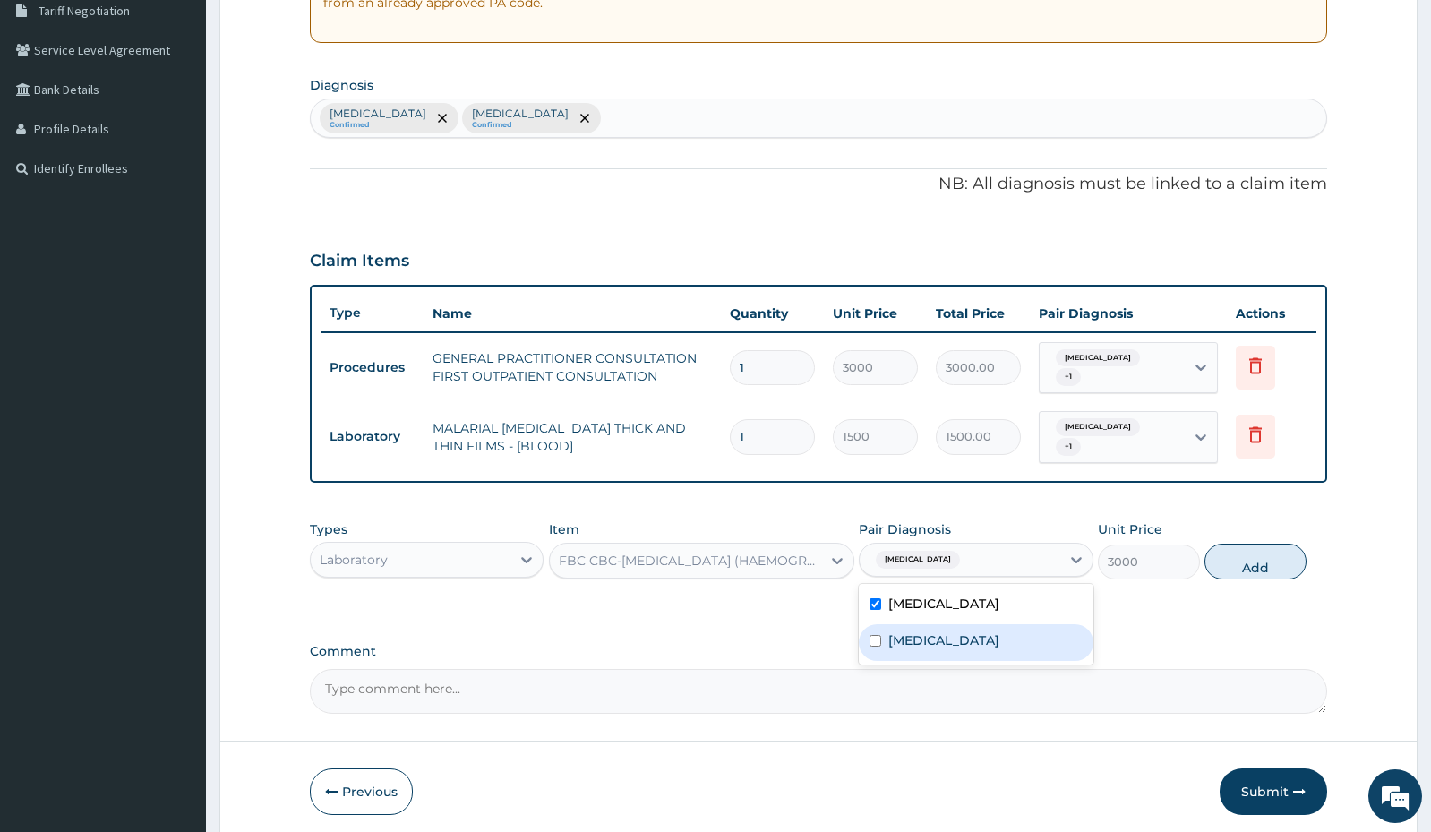
click at [999, 634] on label "Malaria, unspecified" at bounding box center [943, 640] width 111 height 18
checkbox input "true"
click at [1225, 561] on button "Add" at bounding box center [1255, 561] width 102 height 36
type input "0"
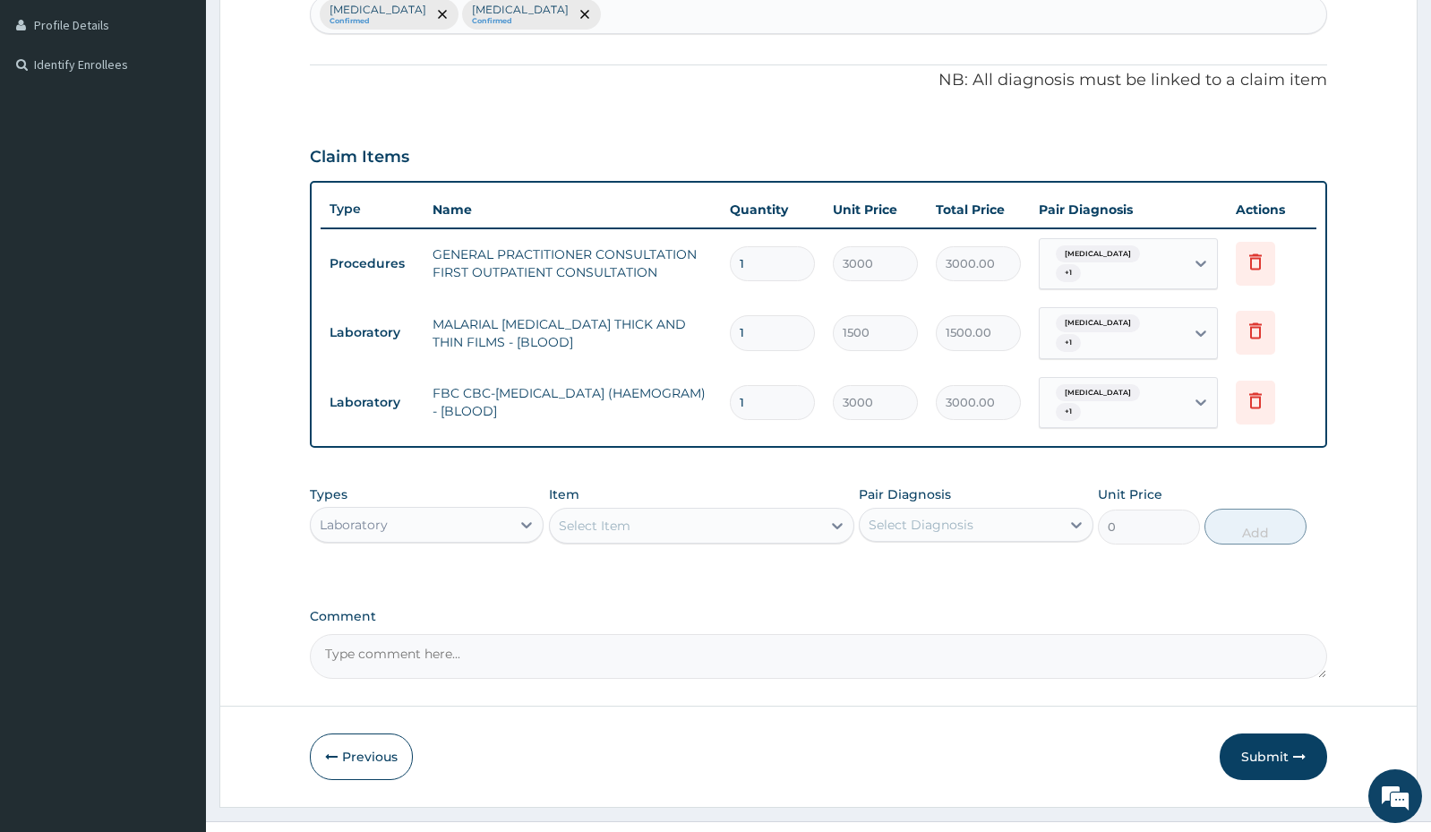
scroll to position [520, 0]
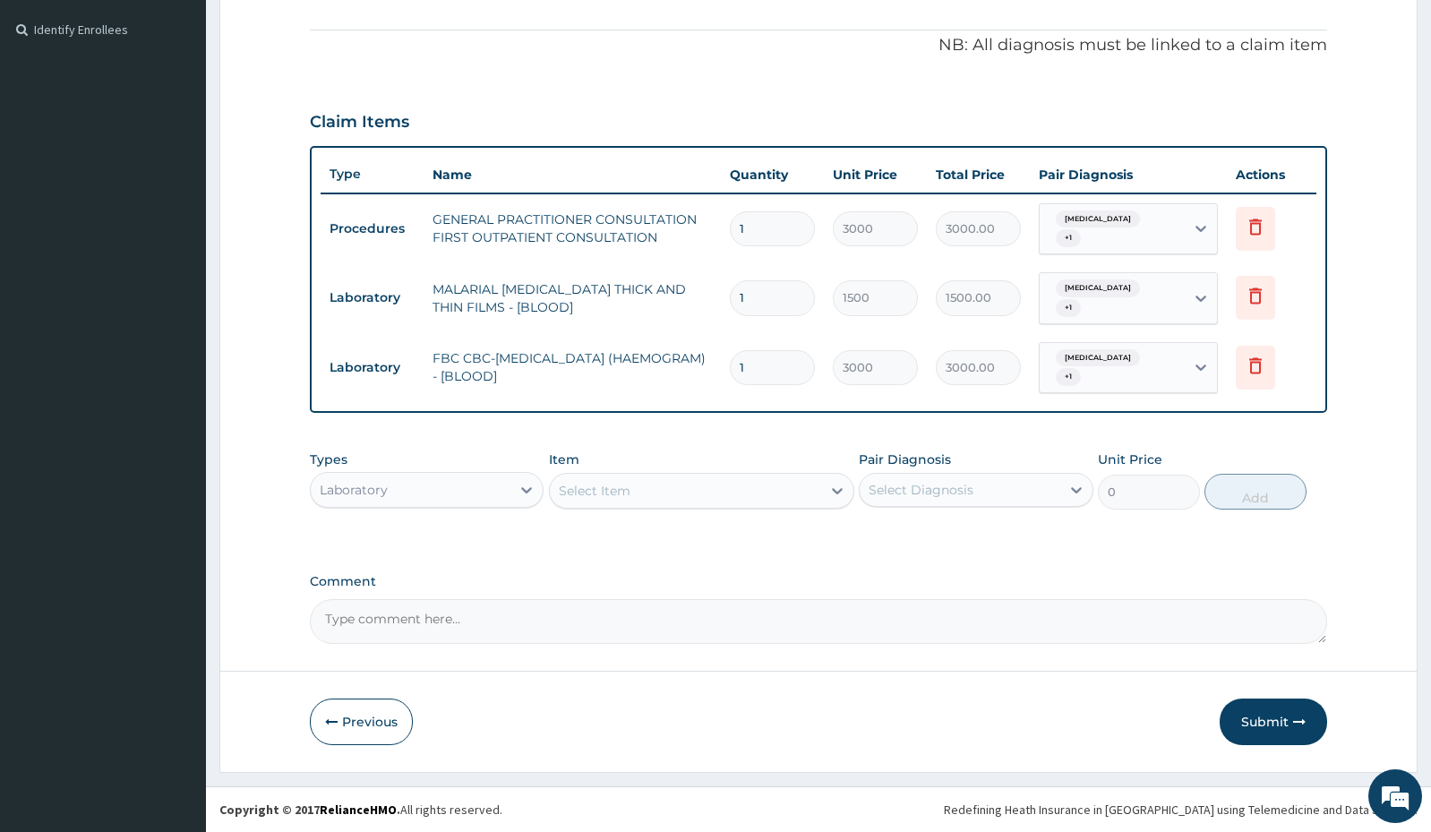
click at [461, 482] on div "Laboratory" at bounding box center [411, 489] width 200 height 29
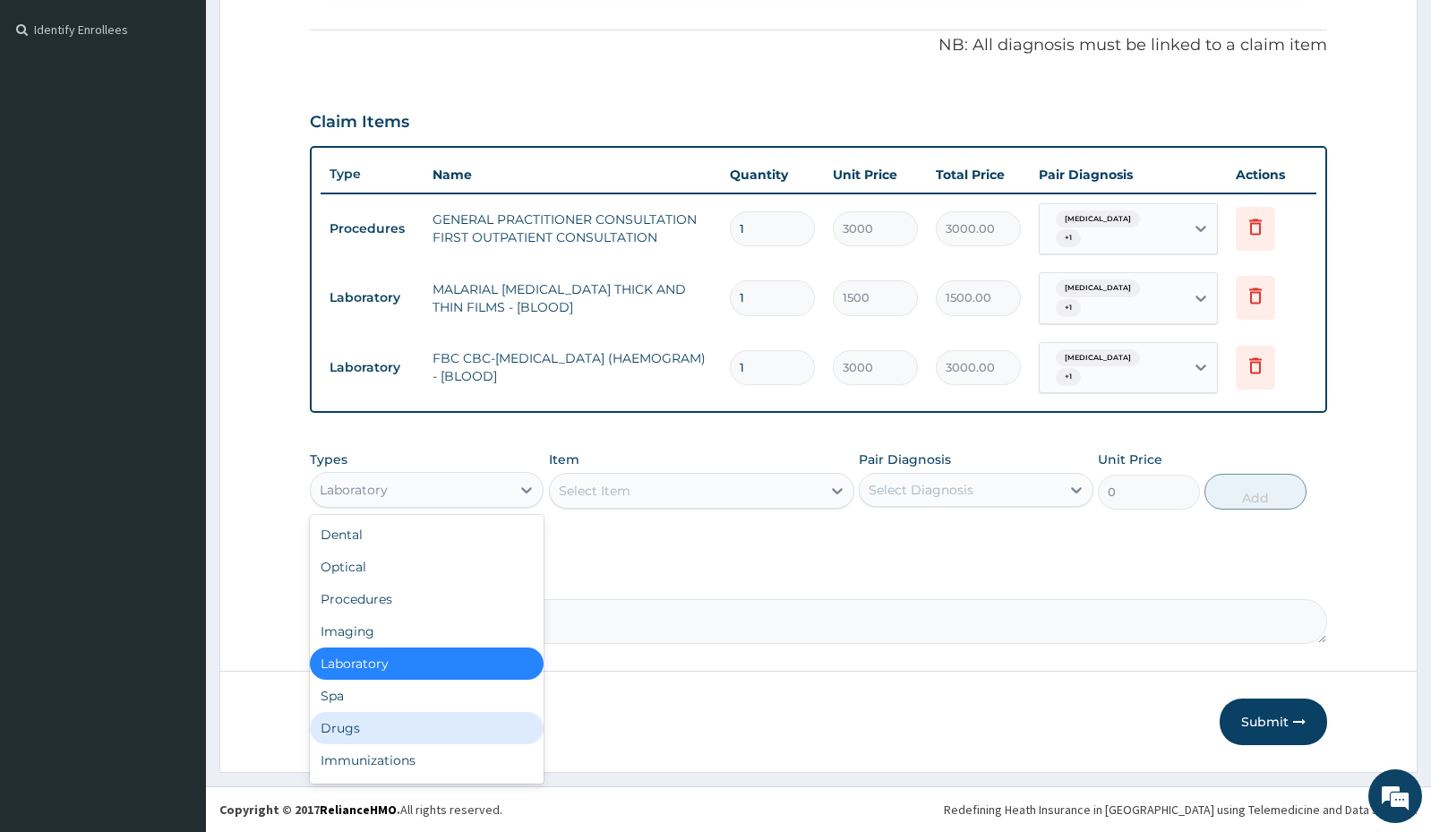
click at [422, 722] on div "Drugs" at bounding box center [427, 728] width 234 height 32
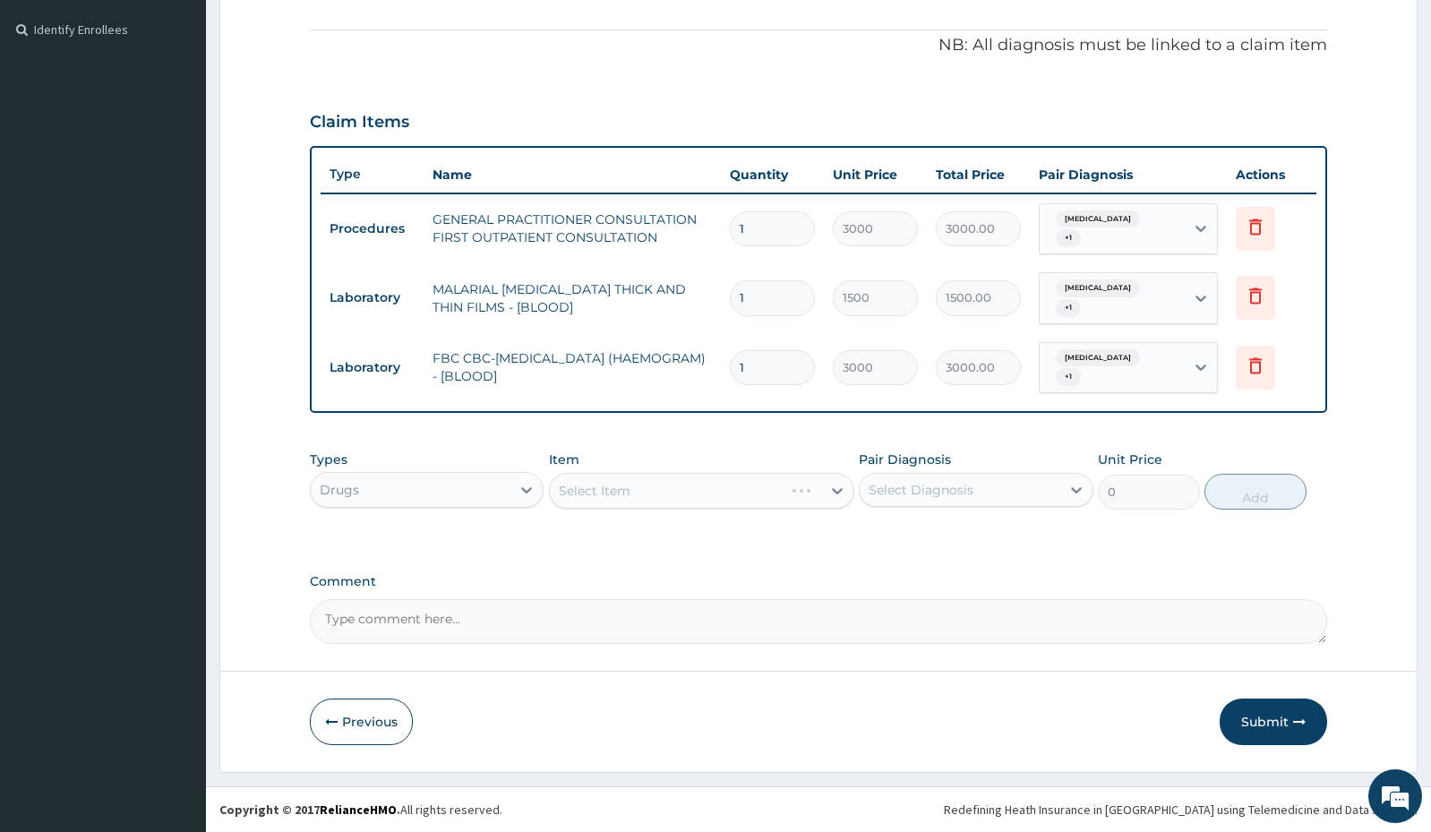
click at [755, 491] on div "Select Item" at bounding box center [701, 491] width 305 height 36
click at [782, 493] on div "Select Item" at bounding box center [701, 491] width 305 height 36
click at [831, 491] on icon at bounding box center [837, 491] width 18 height 18
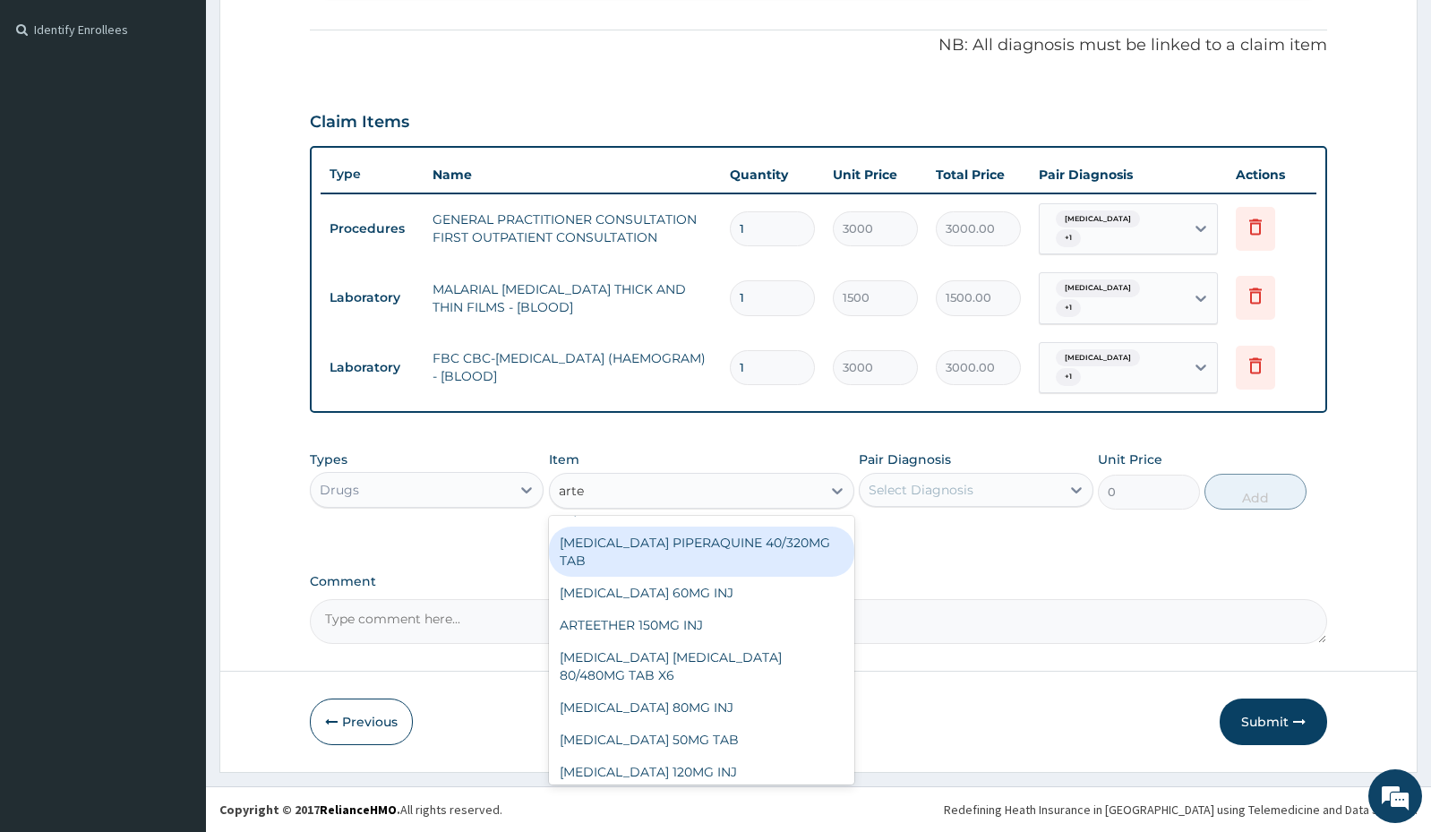
scroll to position [0, 0]
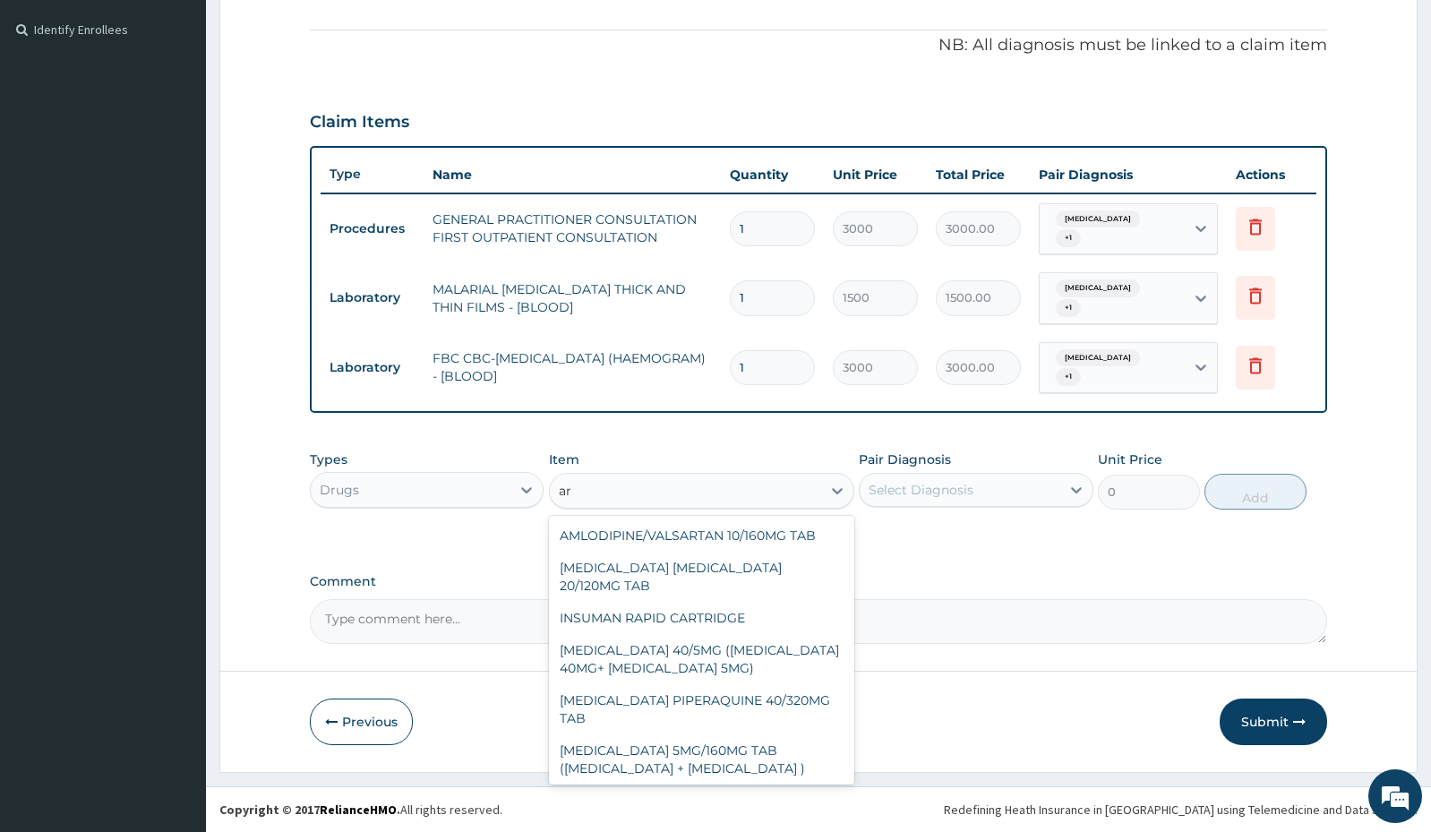
type input "a"
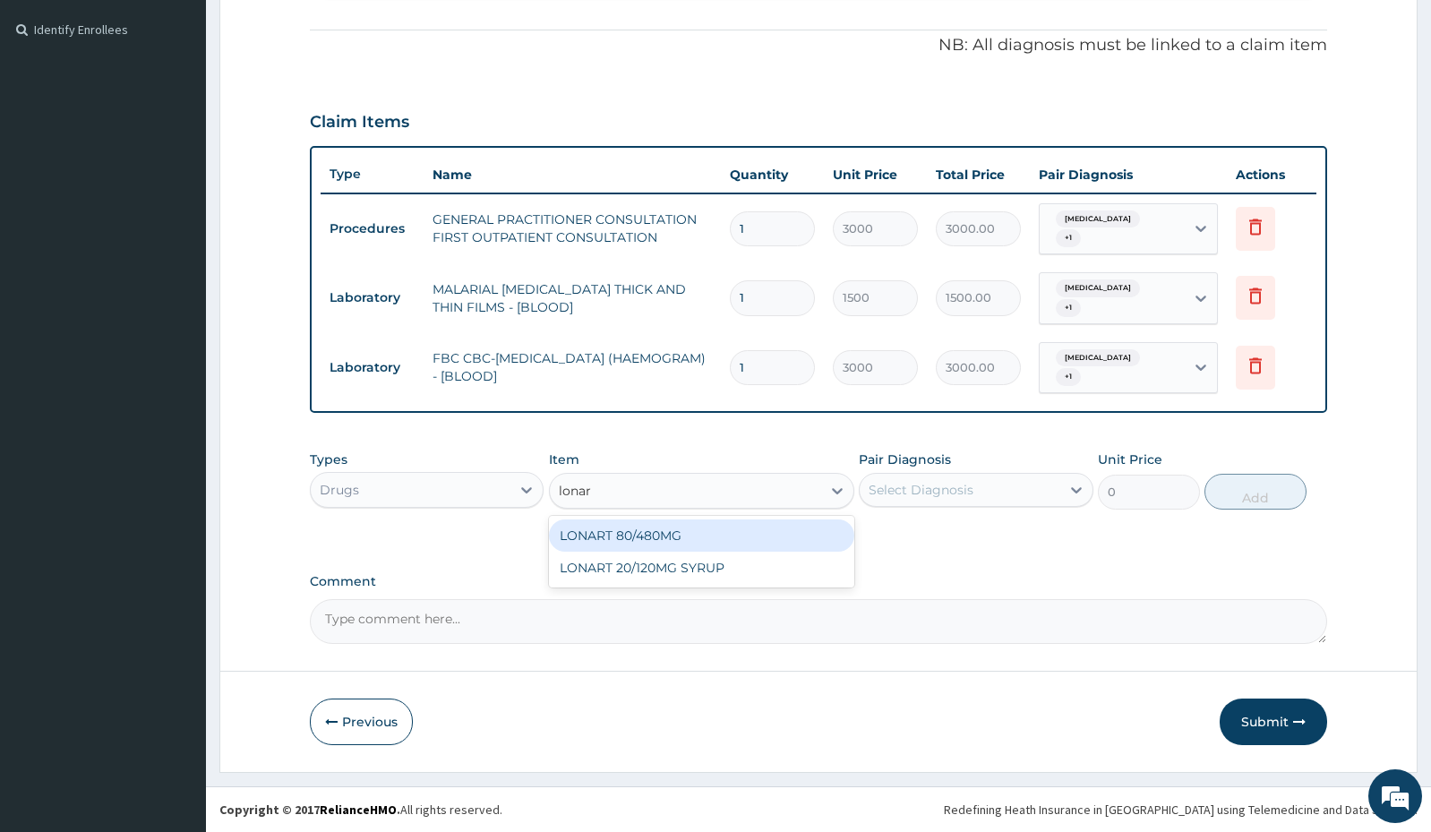
type input "lonart"
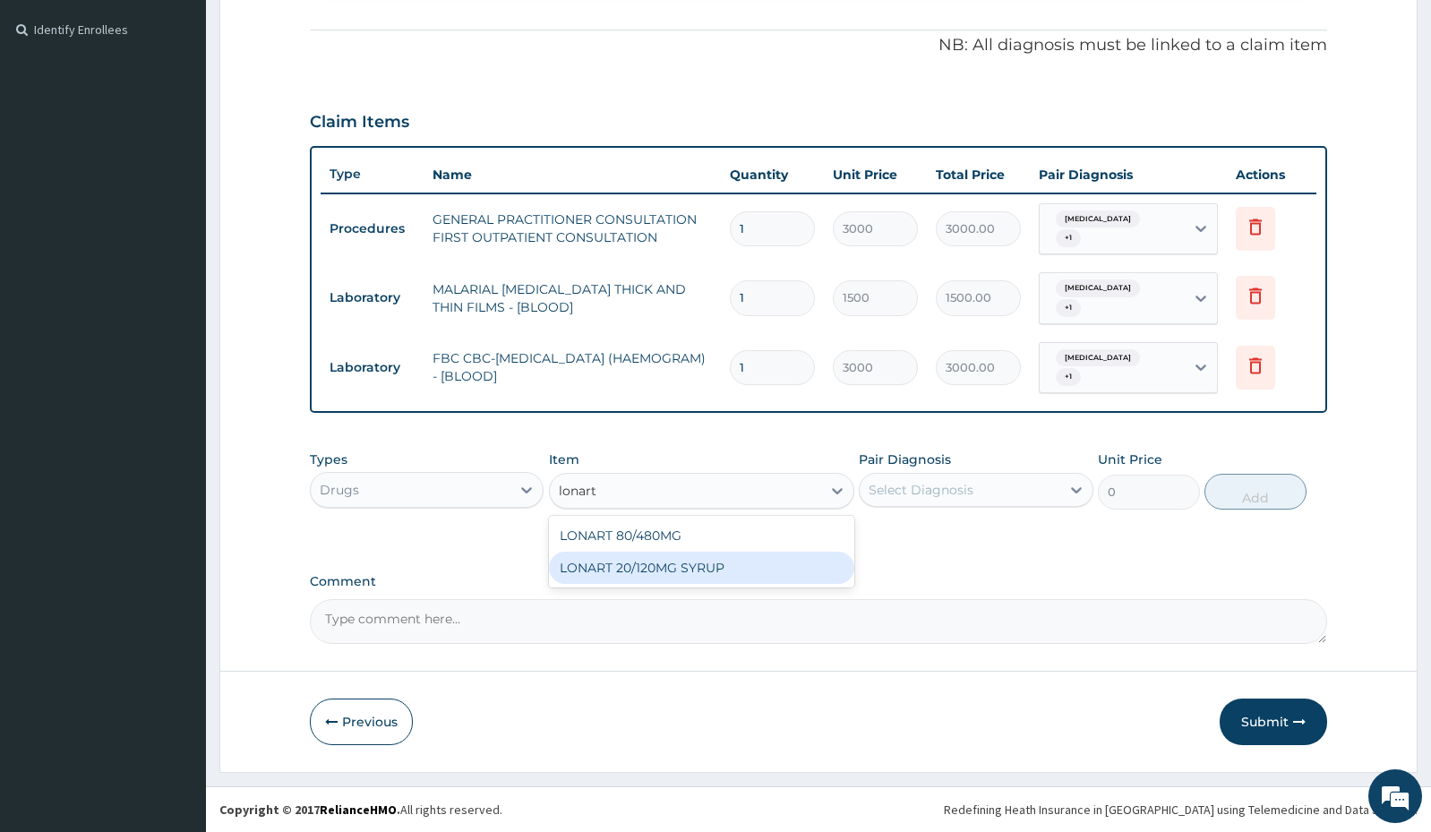
click at [738, 578] on div "LONART 20/120MG SYRUP" at bounding box center [701, 567] width 305 height 32
type input "2992.5"
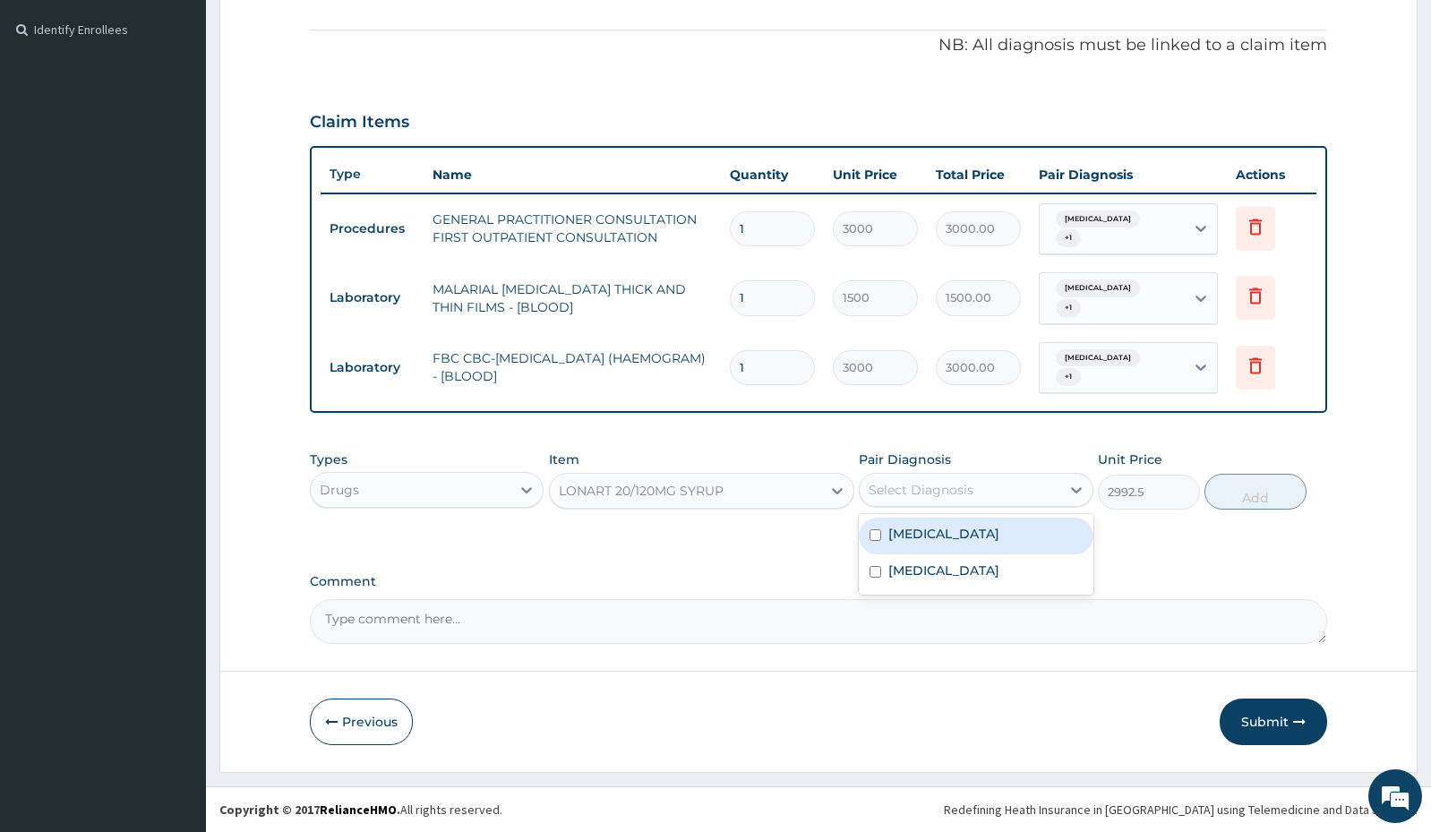
click at [971, 490] on div "Select Diagnosis" at bounding box center [920, 490] width 105 height 18
click at [940, 556] on div "Malaria, unspecified" at bounding box center [976, 572] width 234 height 37
checkbox input "true"
click at [946, 540] on label "Salmonella enteritis" at bounding box center [943, 534] width 111 height 18
checkbox input "true"
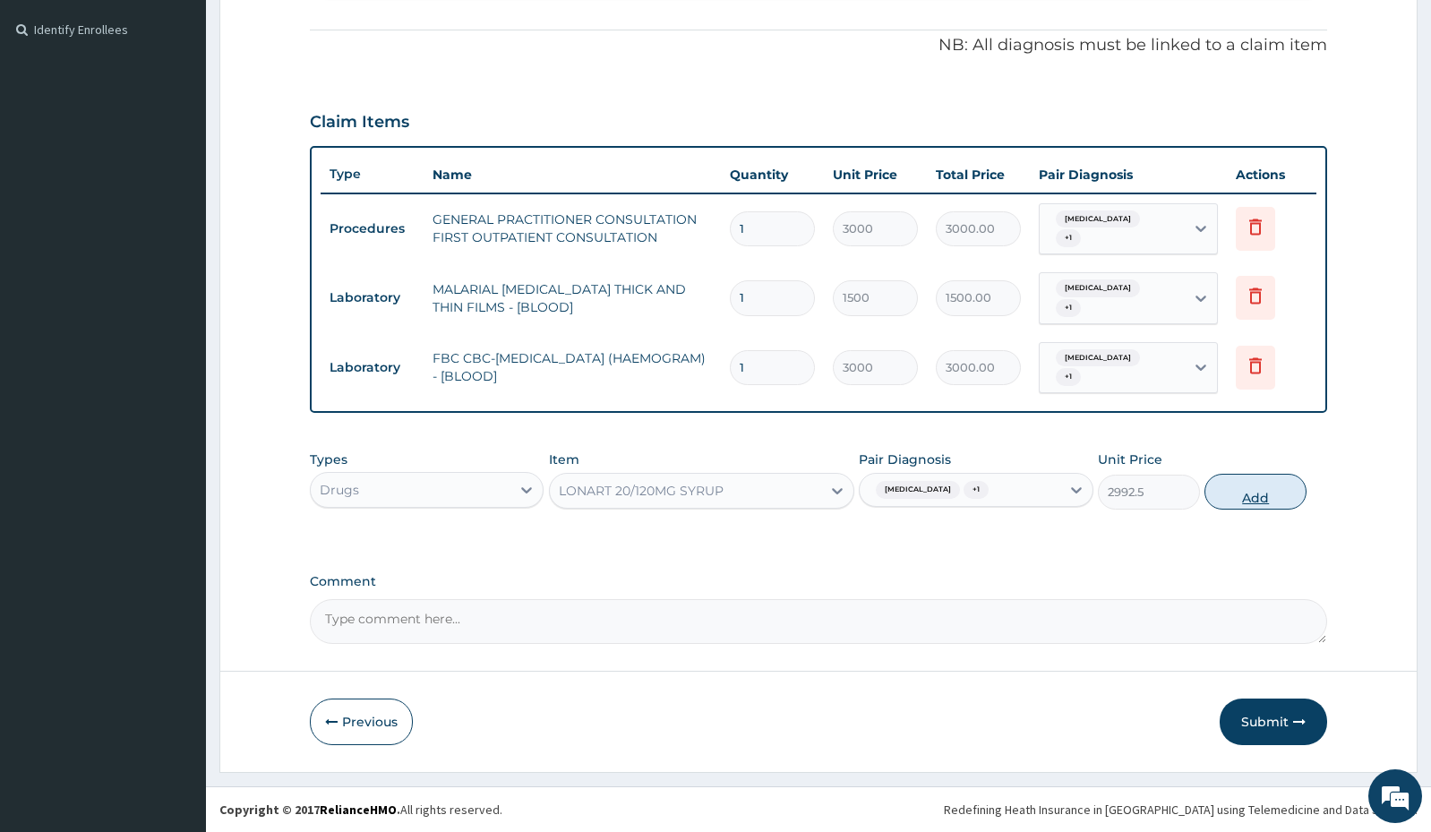
click at [1268, 504] on button "Add" at bounding box center [1255, 492] width 102 height 36
type input "0"
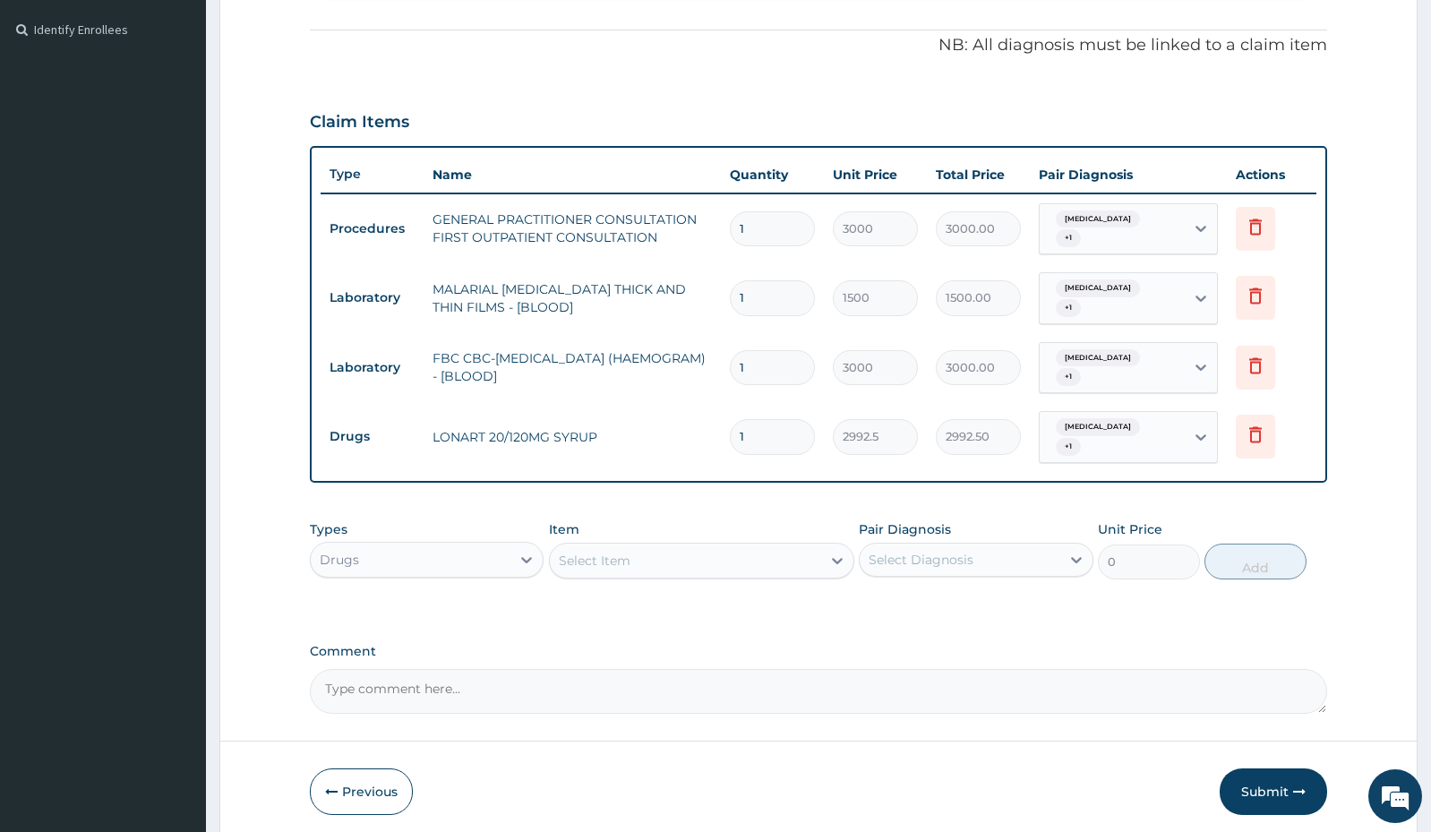
click at [708, 566] on div "Select Item" at bounding box center [685, 560] width 271 height 29
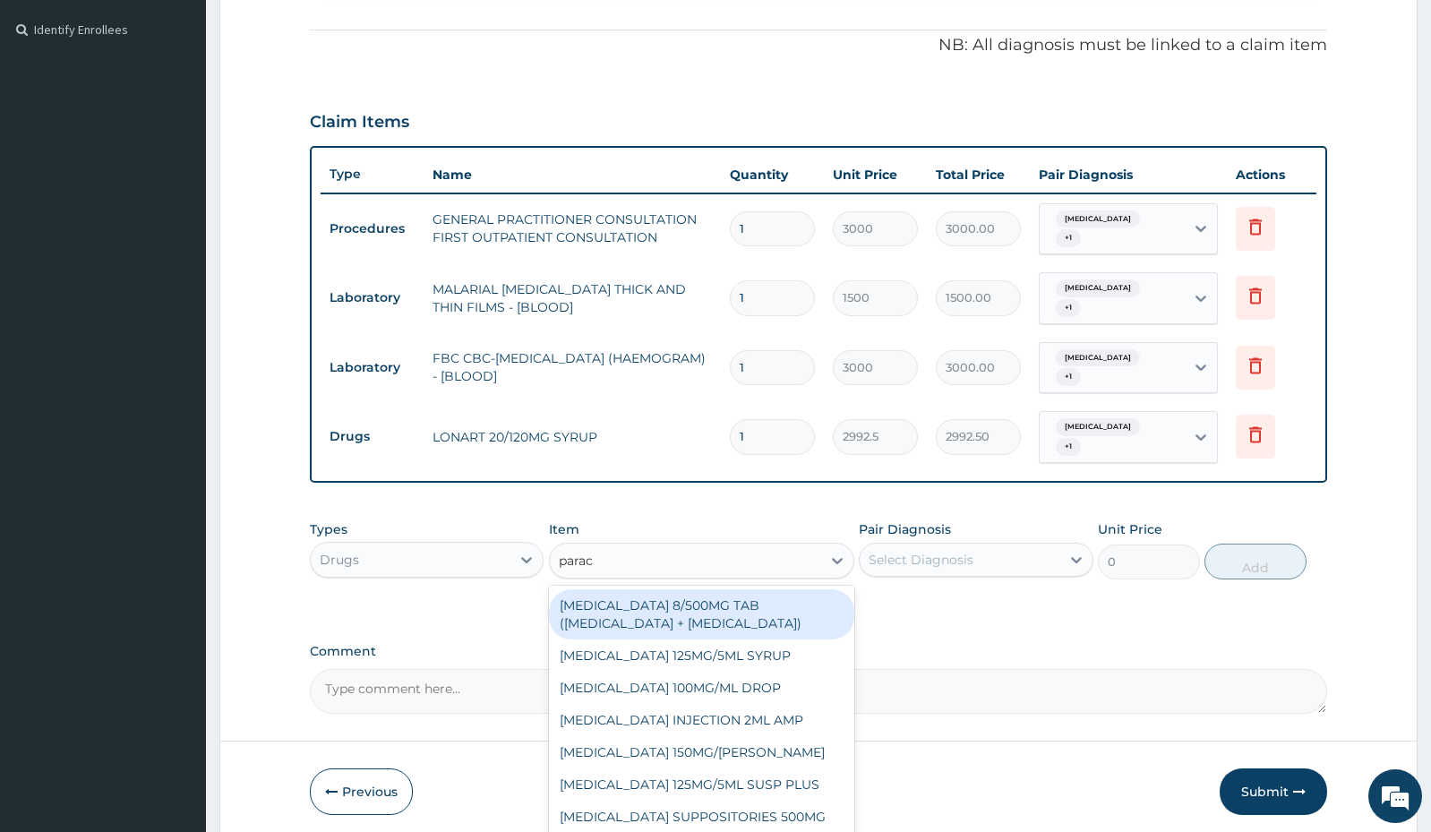
type input "parace"
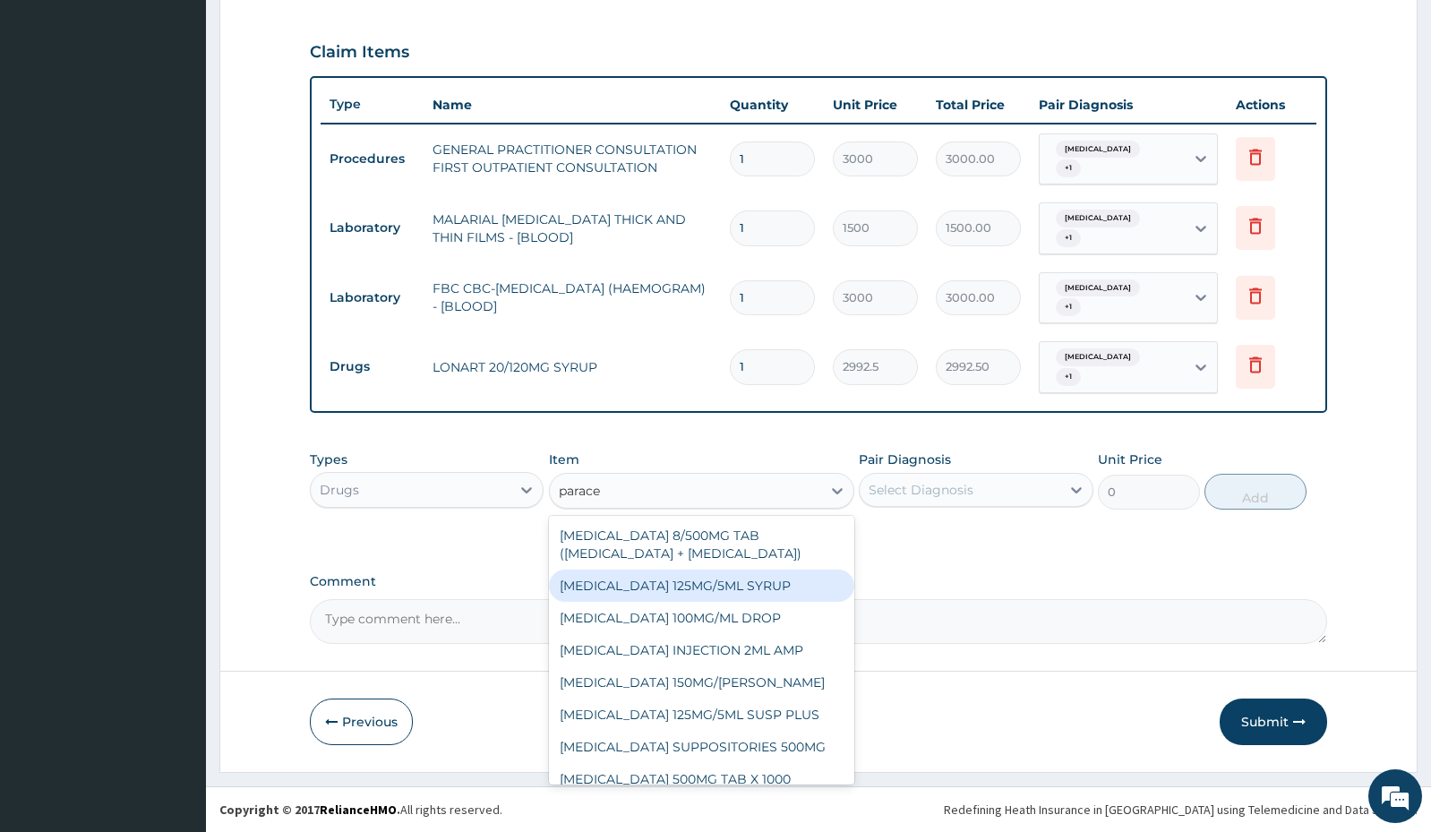
click at [712, 585] on div "PARACETAMOL 125MG/5ML SYRUP" at bounding box center [701, 585] width 305 height 32
type input "525"
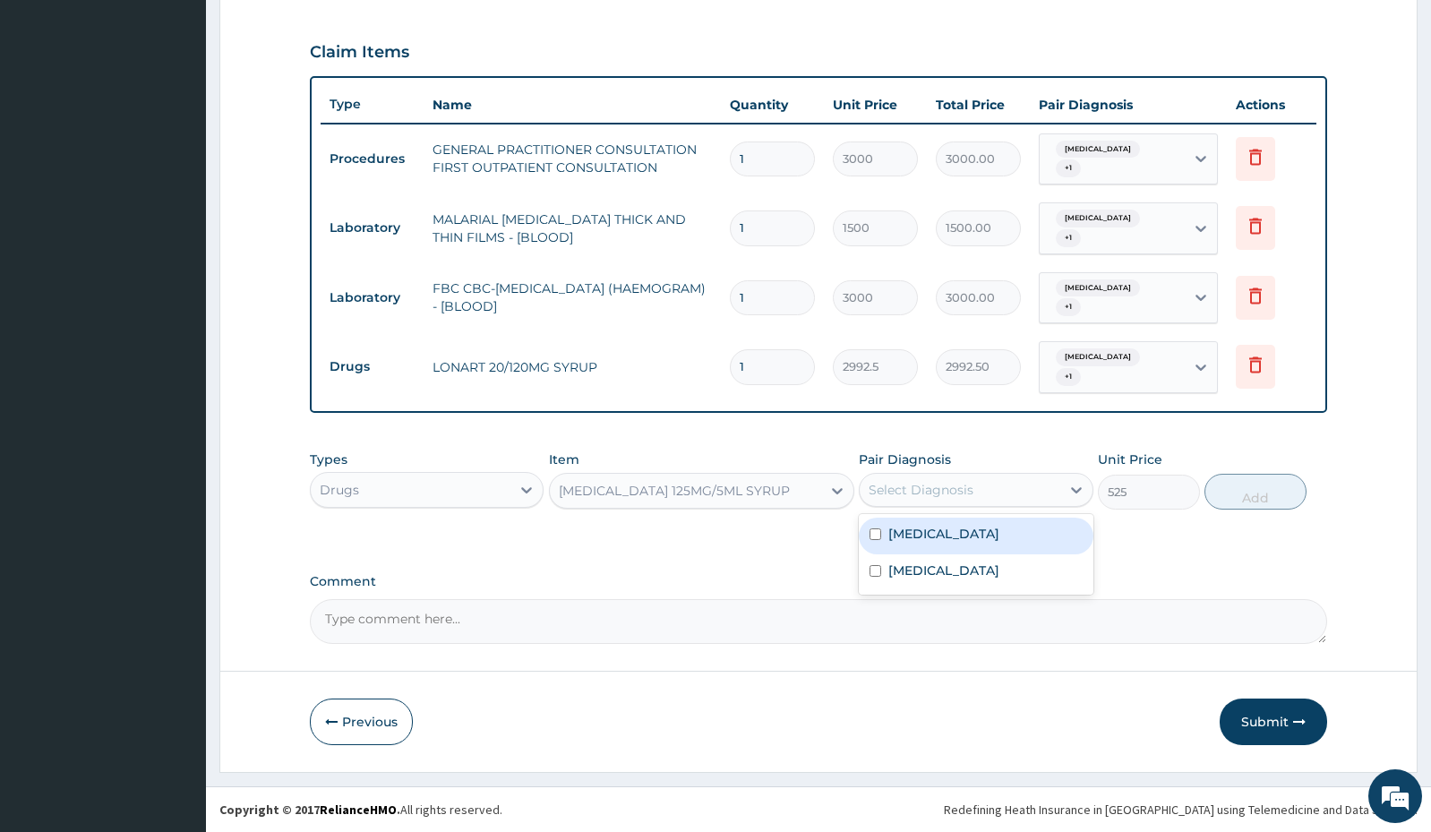
click at [1002, 492] on div "Select Diagnosis" at bounding box center [959, 489] width 200 height 29
click at [982, 533] on label "Salmonella enteritis" at bounding box center [943, 534] width 111 height 18
checkbox input "true"
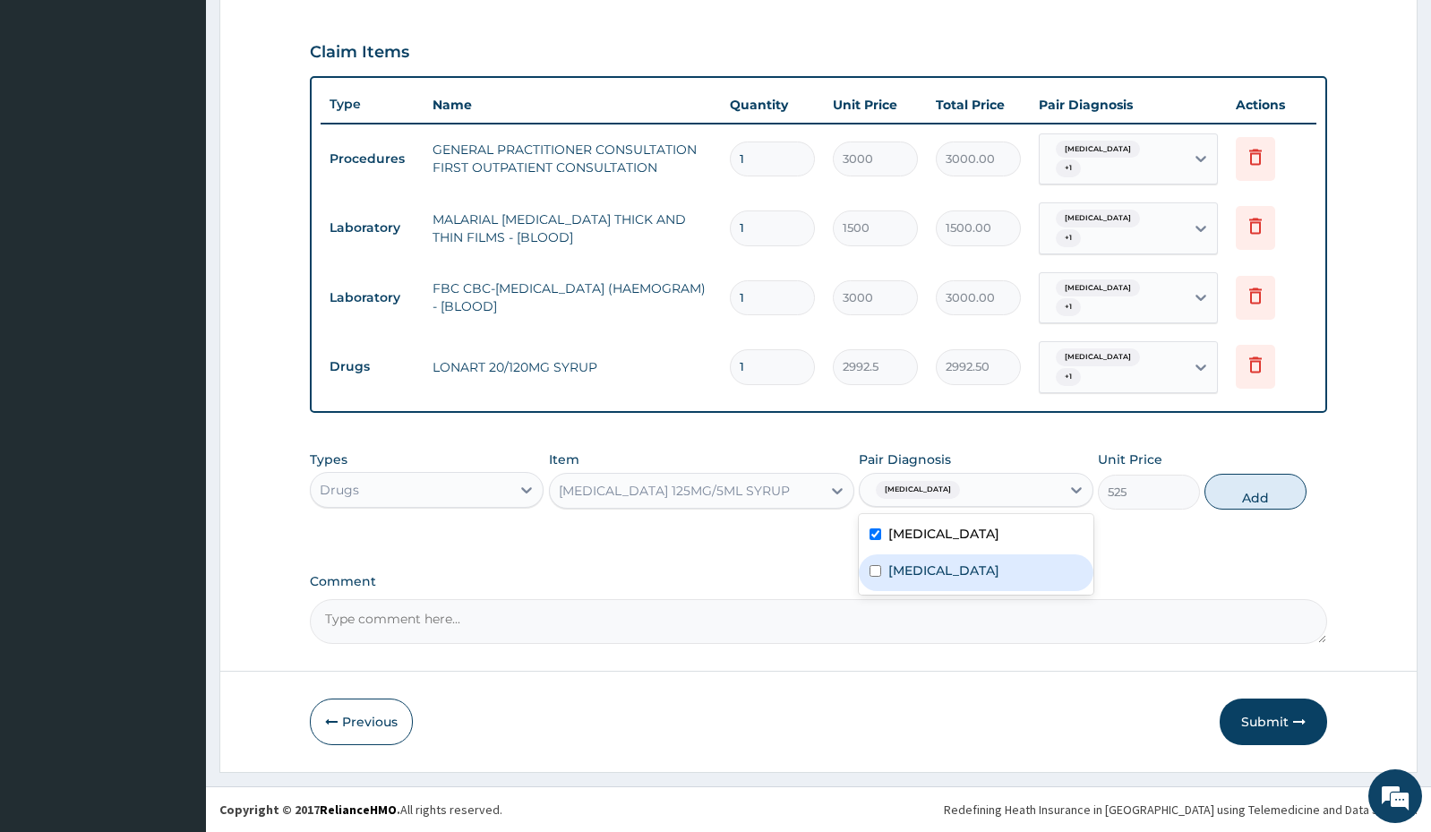
click at [966, 558] on div "Malaria, unspecified" at bounding box center [976, 572] width 234 height 37
checkbox input "true"
click at [1240, 497] on button "Add" at bounding box center [1255, 492] width 102 height 36
type input "0"
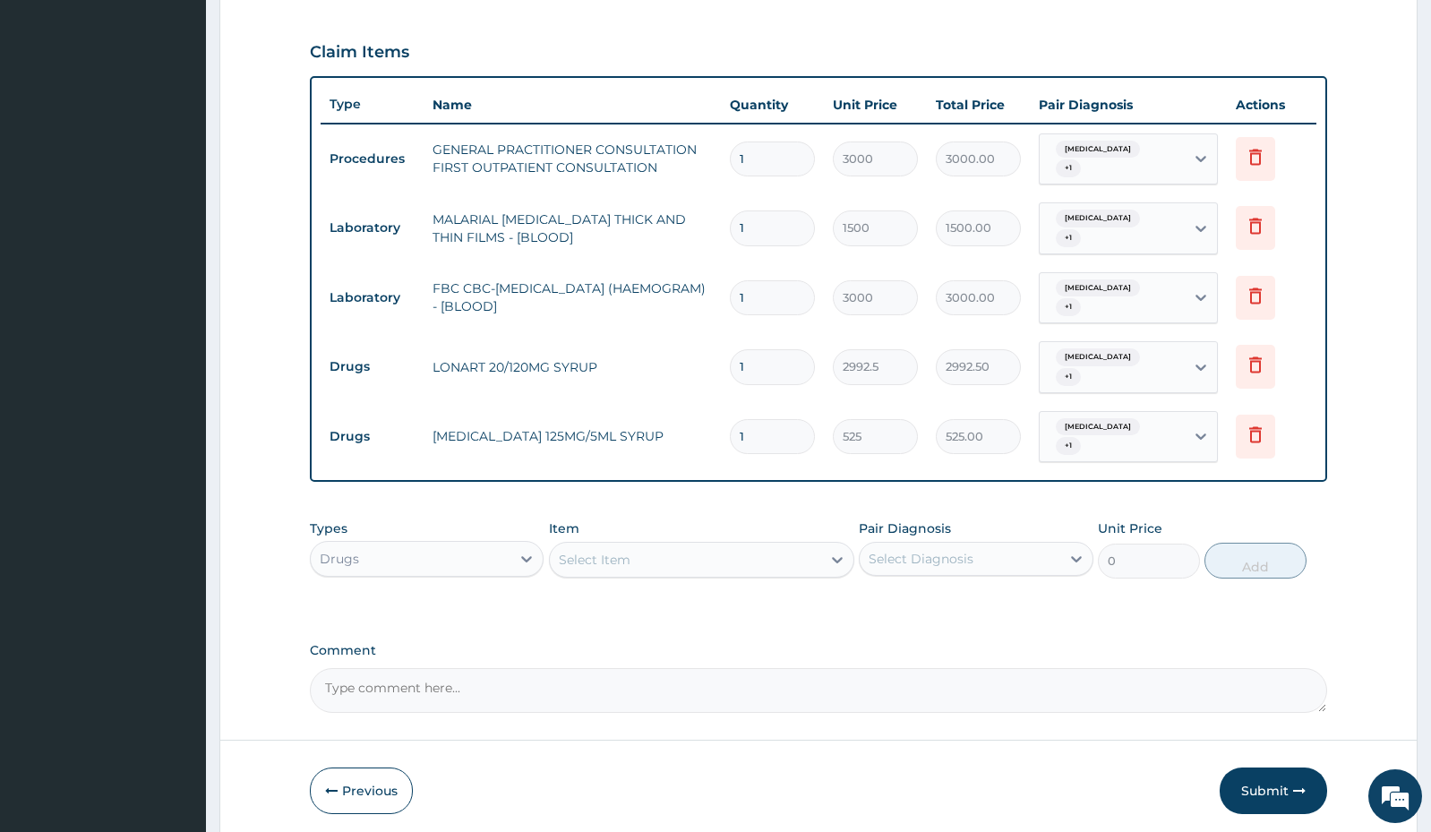
click at [690, 564] on div "Select Item" at bounding box center [685, 559] width 271 height 29
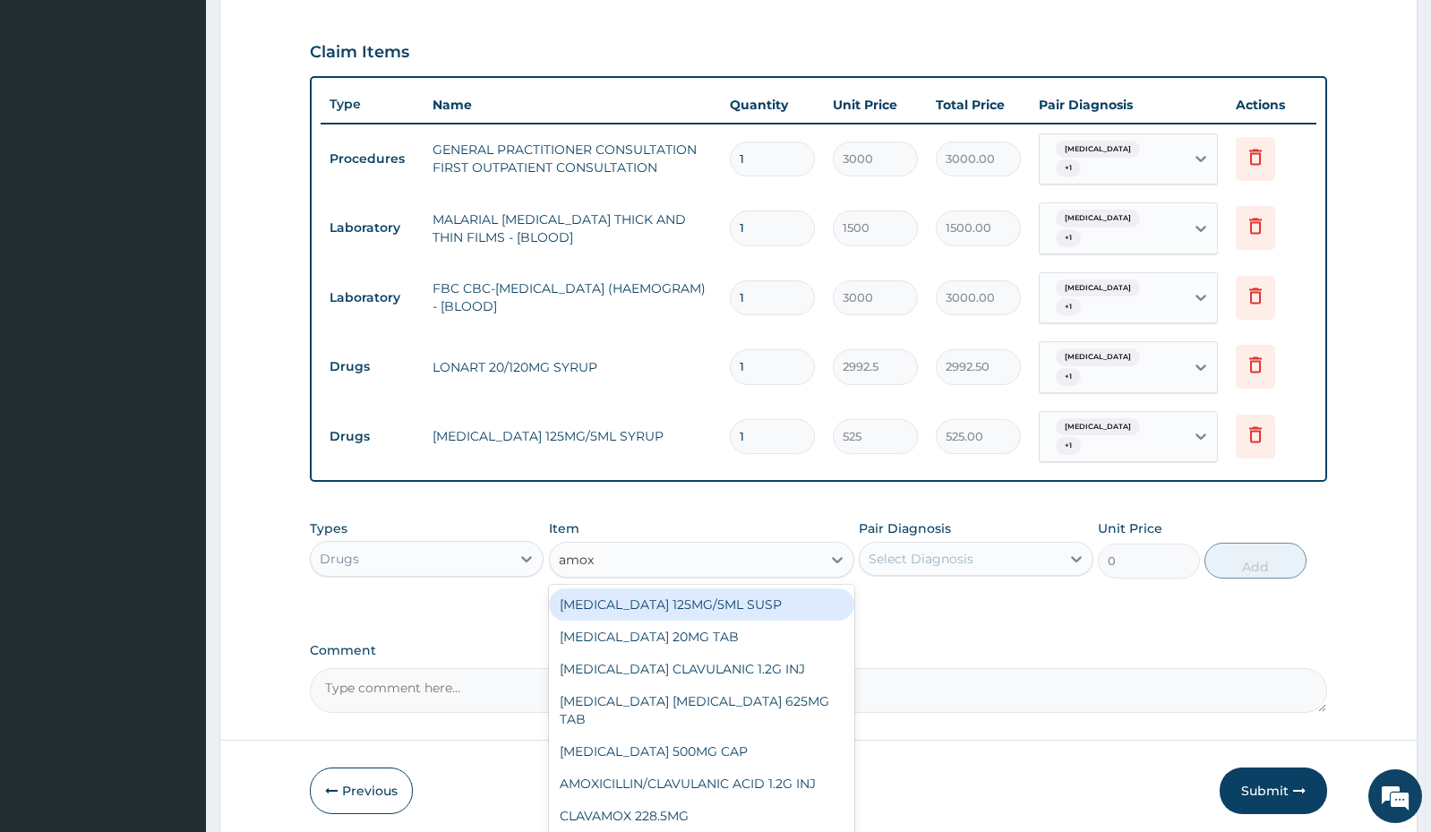
type input "amoxi"
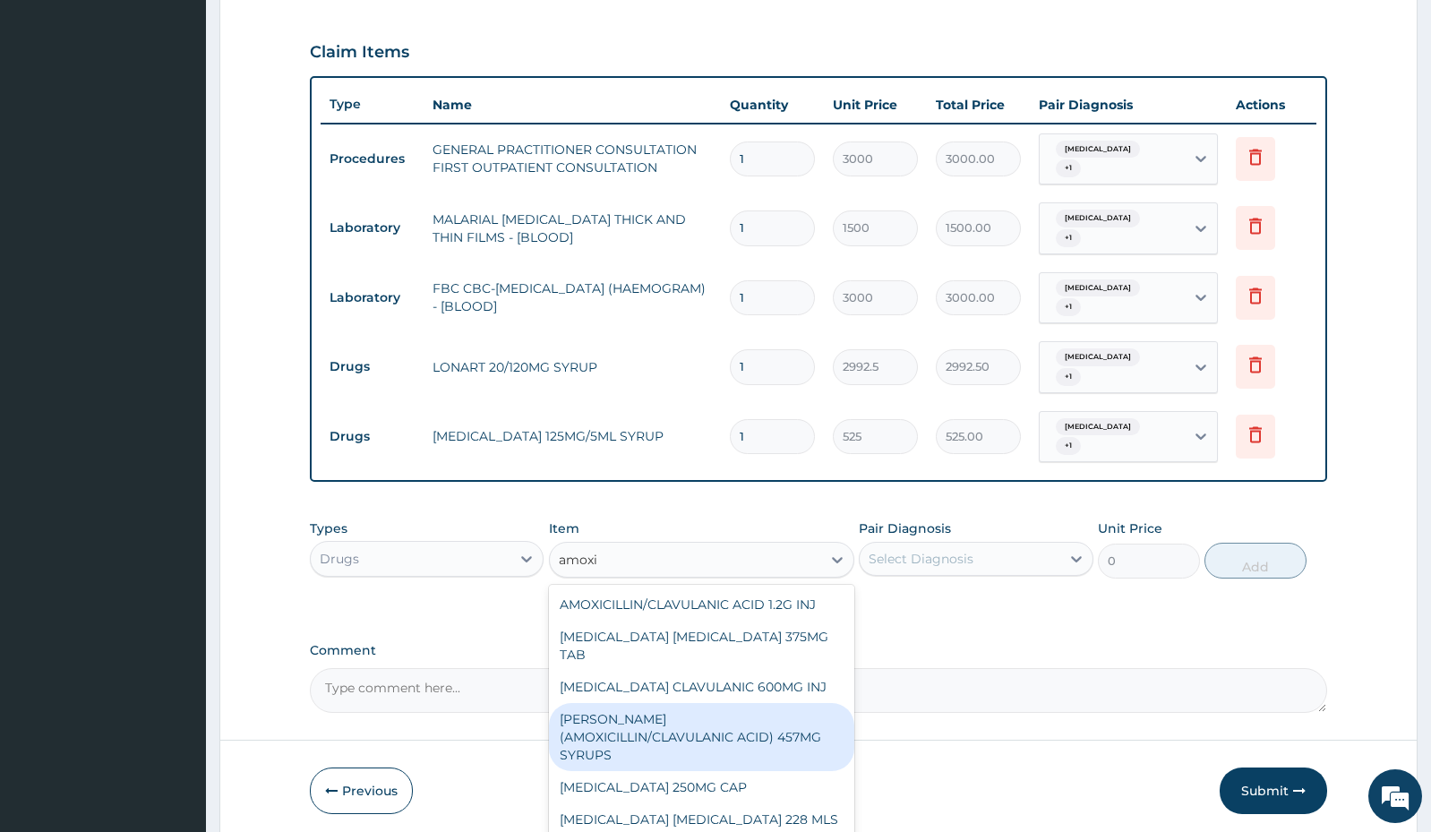
scroll to position [215, 0]
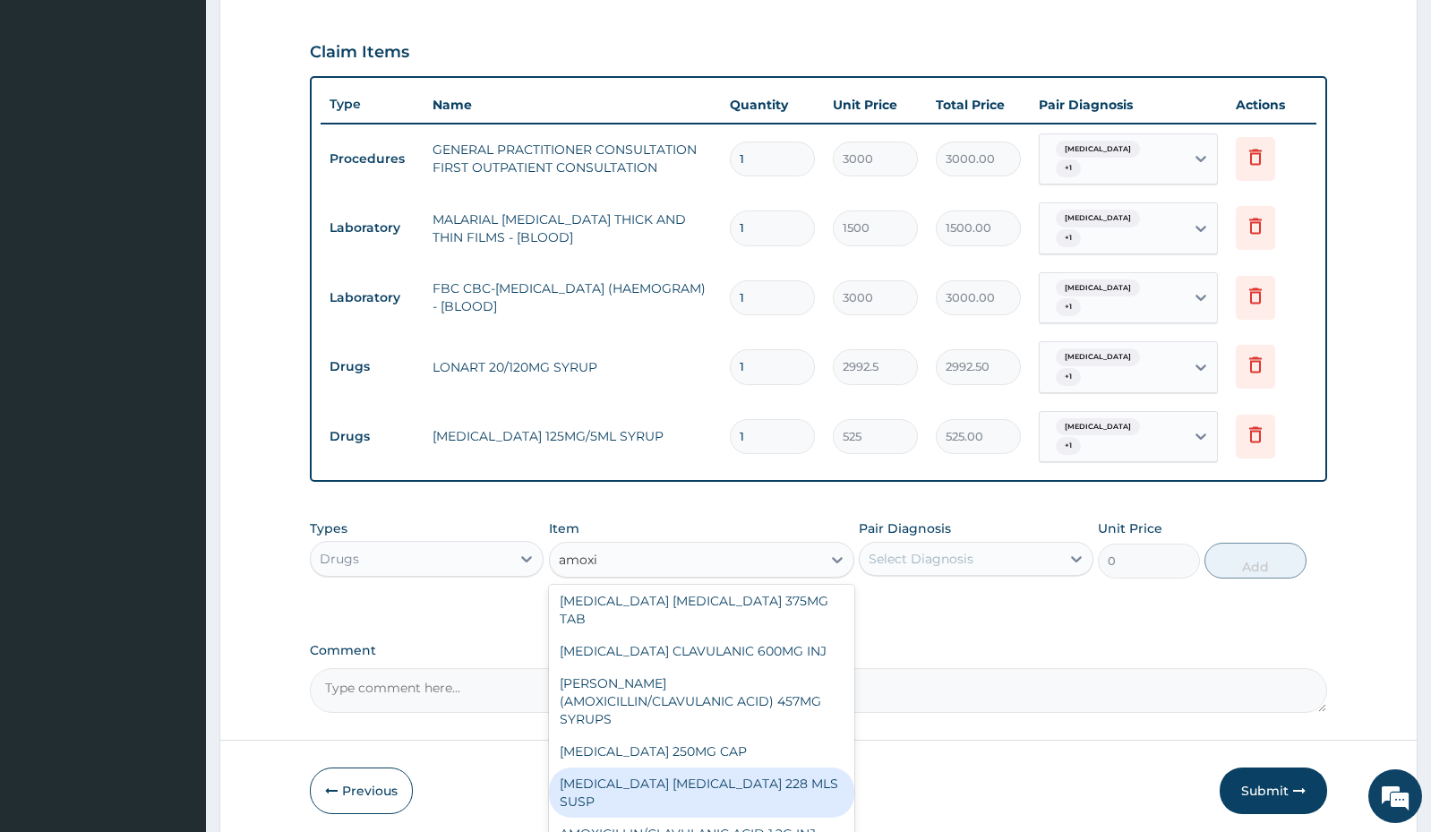
click at [696, 767] on div "AMOXICILLIN CLAVULANIC ACID 228 MLS SUSP" at bounding box center [701, 792] width 305 height 50
type input "1464.75"
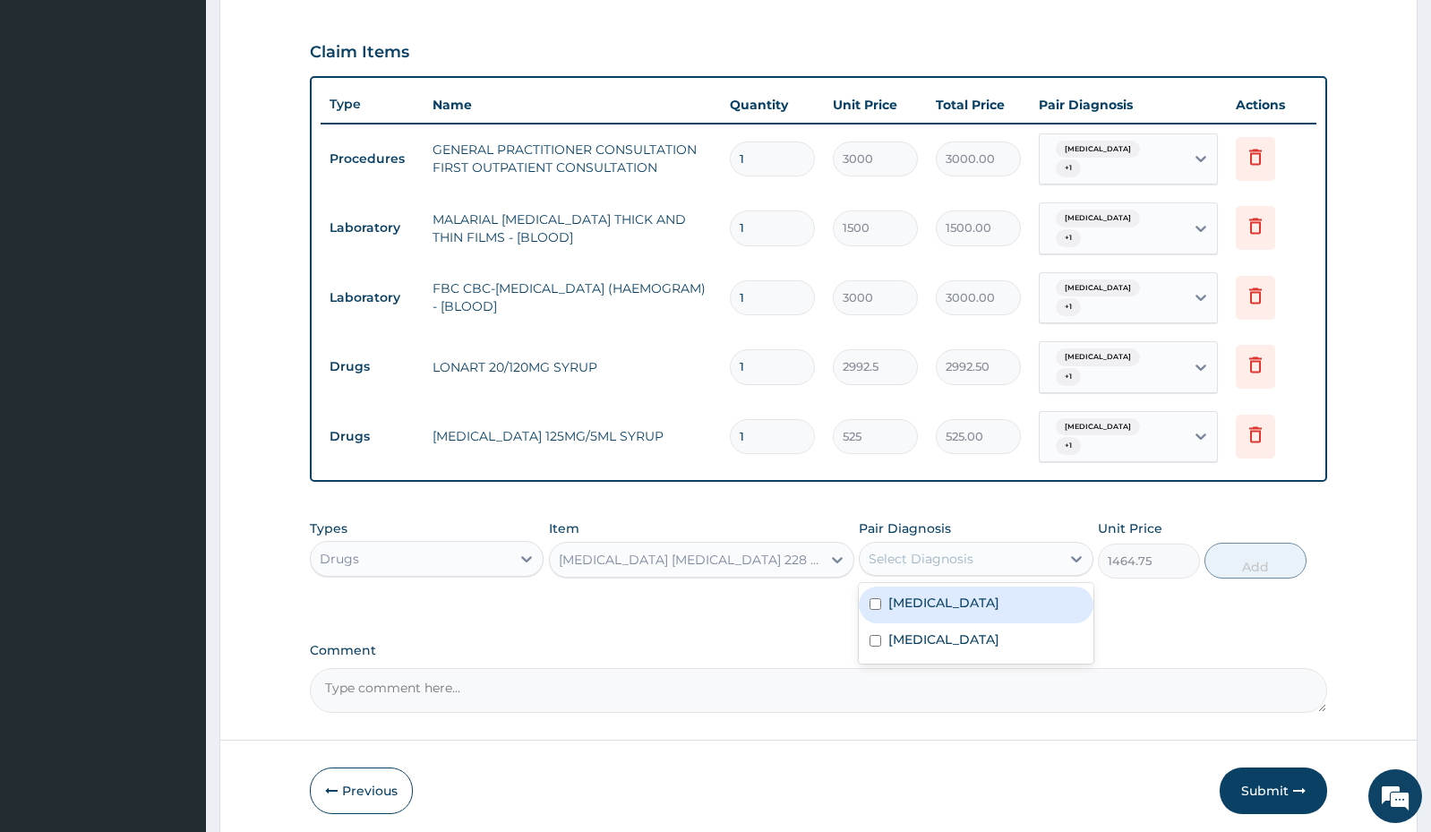
click at [918, 546] on div "Select Diagnosis" at bounding box center [959, 558] width 200 height 29
click at [918, 606] on label "Salmonella enteritis" at bounding box center [943, 603] width 111 height 18
checkbox input "true"
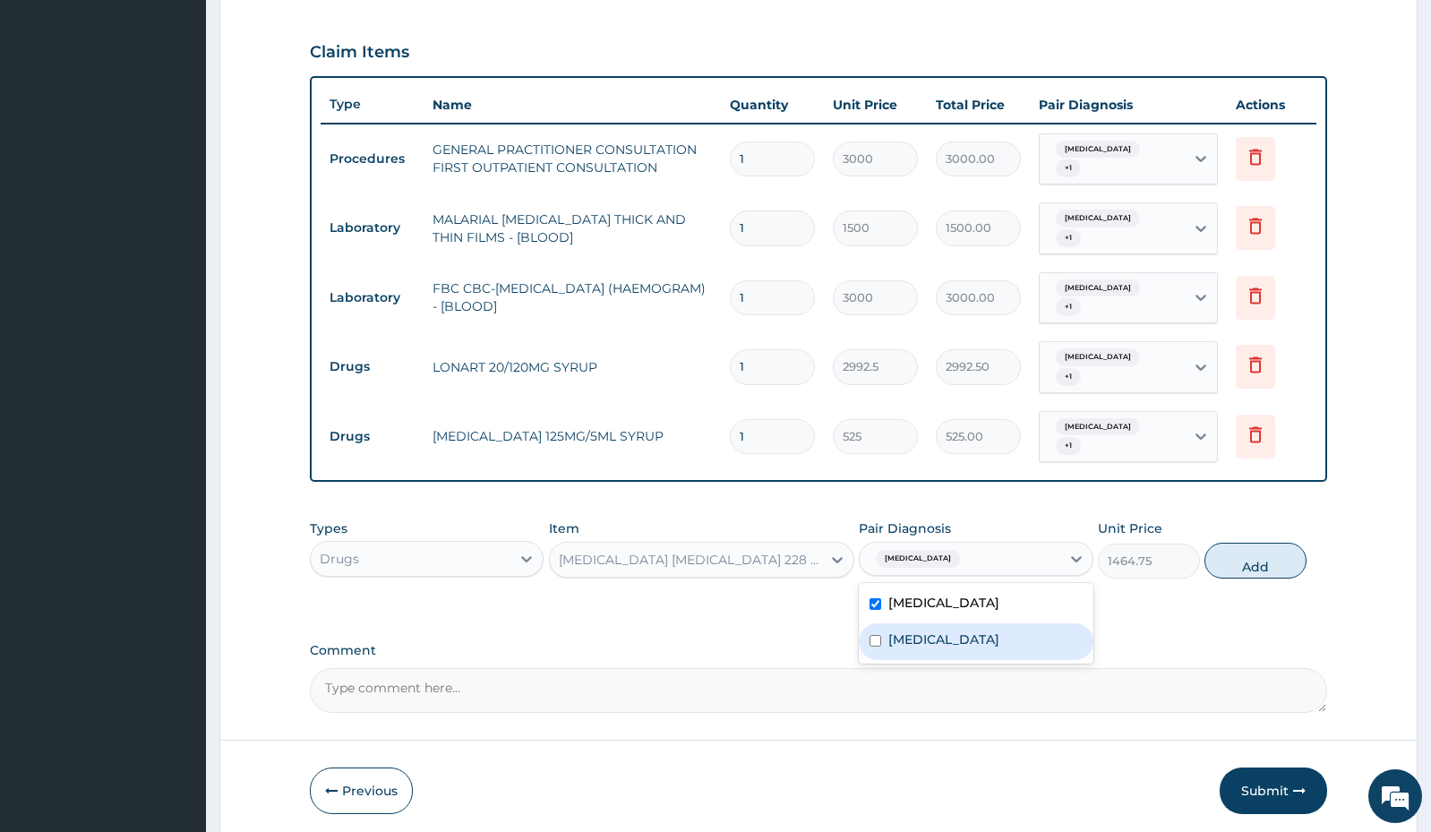
click at [909, 640] on label "Malaria, unspecified" at bounding box center [943, 639] width 111 height 18
checkbox input "true"
click at [1252, 573] on button "Add" at bounding box center [1255, 561] width 102 height 36
type input "0"
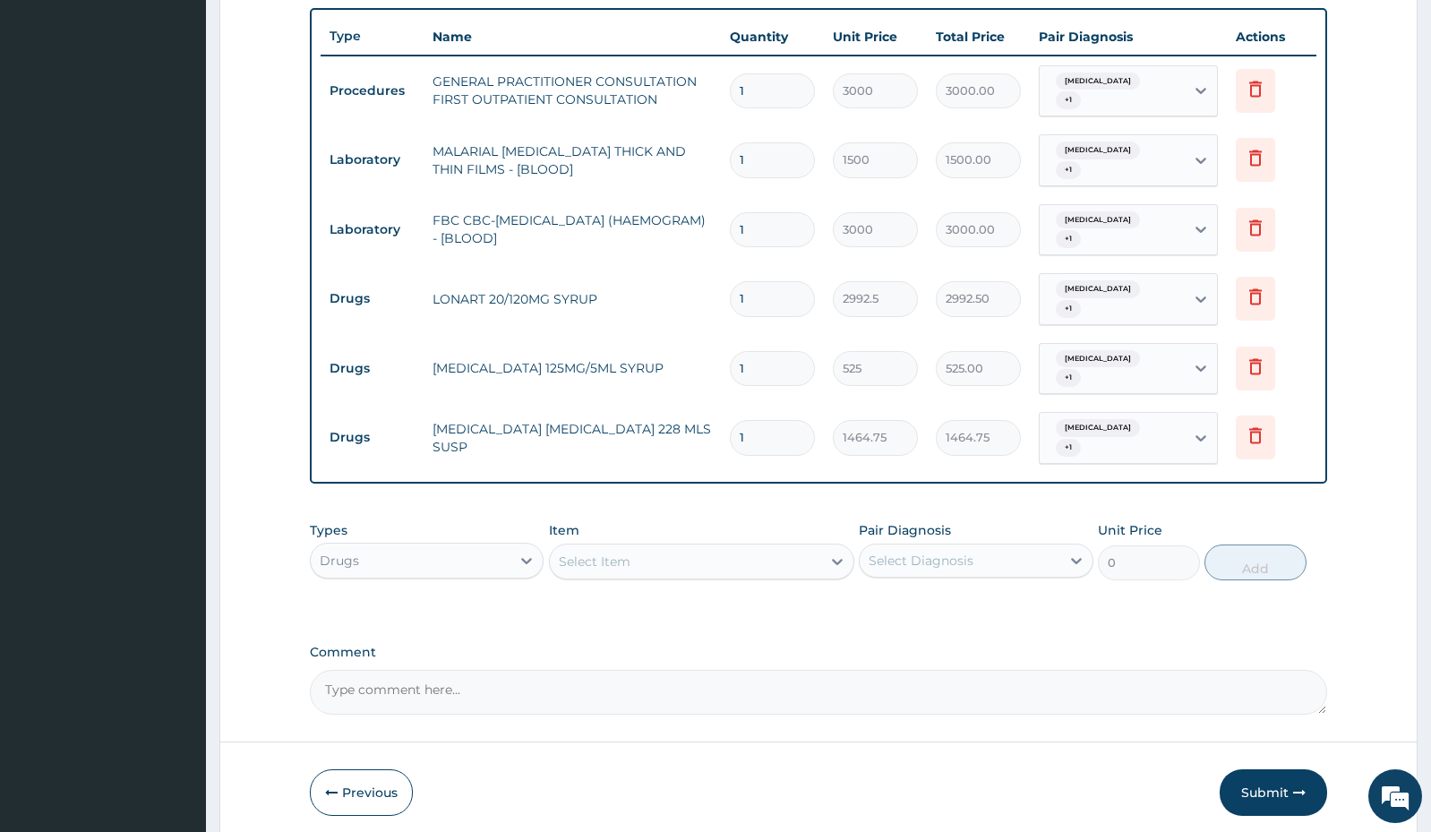
scroll to position [729, 0]
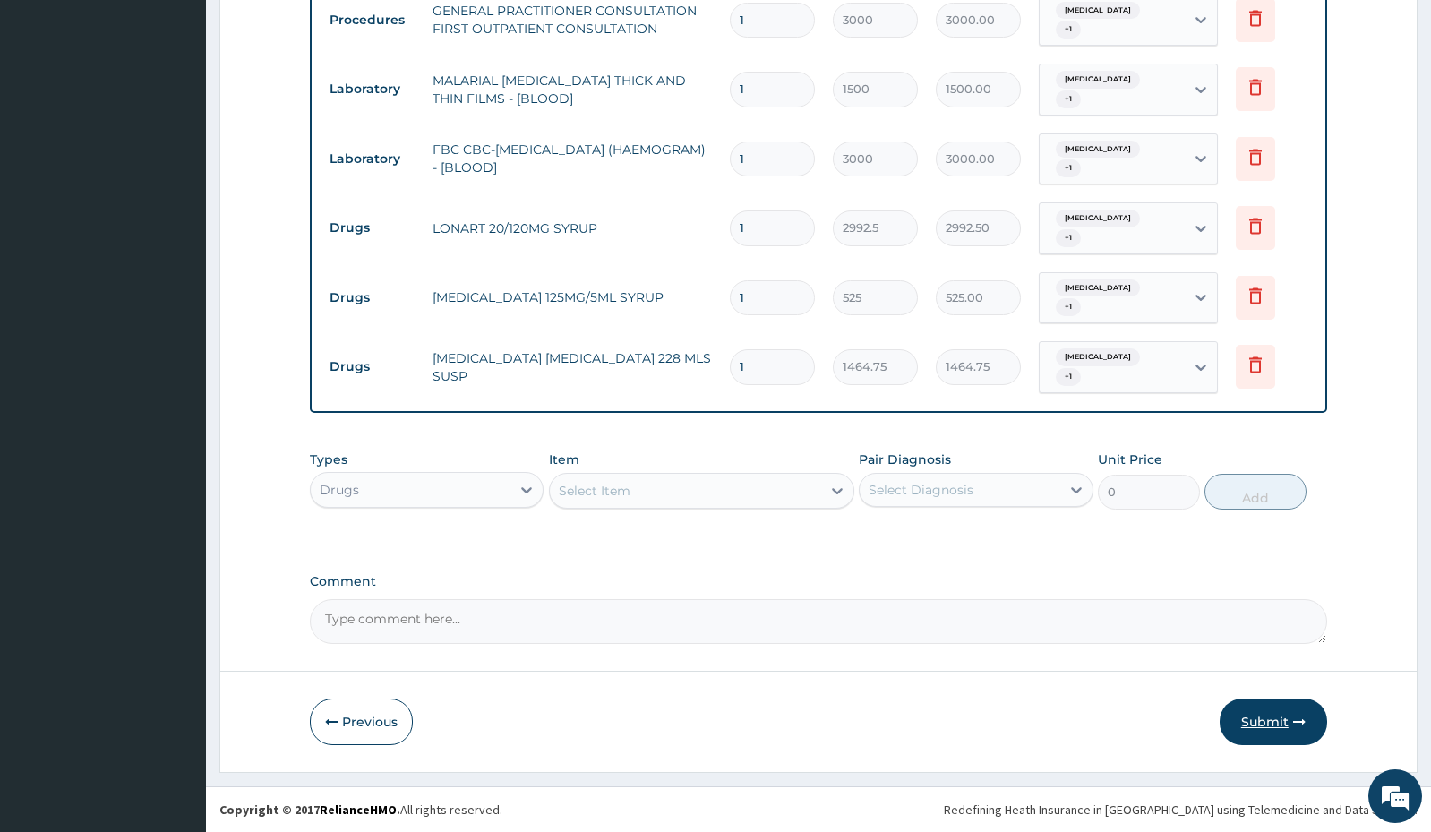
click at [1272, 722] on button "Submit" at bounding box center [1272, 721] width 107 height 47
